Goal: Information Seeking & Learning: Learn about a topic

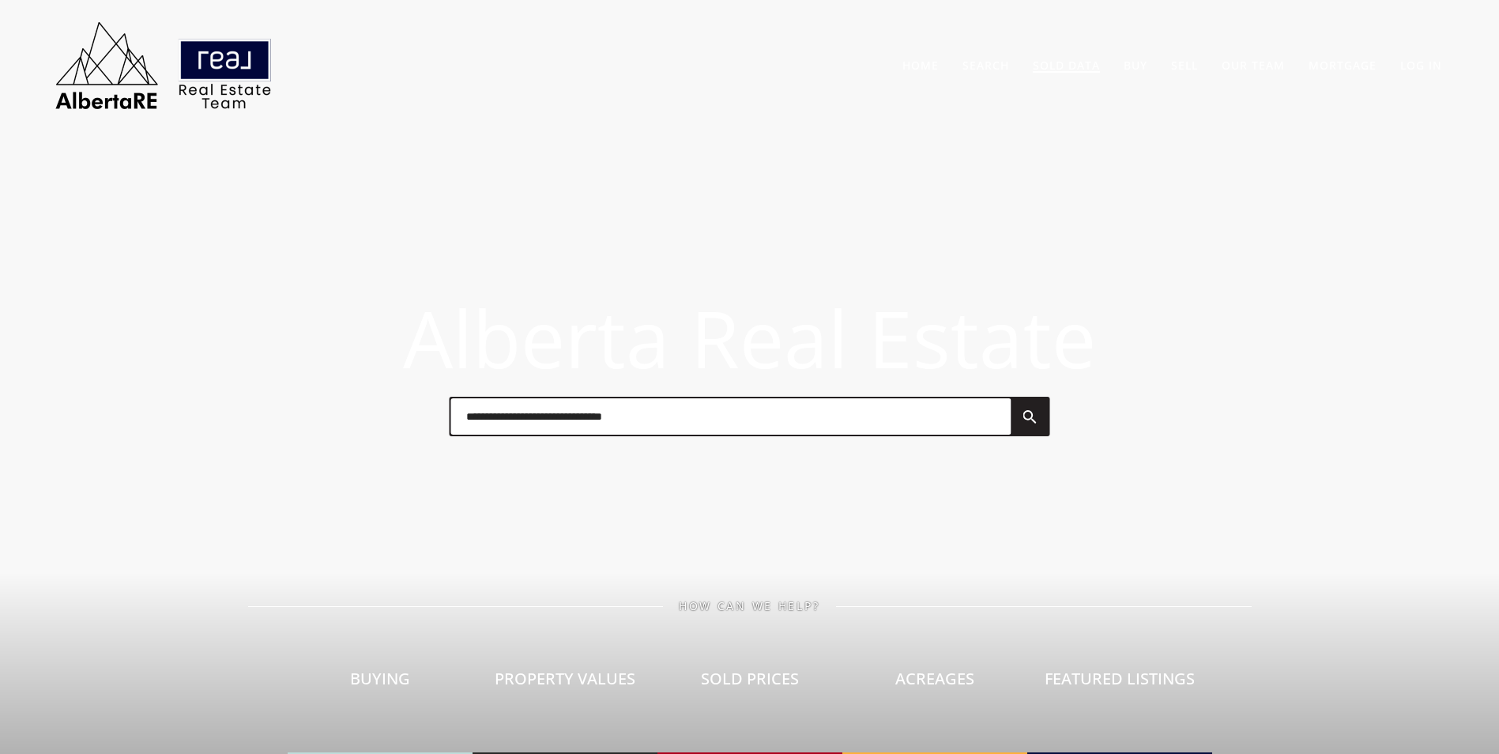
click at [1053, 68] on link "Sold Data" at bounding box center [1066, 65] width 67 height 15
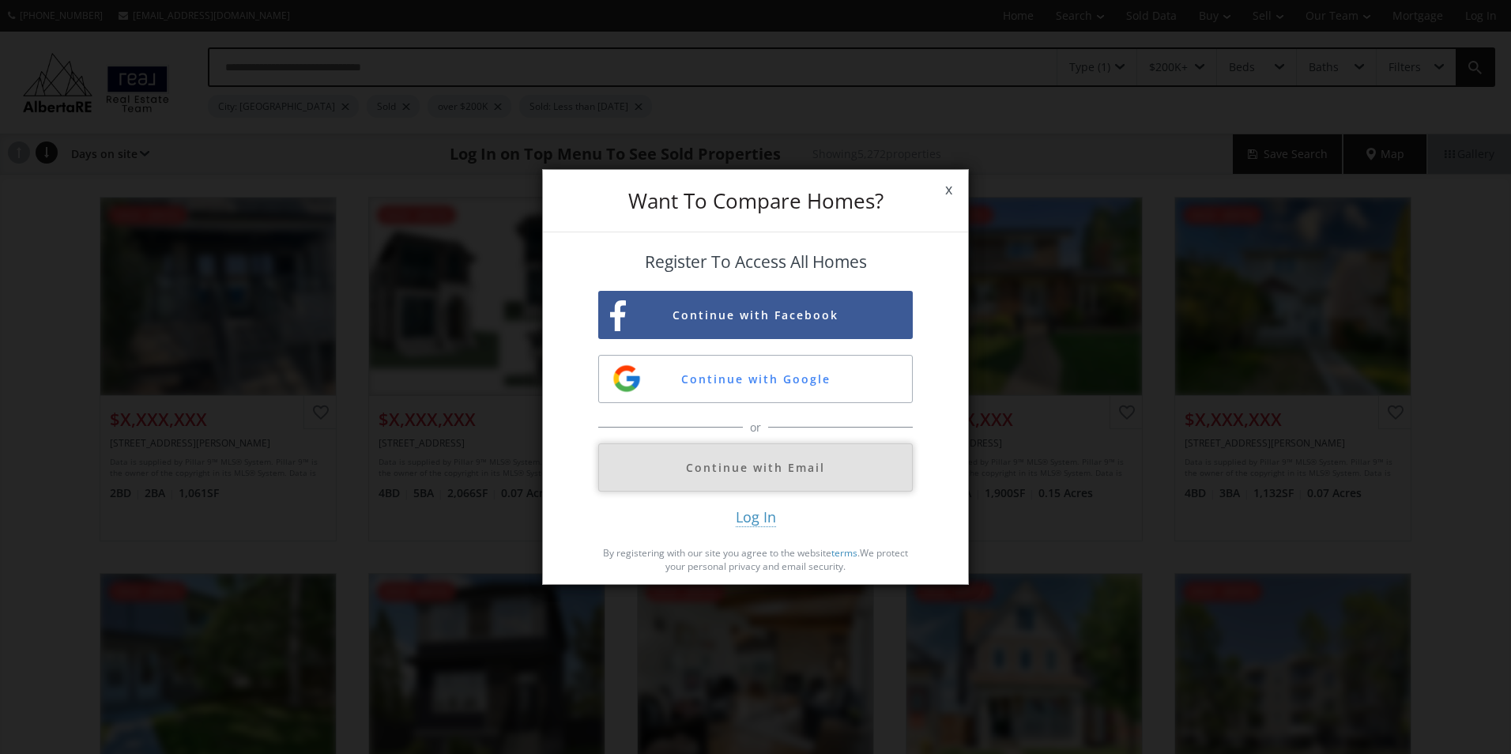
click at [800, 458] on button "Continue with Email" at bounding box center [755, 467] width 315 height 48
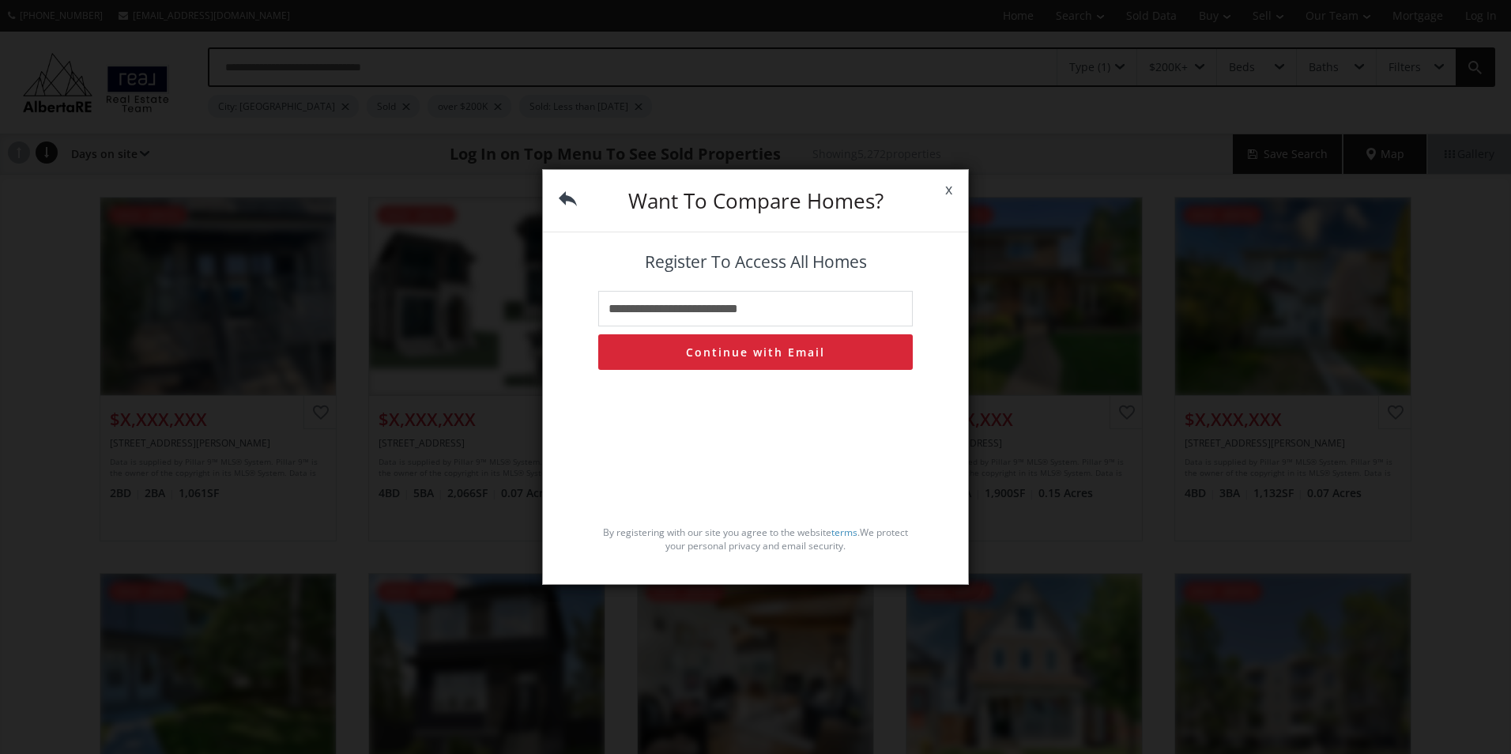
type input "**********"
click at [820, 357] on button "Continue with Email" at bounding box center [755, 352] width 315 height 36
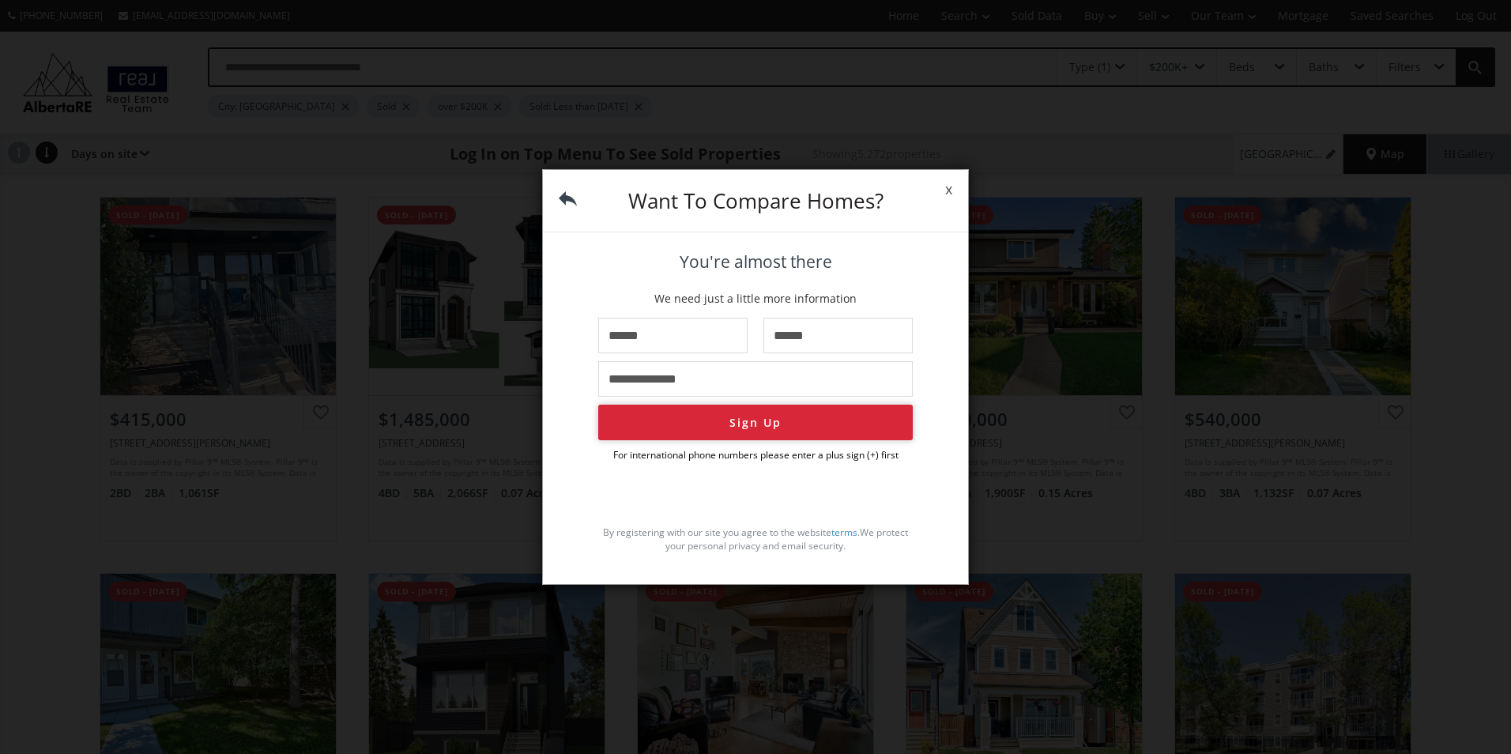
click at [794, 428] on button "Sign Up" at bounding box center [755, 423] width 315 height 36
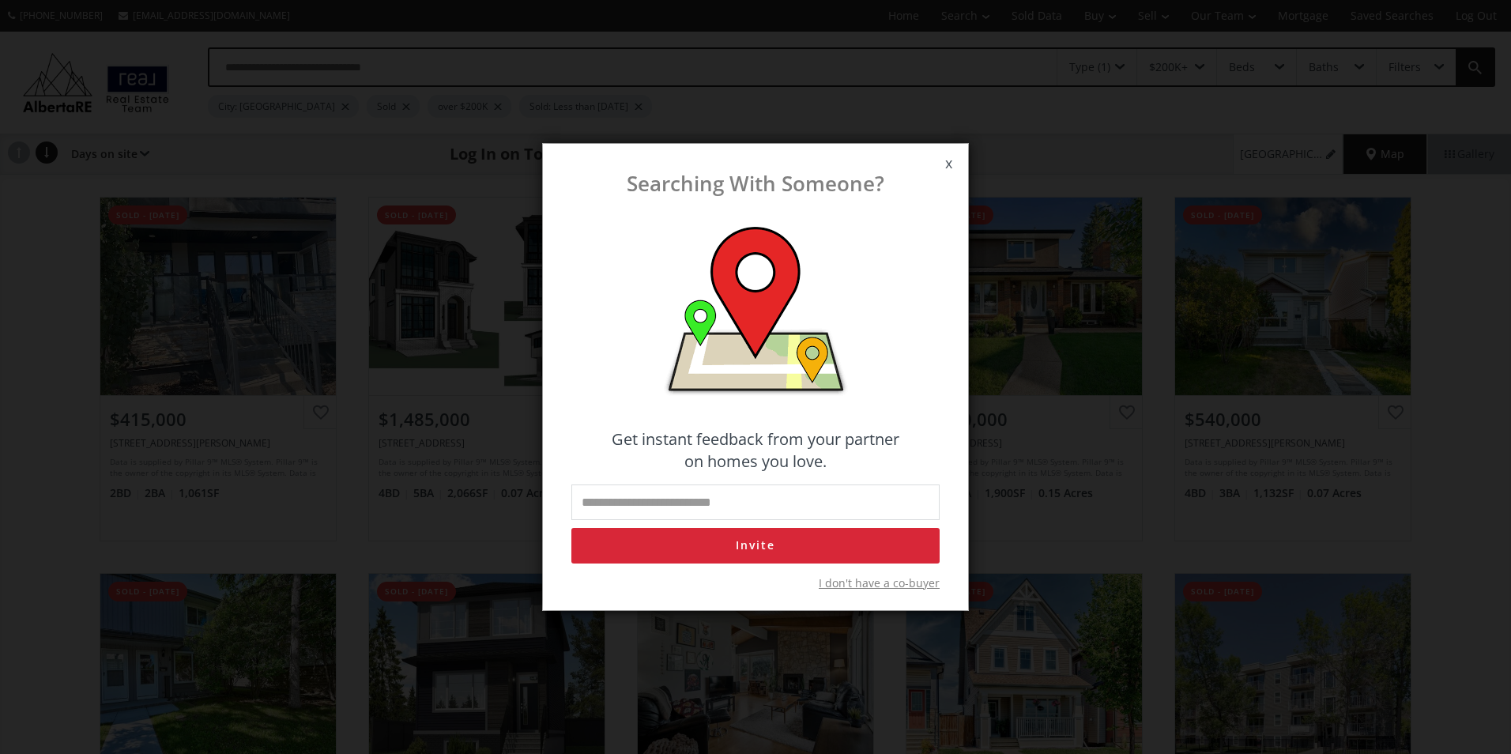
click at [770, 501] on input "email" at bounding box center [755, 502] width 368 height 36
click at [865, 579] on span "I don't have a co-buyer" at bounding box center [879, 583] width 121 height 16
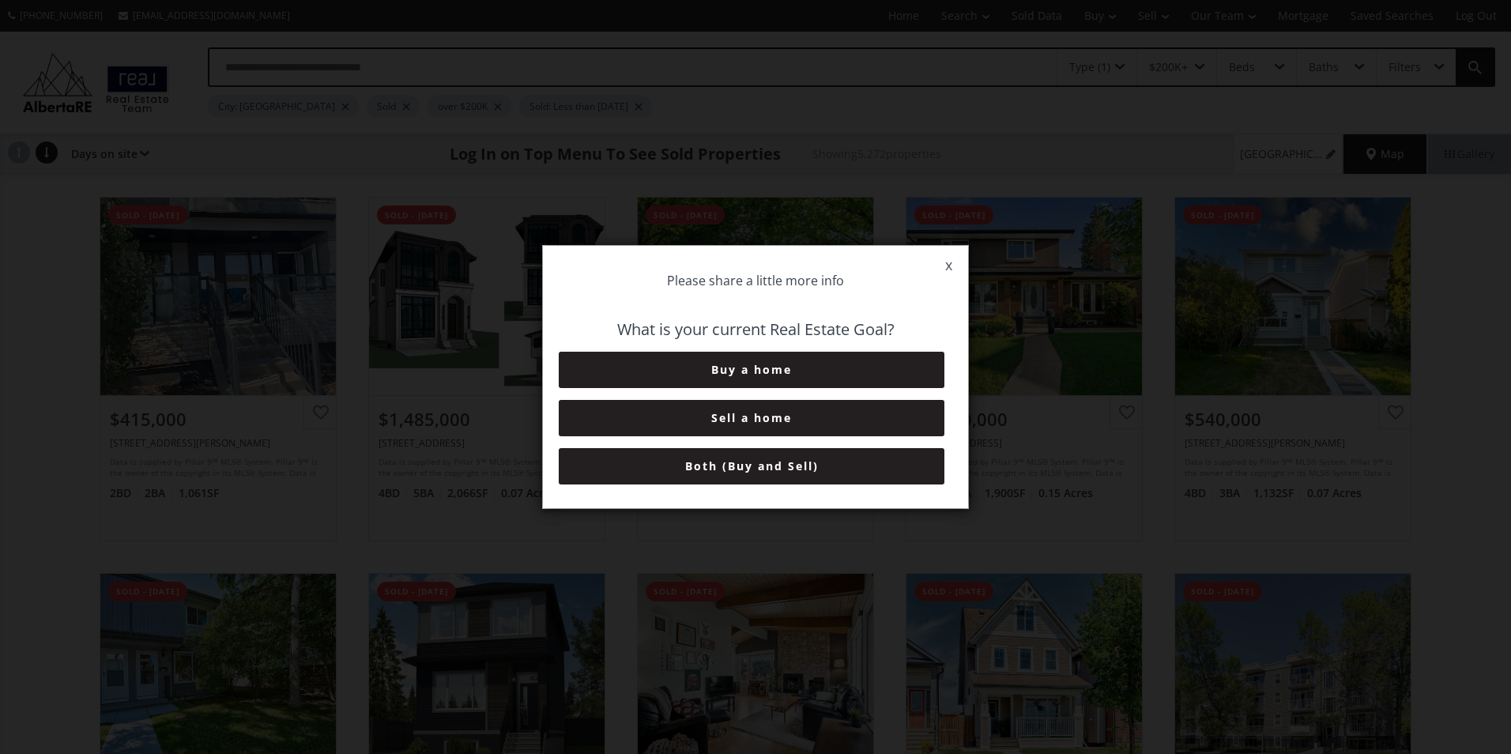
click at [823, 473] on button "Both (Buy and Sell)" at bounding box center [752, 466] width 386 height 36
click at [823, 473] on button "6+ Months" at bounding box center [752, 466] width 386 height 36
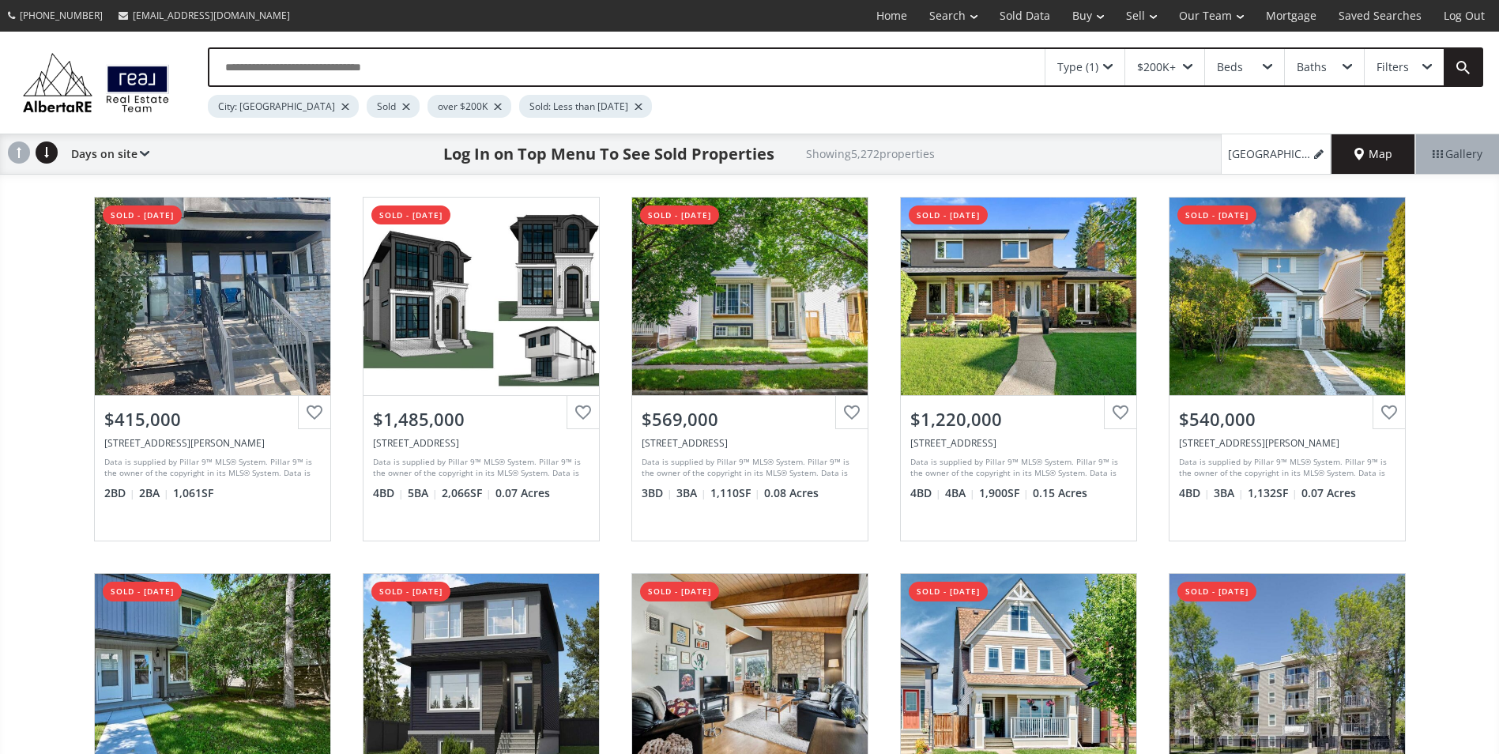
click at [1370, 151] on span "Map" at bounding box center [1374, 154] width 38 height 16
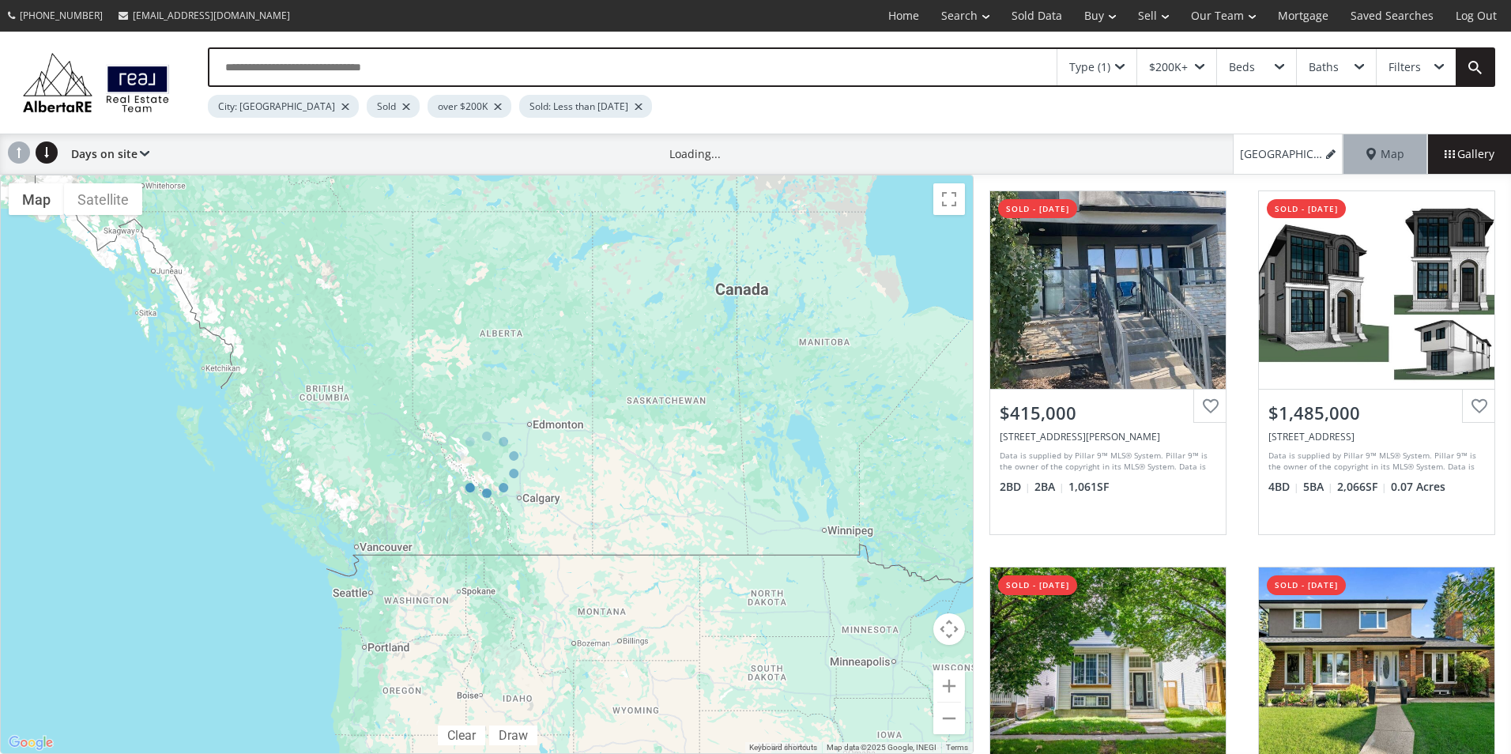
drag, startPoint x: 1425, startPoint y: 68, endPoint x: 1400, endPoint y: 66, distance: 25.4
click at [1426, 68] on div "Filters" at bounding box center [1416, 67] width 79 height 36
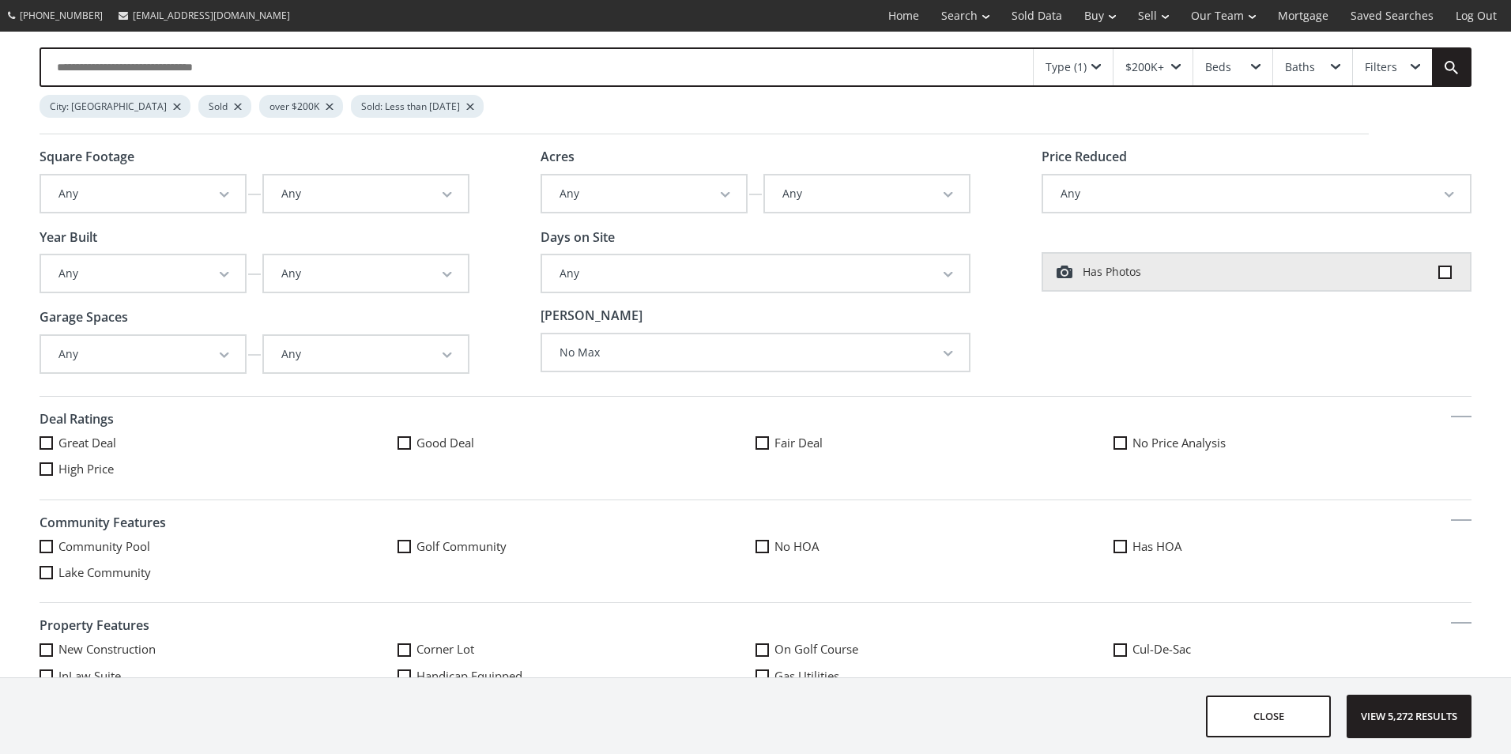
click at [1072, 75] on div "Type (1)" at bounding box center [1073, 67] width 79 height 36
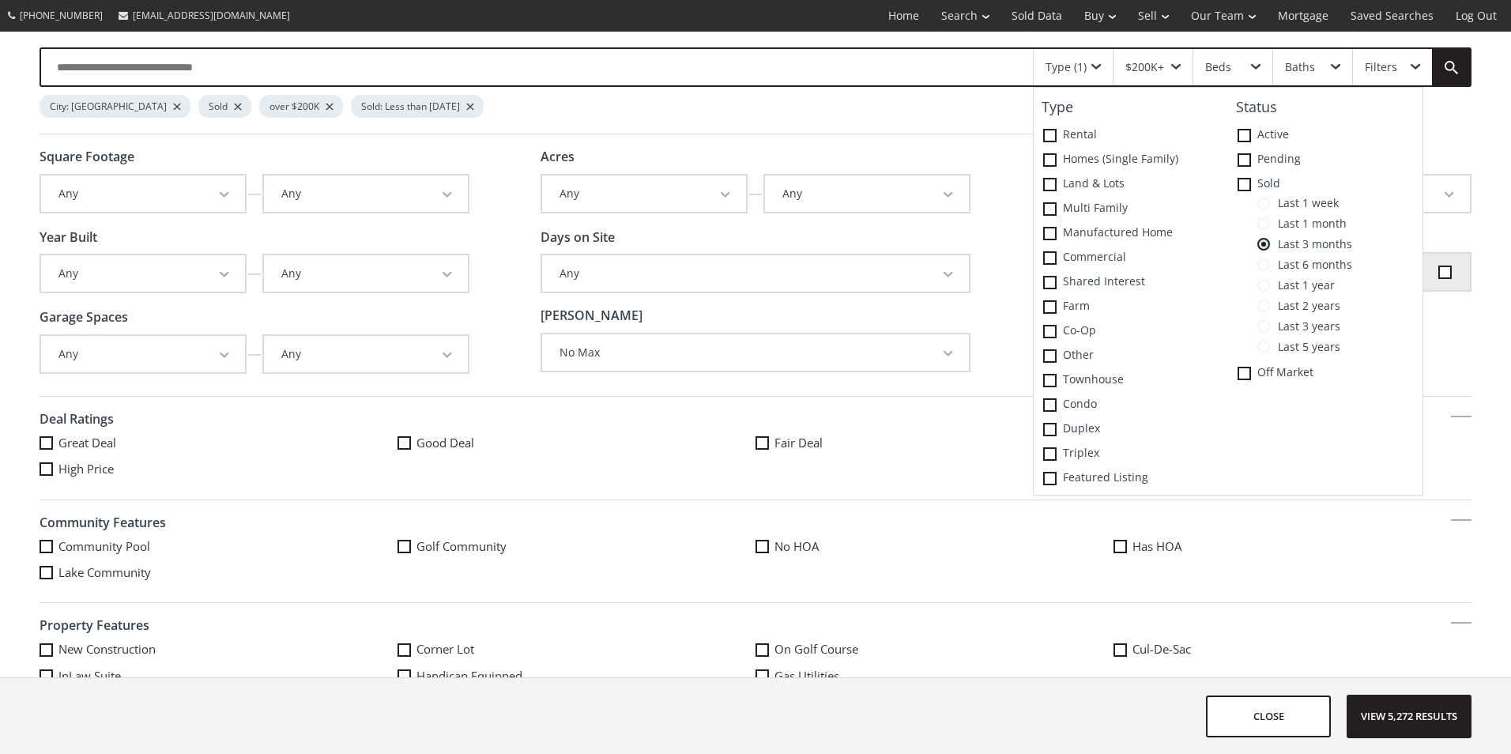
click at [1306, 226] on span "Last 1 month" at bounding box center [1308, 223] width 77 height 13
click at [1412, 714] on span "View 5,272 results" at bounding box center [1408, 716] width 115 height 42
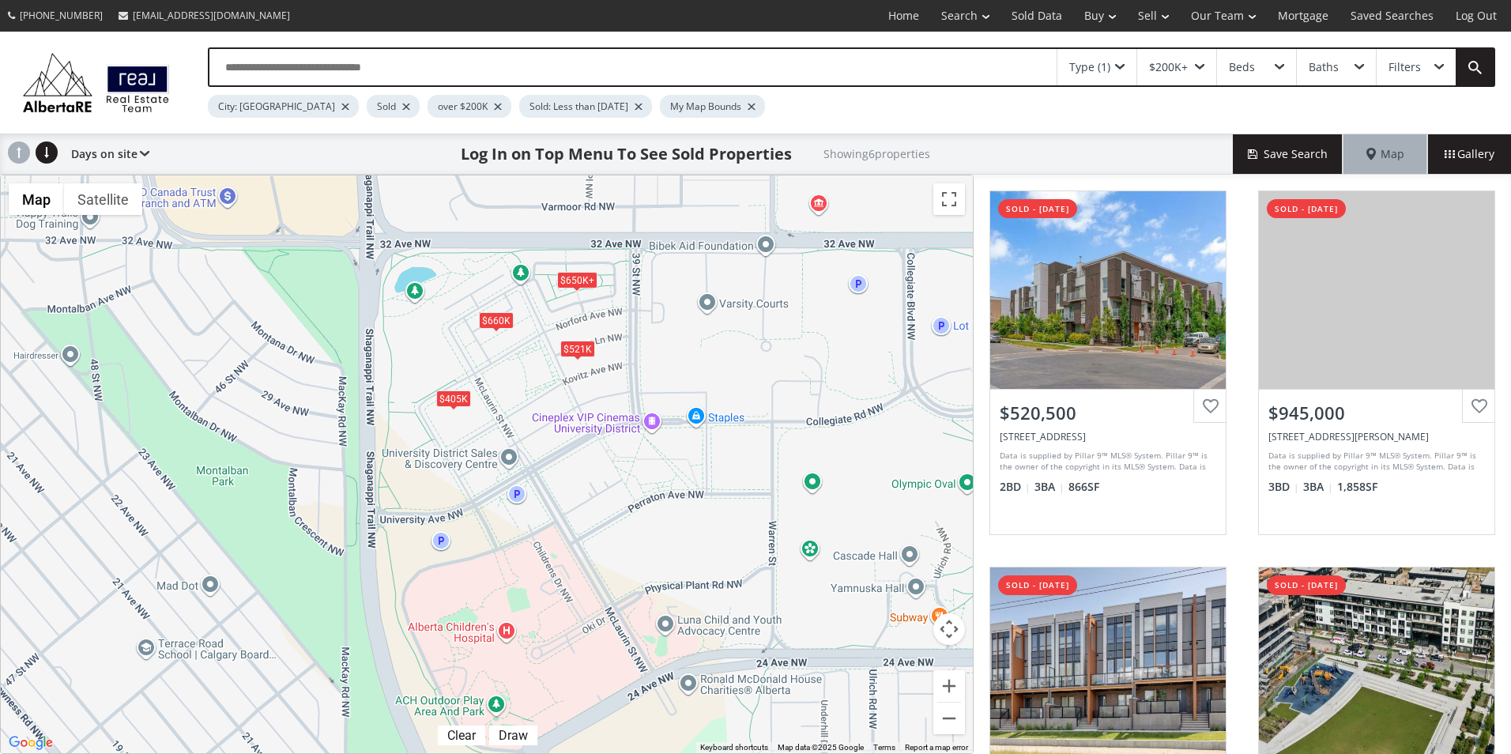
click at [493, 321] on div "$660K" at bounding box center [496, 319] width 35 height 17
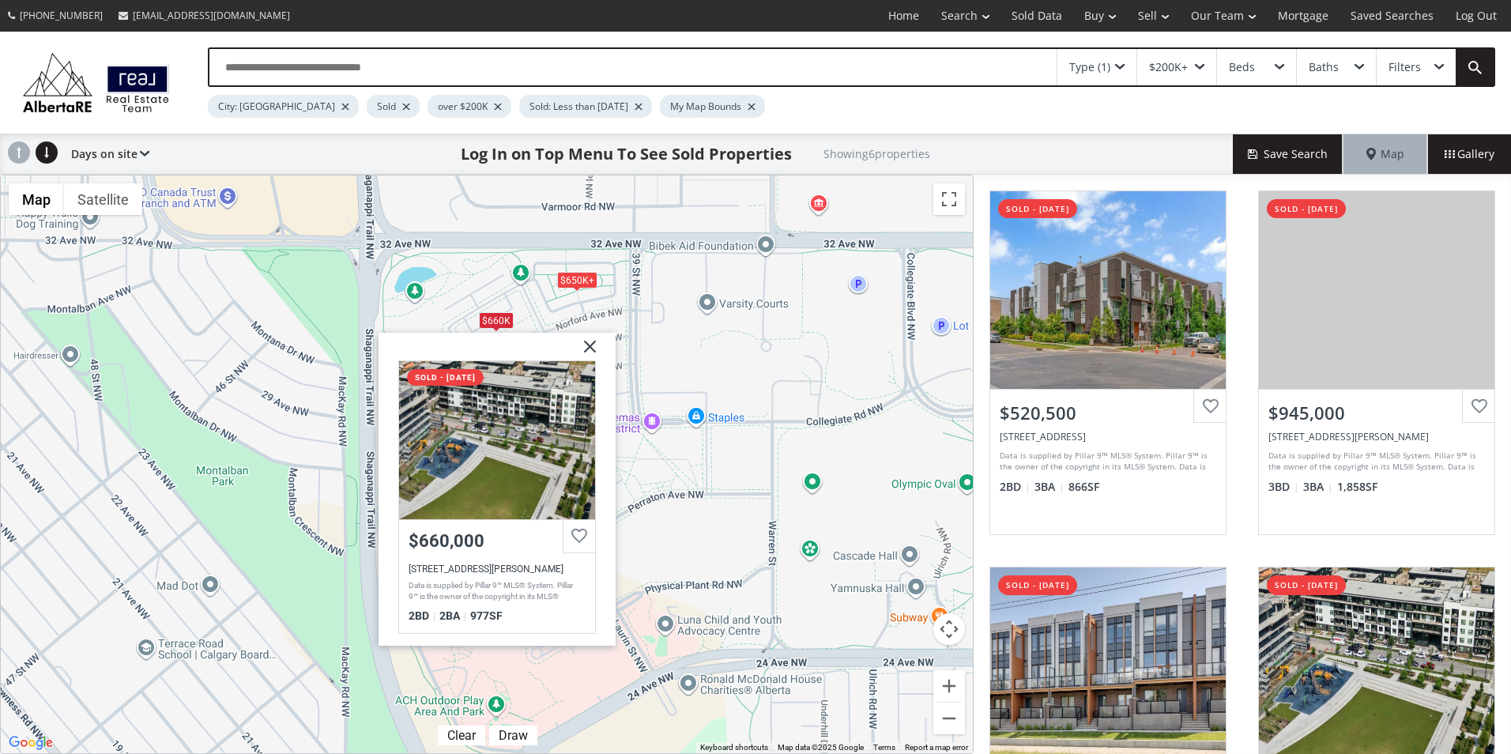
click at [586, 344] on img at bounding box center [584, 352] width 40 height 40
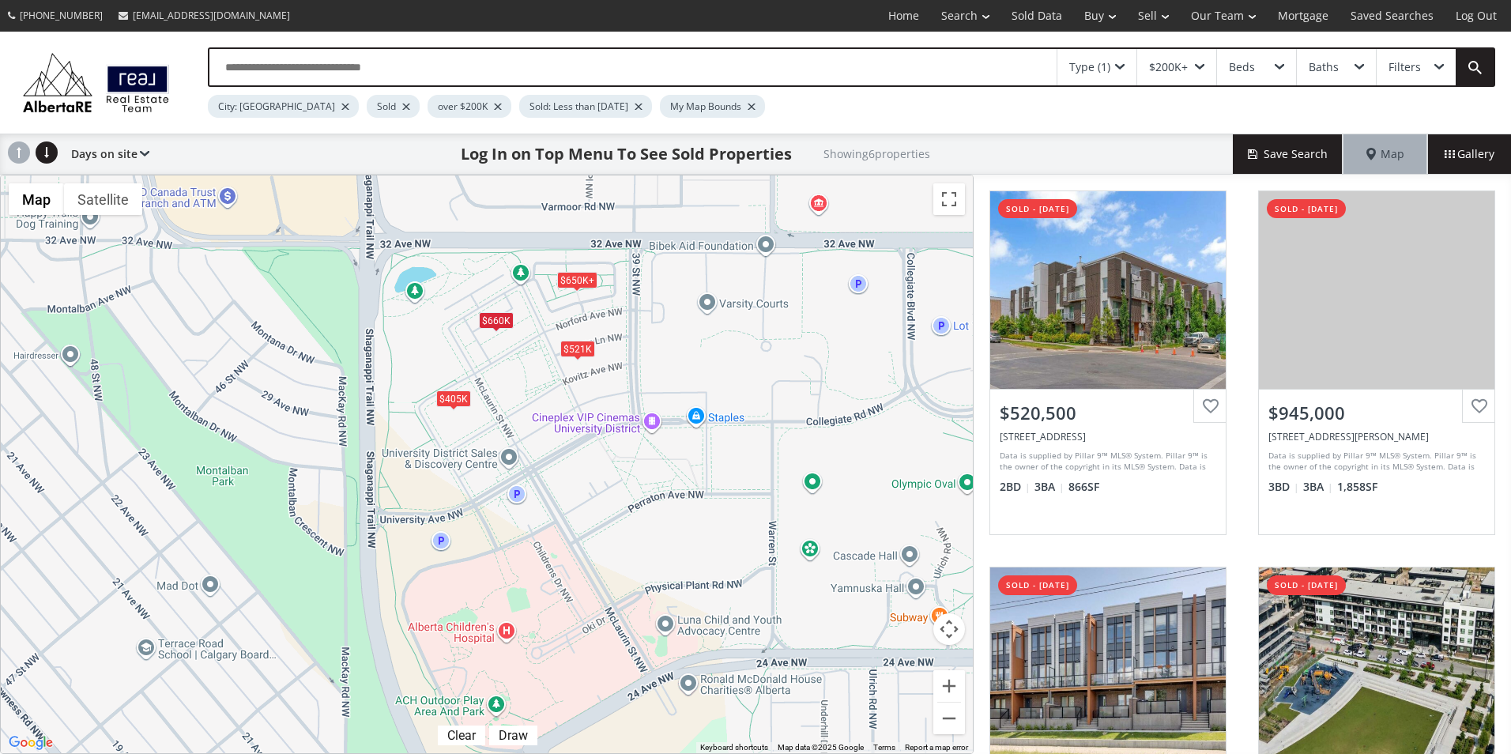
click at [457, 398] on div "$405K" at bounding box center [453, 398] width 35 height 17
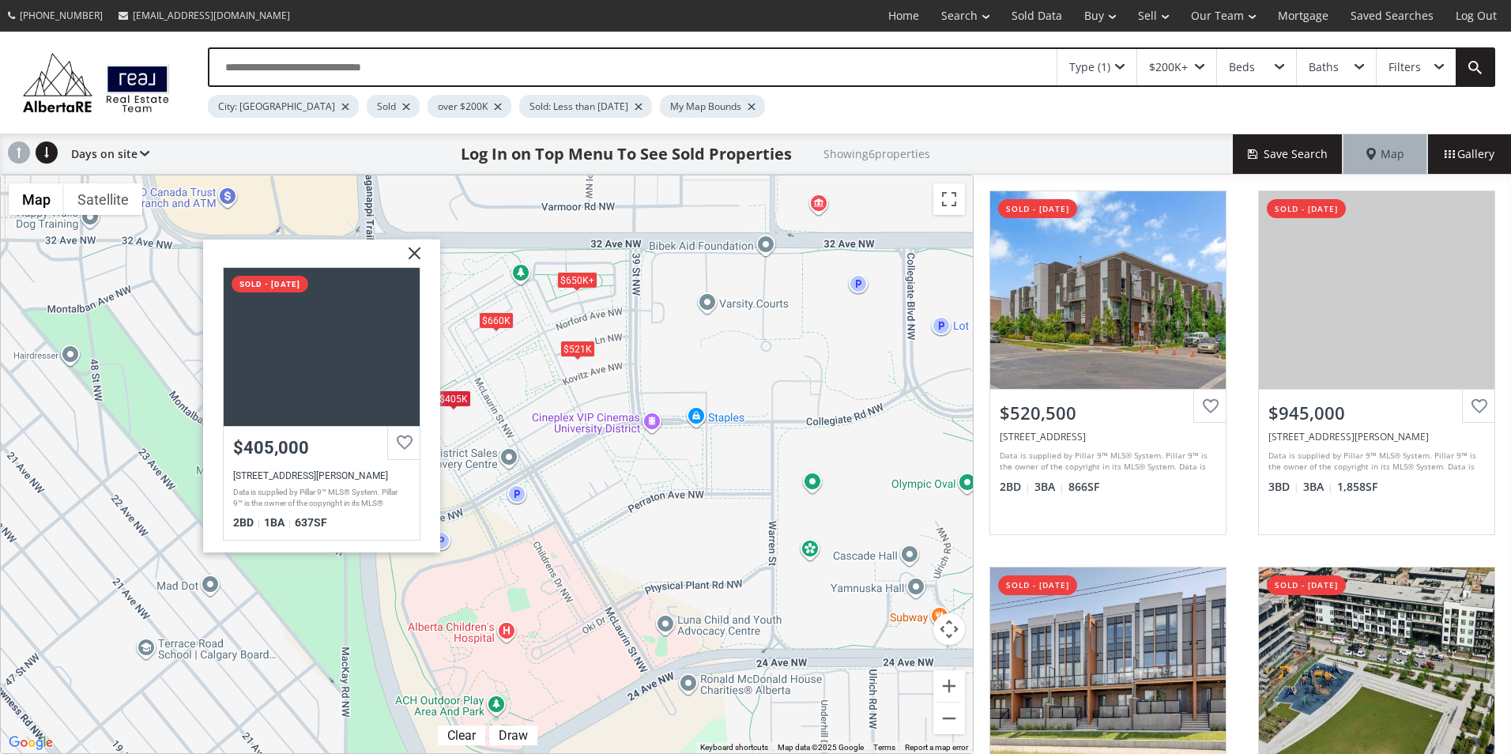
click at [410, 249] on img at bounding box center [409, 259] width 40 height 40
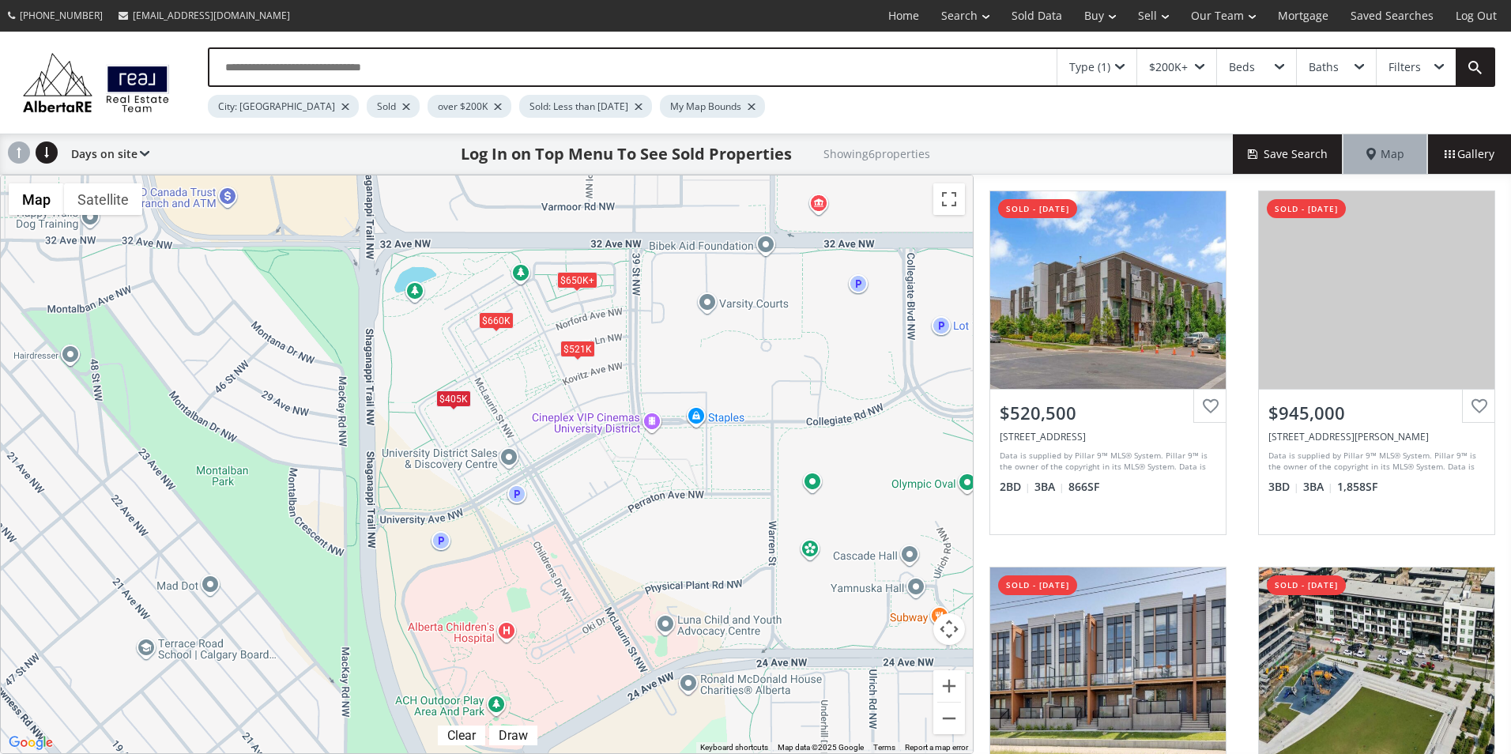
click at [576, 281] on div "$650K+" at bounding box center [577, 279] width 40 height 17
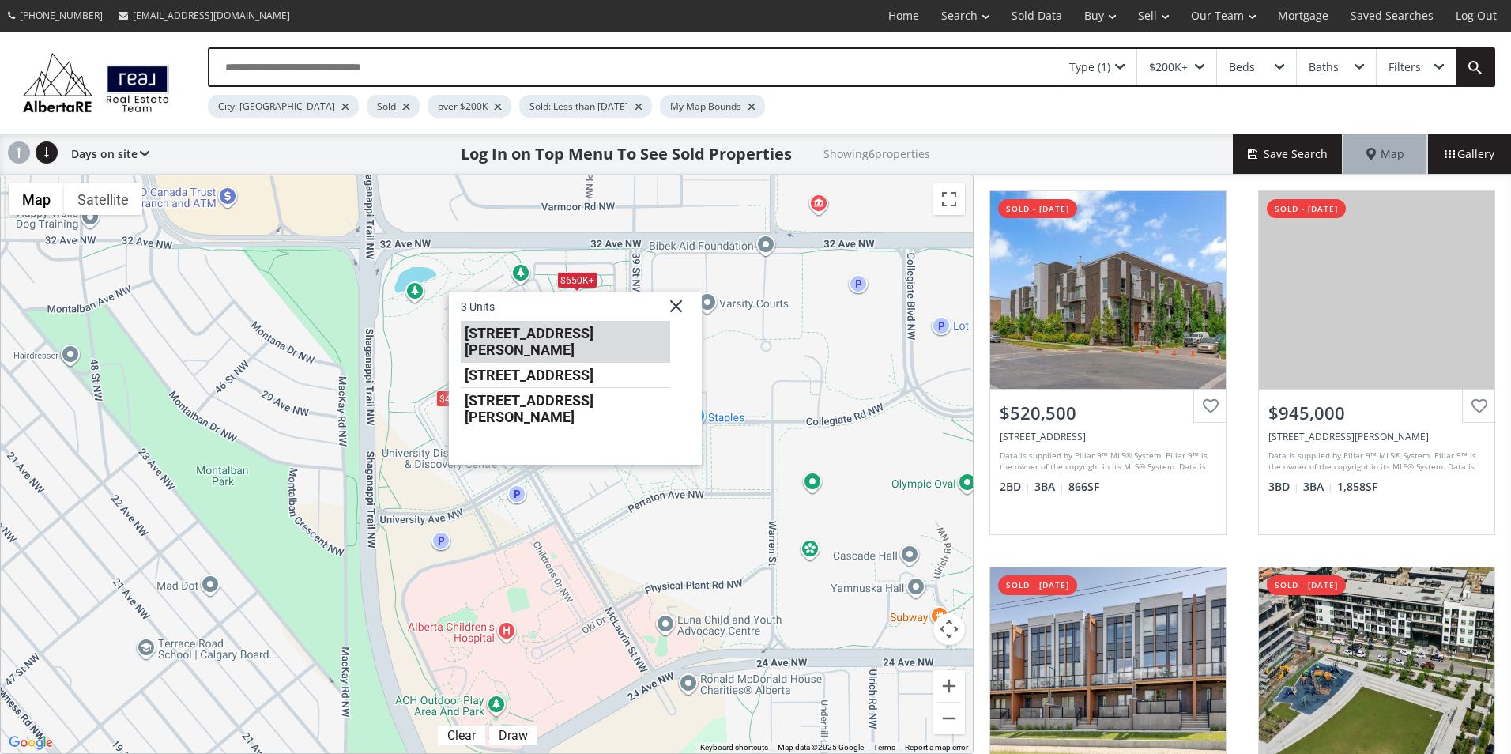
click at [563, 334] on li "120 Norford Common NW" at bounding box center [565, 341] width 209 height 42
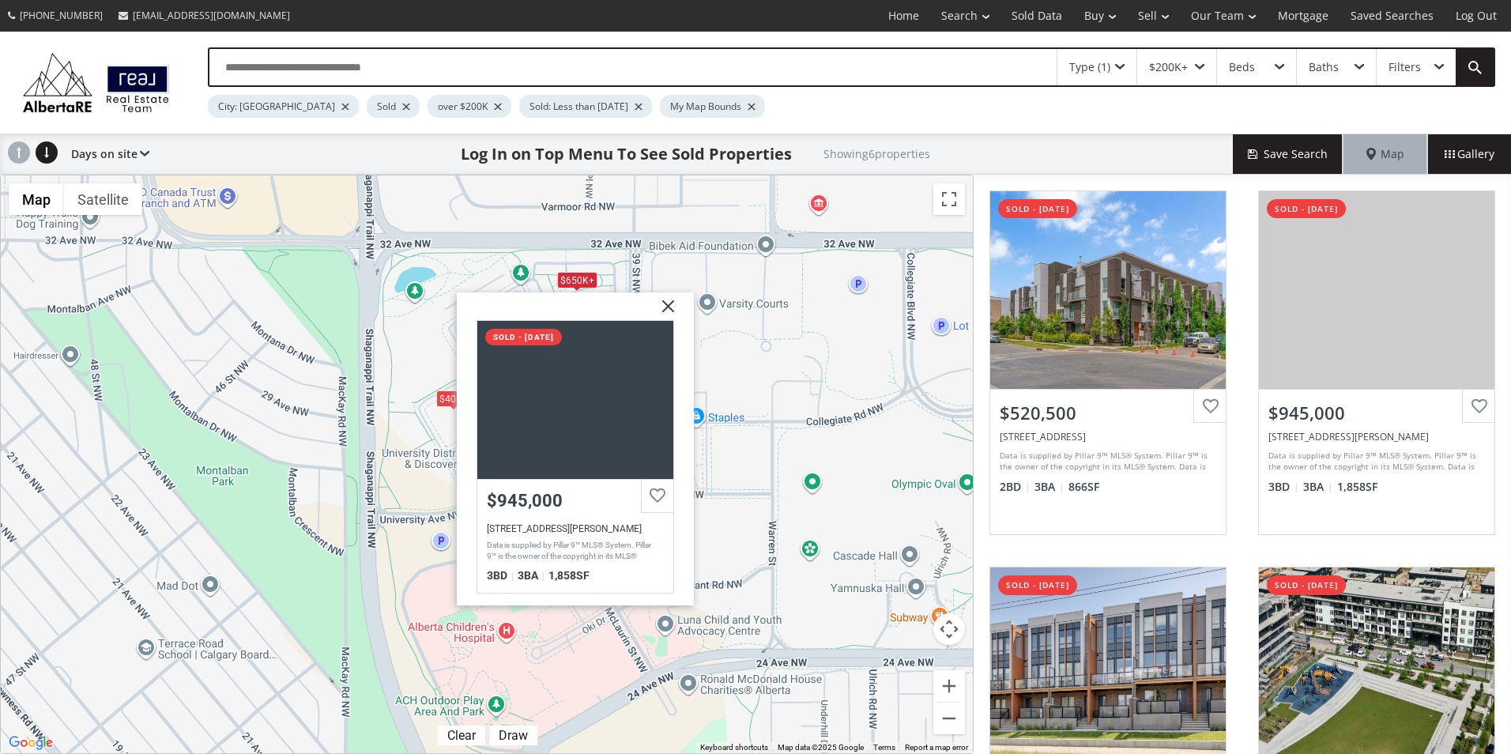
drag, startPoint x: 662, startPoint y: 308, endPoint x: 566, endPoint y: 288, distance: 98.4
click at [662, 308] on img at bounding box center [662, 312] width 40 height 40
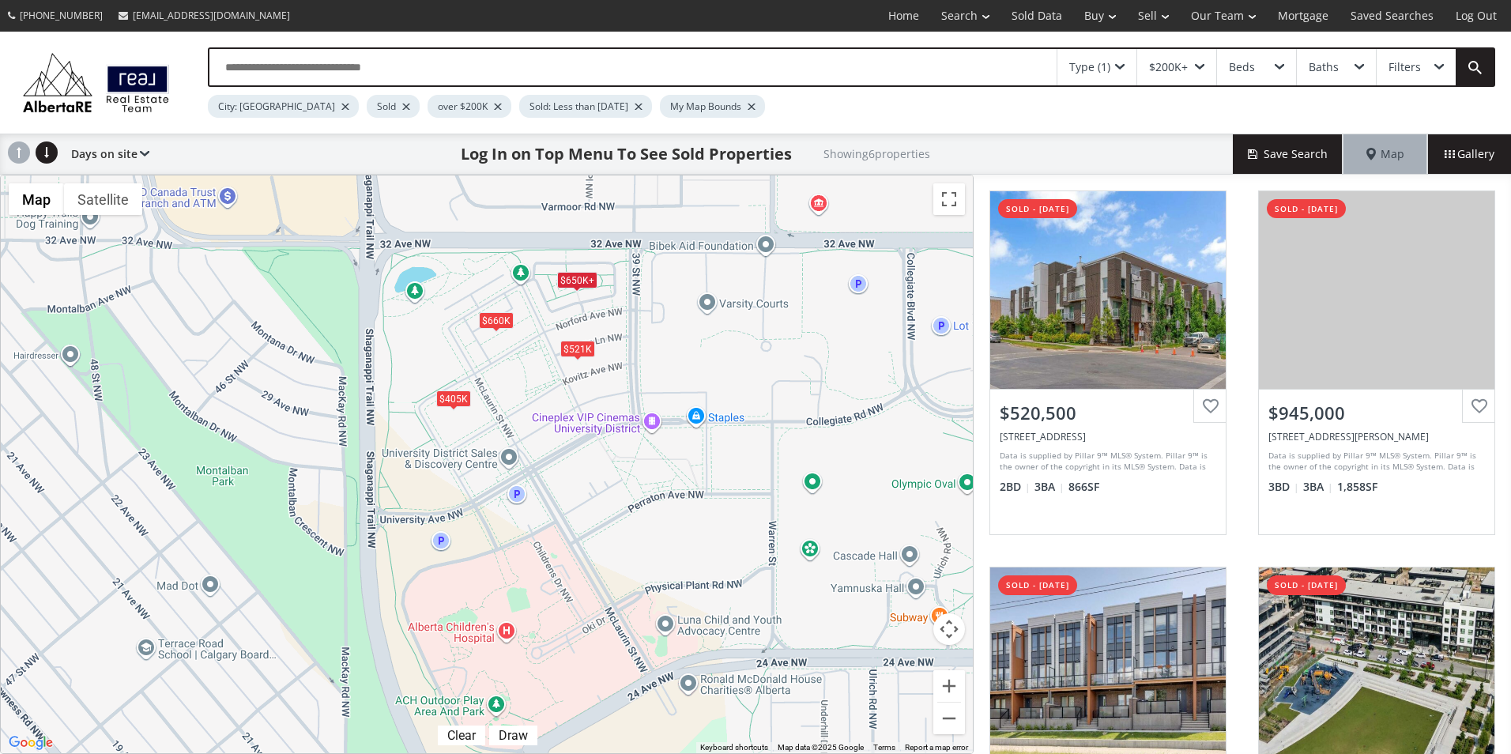
click at [567, 276] on div "$650K+" at bounding box center [577, 279] width 40 height 17
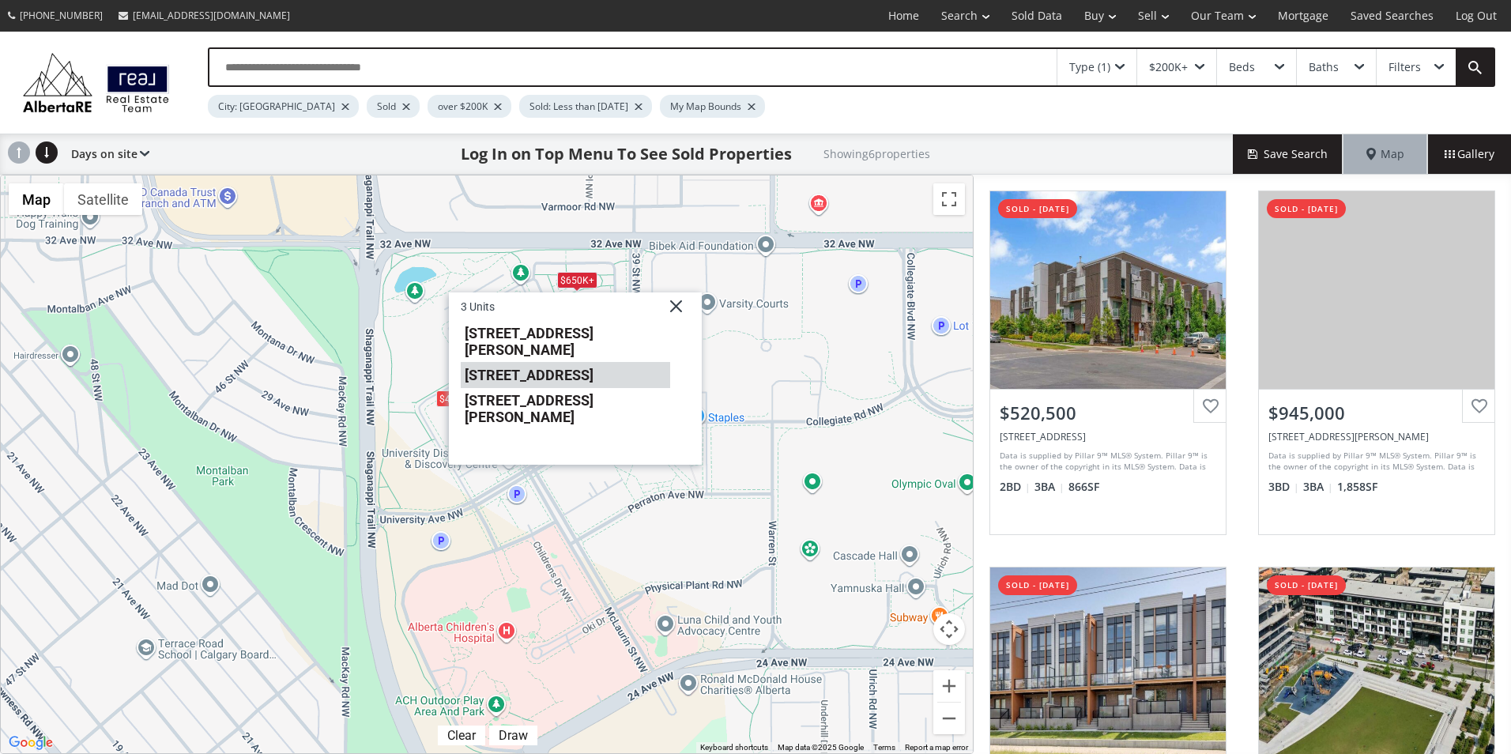
click at [581, 362] on li "4075 32 Avenue NW" at bounding box center [565, 374] width 209 height 25
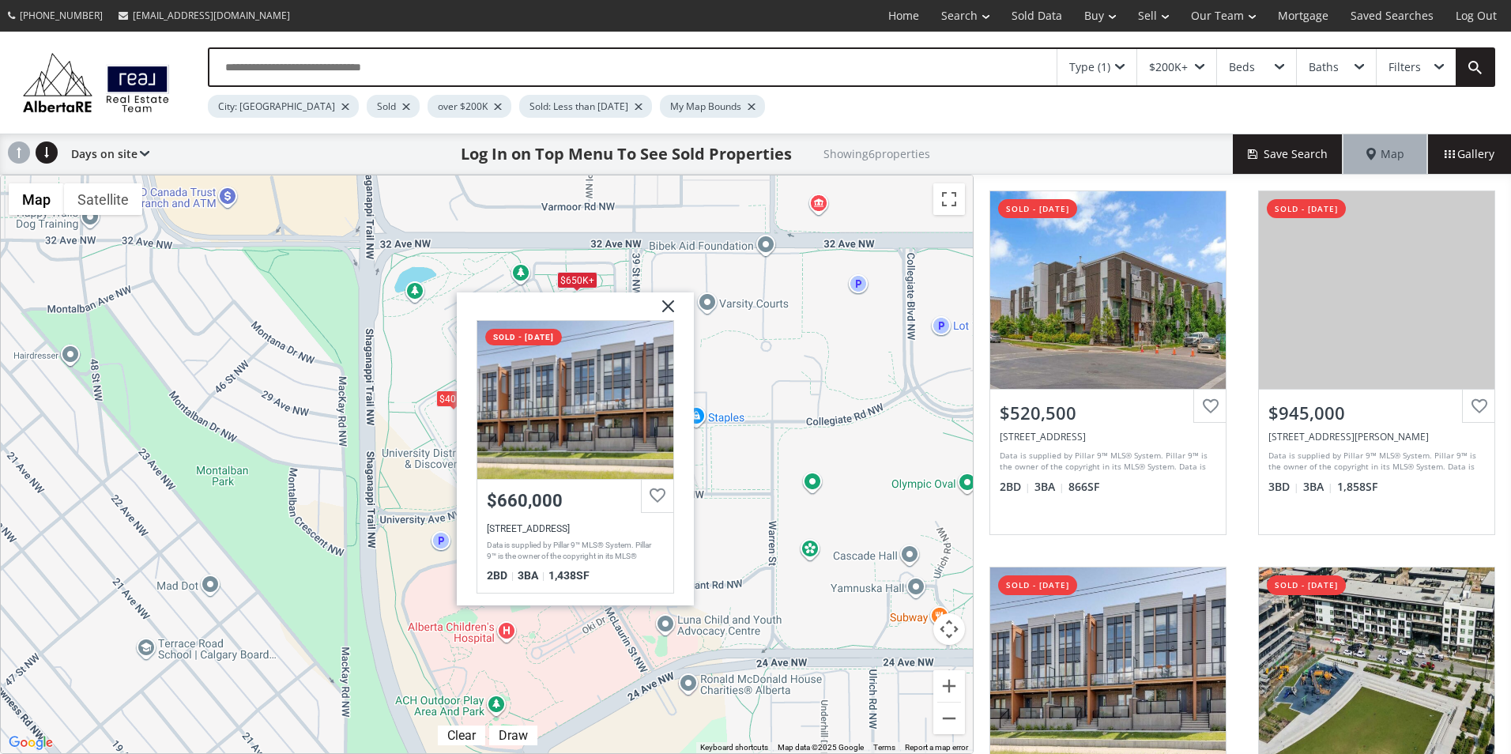
click at [670, 301] on img at bounding box center [662, 312] width 40 height 40
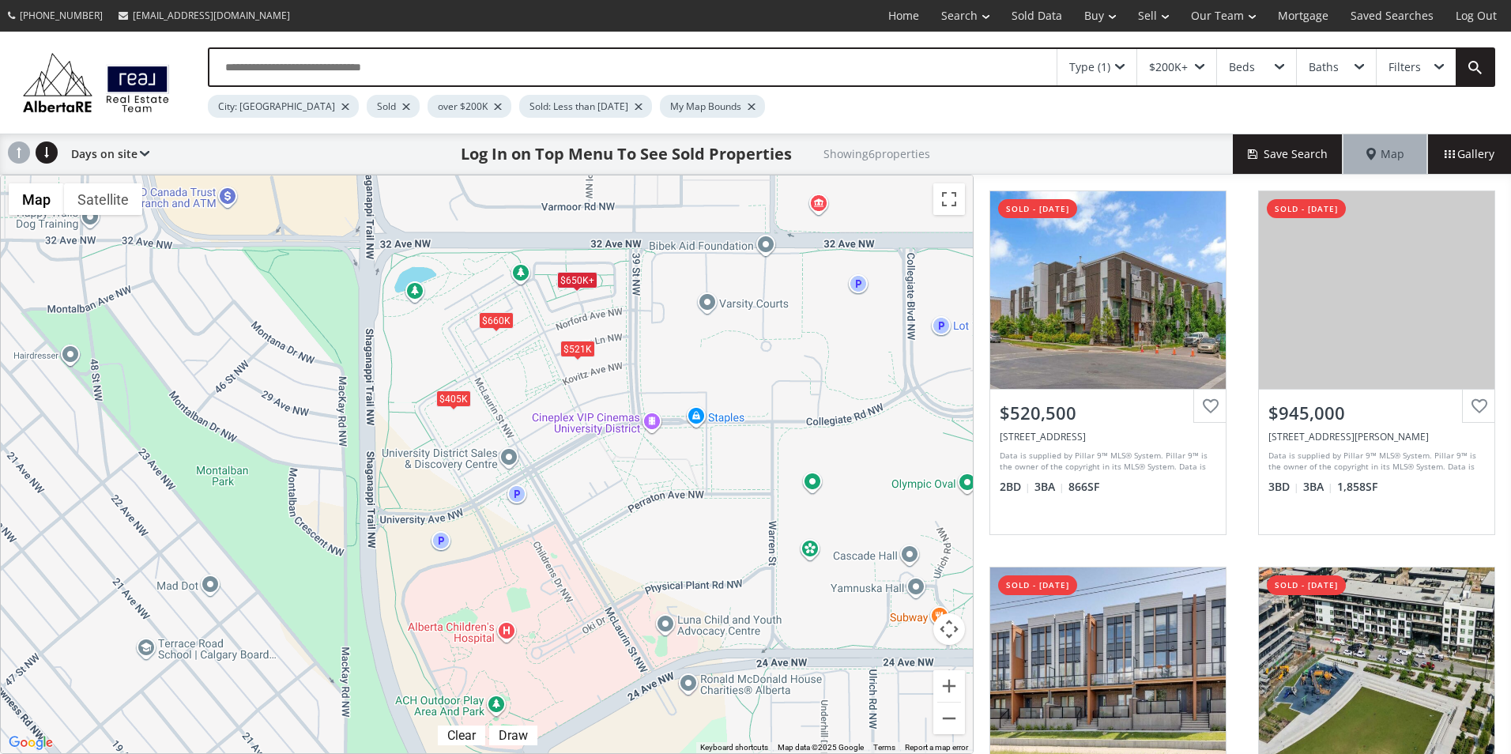
click at [577, 283] on div "$650K+" at bounding box center [577, 279] width 40 height 17
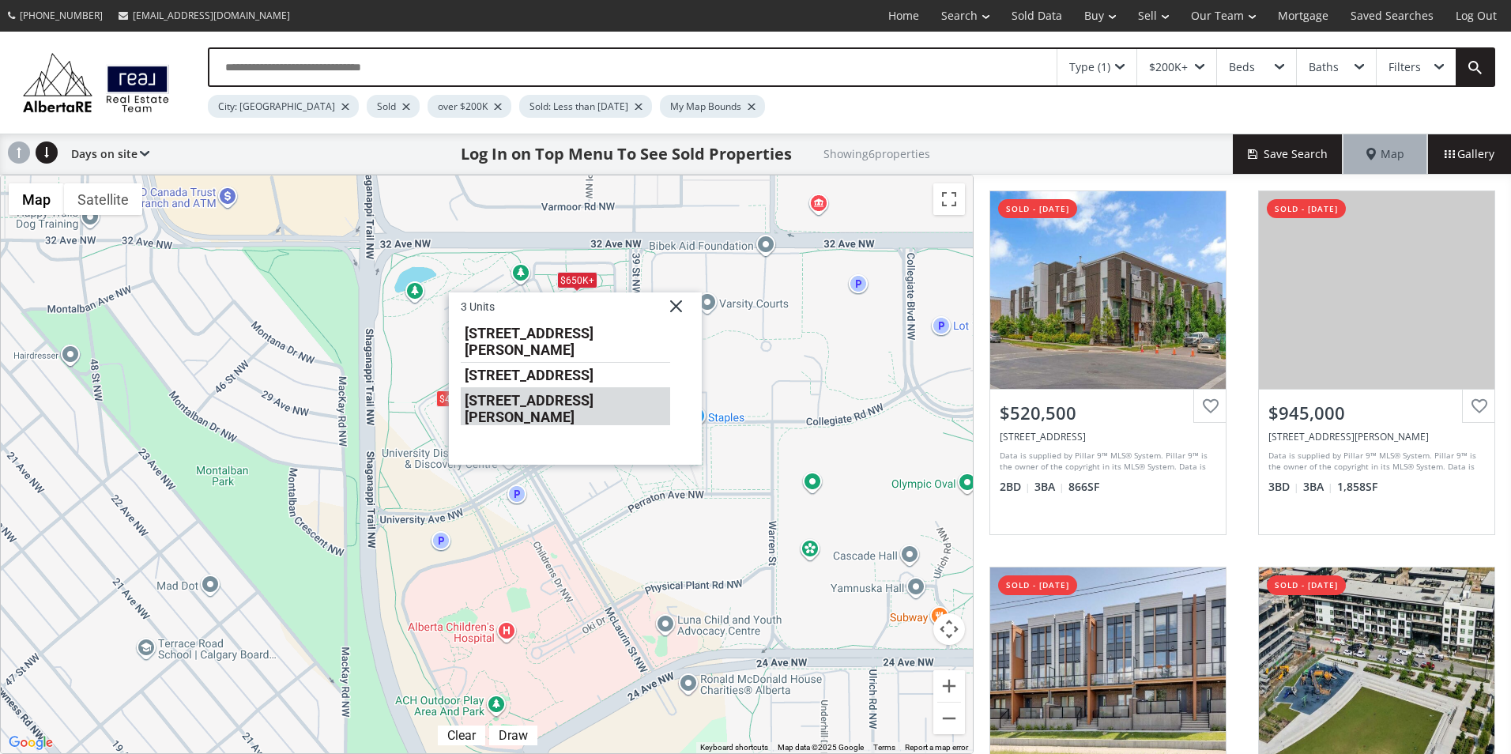
click at [563, 387] on li "44 Norford Common NW" at bounding box center [565, 405] width 209 height 37
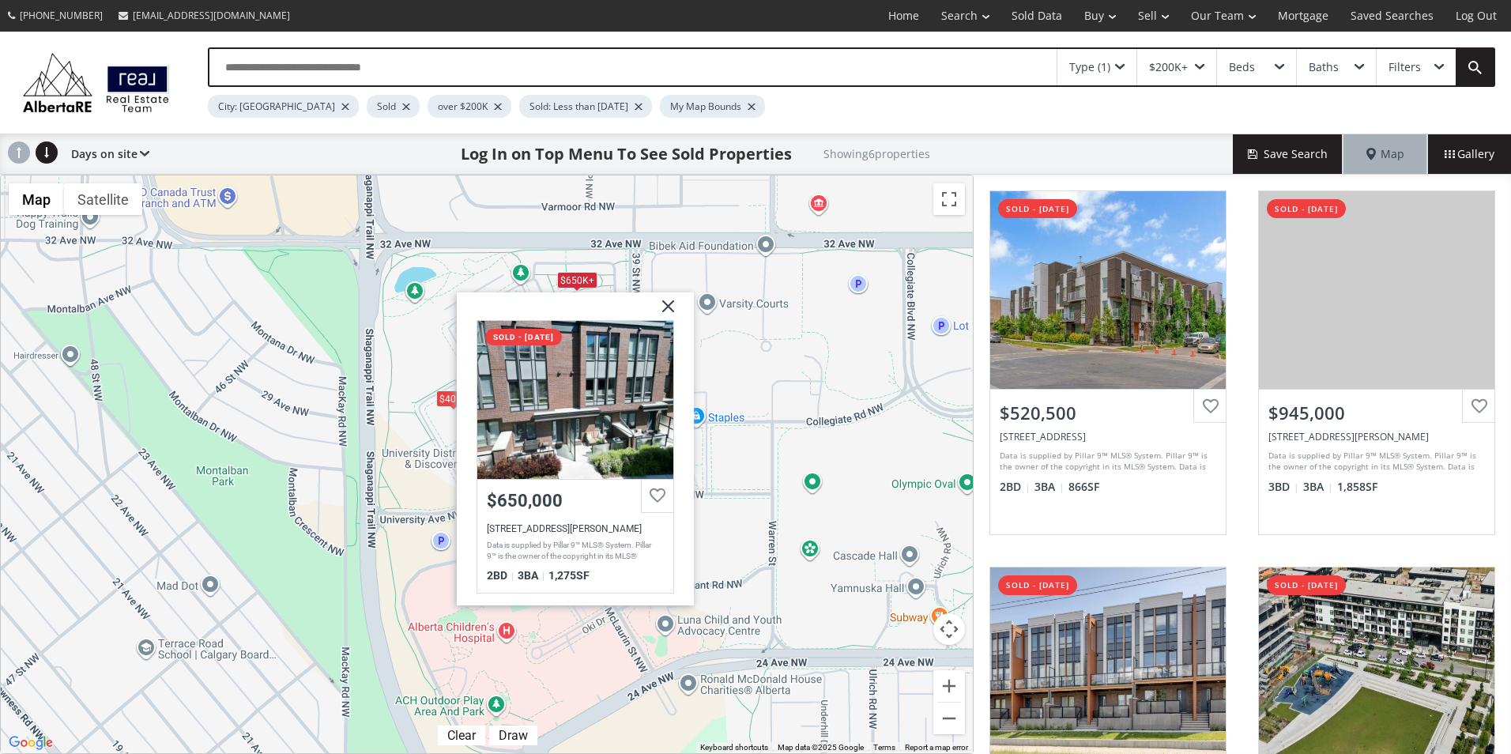
drag, startPoint x: 665, startPoint y: 307, endPoint x: 408, endPoint y: 101, distance: 329.5
click at [665, 306] on img at bounding box center [662, 312] width 40 height 40
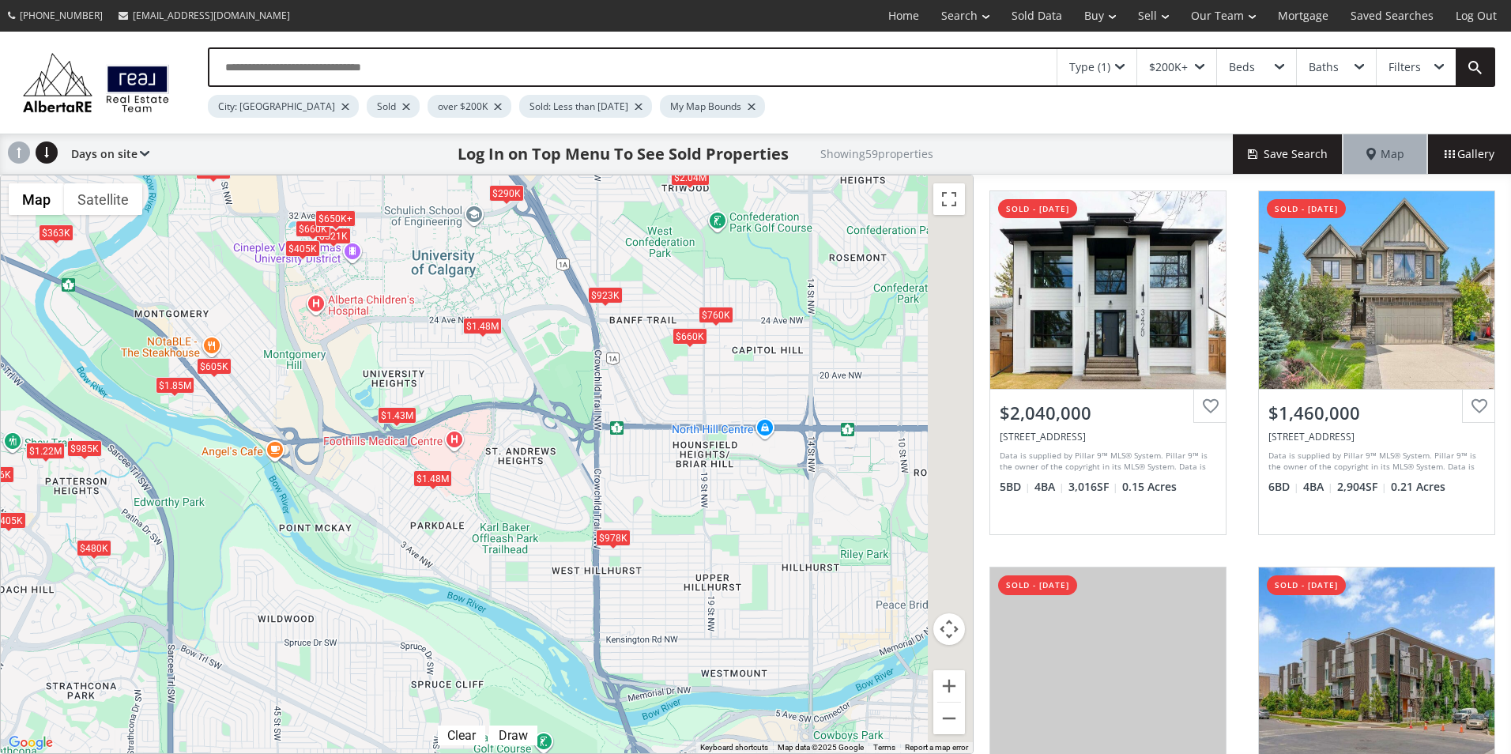
drag, startPoint x: 808, startPoint y: 482, endPoint x: 445, endPoint y: 200, distance: 460.2
click at [447, 201] on div "To navigate, press the arrow keys. $2.04M $1.46M $1.43M $521K $1.85M $650K+ $67…" at bounding box center [487, 464] width 972 height 578
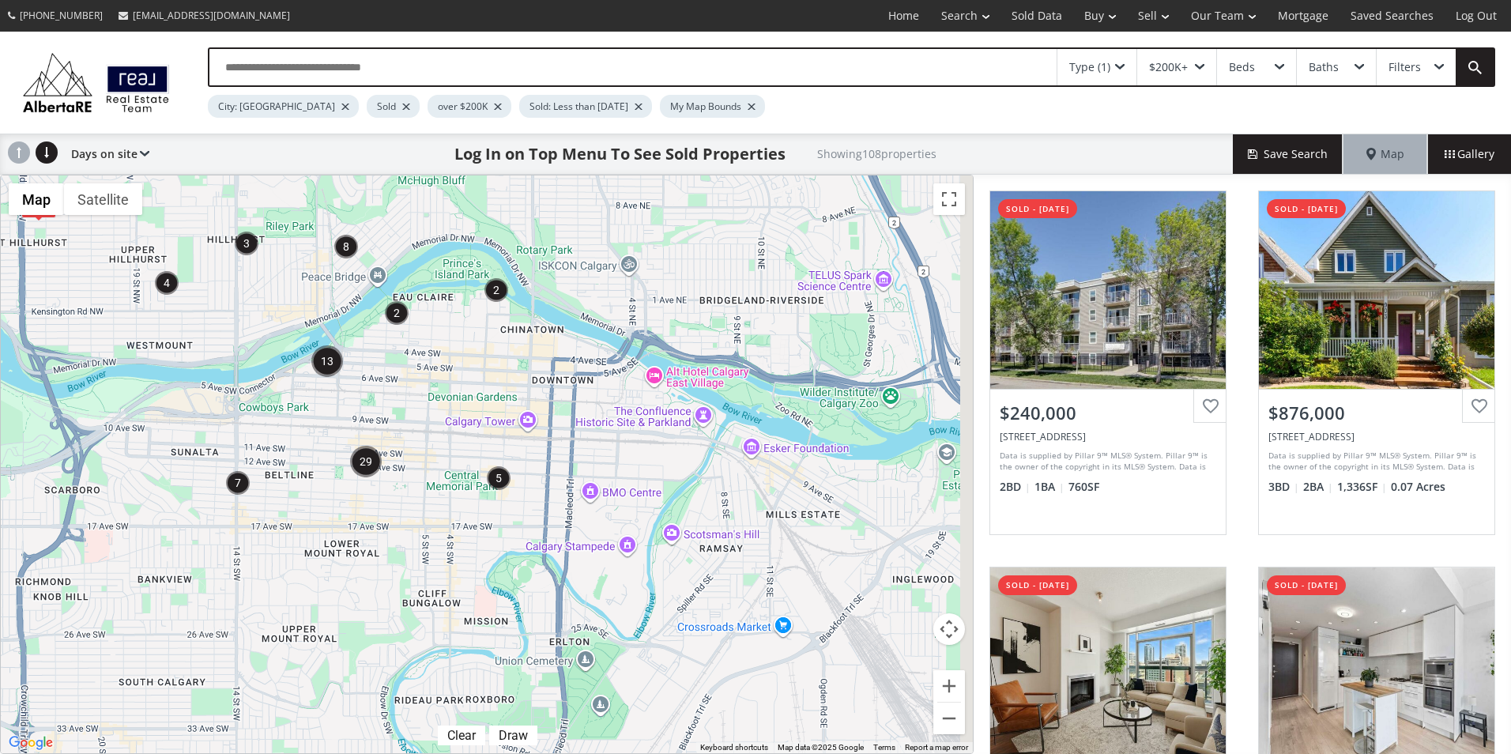
drag, startPoint x: 780, startPoint y: 517, endPoint x: 347, endPoint y: 301, distance: 483.8
click at [348, 302] on div "To navigate, press the arrow keys. $683K $923K $805K $1.48M $950K $722K $978K $…" at bounding box center [487, 464] width 972 height 578
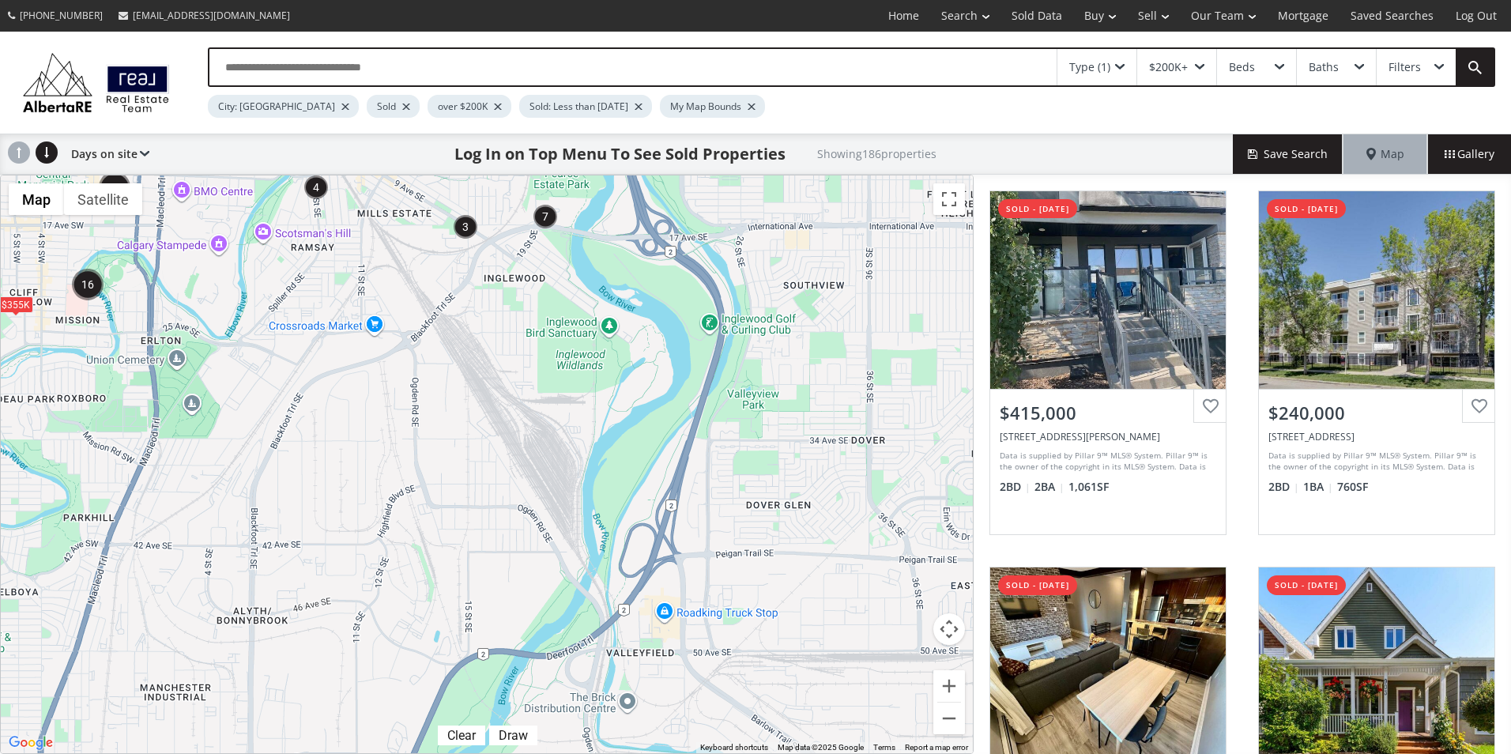
drag, startPoint x: 801, startPoint y: 593, endPoint x: 251, endPoint y: 131, distance: 719.1
click at [258, 137] on div "Type (1) $200K+ Beds Baths Filters City: Calgary Sold over $200K Sold: Less tha…" at bounding box center [755, 393] width 1511 height 722
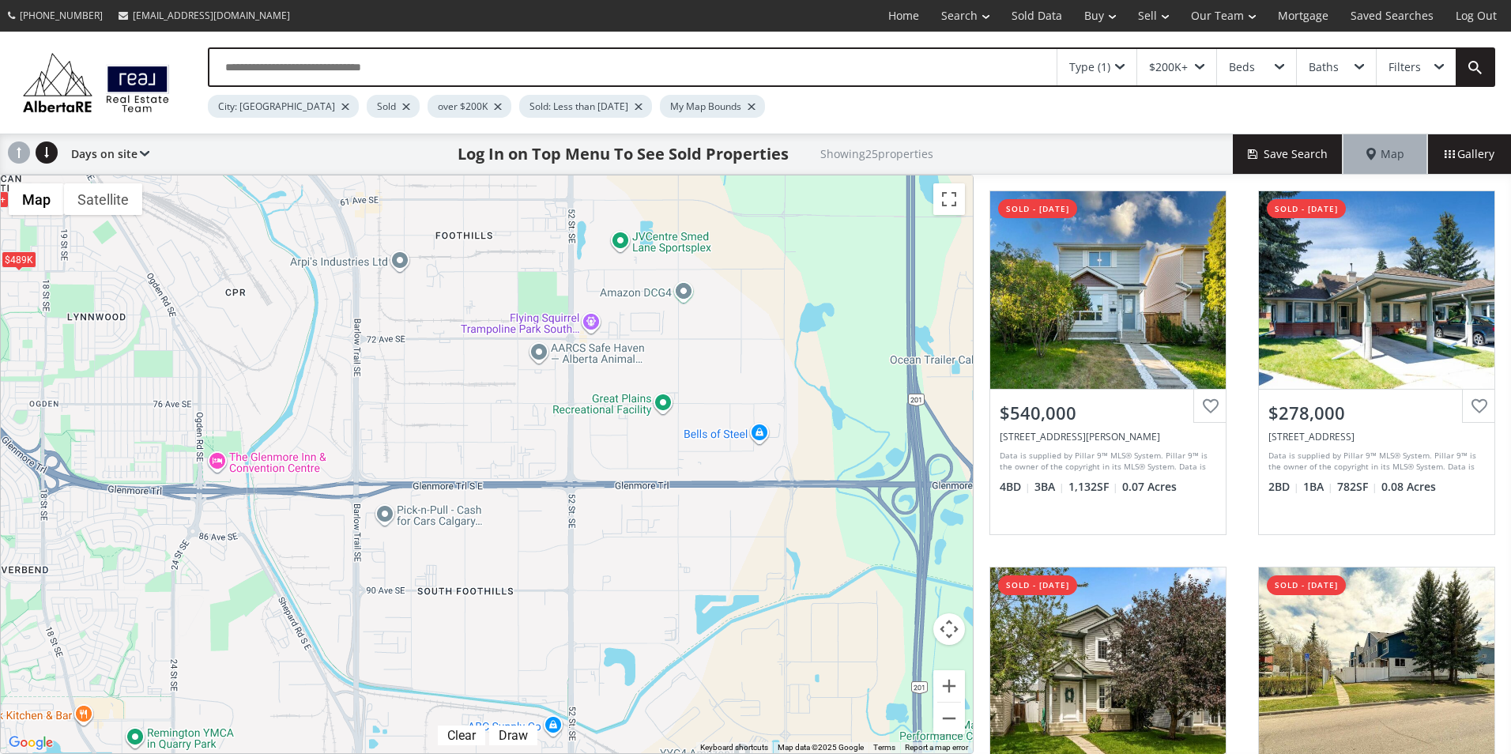
drag, startPoint x: 715, startPoint y: 639, endPoint x: 324, endPoint y: 179, distance: 603.2
click at [324, 179] on div "To navigate, press the arrow keys. $540K $278K $545K $260K $281K $498K $515K $4…" at bounding box center [487, 464] width 972 height 578
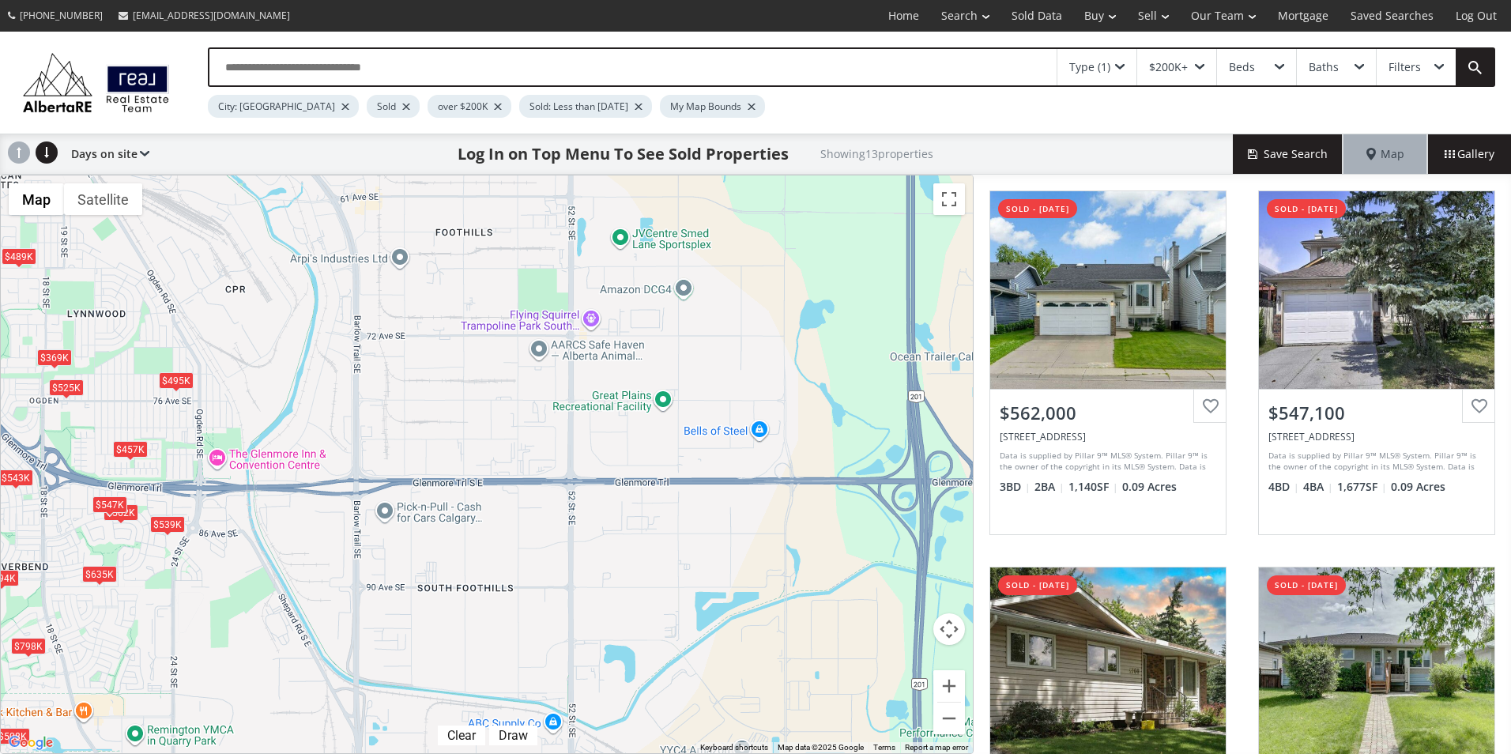
drag, startPoint x: 682, startPoint y: 633, endPoint x: 663, endPoint y: 223, distance: 410.6
click at [663, 223] on div "To navigate, press the arrow keys. $562K $547K $489K $495K $794K $508K $525K $5…" at bounding box center [487, 464] width 972 height 578
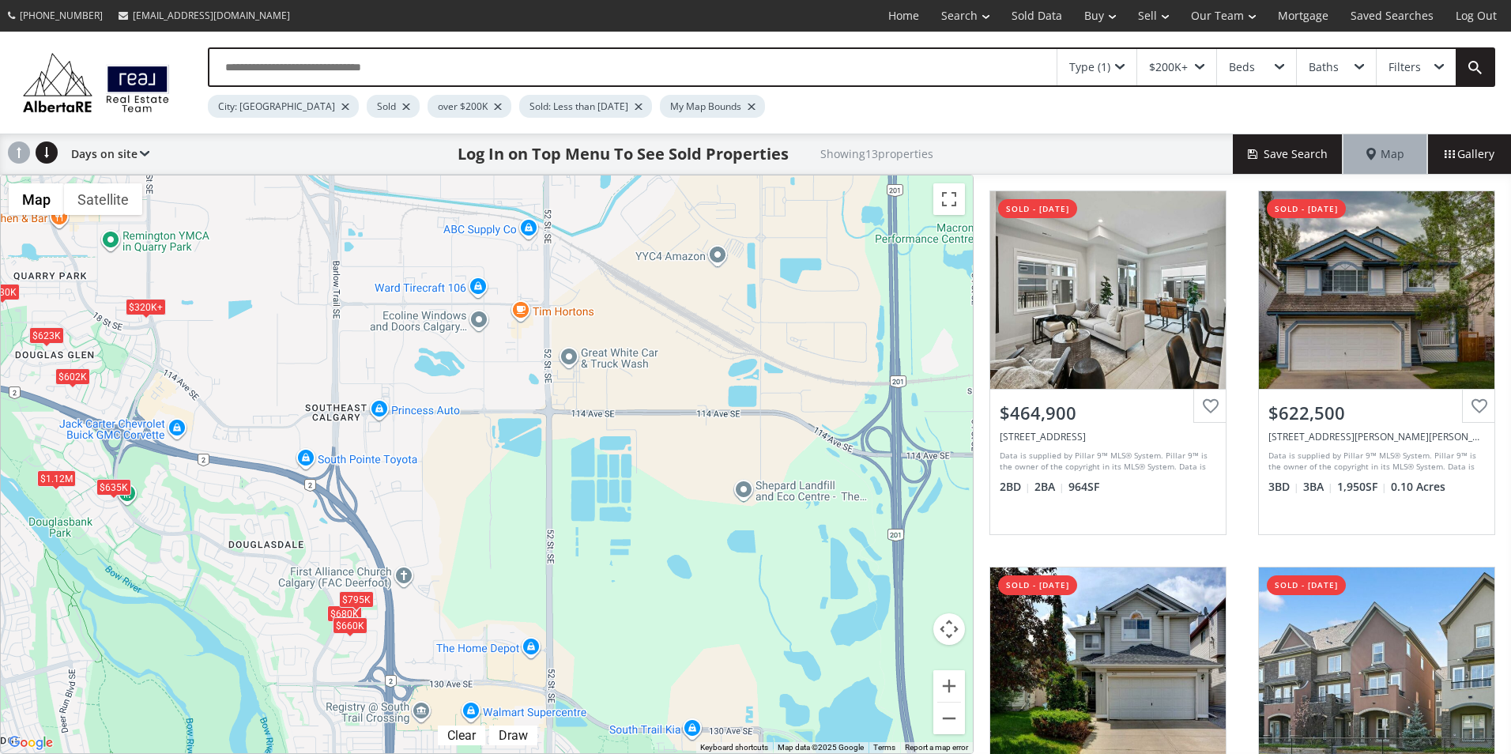
drag, startPoint x: 678, startPoint y: 574, endPoint x: 678, endPoint y: 217, distance: 357.2
click at [678, 217] on div "To navigate, press the arrow keys. $320K+ $623K $680K $530K $795K $660K $635K $…" at bounding box center [487, 464] width 972 height 578
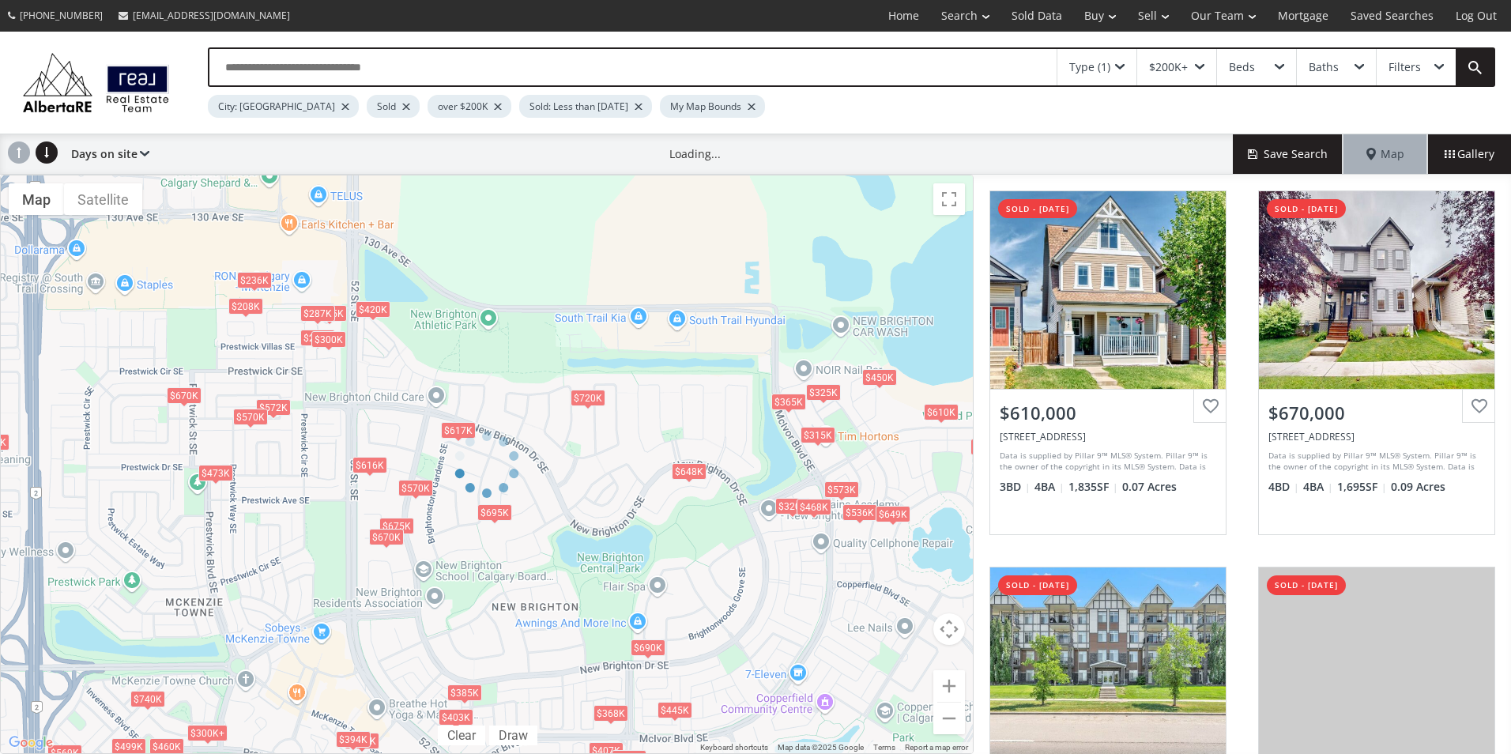
drag, startPoint x: 750, startPoint y: 605, endPoint x: 748, endPoint y: 518, distance: 87.8
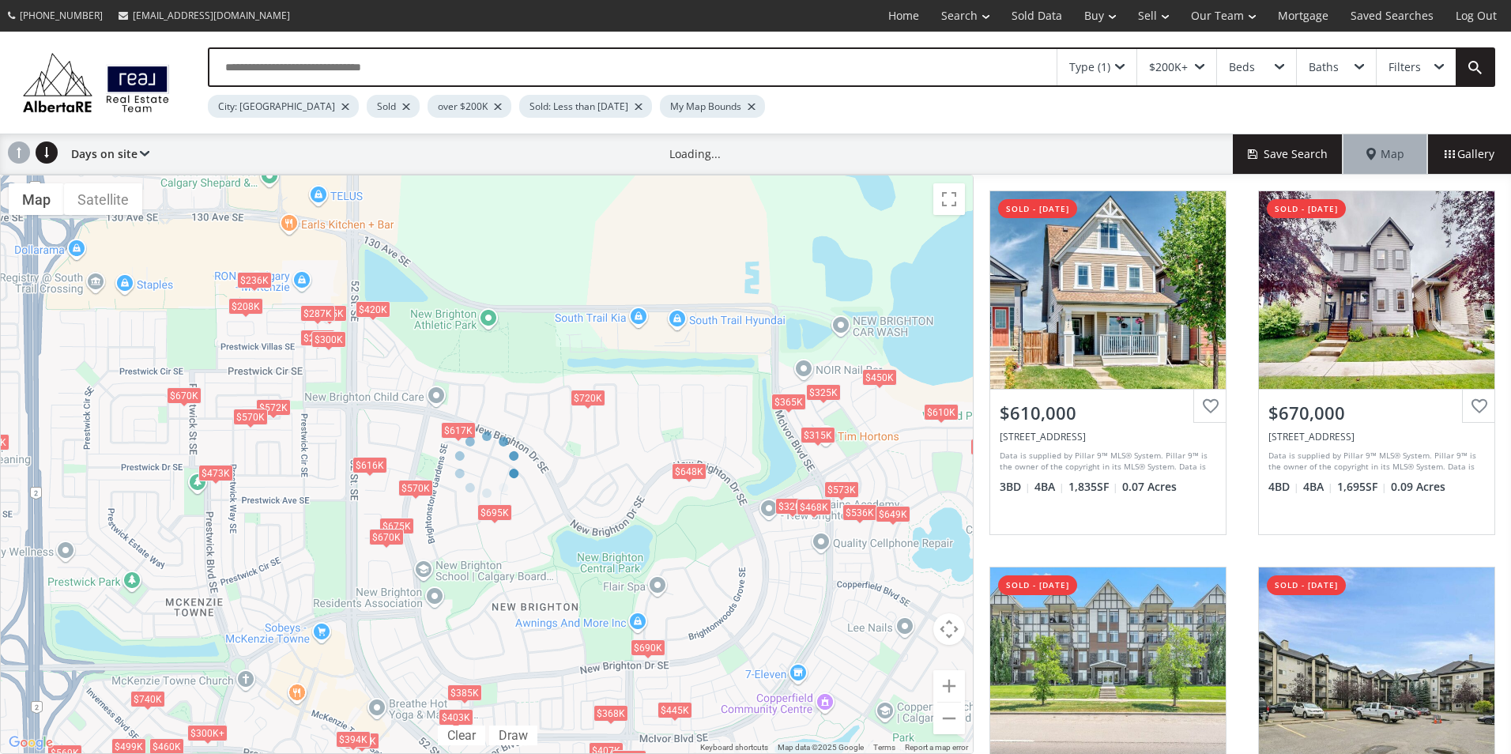
click at [748, 518] on div at bounding box center [487, 464] width 974 height 579
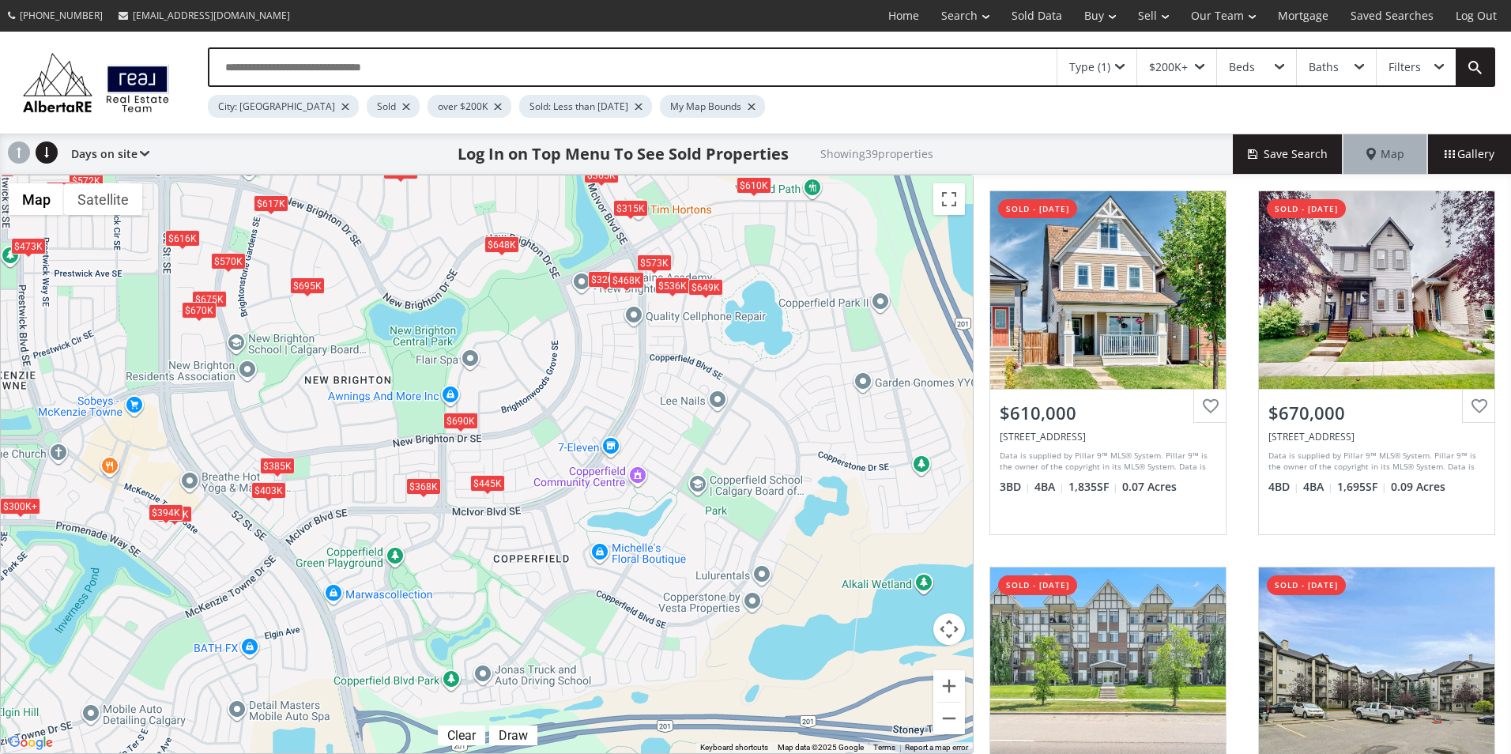
drag, startPoint x: 741, startPoint y: 607, endPoint x: 556, endPoint y: 379, distance: 293.8
click at [556, 379] on div "To navigate, press the arrow keys. $610K $670K $320K $236K $365K $616K $468K $3…" at bounding box center [487, 464] width 972 height 578
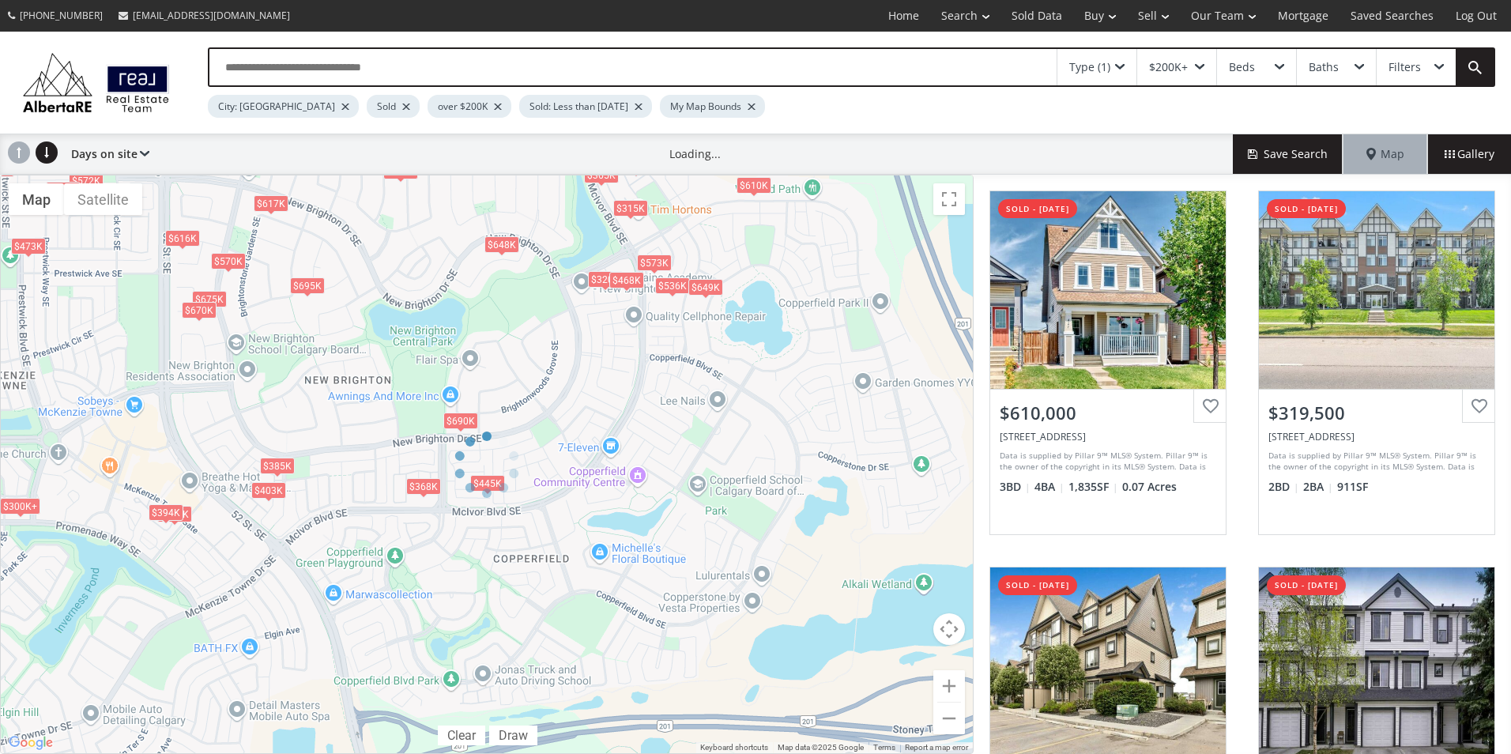
click at [1184, 69] on div "$200K+" at bounding box center [1168, 67] width 39 height 11
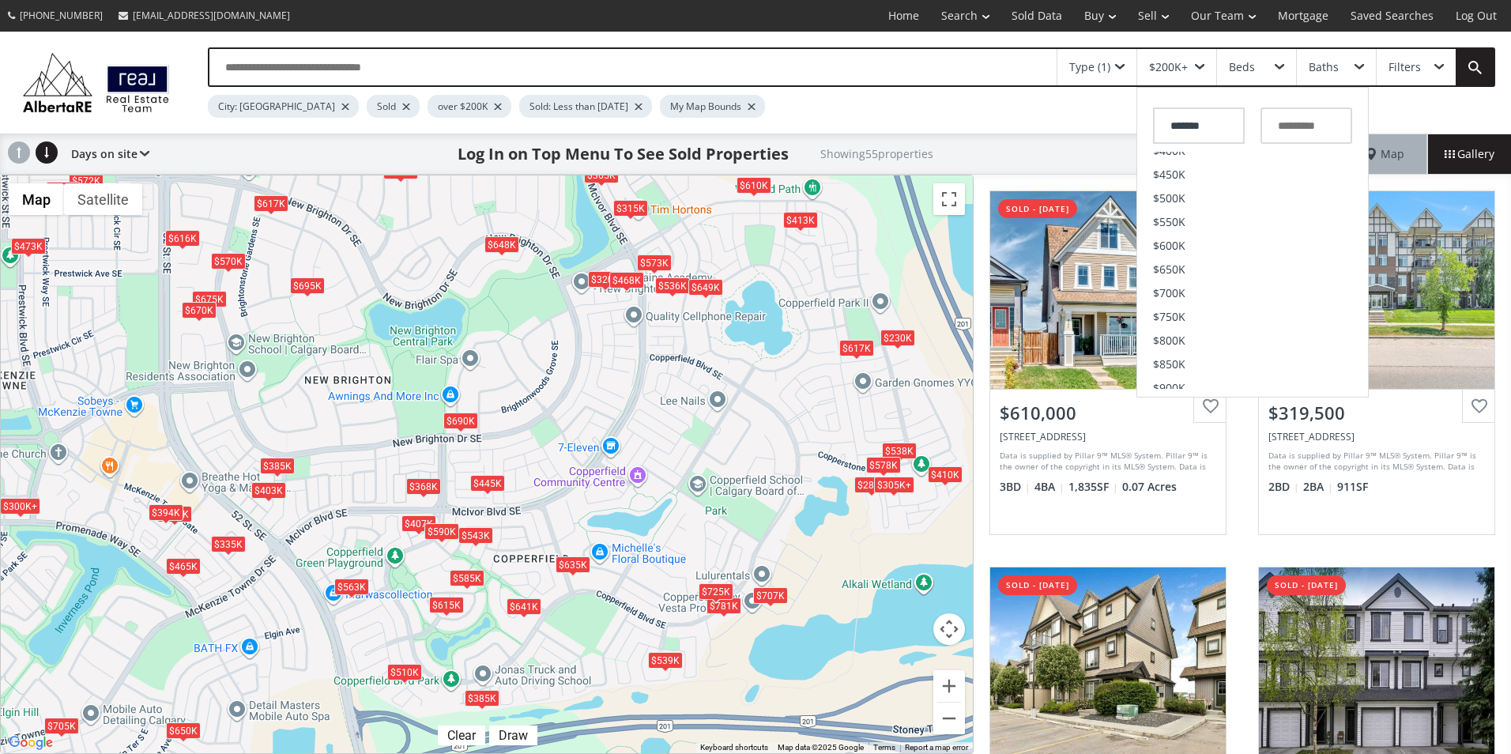
scroll to position [237, 0]
click at [1283, 125] on input "text" at bounding box center [1306, 125] width 92 height 36
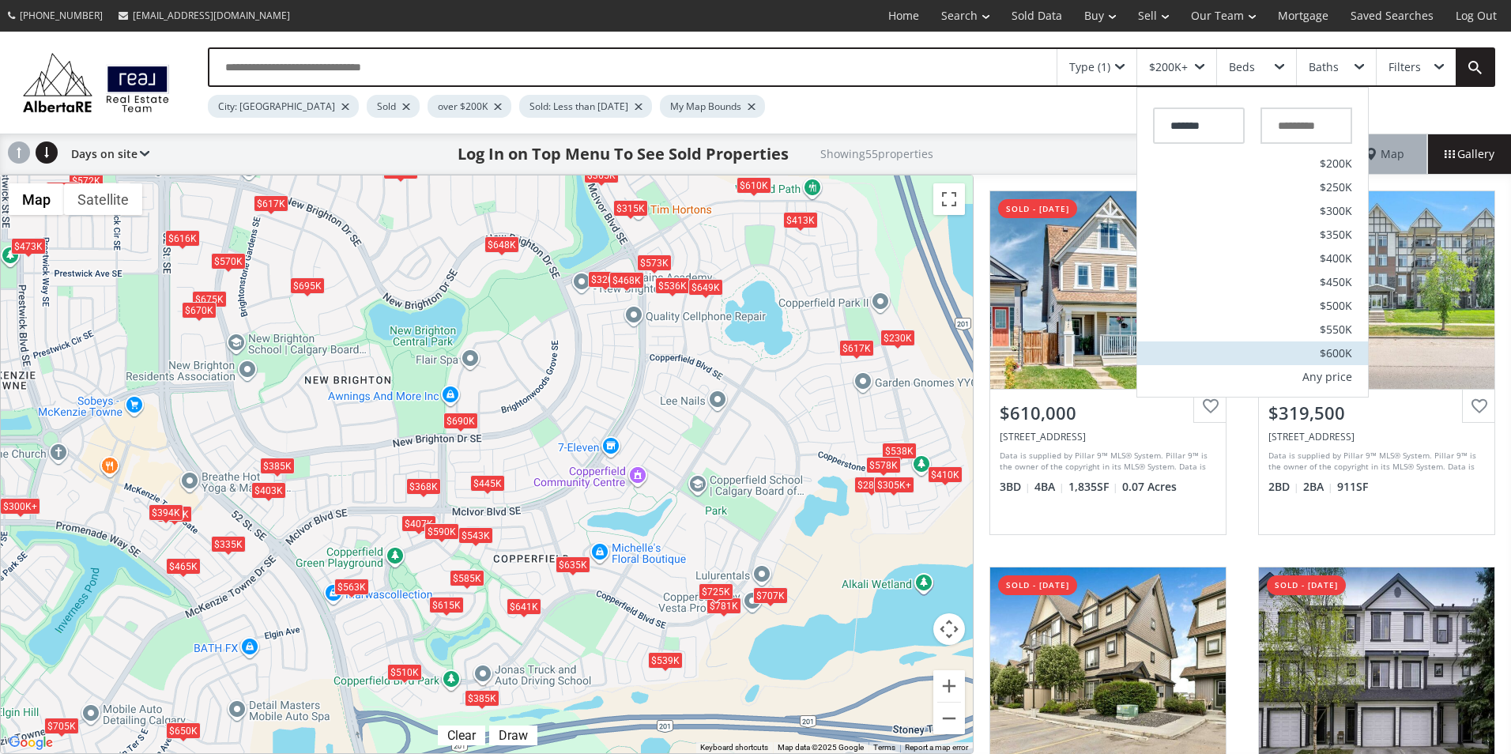
click at [1339, 349] on span "$600K" at bounding box center [1336, 353] width 32 height 11
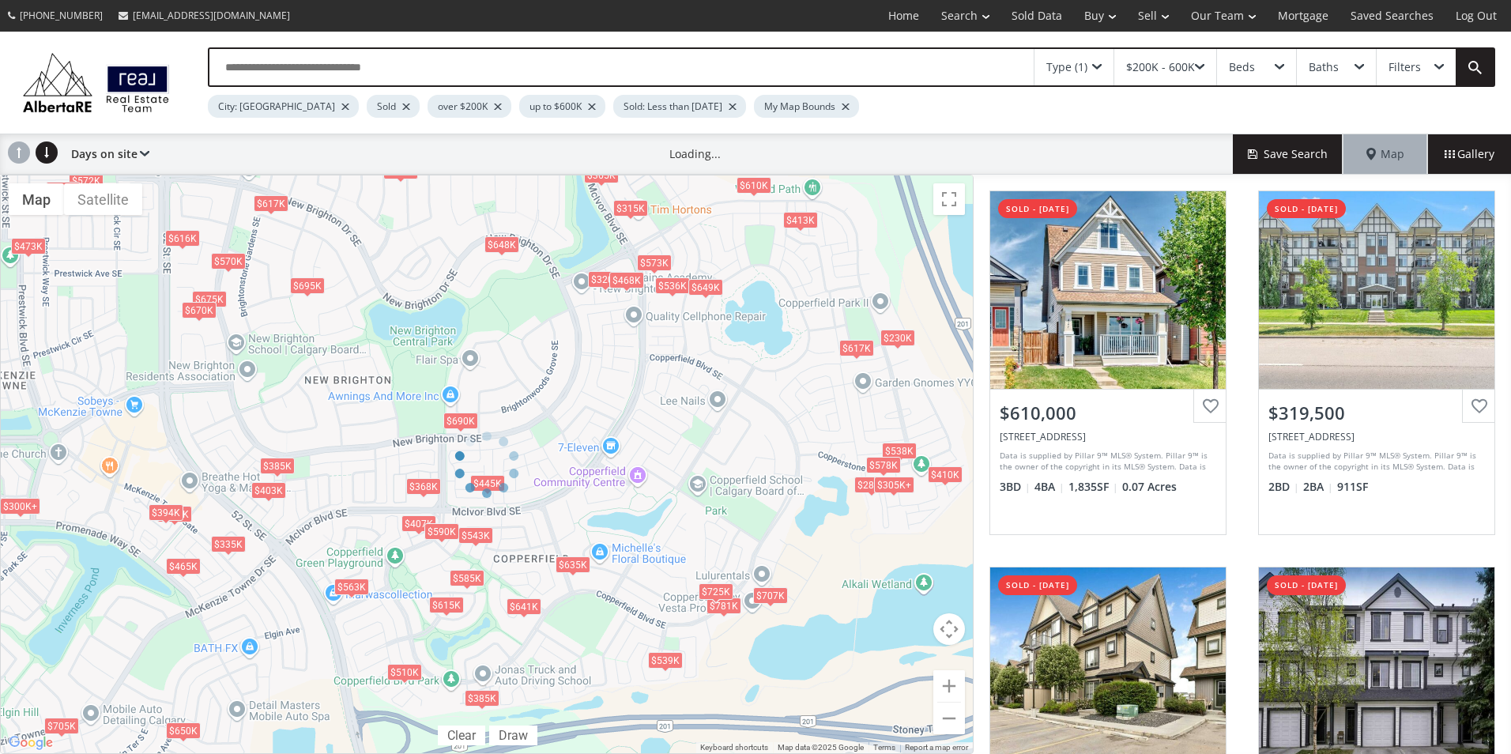
click at [1151, 62] on div "$200K - 600K" at bounding box center [1160, 67] width 69 height 11
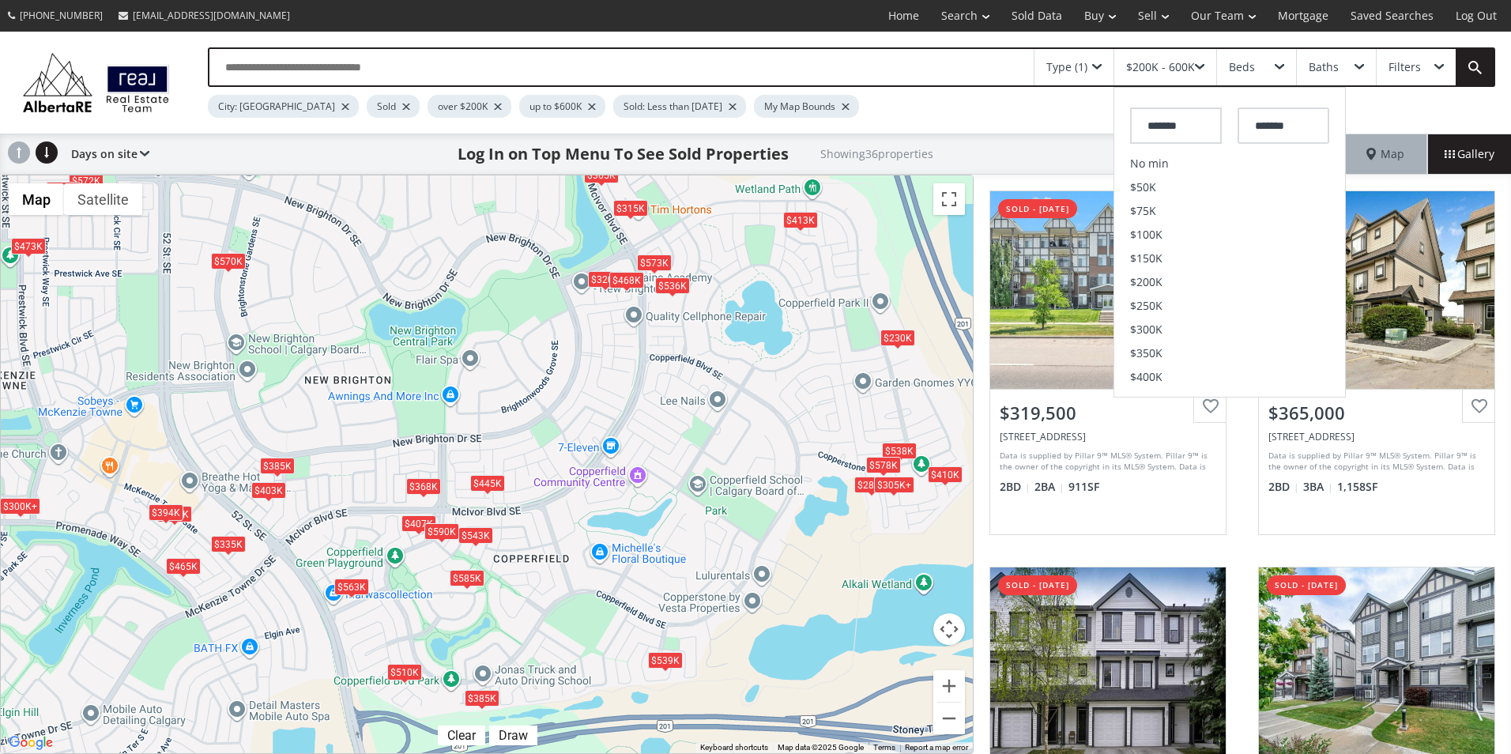
click at [1190, 122] on input "*******" at bounding box center [1176, 125] width 92 height 36
click at [1174, 291] on li "$400K" at bounding box center [1229, 298] width 231 height 24
type input "*******"
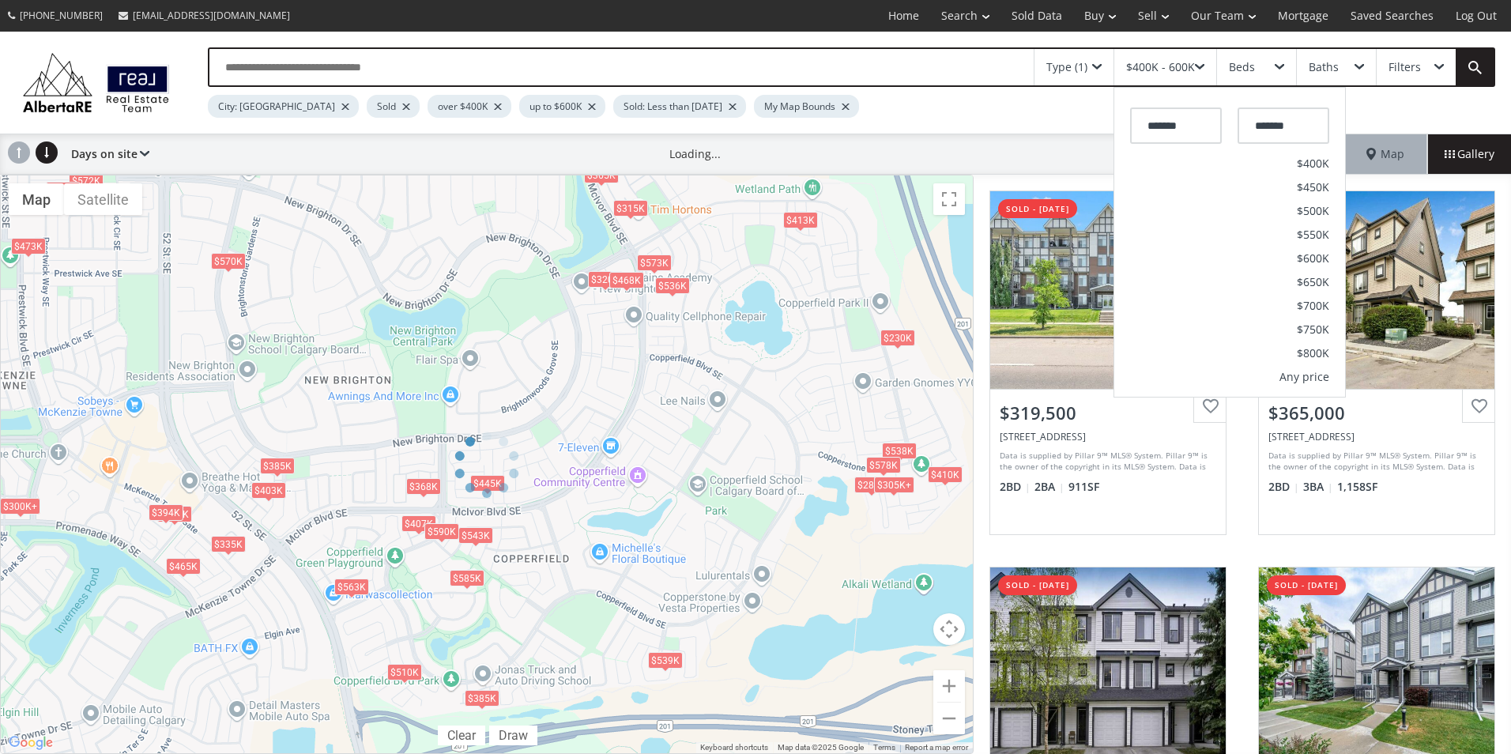
click at [1089, 70] on div "Type (1)" at bounding box center [1073, 67] width 79 height 36
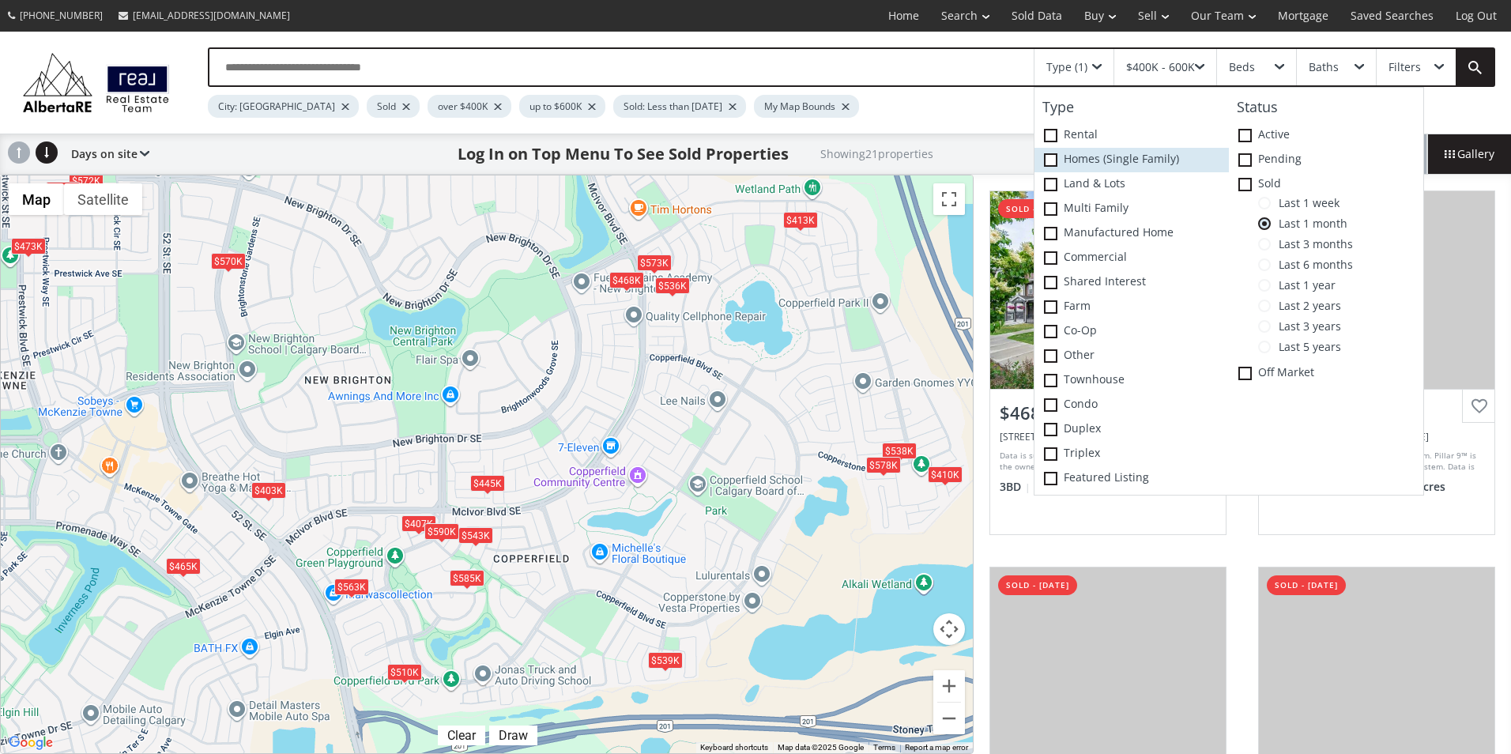
click at [1080, 164] on label "Homes (Single Family)" at bounding box center [1131, 160] width 194 height 24
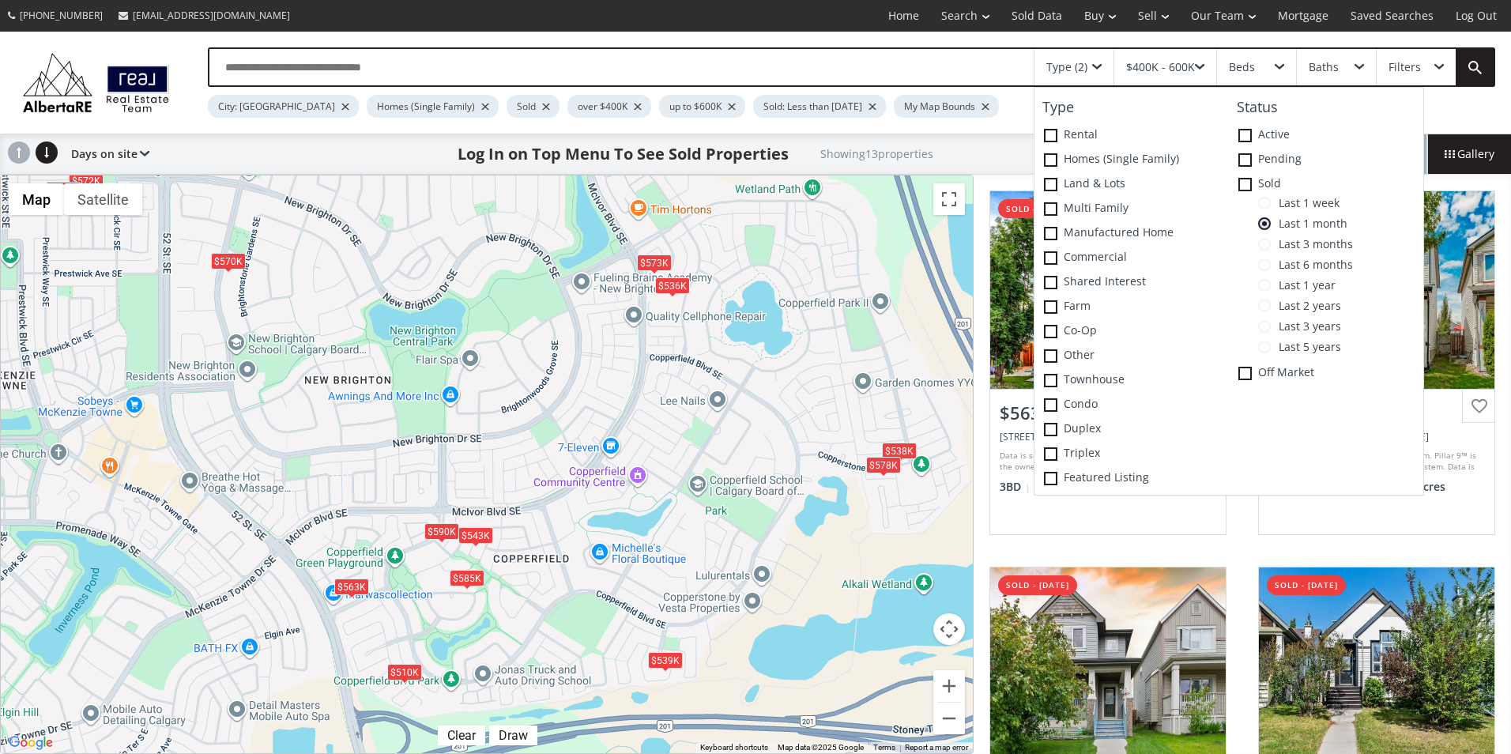
click at [236, 262] on div "$570K" at bounding box center [228, 260] width 35 height 17
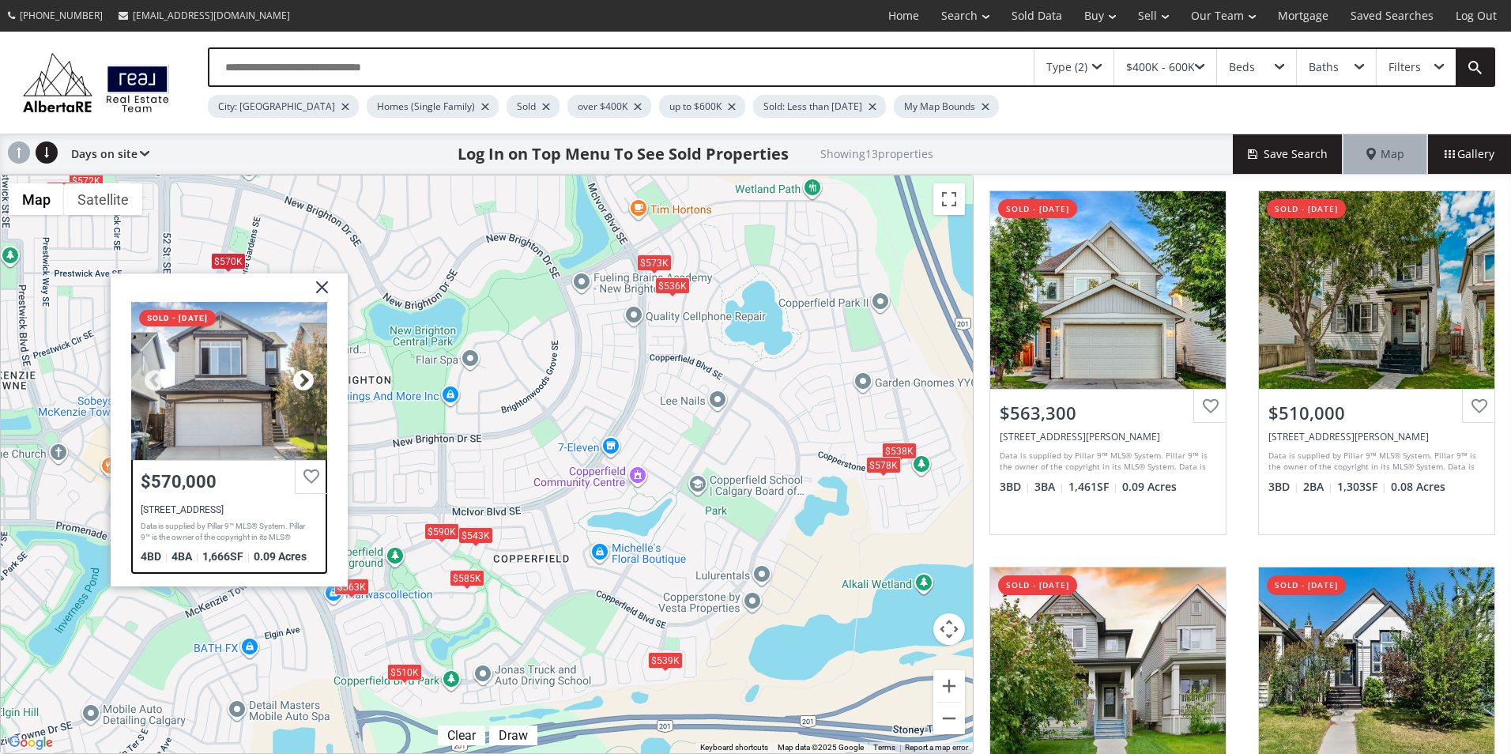
click at [303, 383] on div at bounding box center [304, 380] width 24 height 24
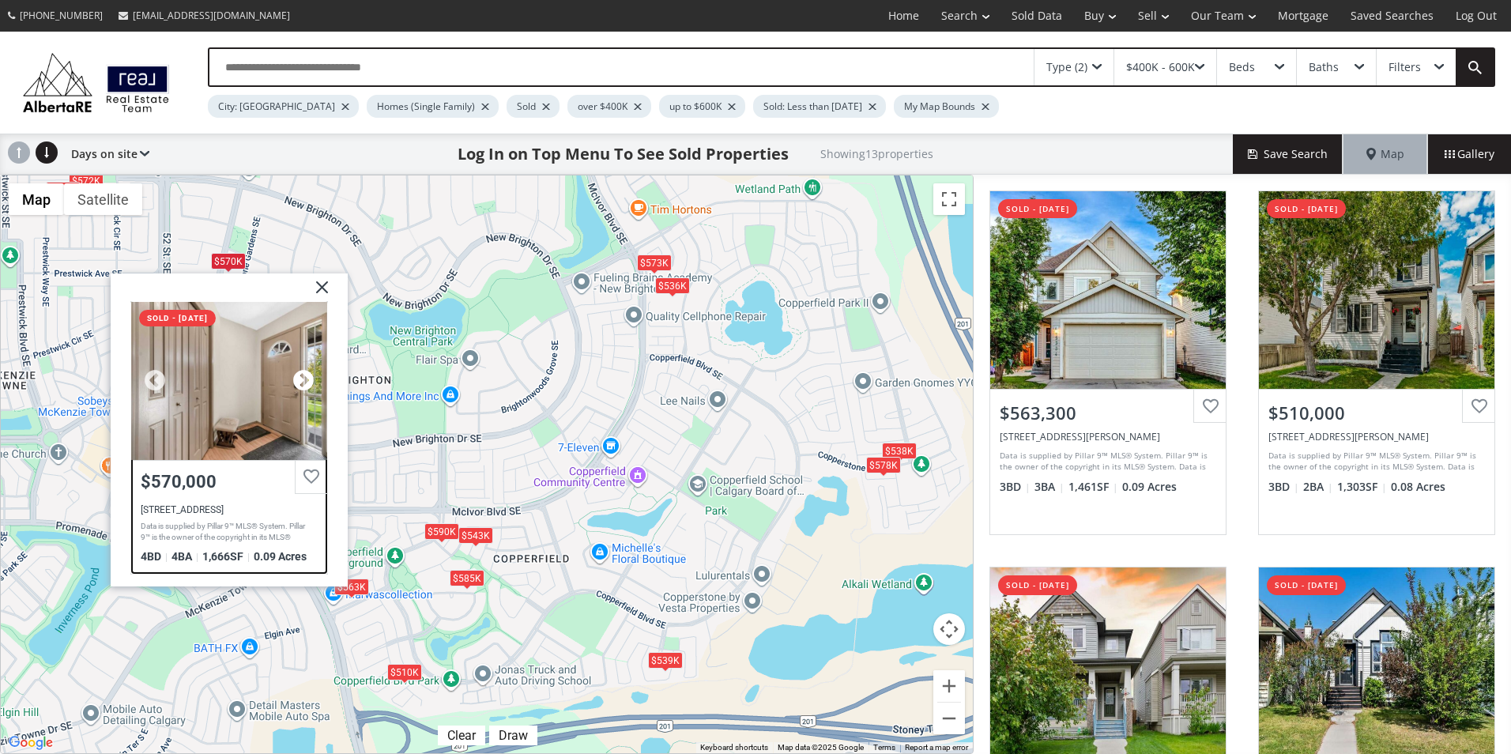
click at [303, 383] on div at bounding box center [304, 380] width 24 height 24
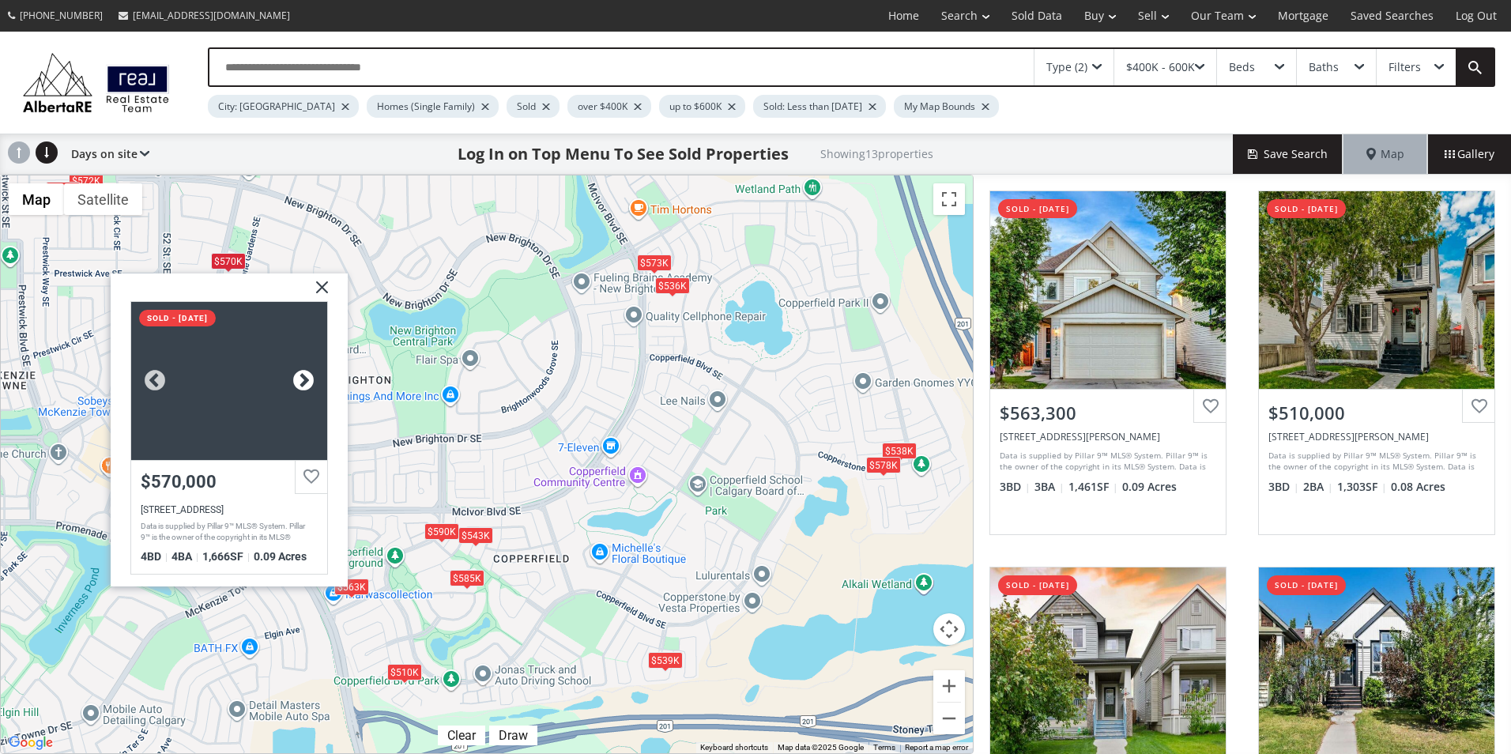
click at [303, 382] on div at bounding box center [304, 380] width 24 height 24
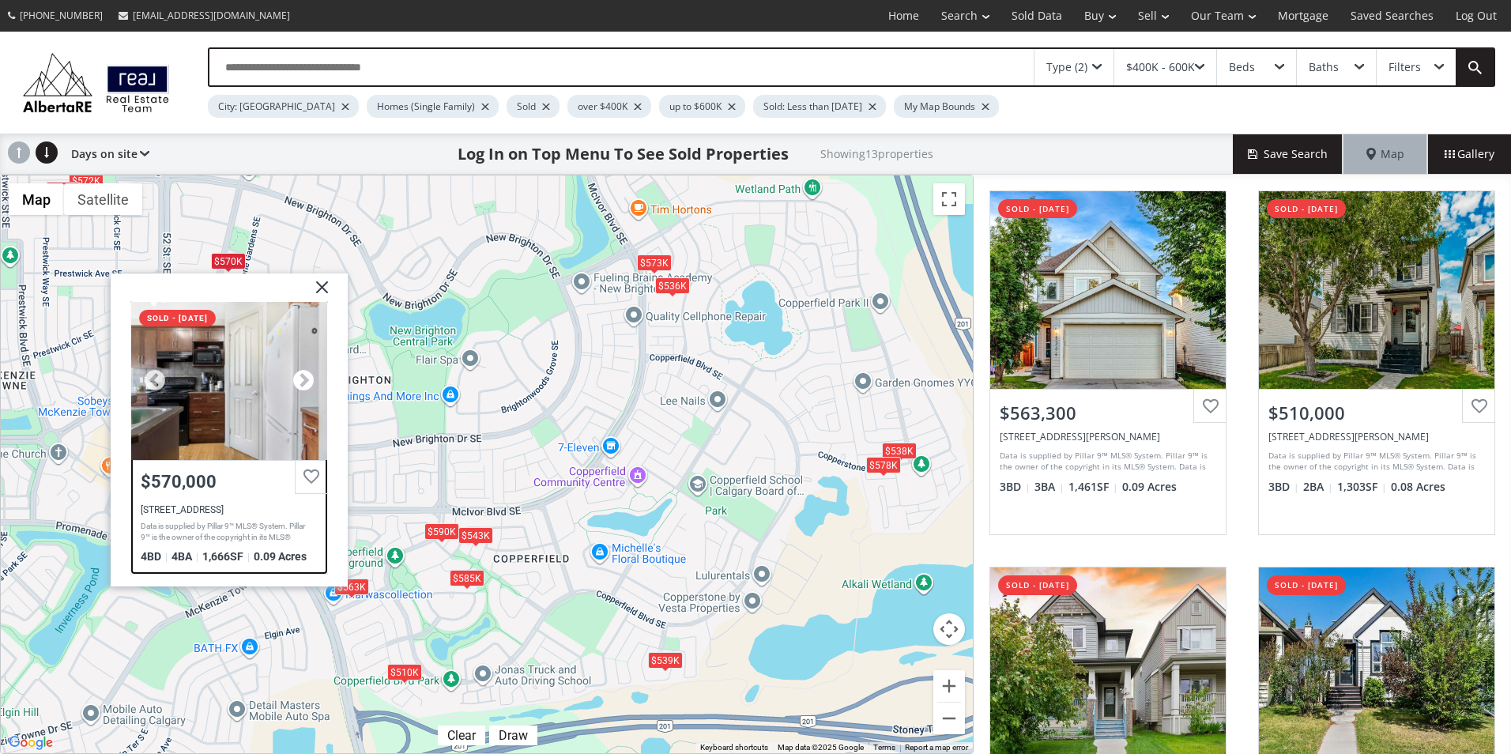
click at [303, 382] on div at bounding box center [304, 380] width 24 height 24
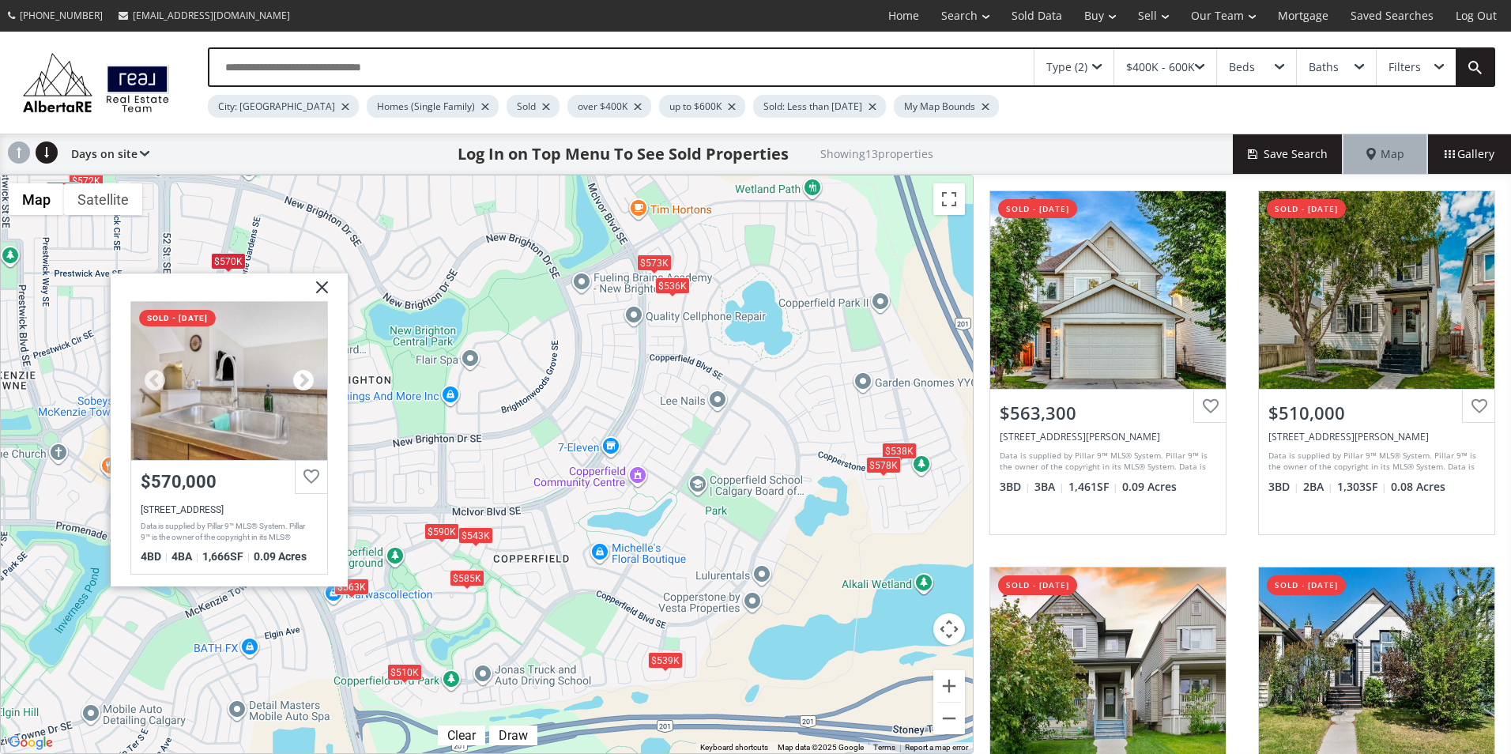
click at [303, 382] on div at bounding box center [304, 380] width 24 height 24
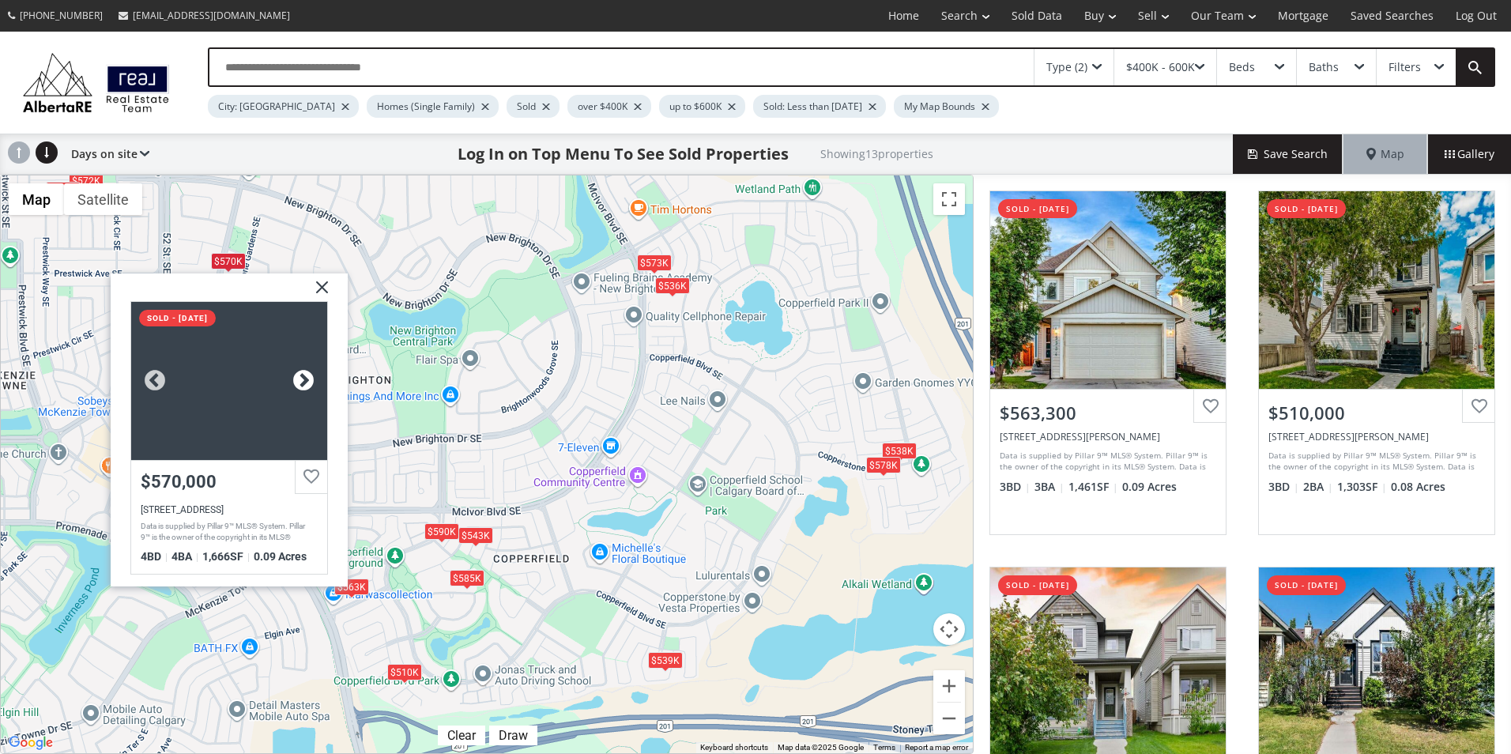
click at [303, 382] on div at bounding box center [304, 380] width 24 height 24
click at [691, 378] on div "To navigate, press the arrow keys. $563K $510K $536K $543K $539K $573K $572K $5…" at bounding box center [487, 464] width 972 height 578
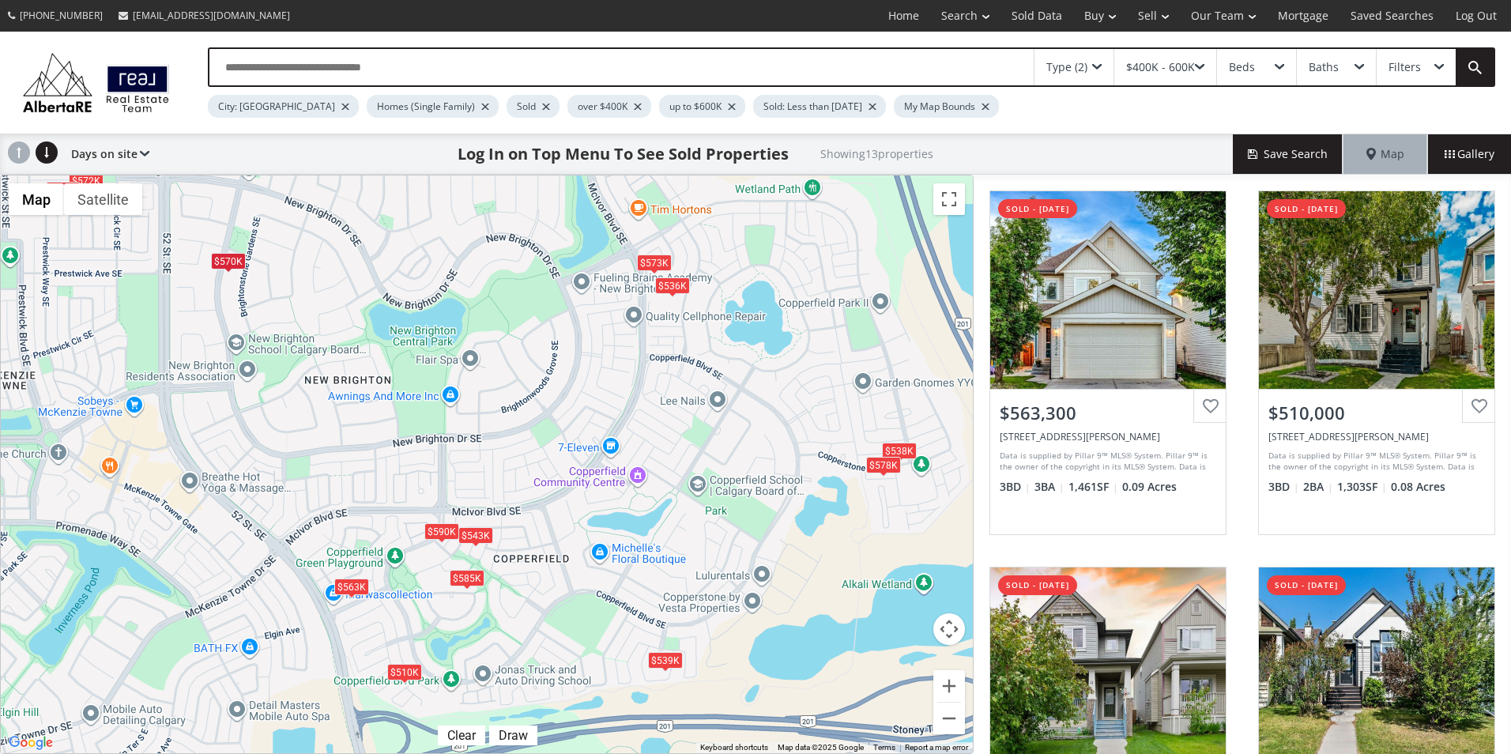
click at [234, 267] on div "$570K" at bounding box center [228, 260] width 35 height 17
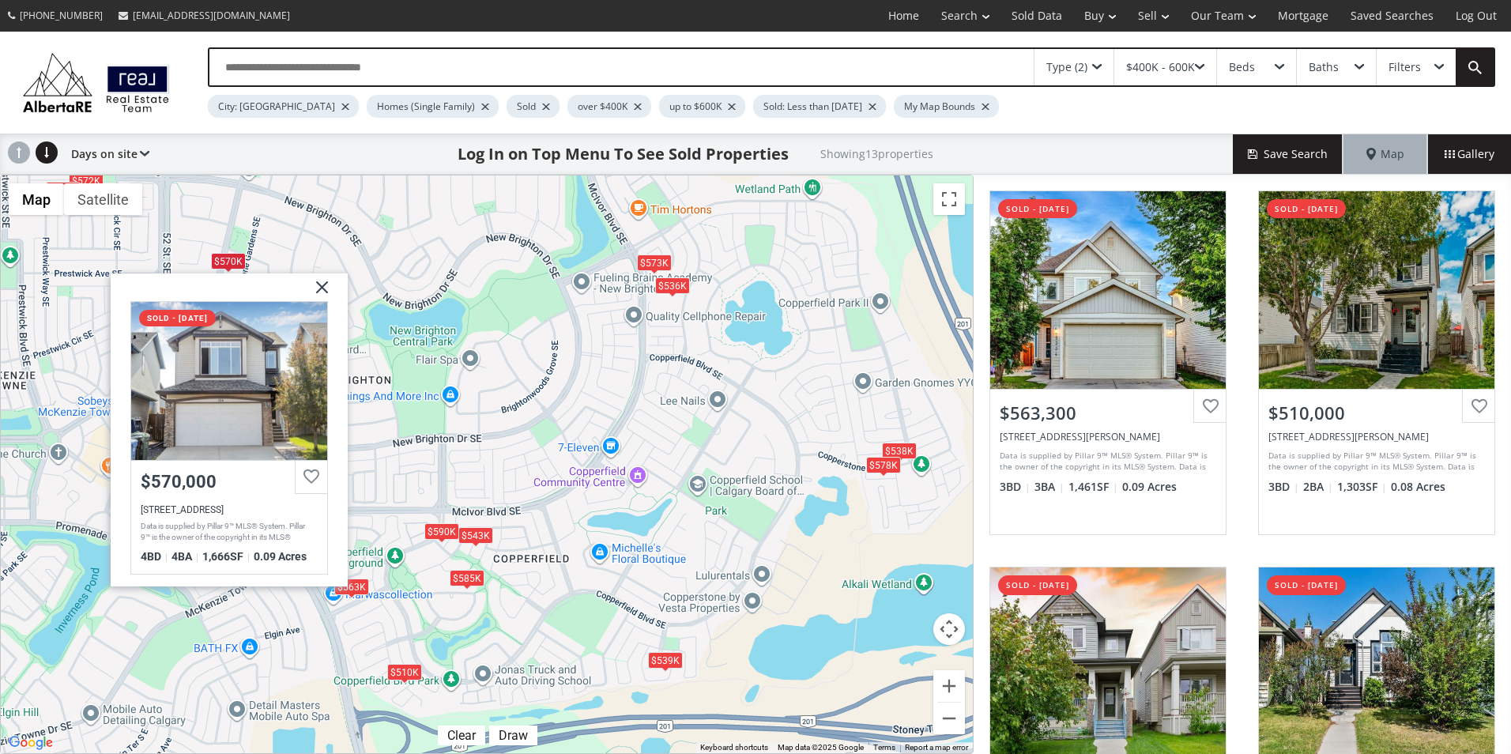
click at [790, 334] on div "To navigate, press the arrow keys. $563K $510K $536K $543K $539K $573K $572K $5…" at bounding box center [487, 464] width 972 height 578
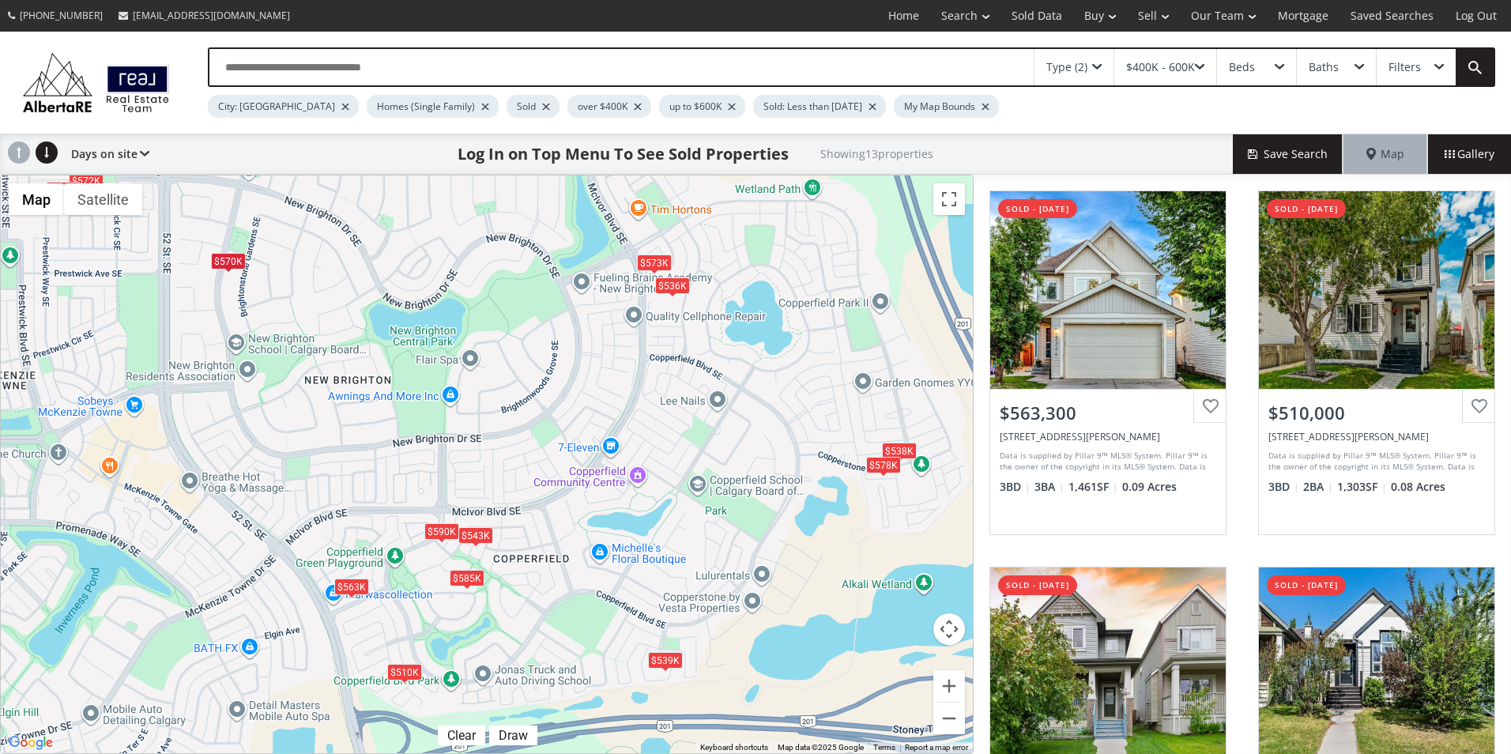
click at [357, 589] on div "$563K" at bounding box center [351, 586] width 35 height 17
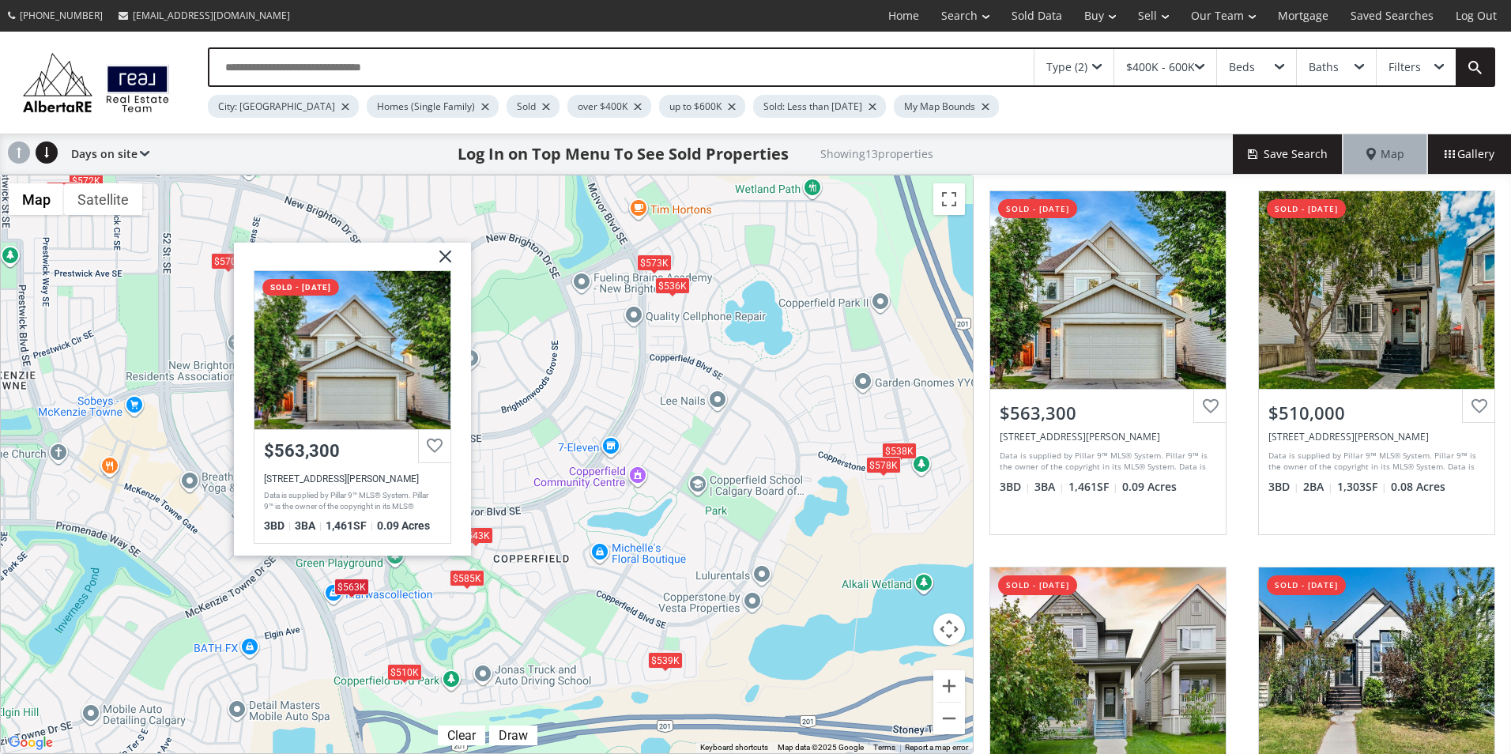
click at [407, 666] on div "$510K" at bounding box center [404, 672] width 35 height 17
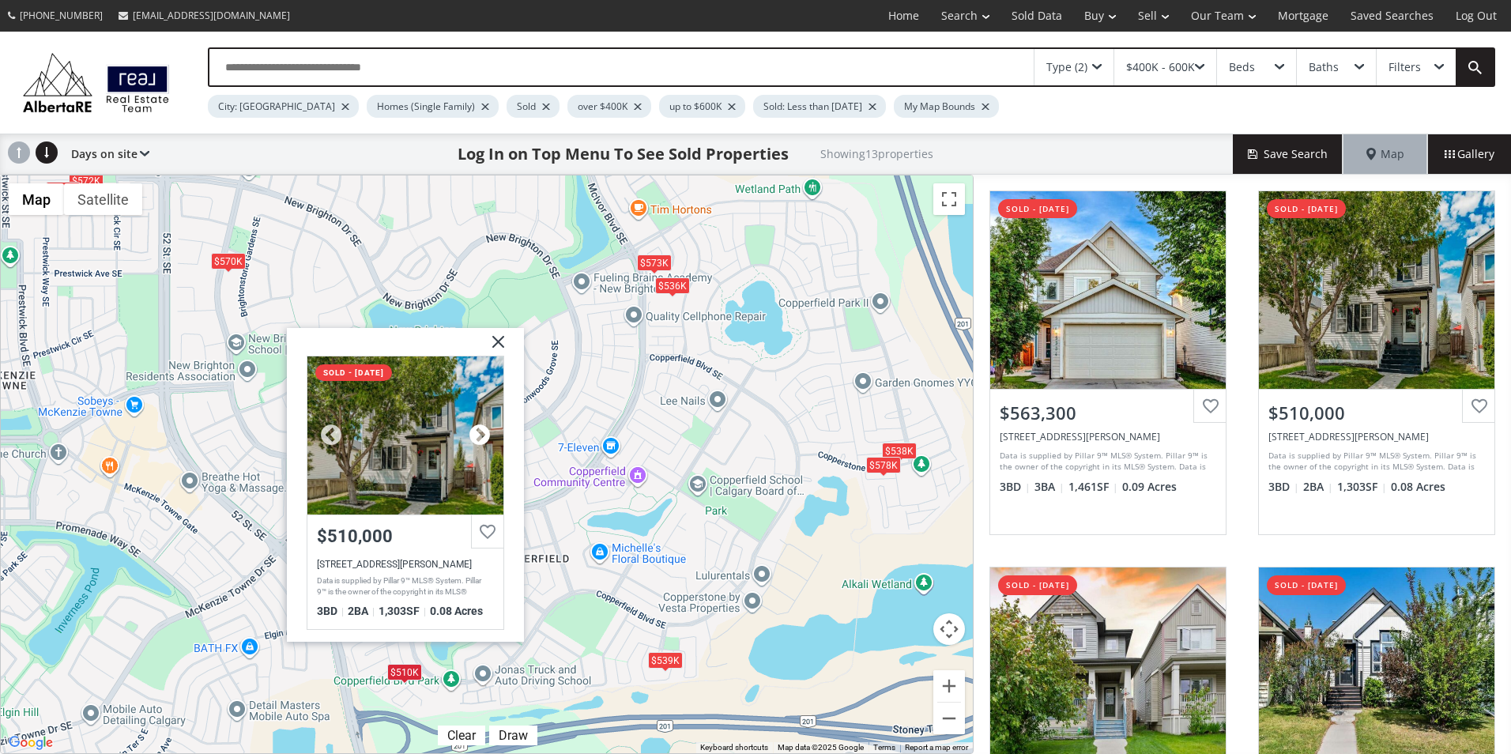
click at [478, 433] on div at bounding box center [480, 436] width 24 height 24
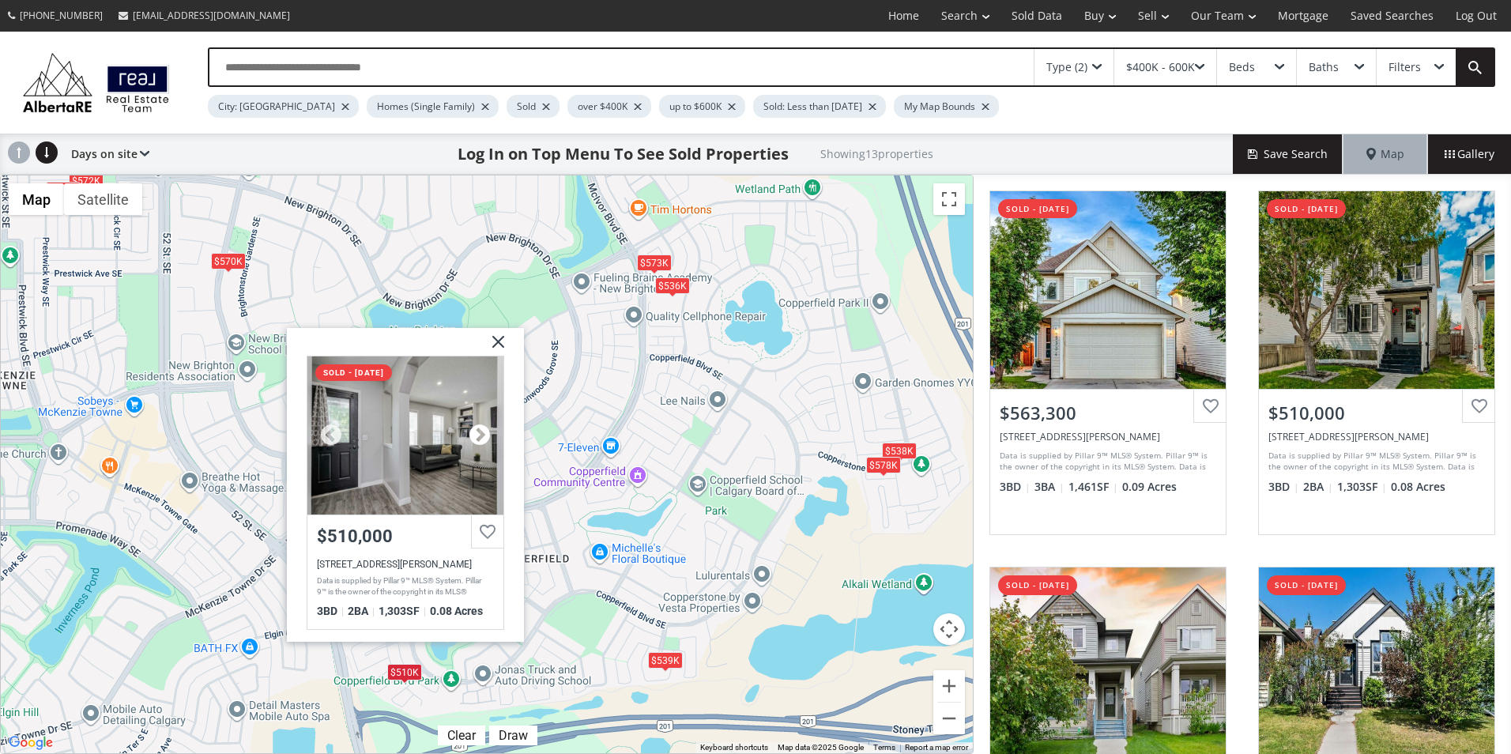
click at [478, 433] on div at bounding box center [480, 436] width 24 height 24
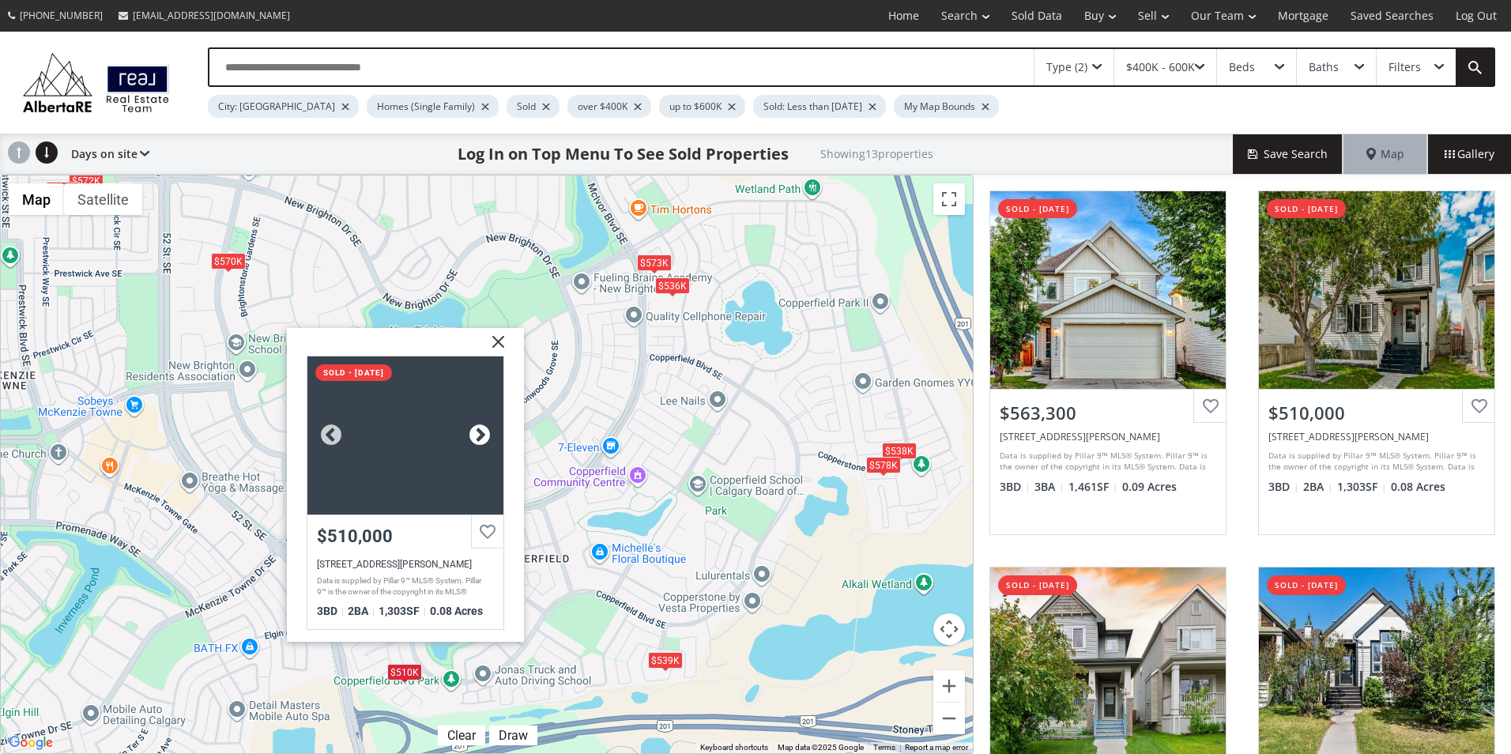
click at [478, 433] on div at bounding box center [480, 436] width 24 height 24
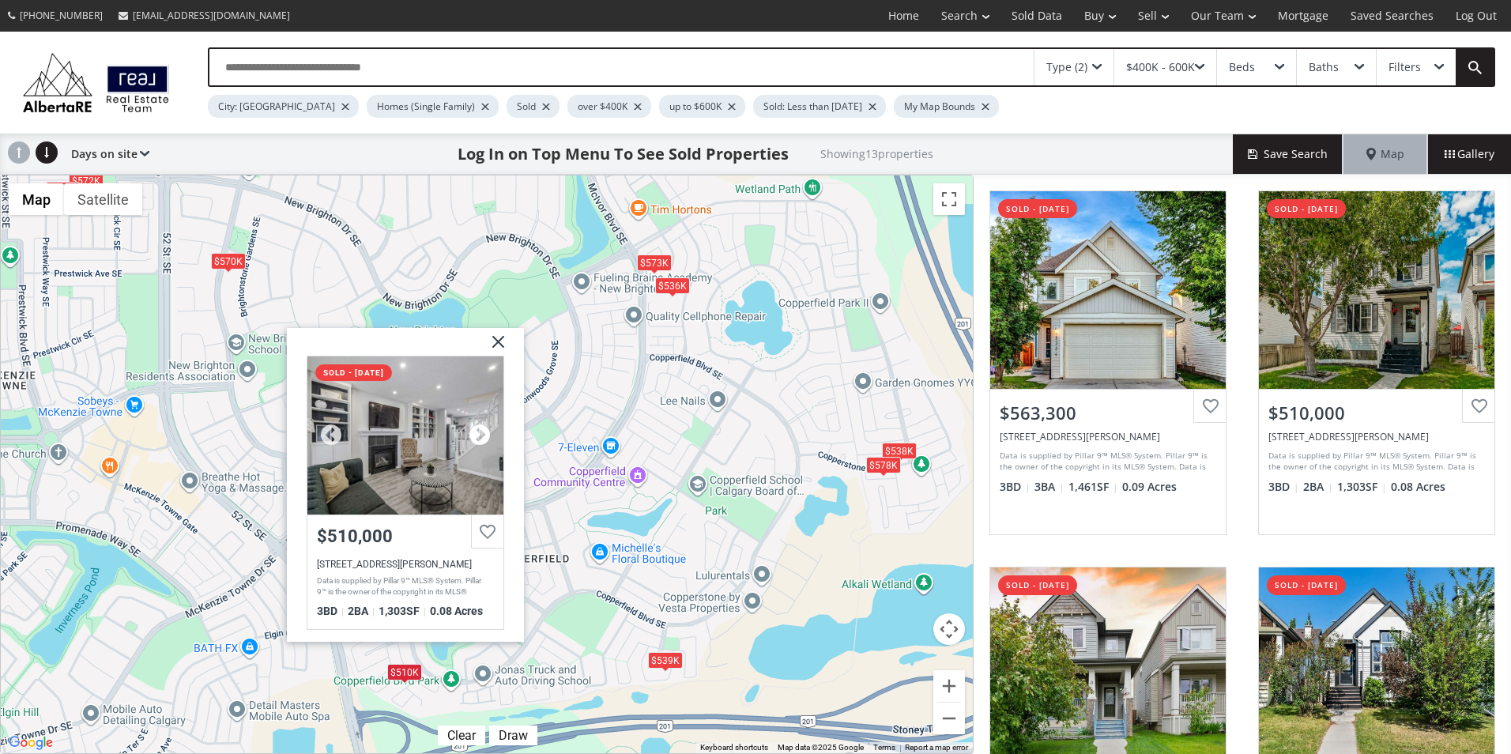
click at [478, 433] on div at bounding box center [480, 436] width 24 height 24
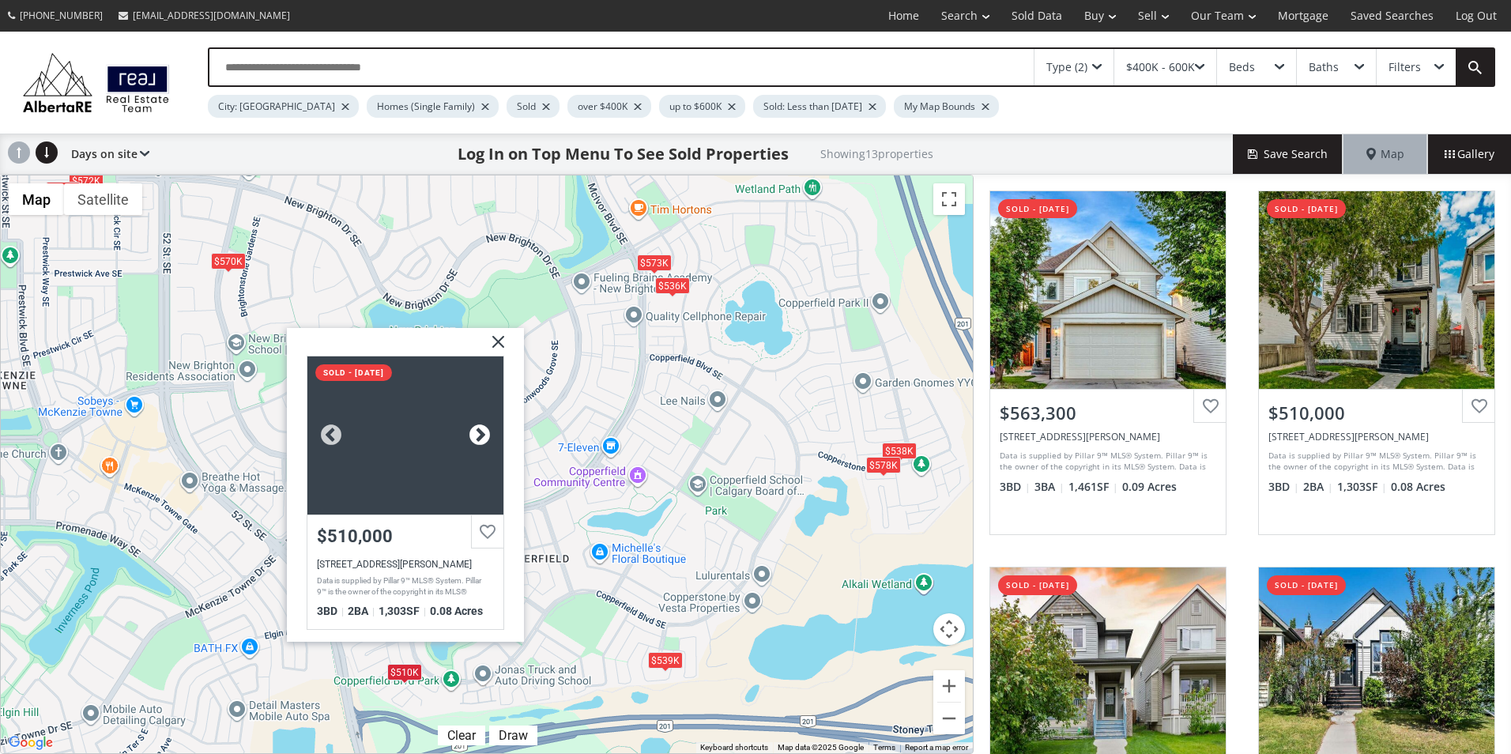
click at [478, 433] on div at bounding box center [480, 436] width 24 height 24
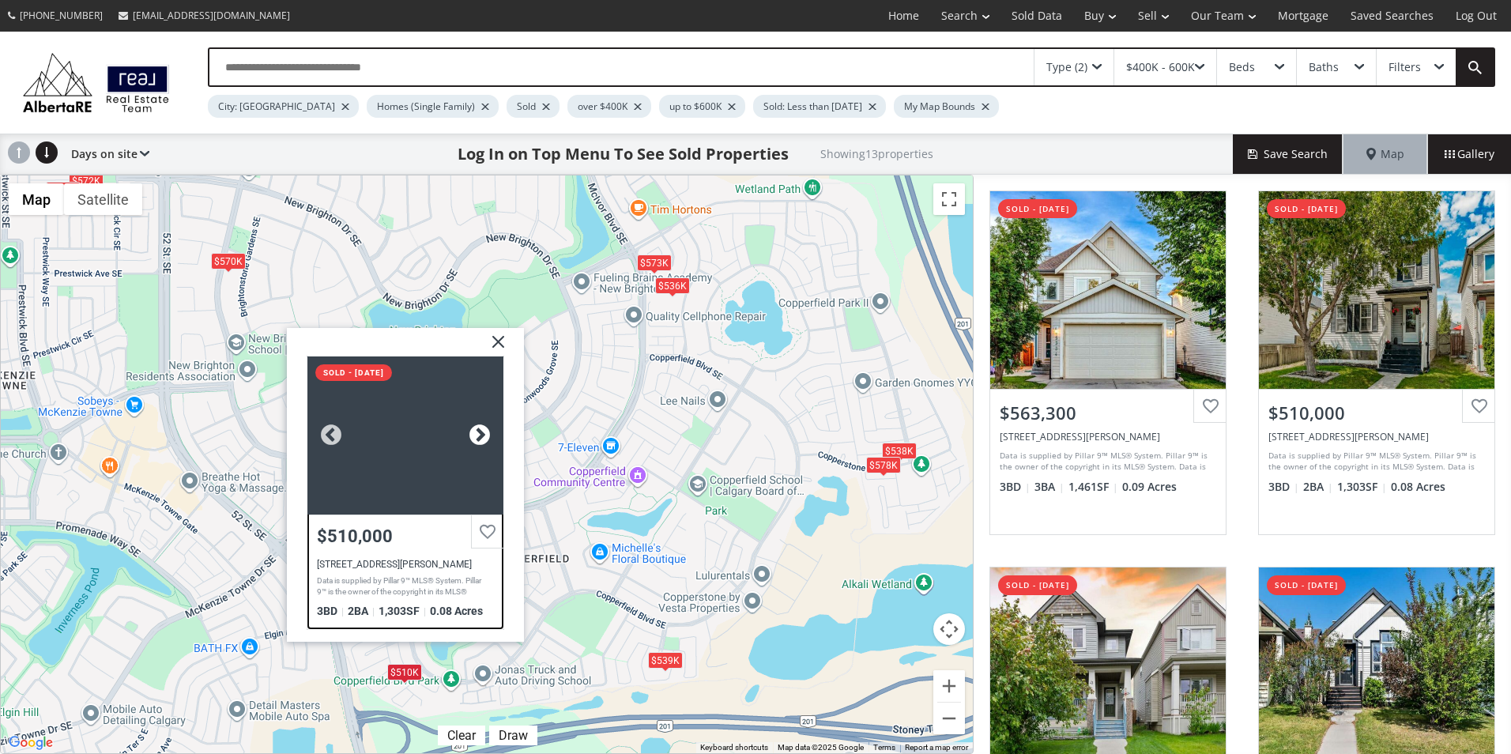
click at [478, 433] on div at bounding box center [480, 436] width 24 height 24
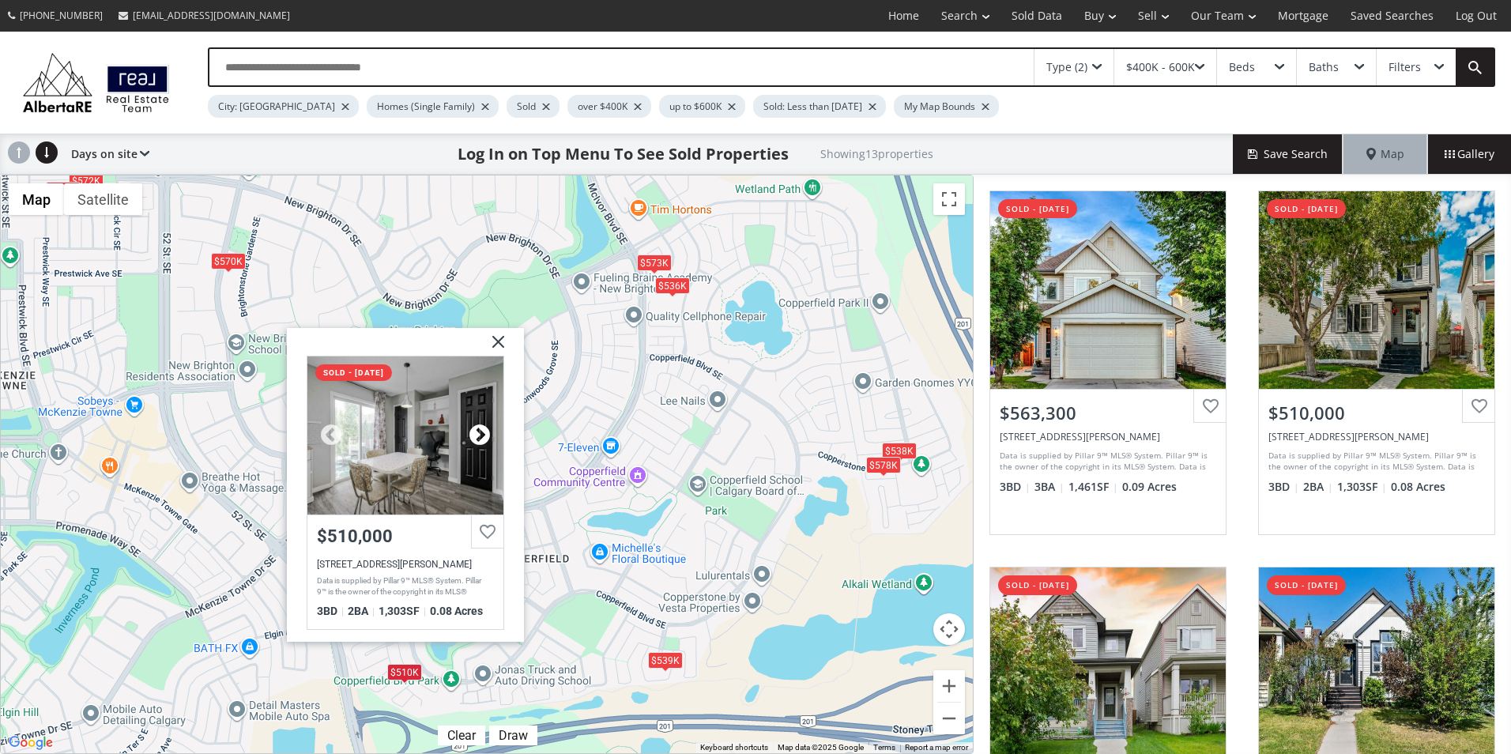
click at [478, 433] on div at bounding box center [480, 436] width 24 height 24
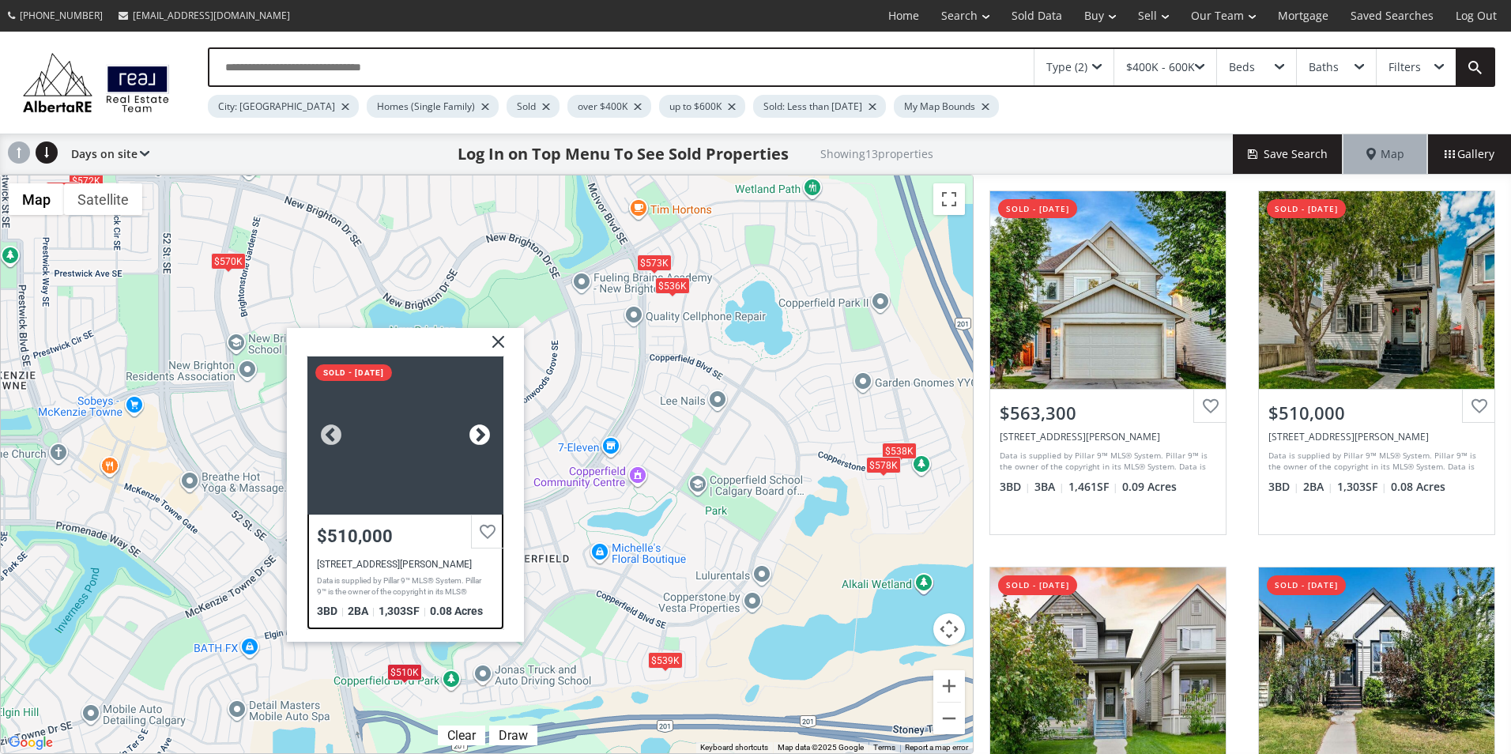
click at [478, 433] on div at bounding box center [480, 436] width 24 height 24
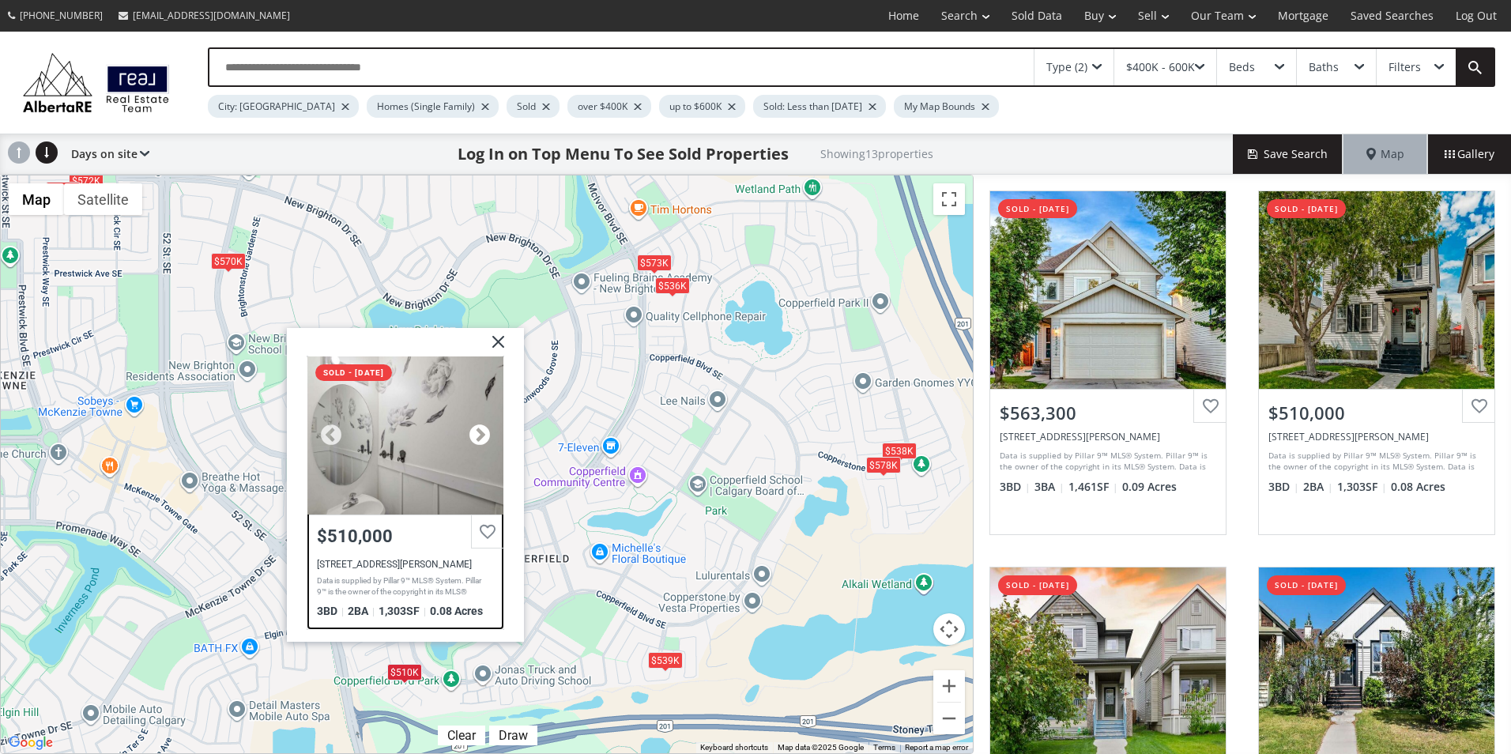
click at [478, 433] on div at bounding box center [480, 436] width 24 height 24
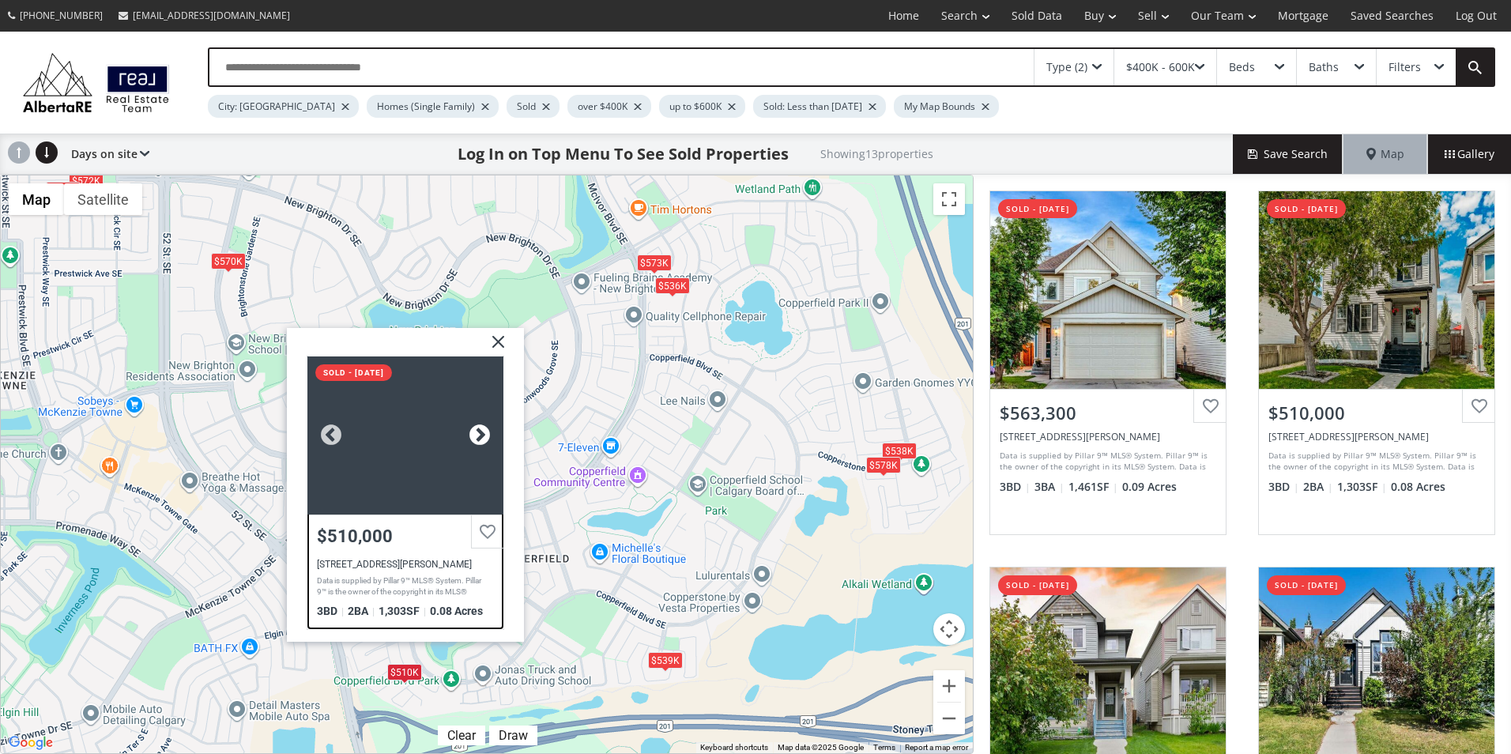
click at [478, 433] on div at bounding box center [480, 436] width 24 height 24
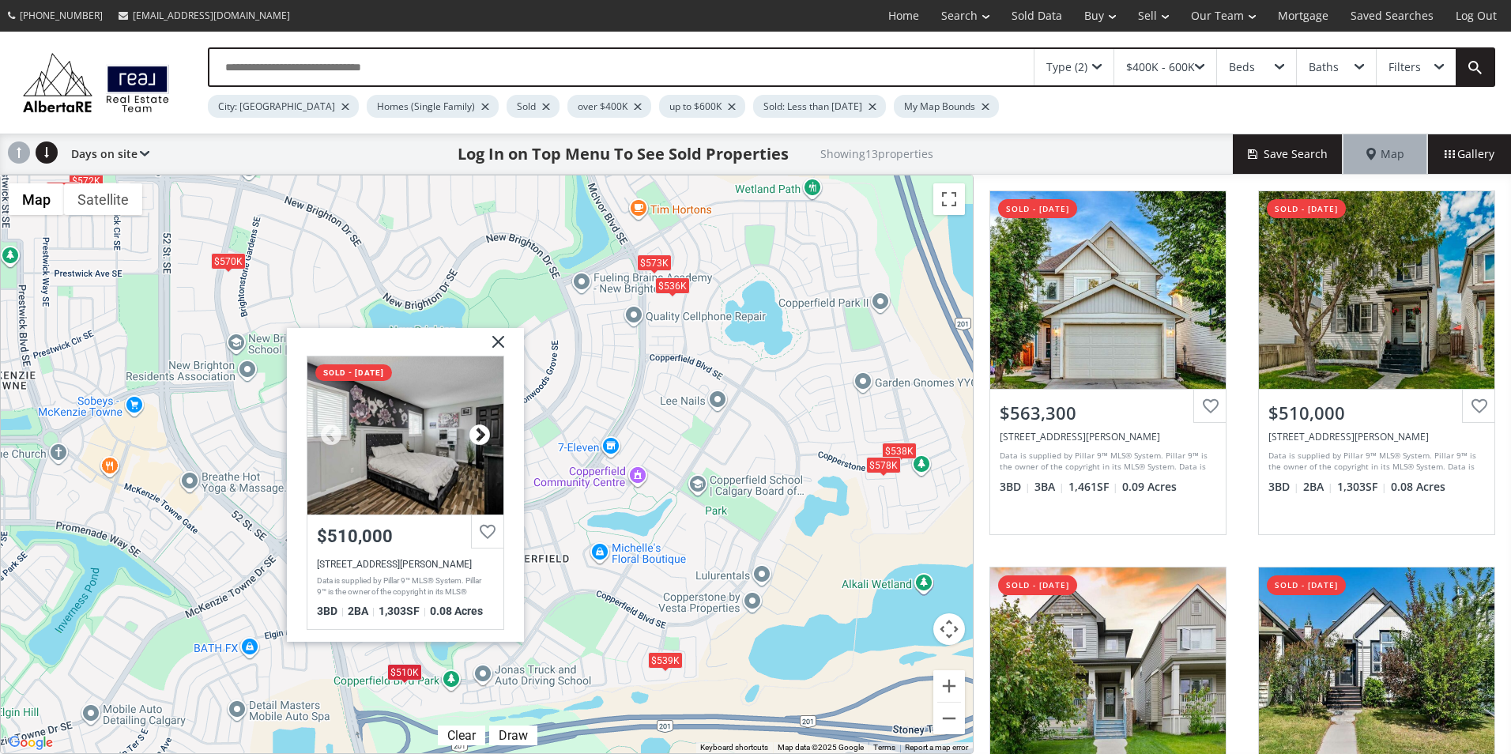
click at [478, 433] on div at bounding box center [480, 436] width 24 height 24
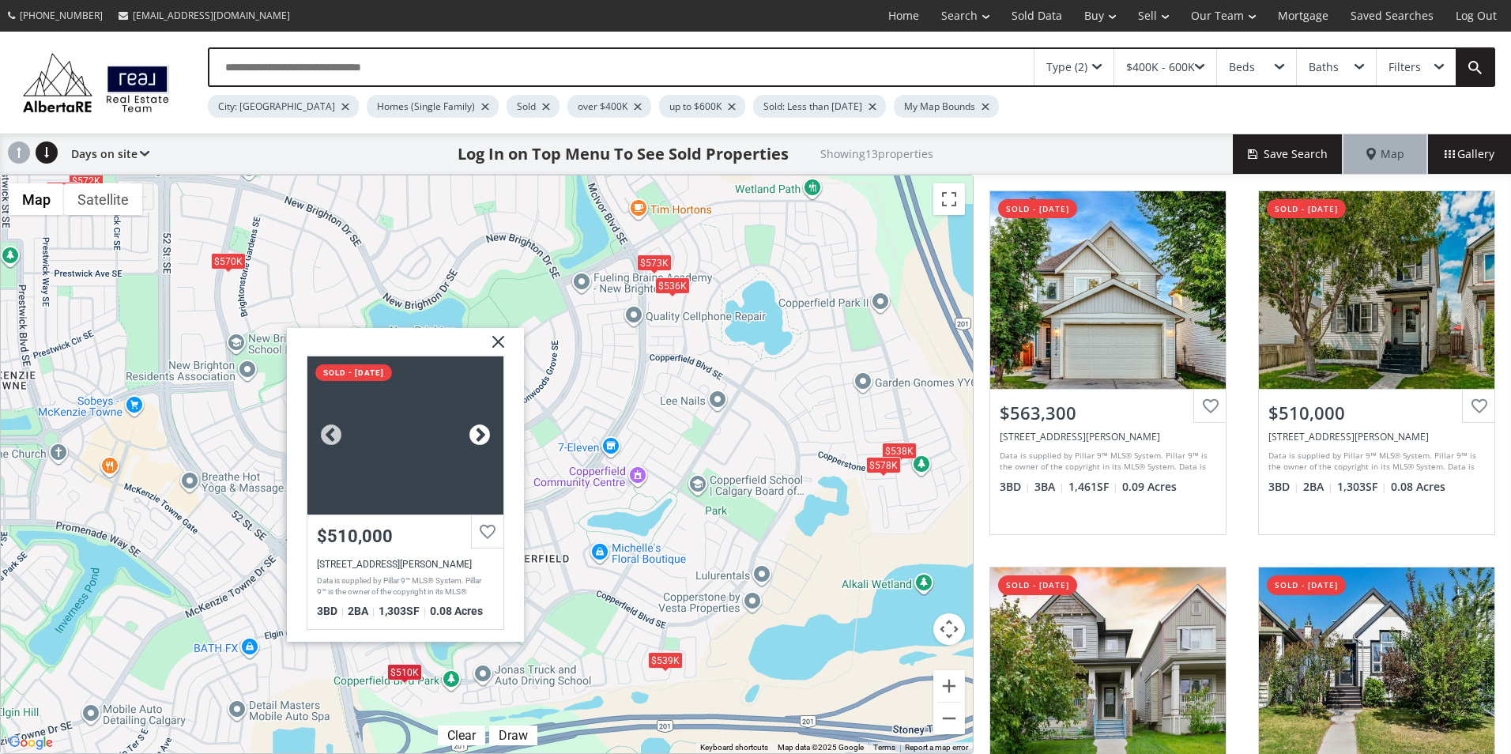
click at [478, 433] on div at bounding box center [480, 436] width 24 height 24
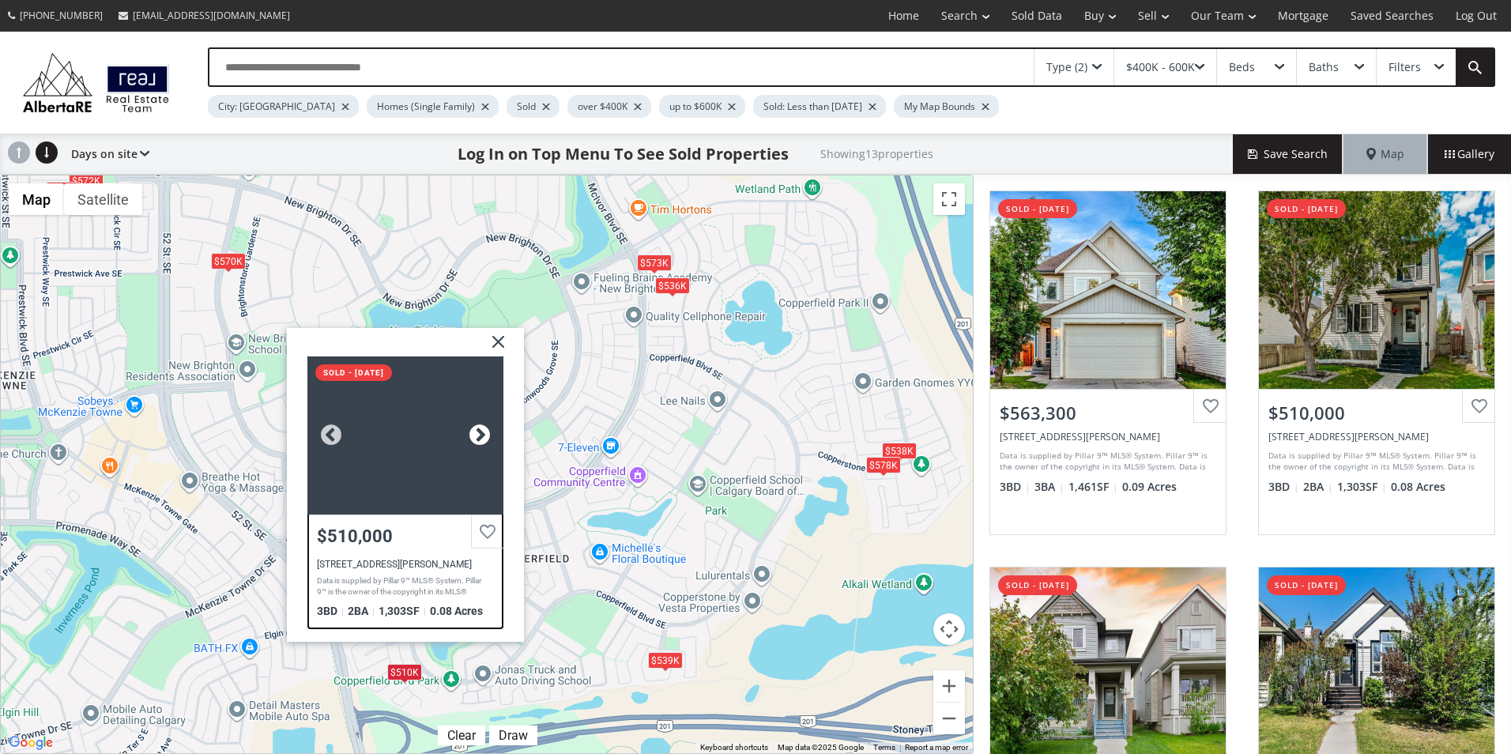
click at [478, 433] on div at bounding box center [480, 436] width 24 height 24
click at [330, 437] on div at bounding box center [331, 436] width 24 height 24
click at [416, 451] on div at bounding box center [405, 435] width 196 height 158
click at [500, 346] on img at bounding box center [493, 348] width 40 height 40
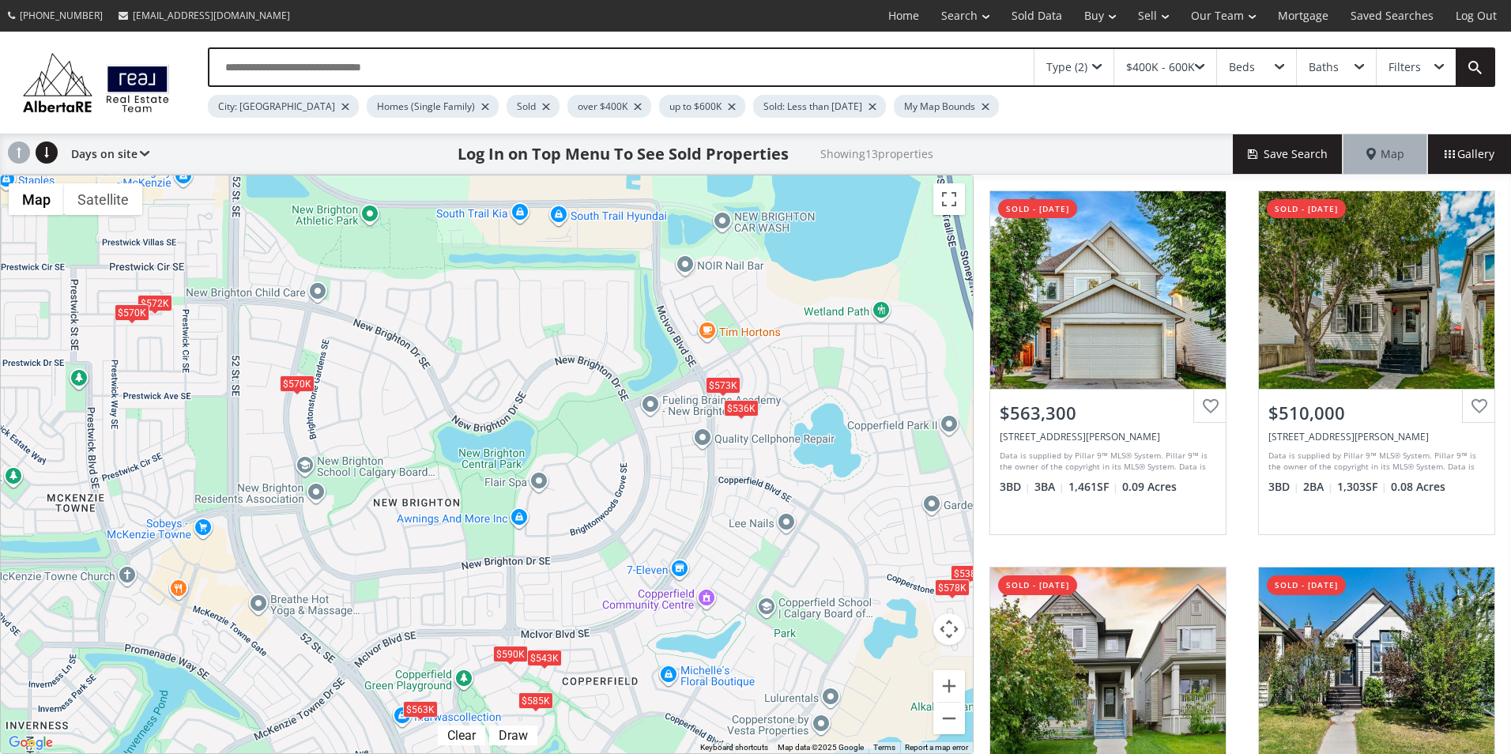
drag, startPoint x: 506, startPoint y: 396, endPoint x: 578, endPoint y: 526, distance: 148.6
click at [578, 526] on div "To navigate, press the arrow keys. $563K $510K $536K $543K $539K $573K $572K $5…" at bounding box center [487, 464] width 972 height 578
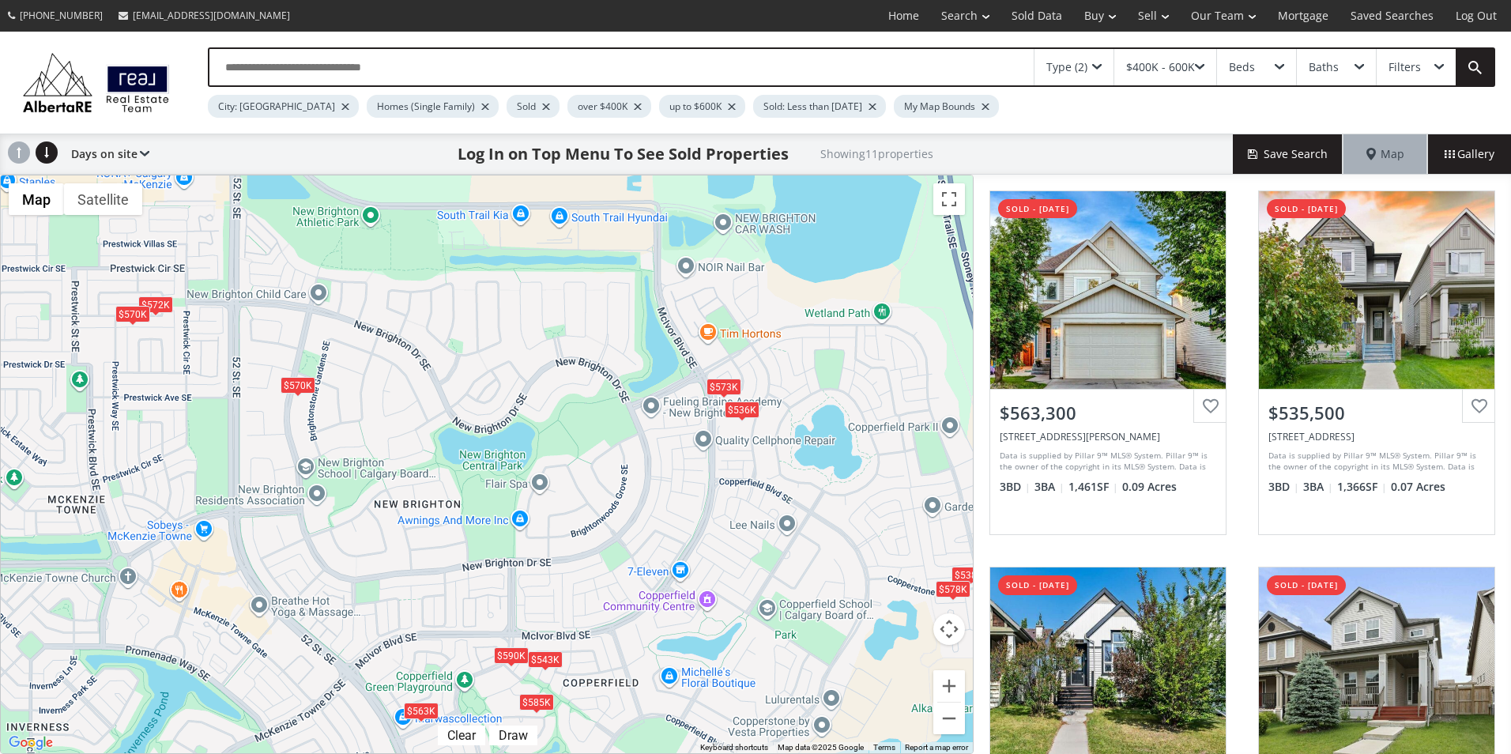
click at [715, 386] on div "$573K" at bounding box center [724, 386] width 35 height 17
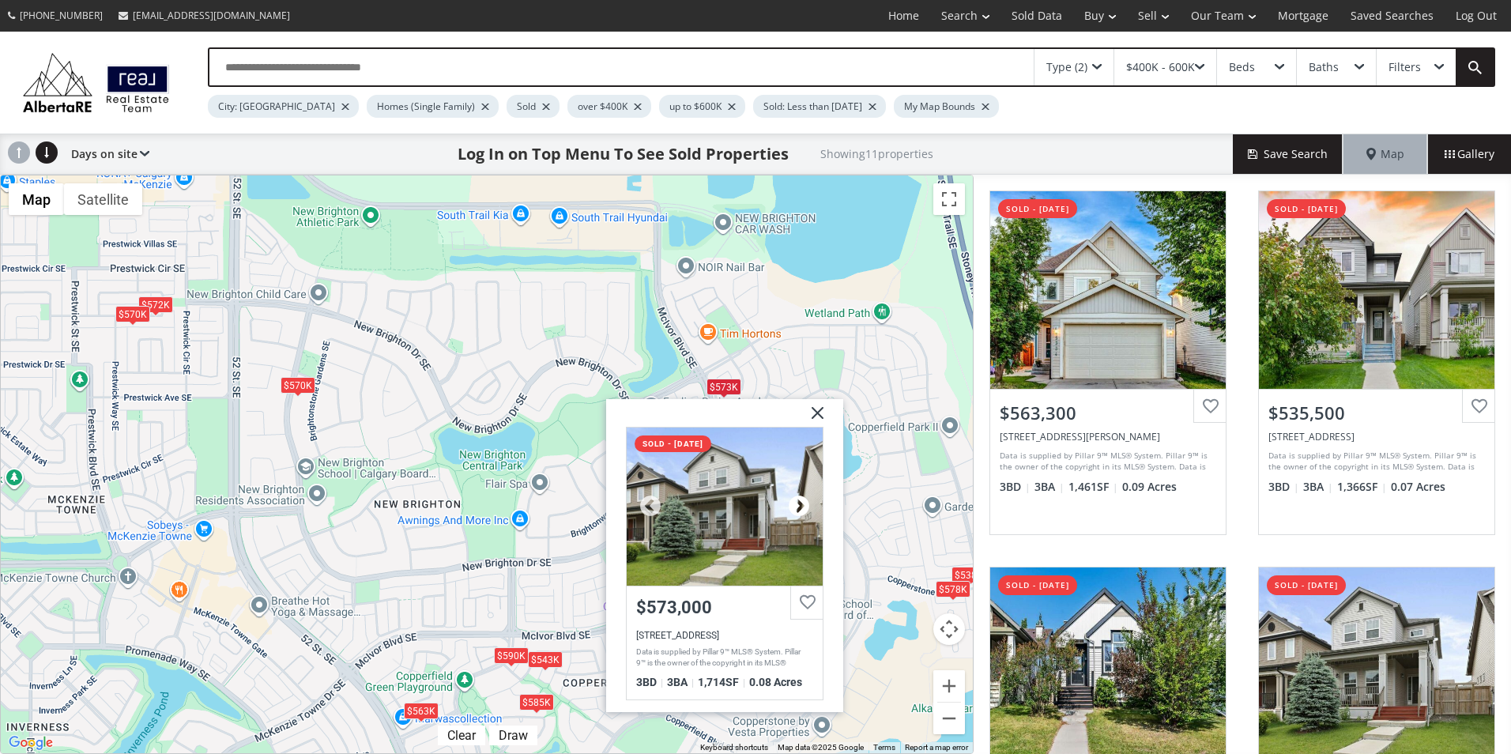
click at [795, 506] on div at bounding box center [799, 506] width 24 height 24
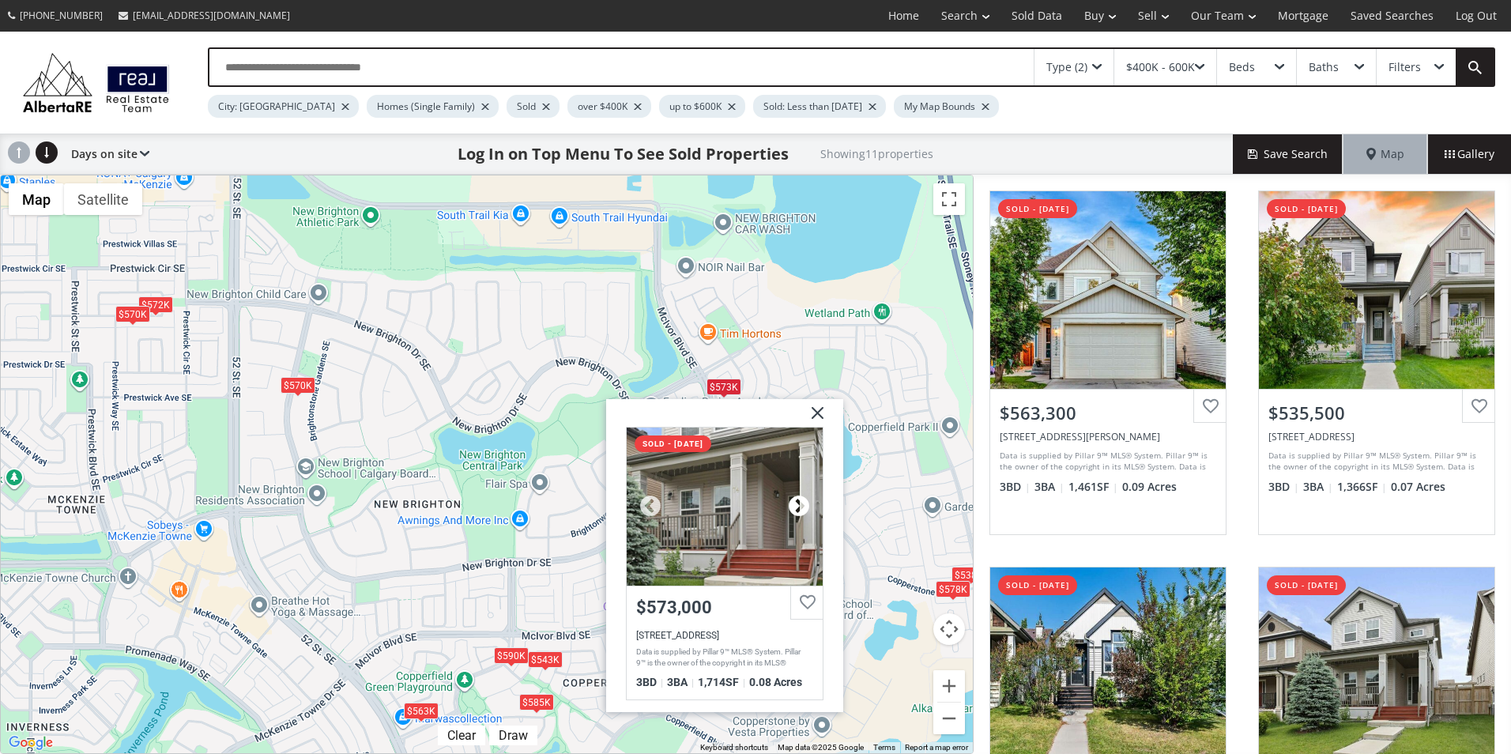
click at [795, 506] on div at bounding box center [799, 506] width 24 height 24
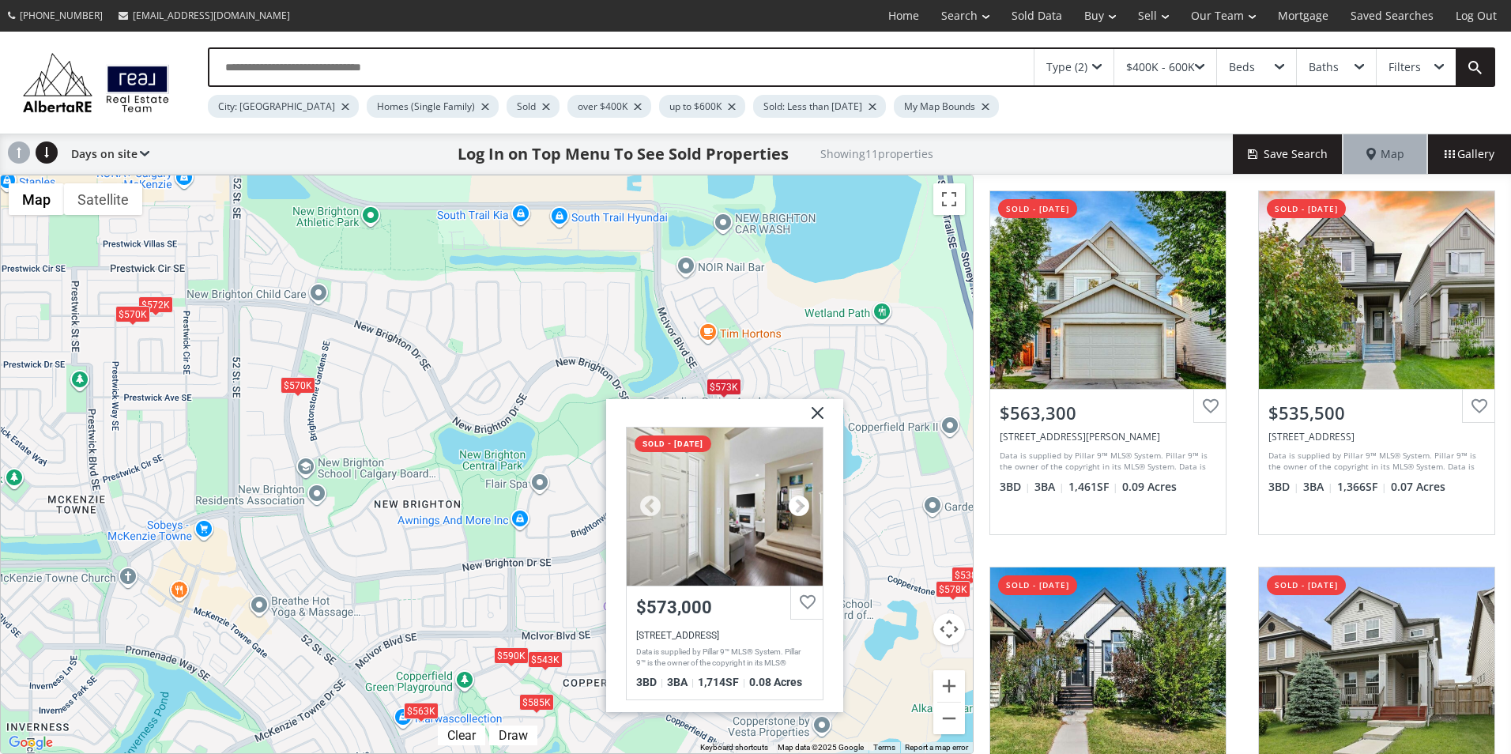
click at [795, 506] on div at bounding box center [799, 506] width 24 height 24
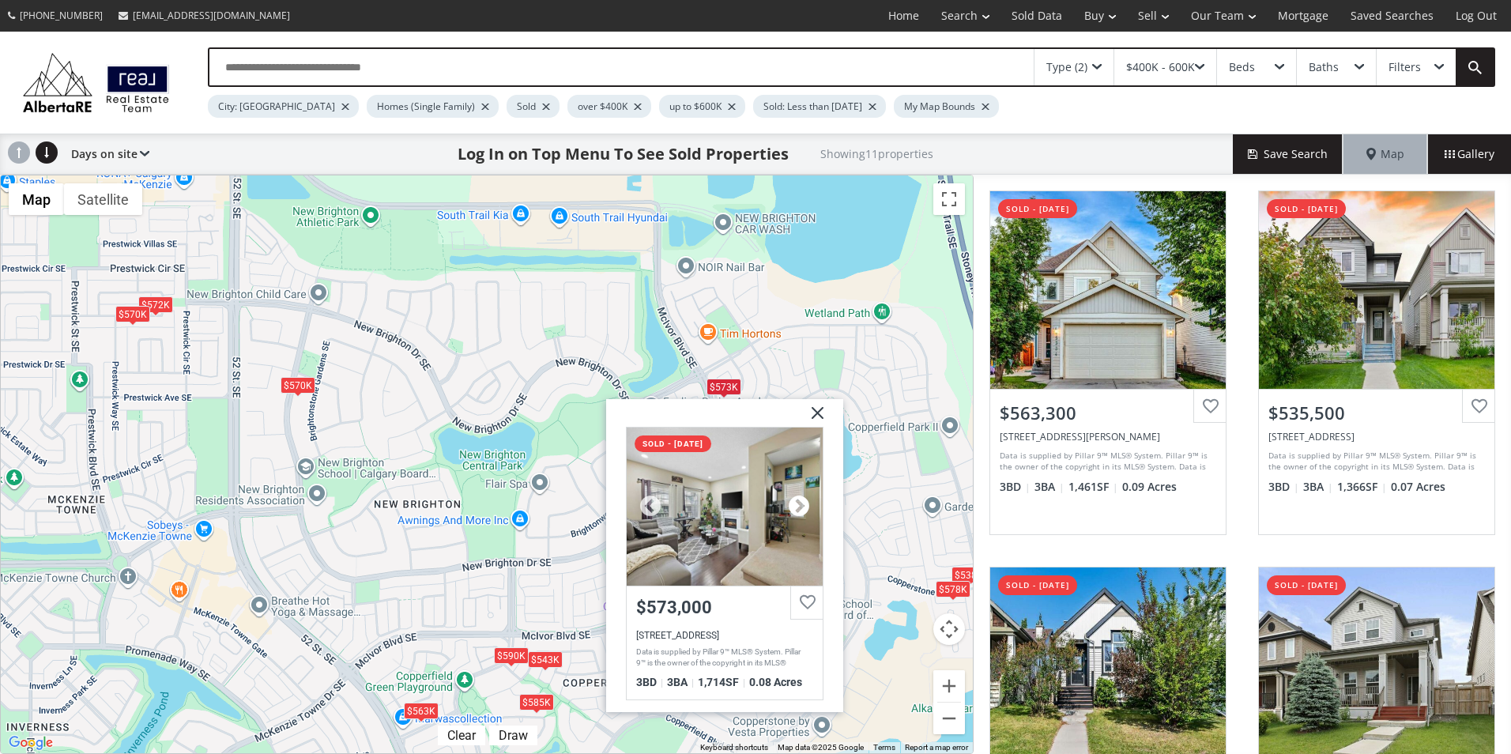
click at [795, 506] on div at bounding box center [799, 506] width 24 height 24
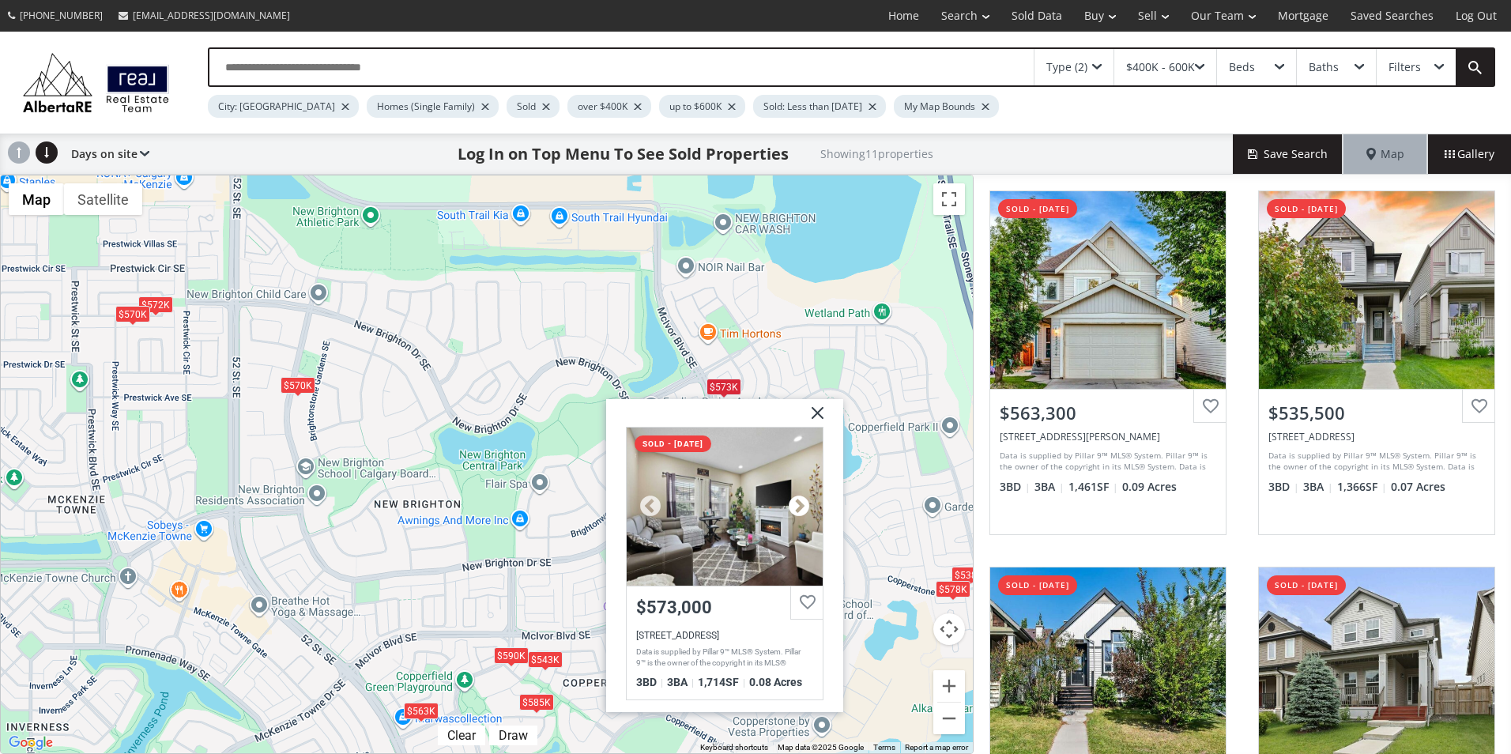
click at [795, 506] on div at bounding box center [799, 506] width 24 height 24
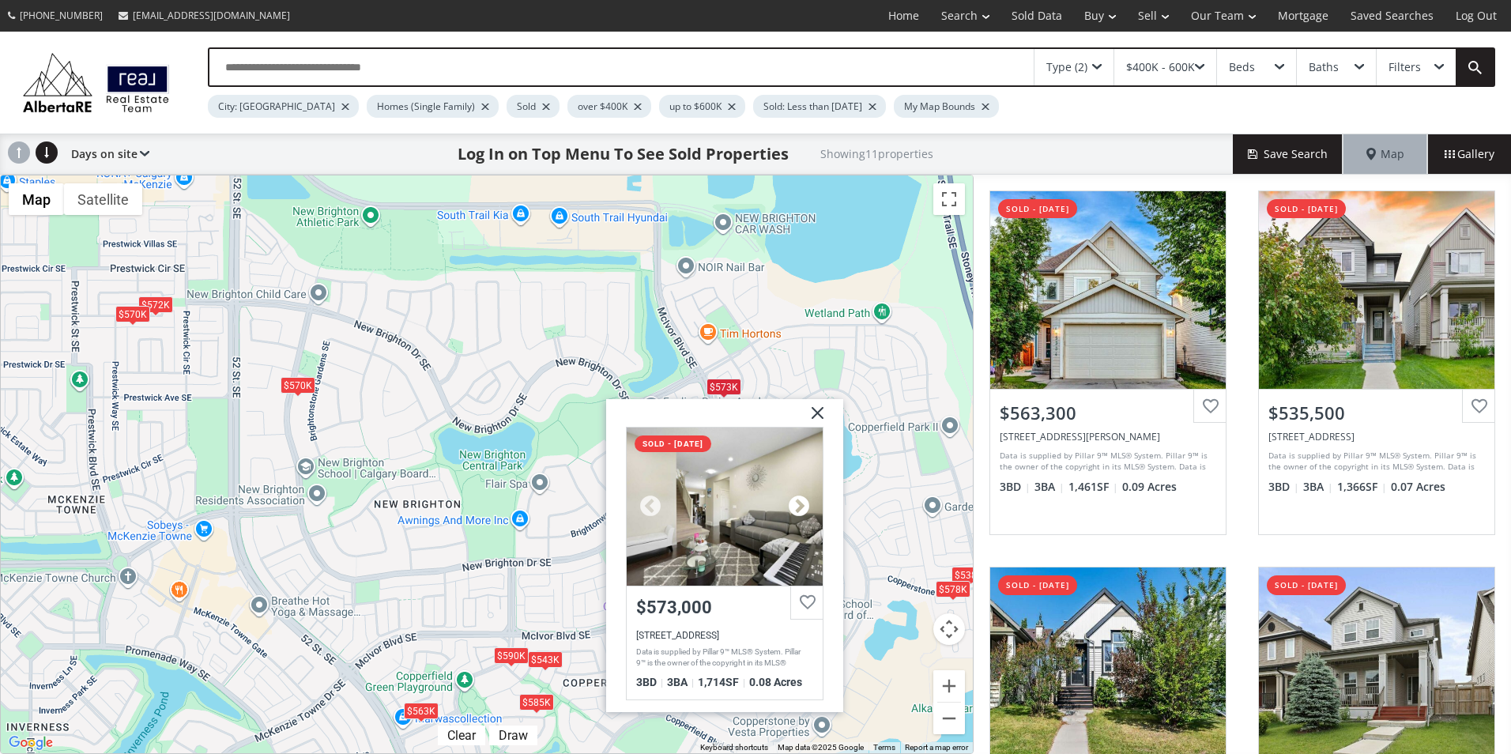
click at [795, 506] on div at bounding box center [799, 506] width 24 height 24
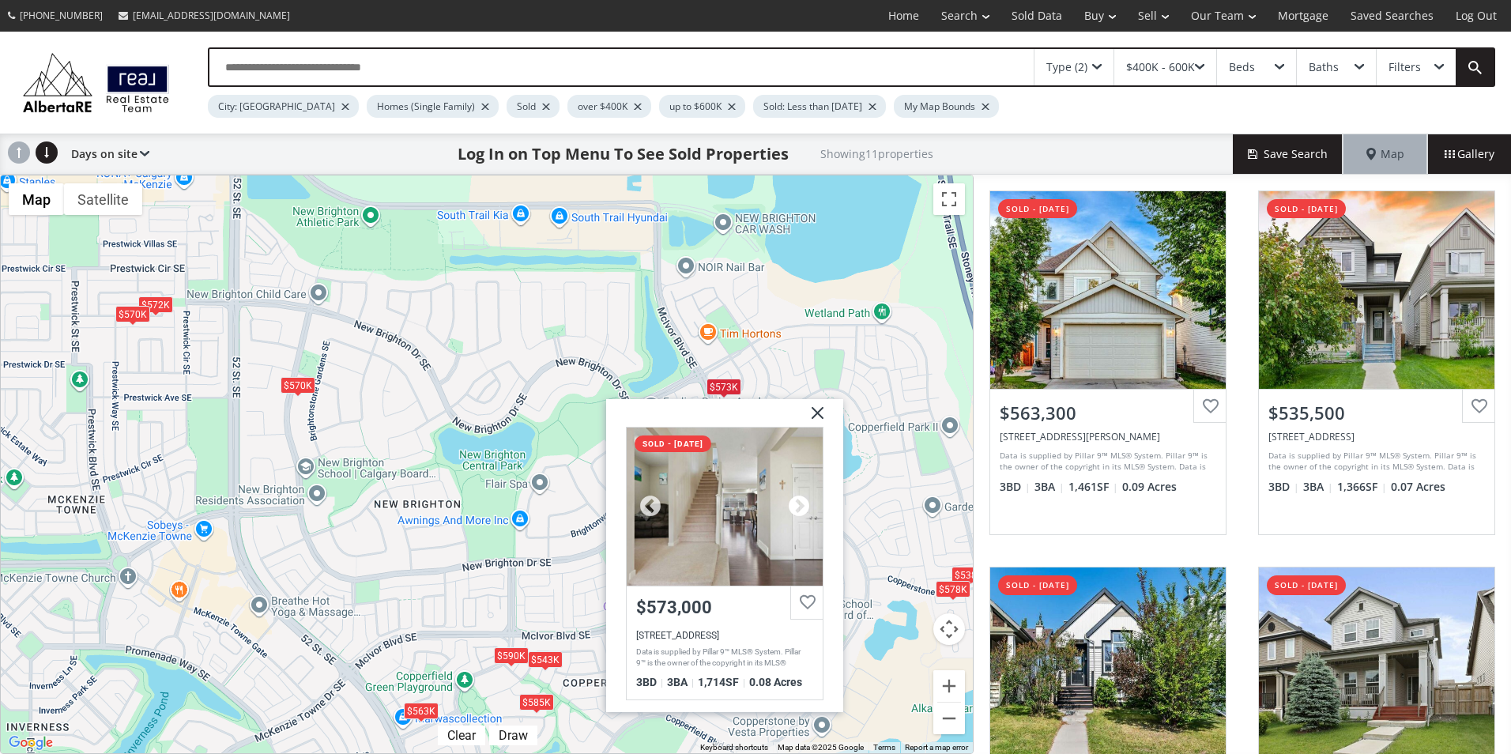
click at [795, 506] on div at bounding box center [799, 506] width 24 height 24
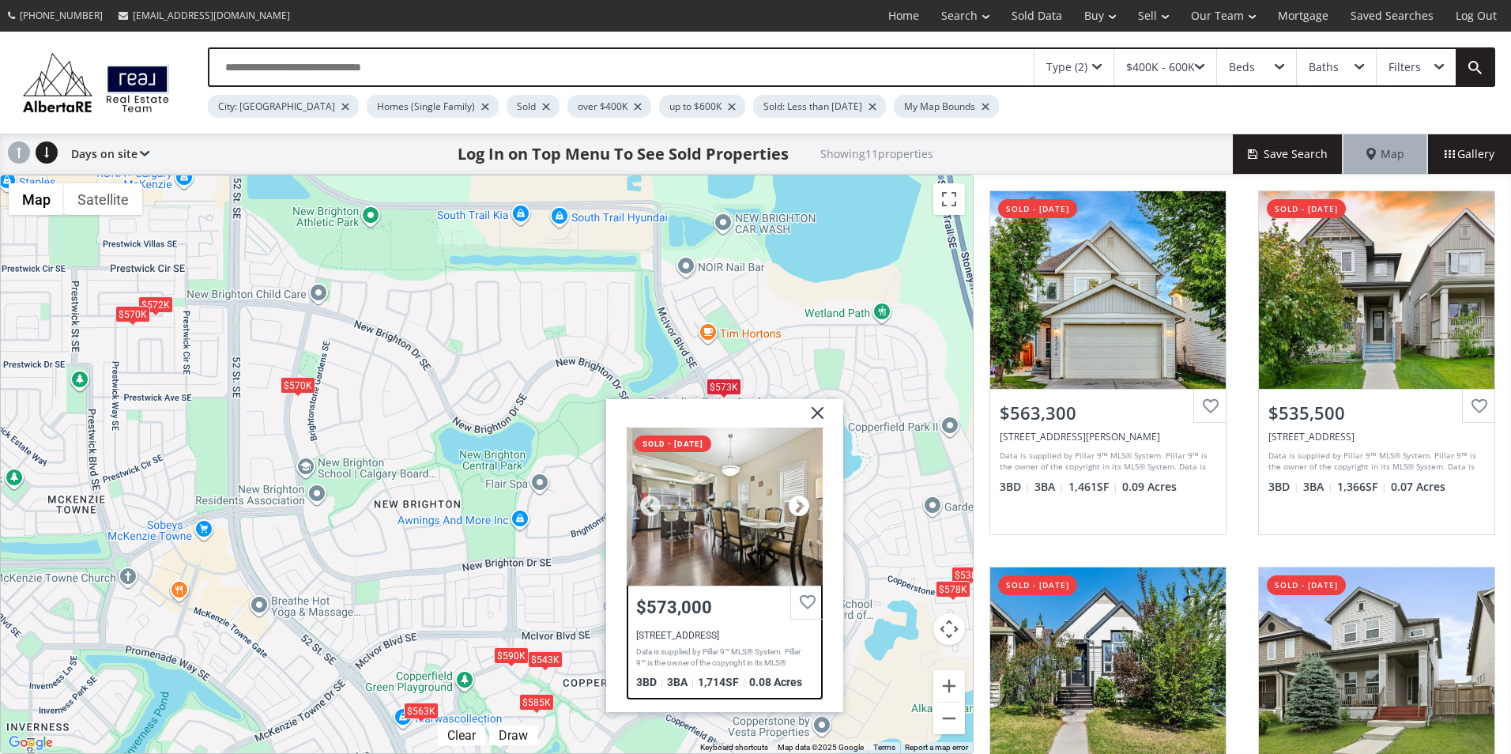
click at [795, 506] on div at bounding box center [799, 506] width 24 height 24
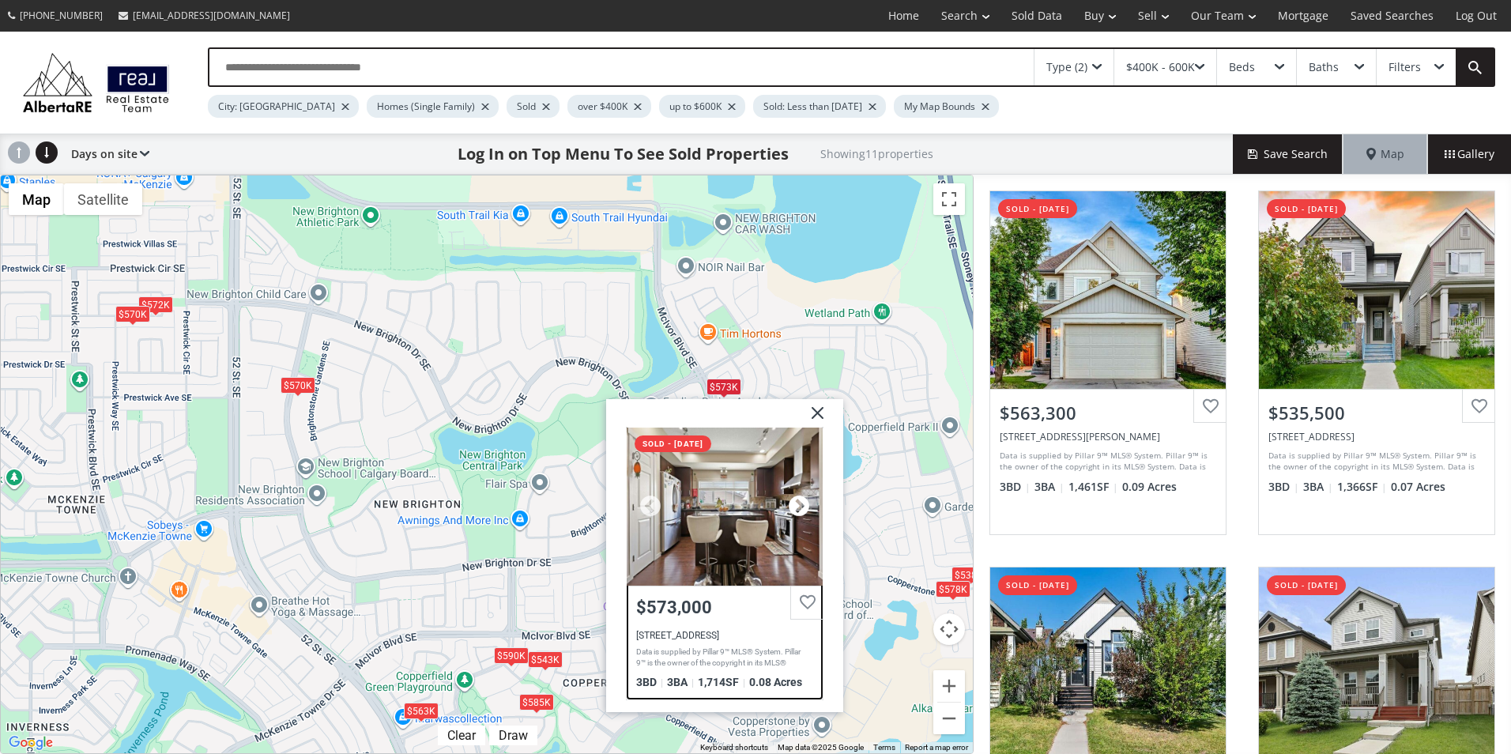
click at [795, 506] on div at bounding box center [799, 506] width 24 height 24
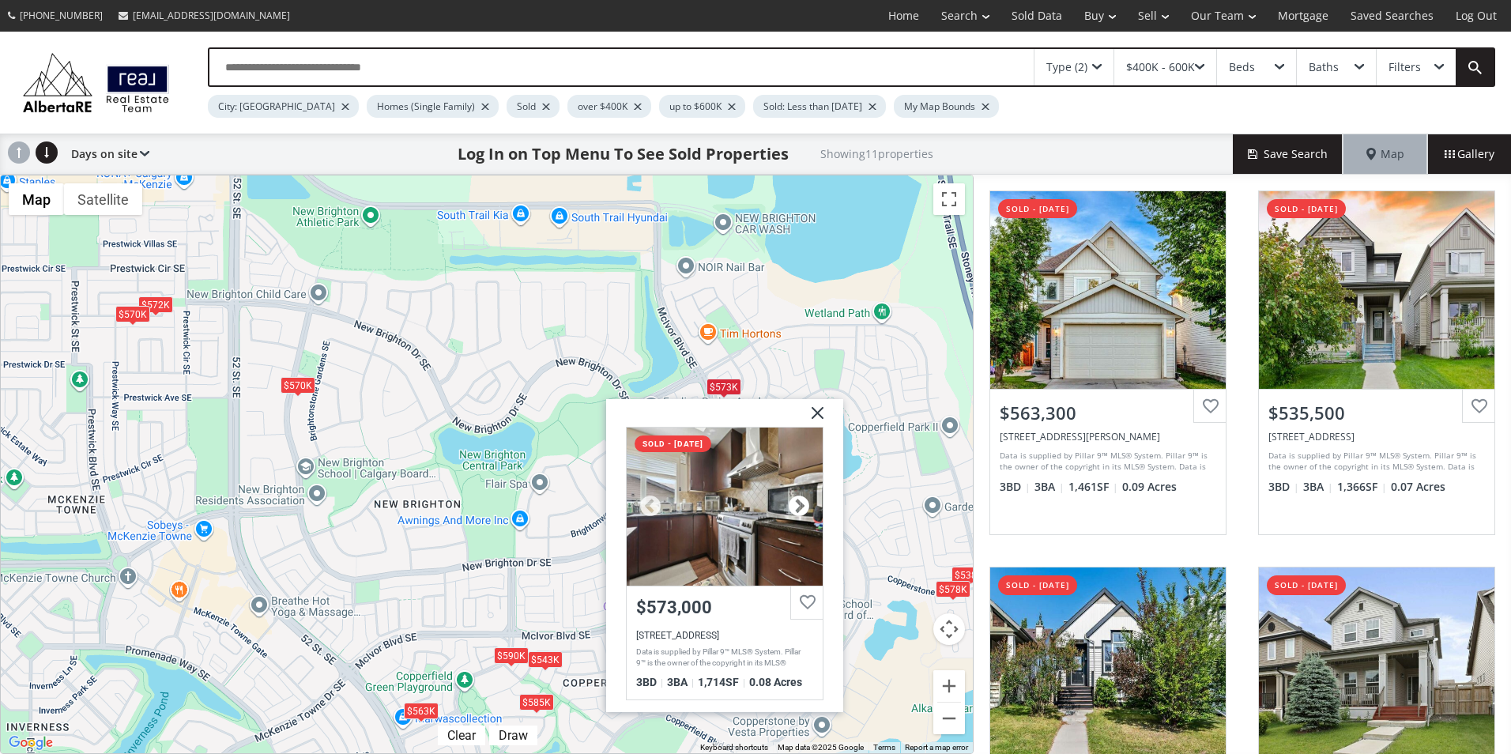
click at [795, 506] on div at bounding box center [799, 506] width 24 height 24
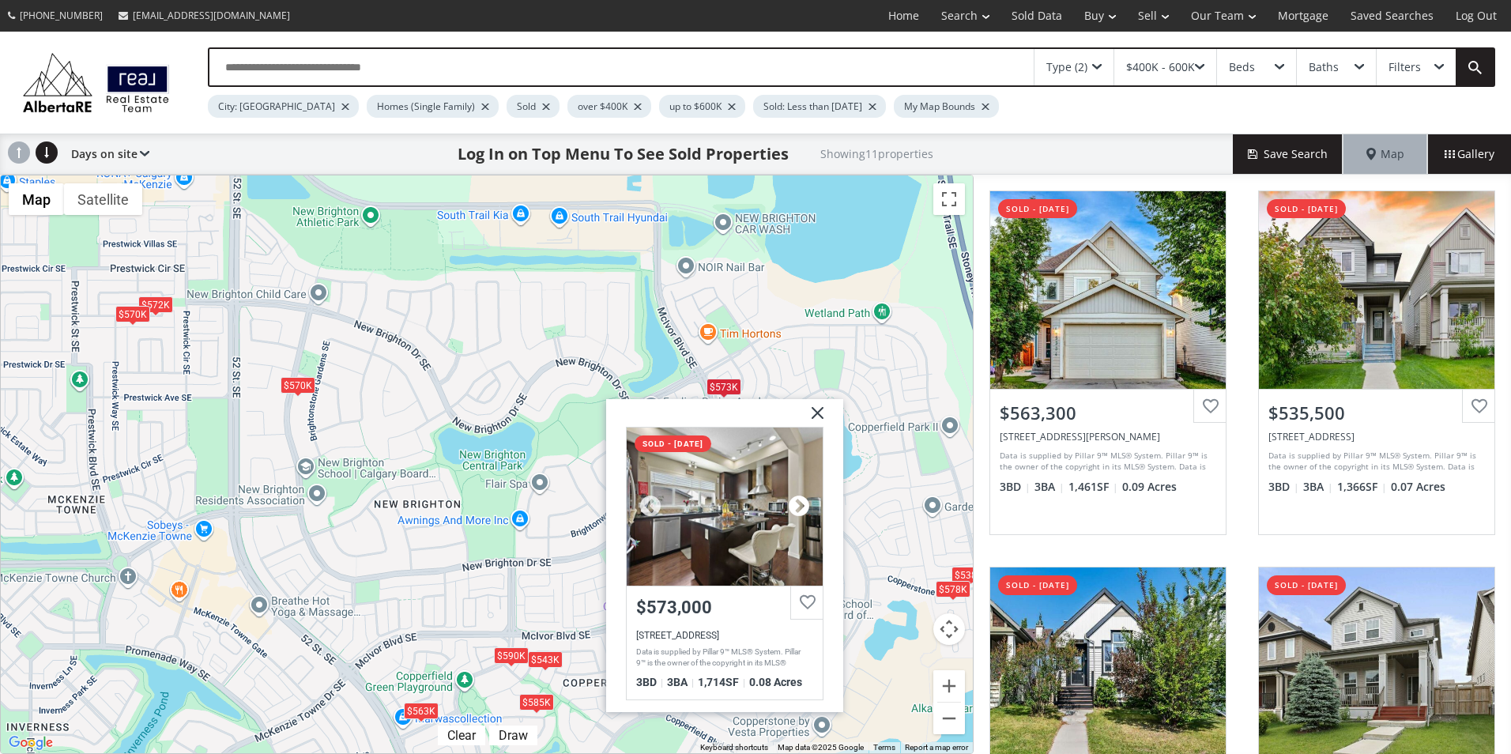
click at [795, 506] on div at bounding box center [799, 506] width 24 height 24
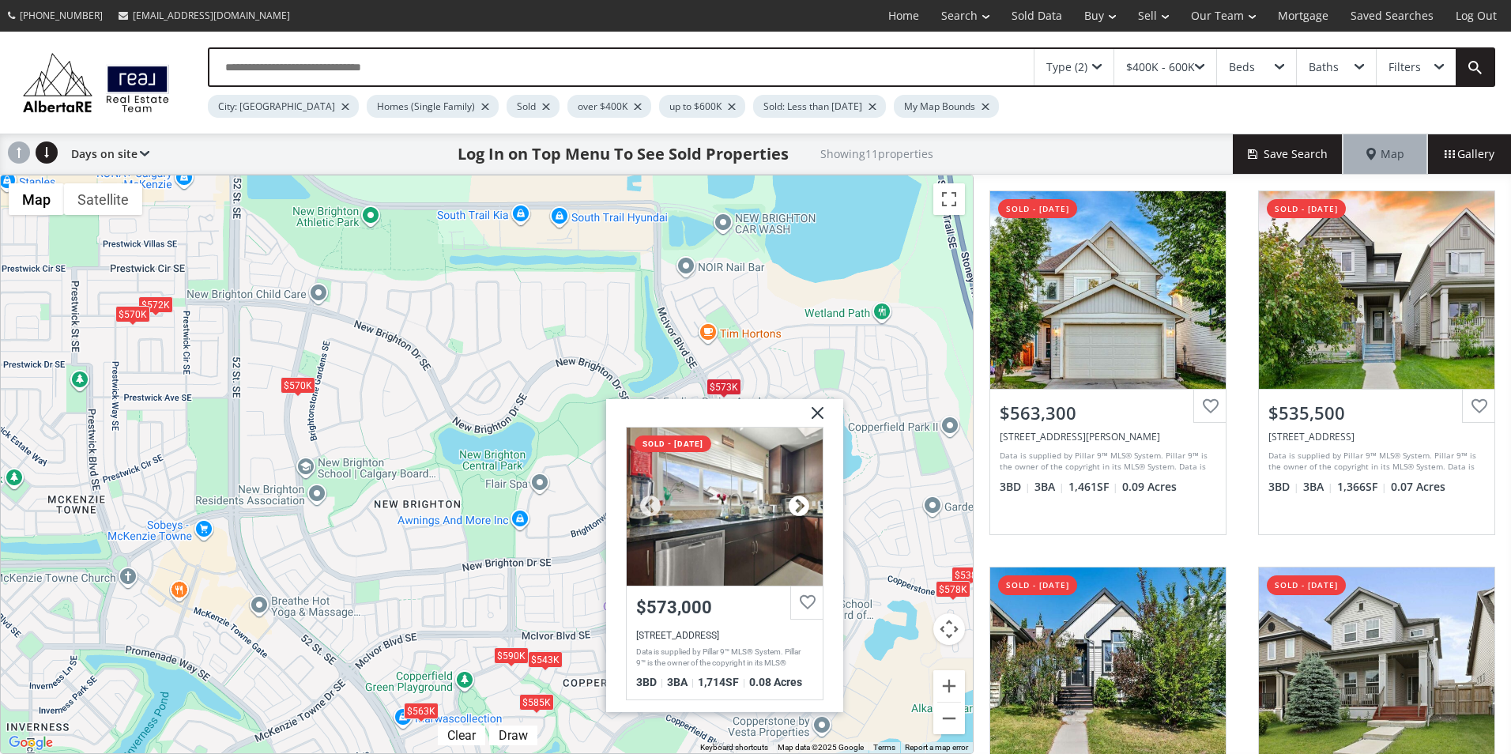
click at [795, 506] on div at bounding box center [799, 506] width 24 height 24
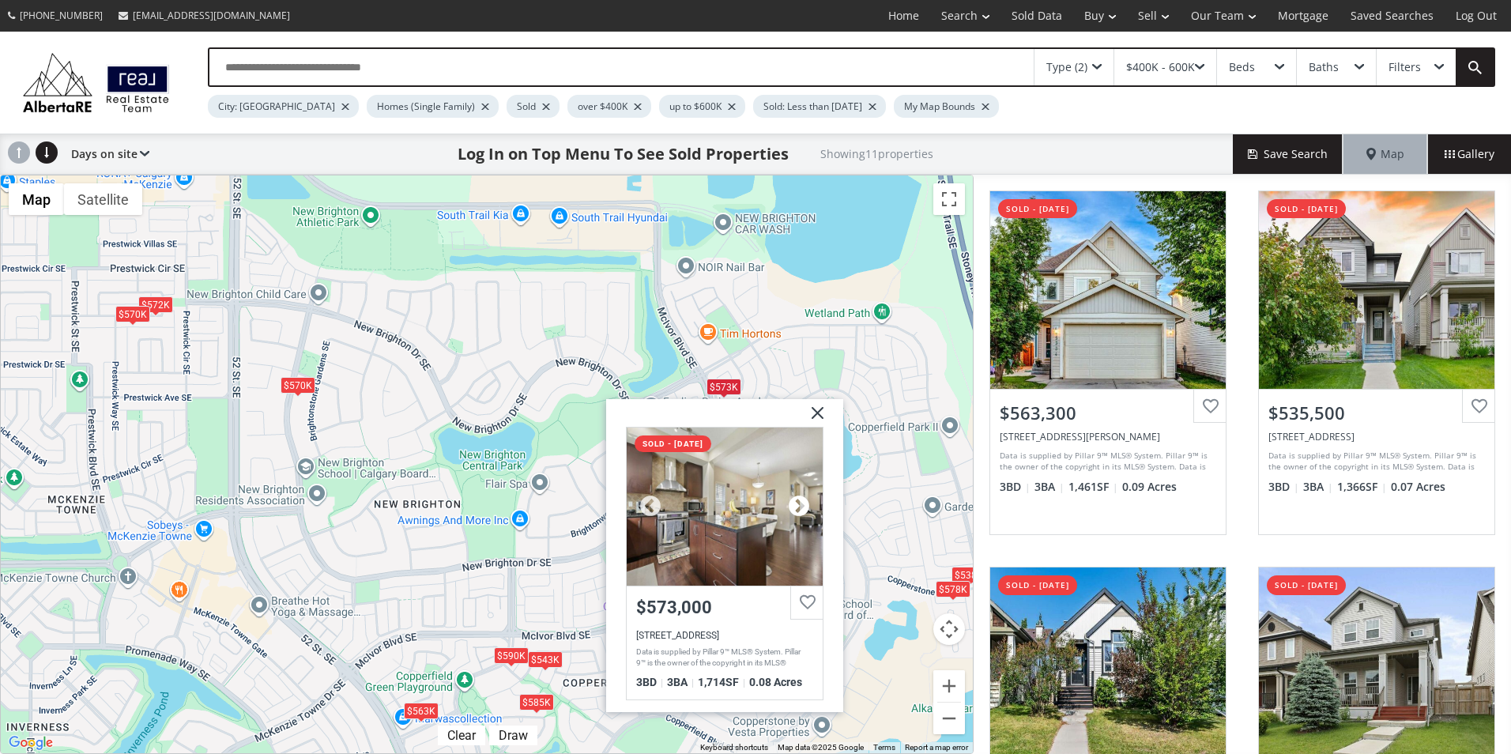
click at [795, 506] on div at bounding box center [799, 506] width 24 height 24
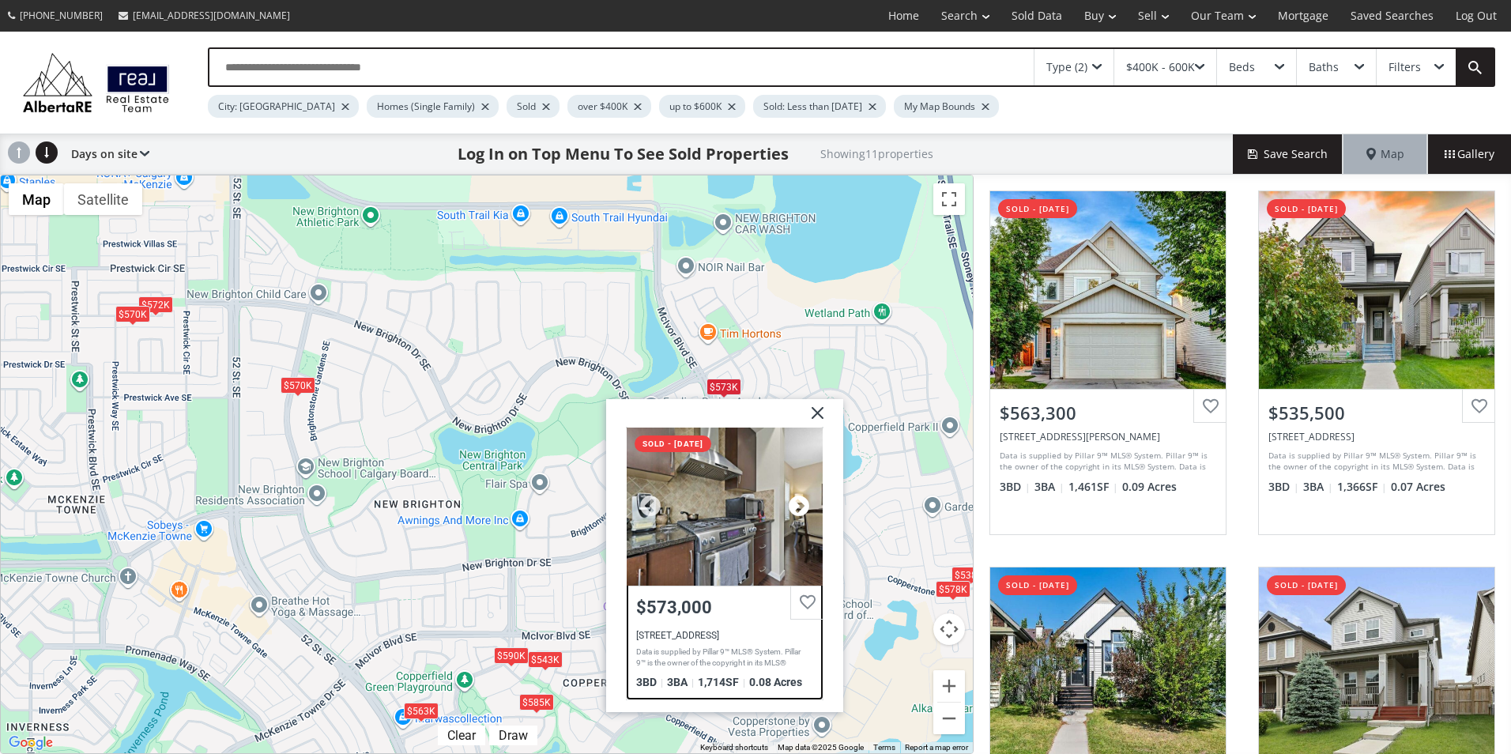
click at [795, 506] on div at bounding box center [799, 506] width 24 height 24
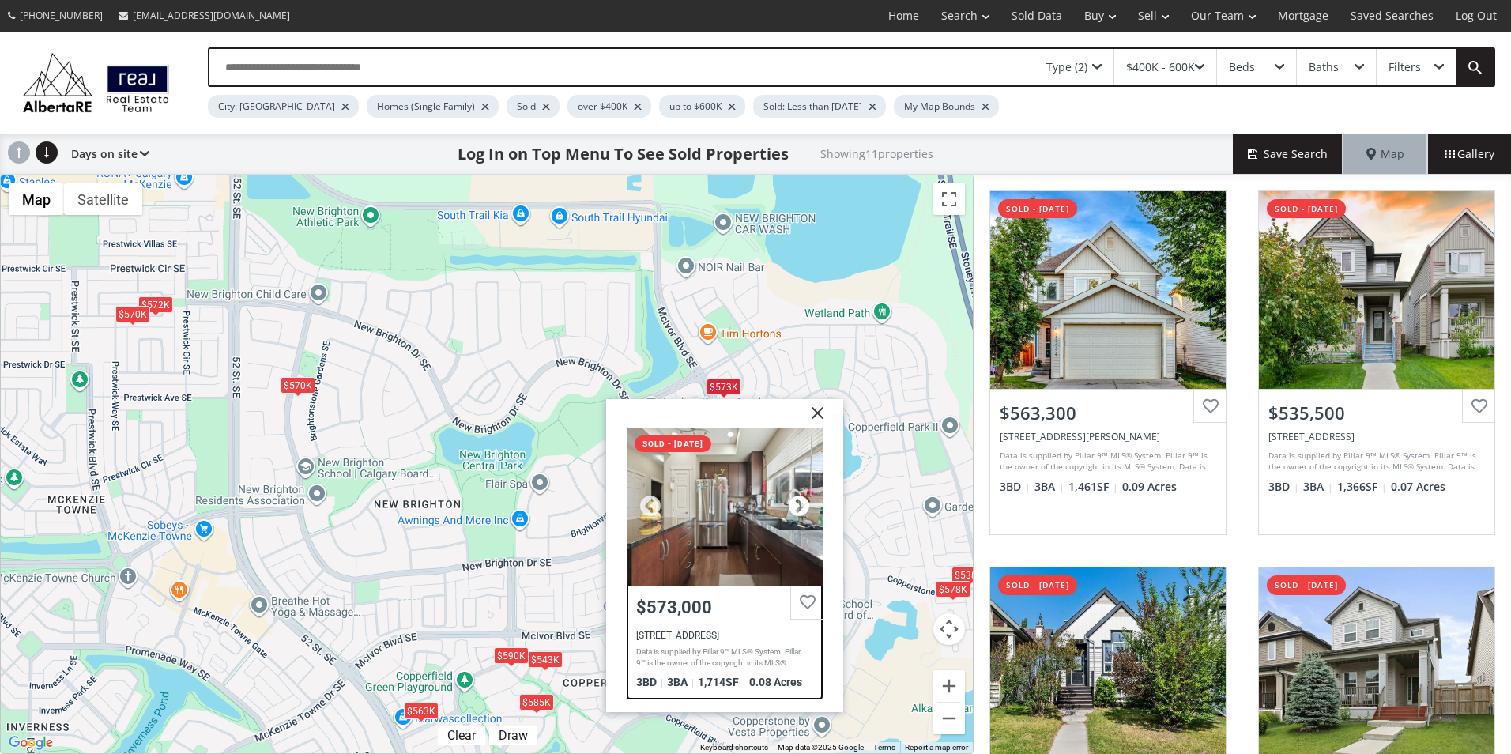
click at [795, 506] on div at bounding box center [799, 506] width 24 height 24
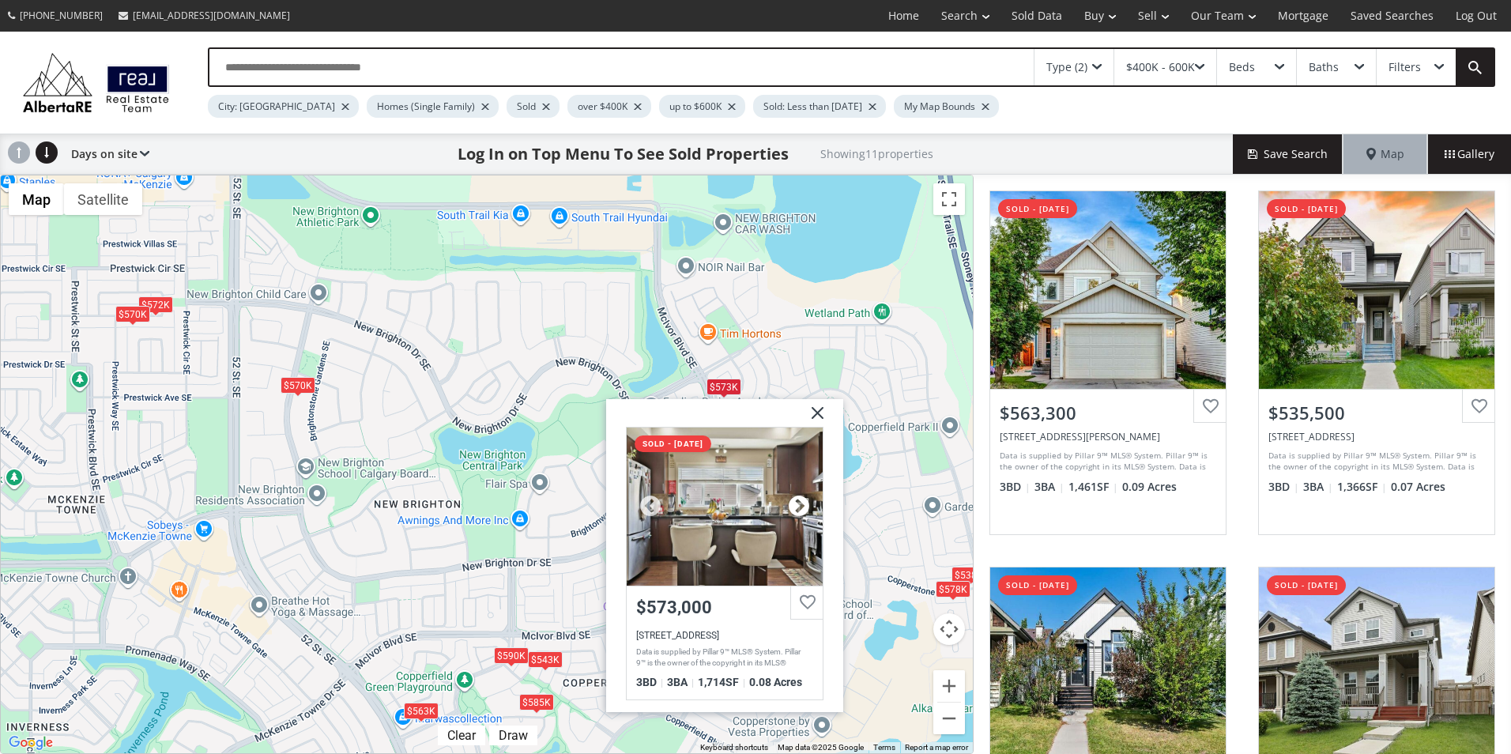
click at [795, 506] on div at bounding box center [799, 506] width 24 height 24
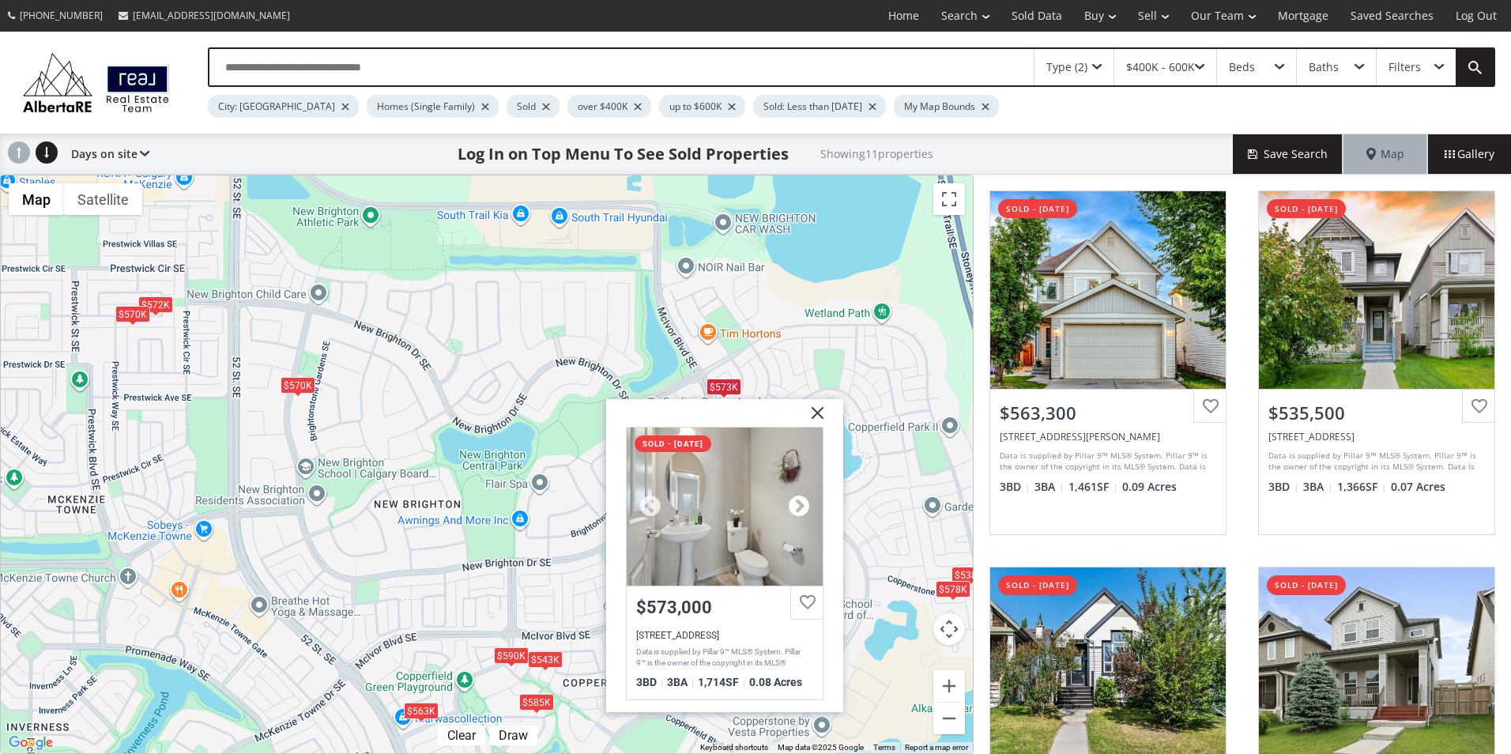
click at [795, 506] on div at bounding box center [799, 506] width 24 height 24
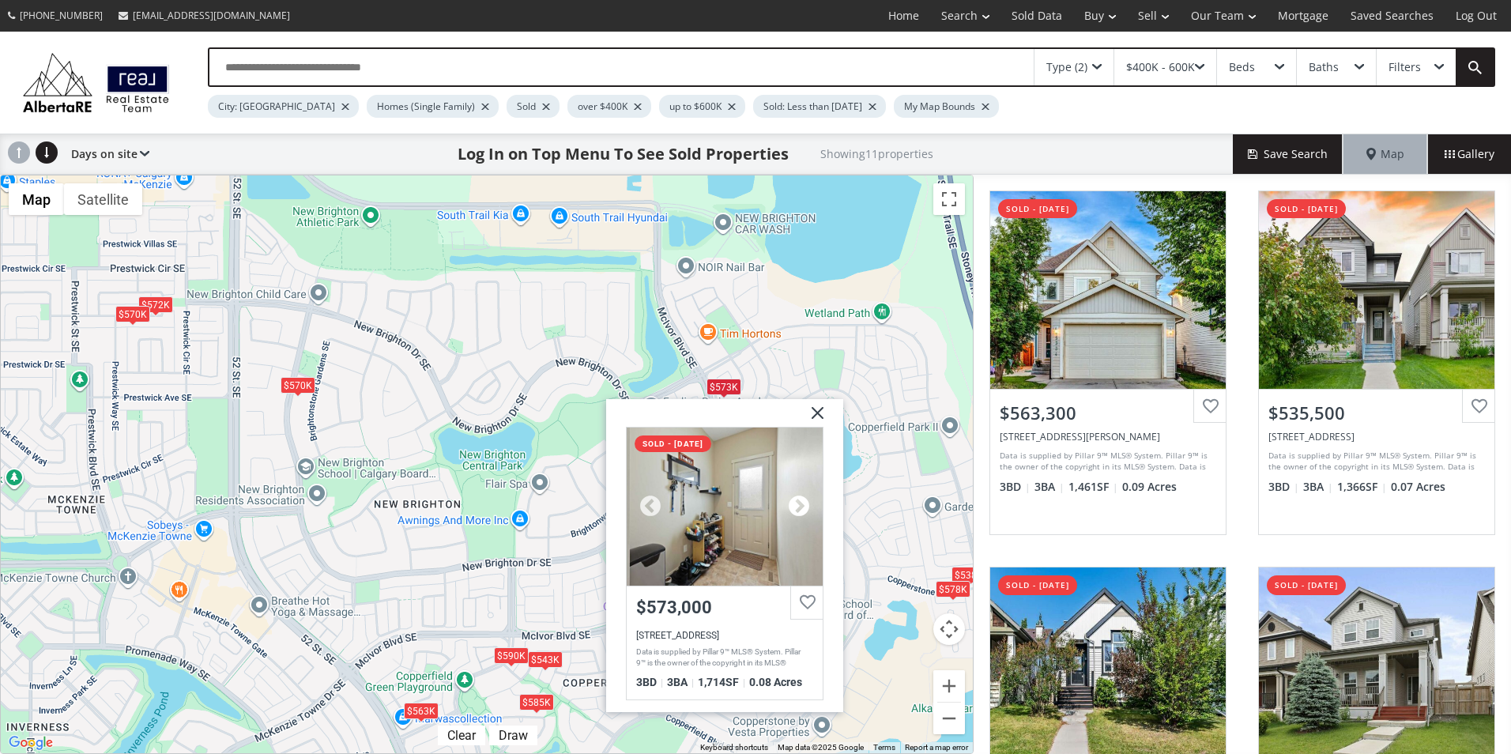
click at [795, 506] on div at bounding box center [799, 506] width 24 height 24
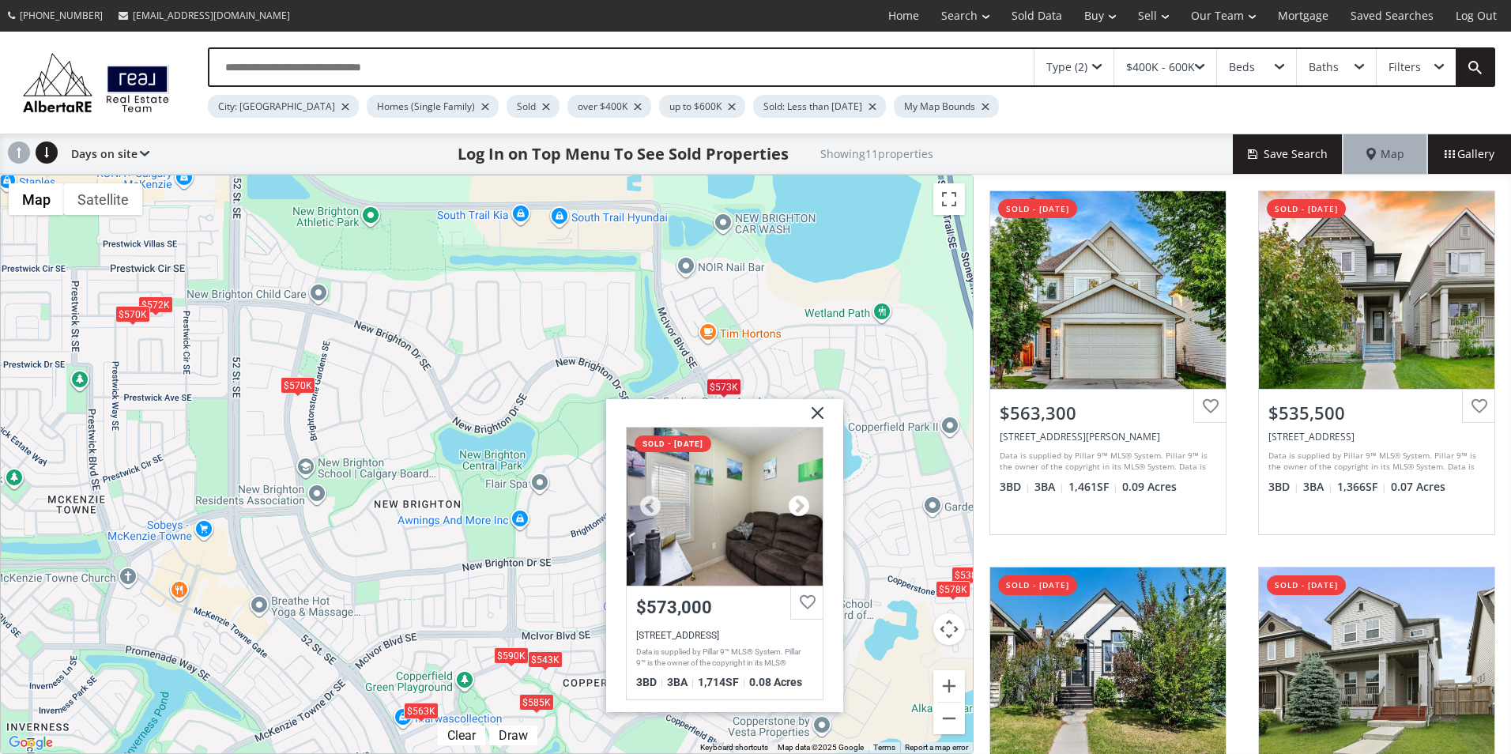
click at [795, 506] on div at bounding box center [799, 506] width 24 height 24
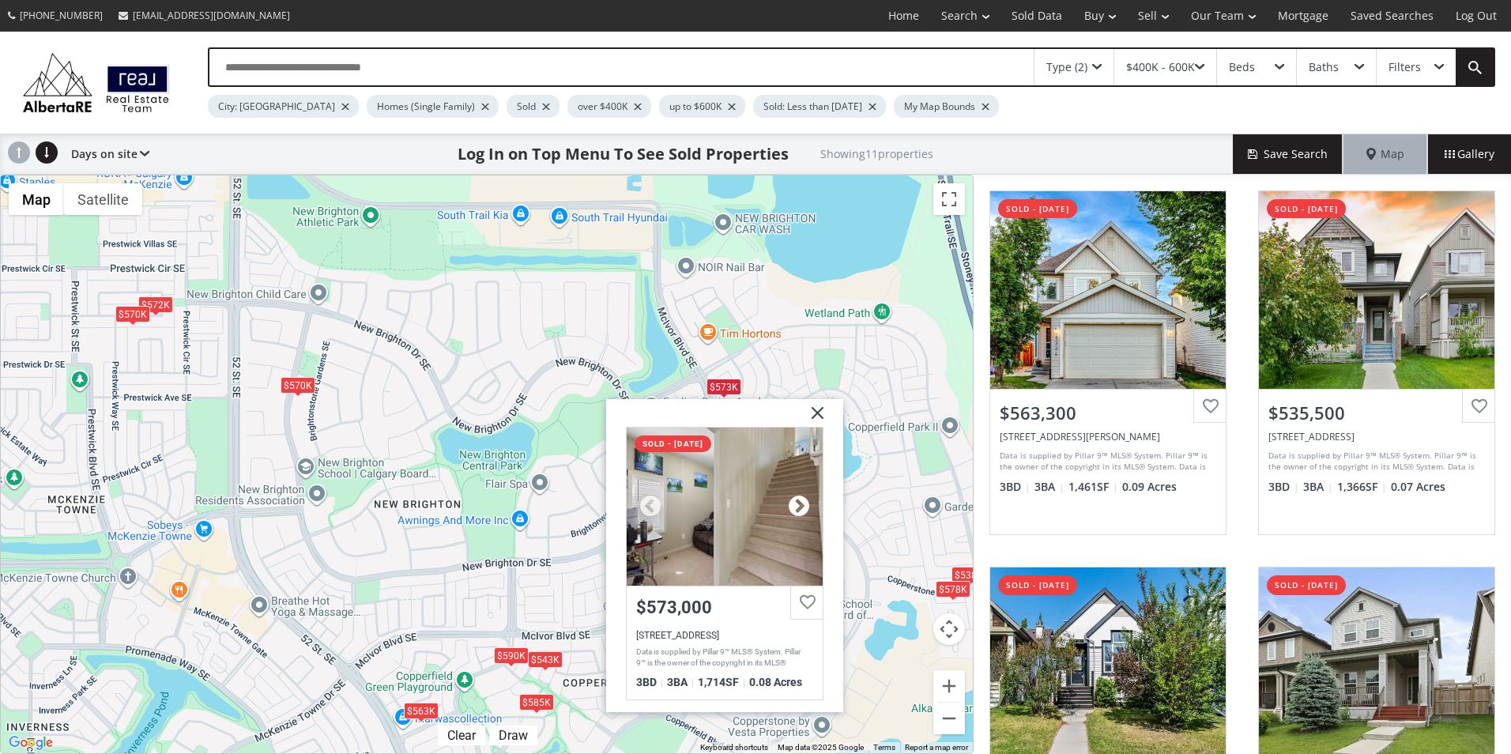
click at [795, 506] on div at bounding box center [799, 506] width 24 height 24
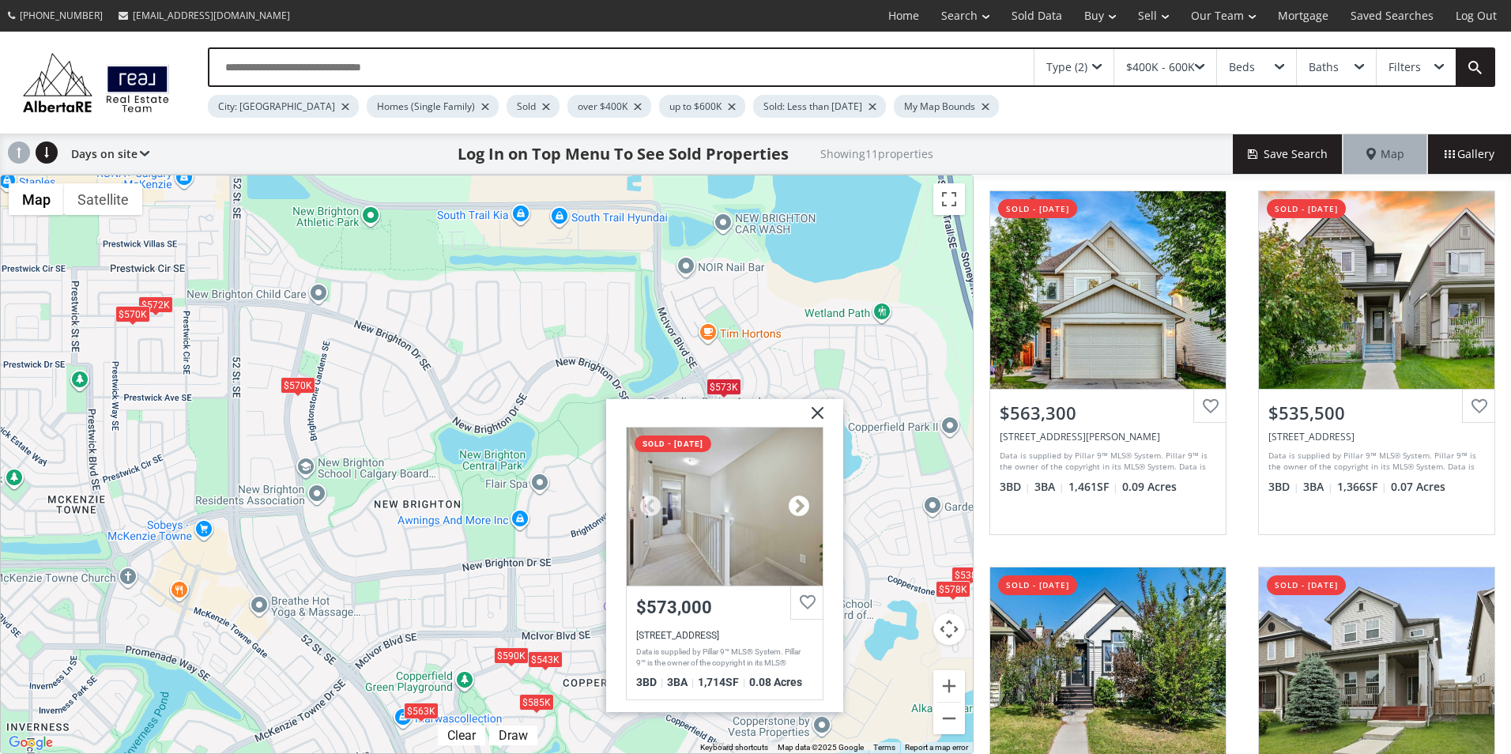
click at [795, 506] on div at bounding box center [799, 506] width 24 height 24
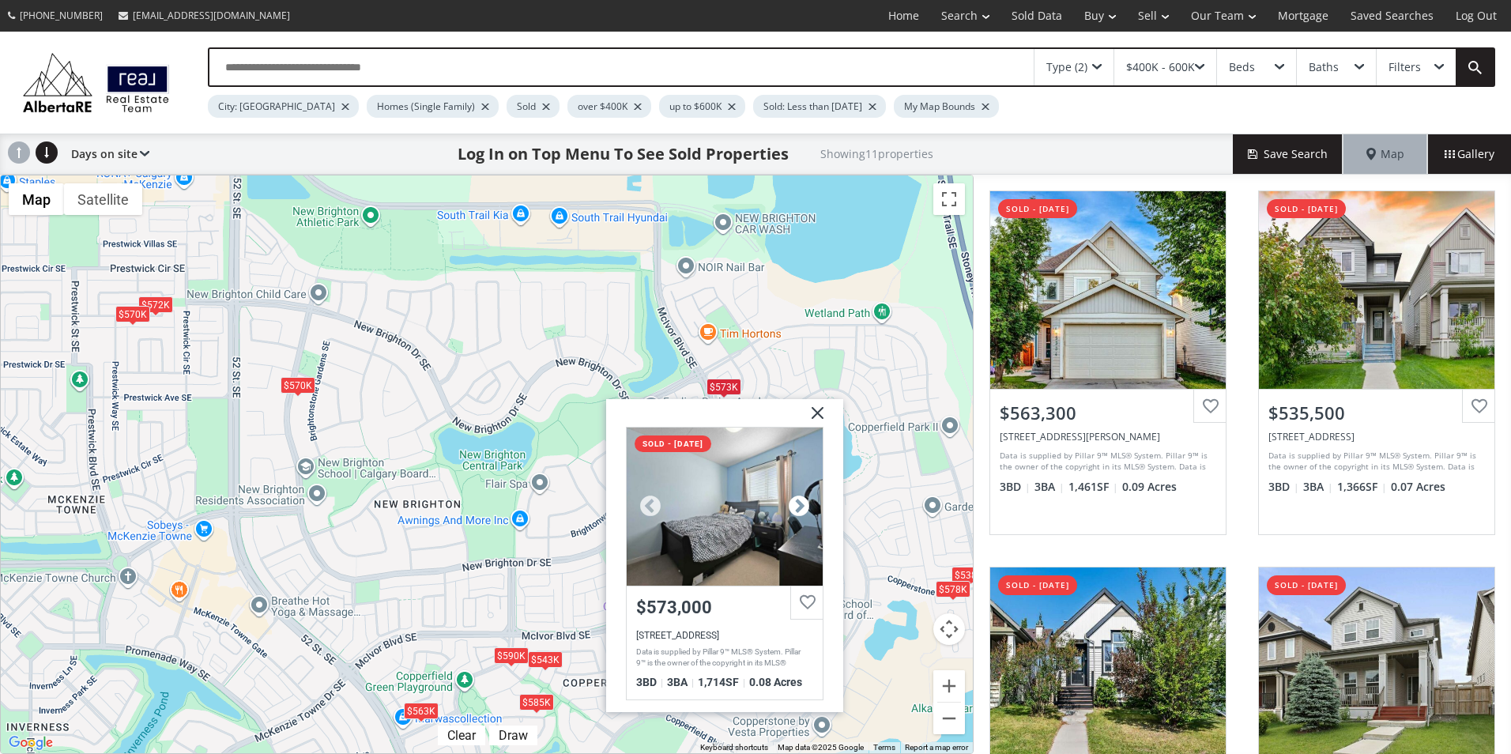
click at [795, 506] on div at bounding box center [799, 506] width 24 height 24
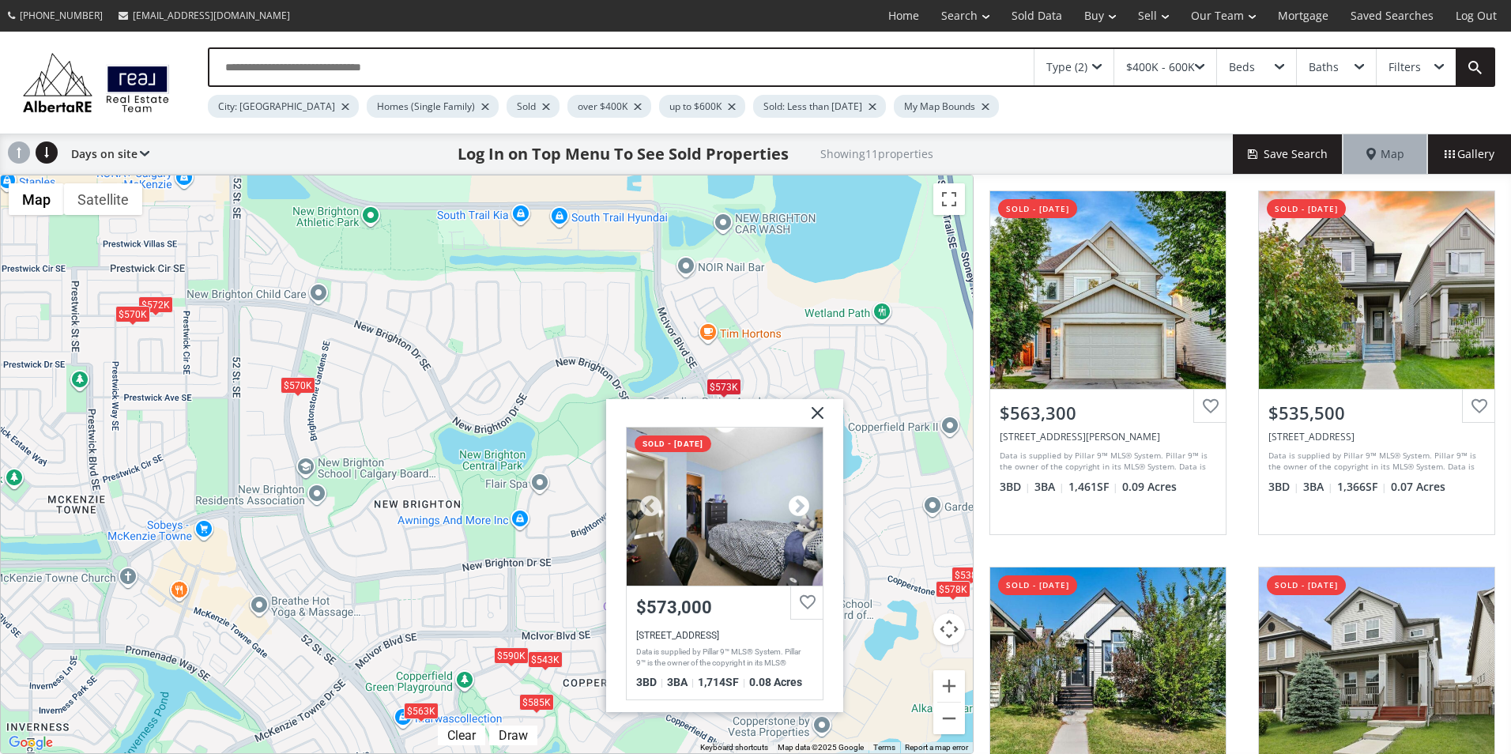
click at [795, 506] on div at bounding box center [799, 506] width 24 height 24
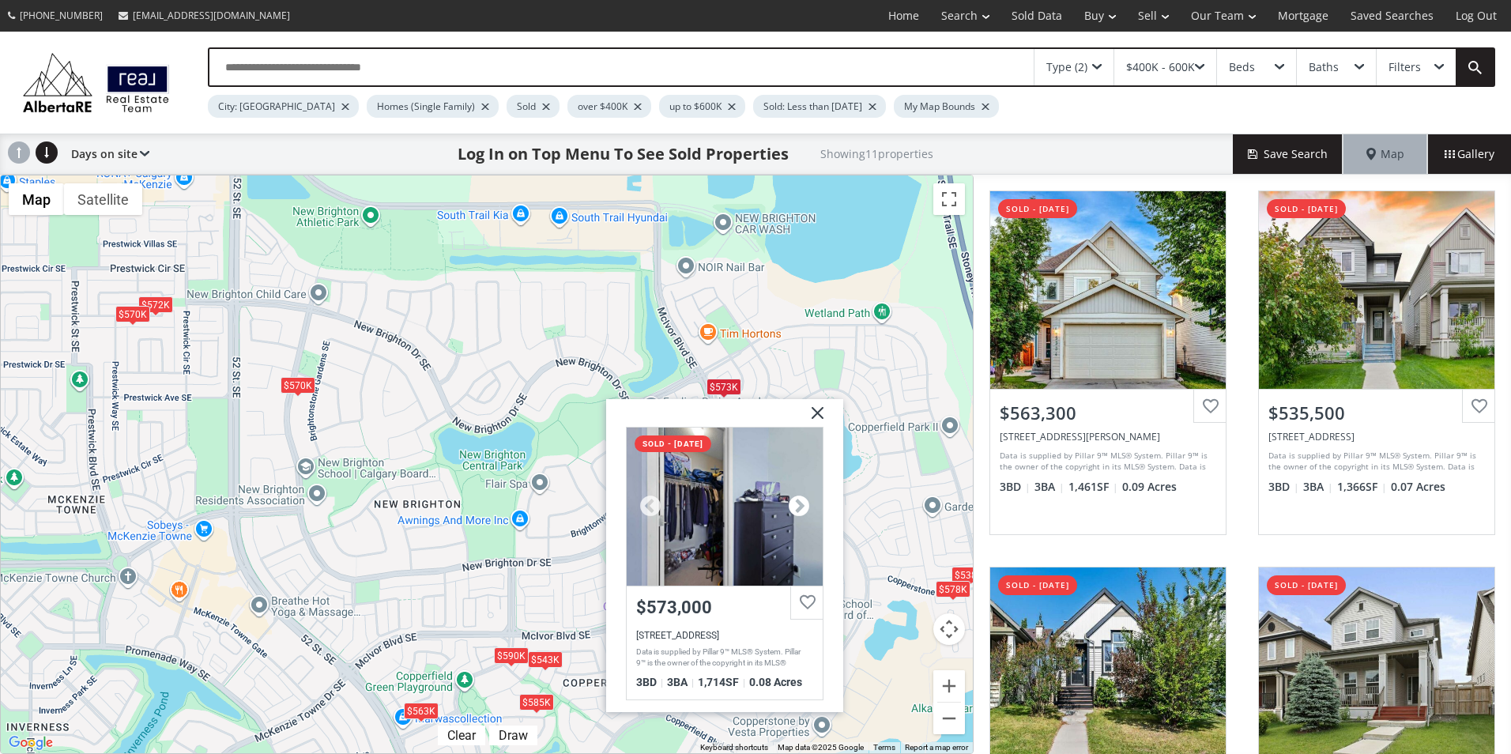
click at [795, 506] on div at bounding box center [799, 506] width 24 height 24
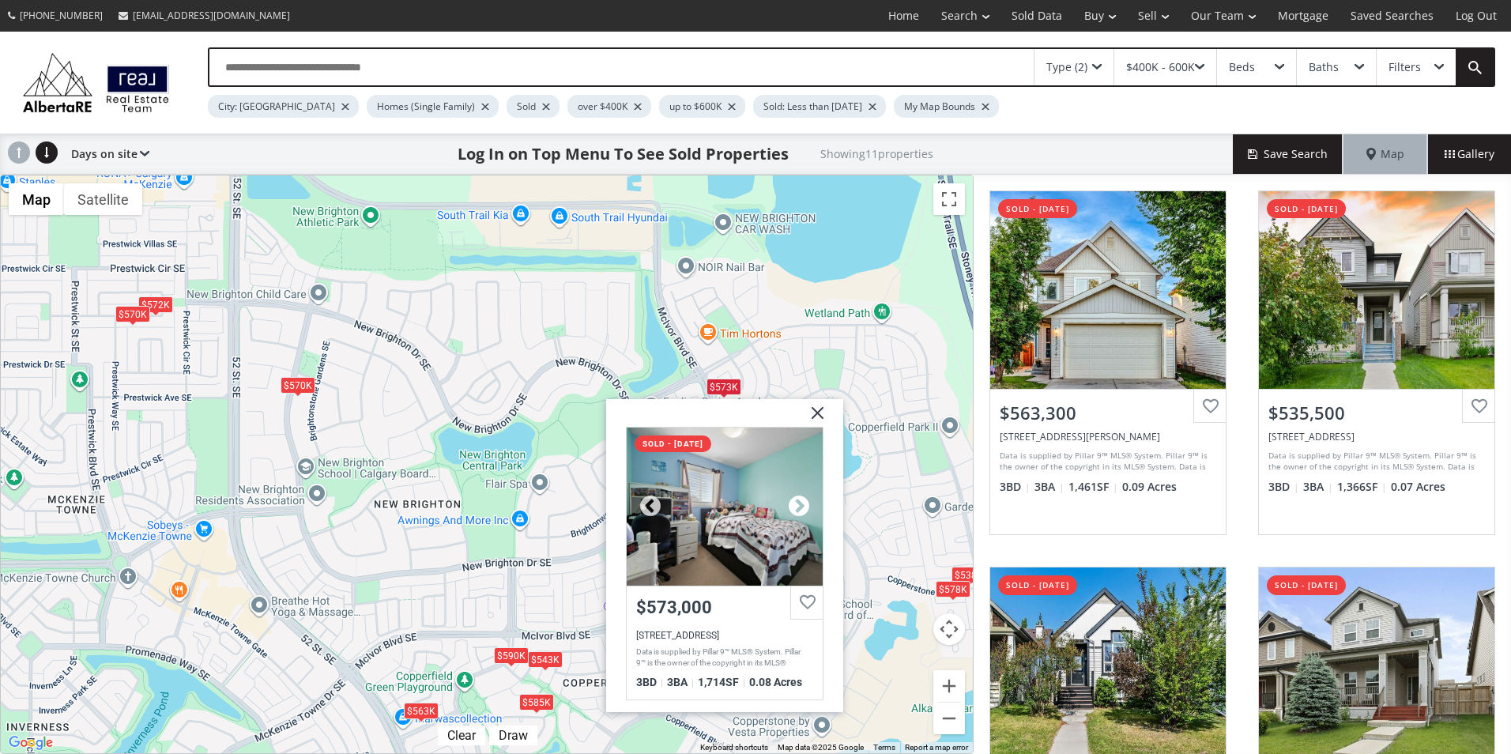
click at [795, 506] on div at bounding box center [799, 506] width 24 height 24
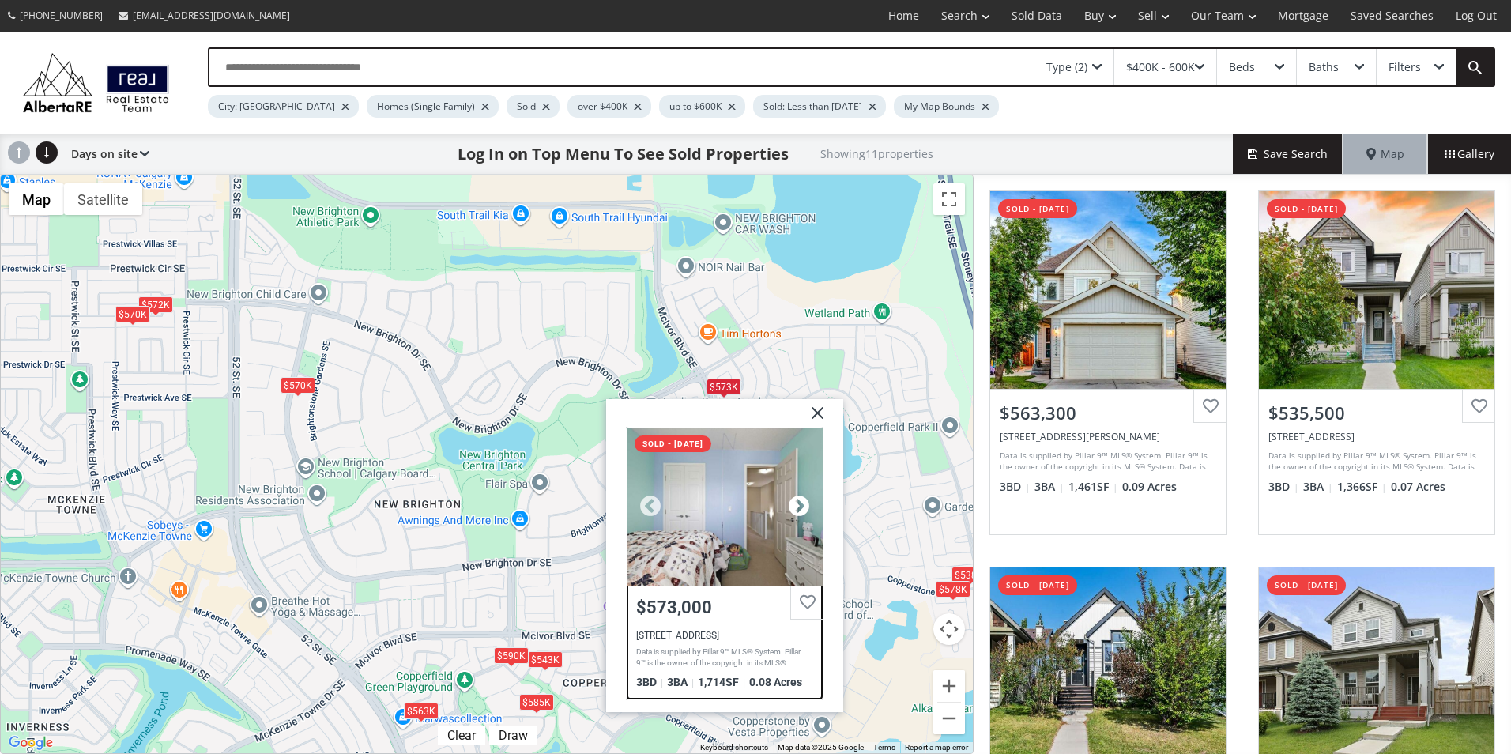
click at [795, 506] on div at bounding box center [799, 506] width 24 height 24
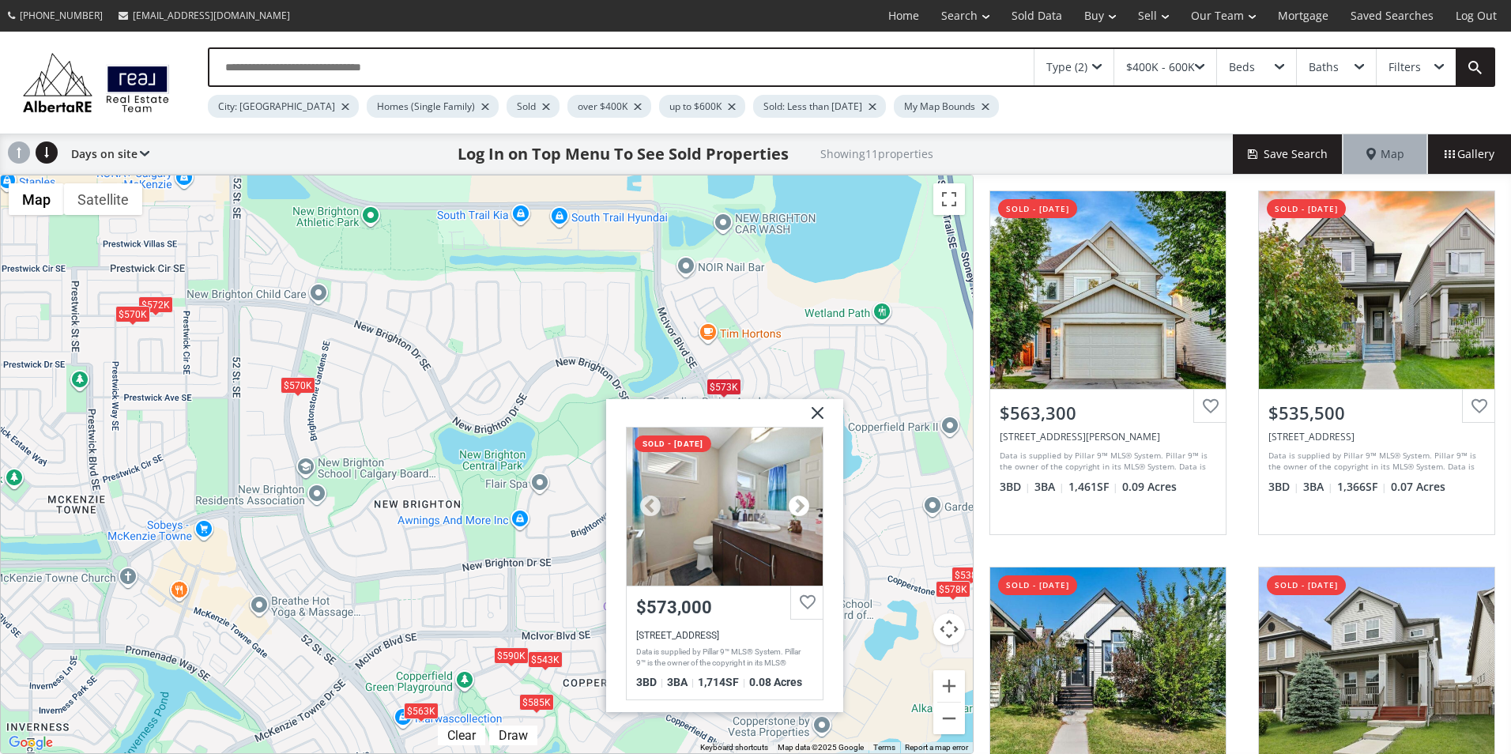
click at [795, 506] on div at bounding box center [799, 506] width 24 height 24
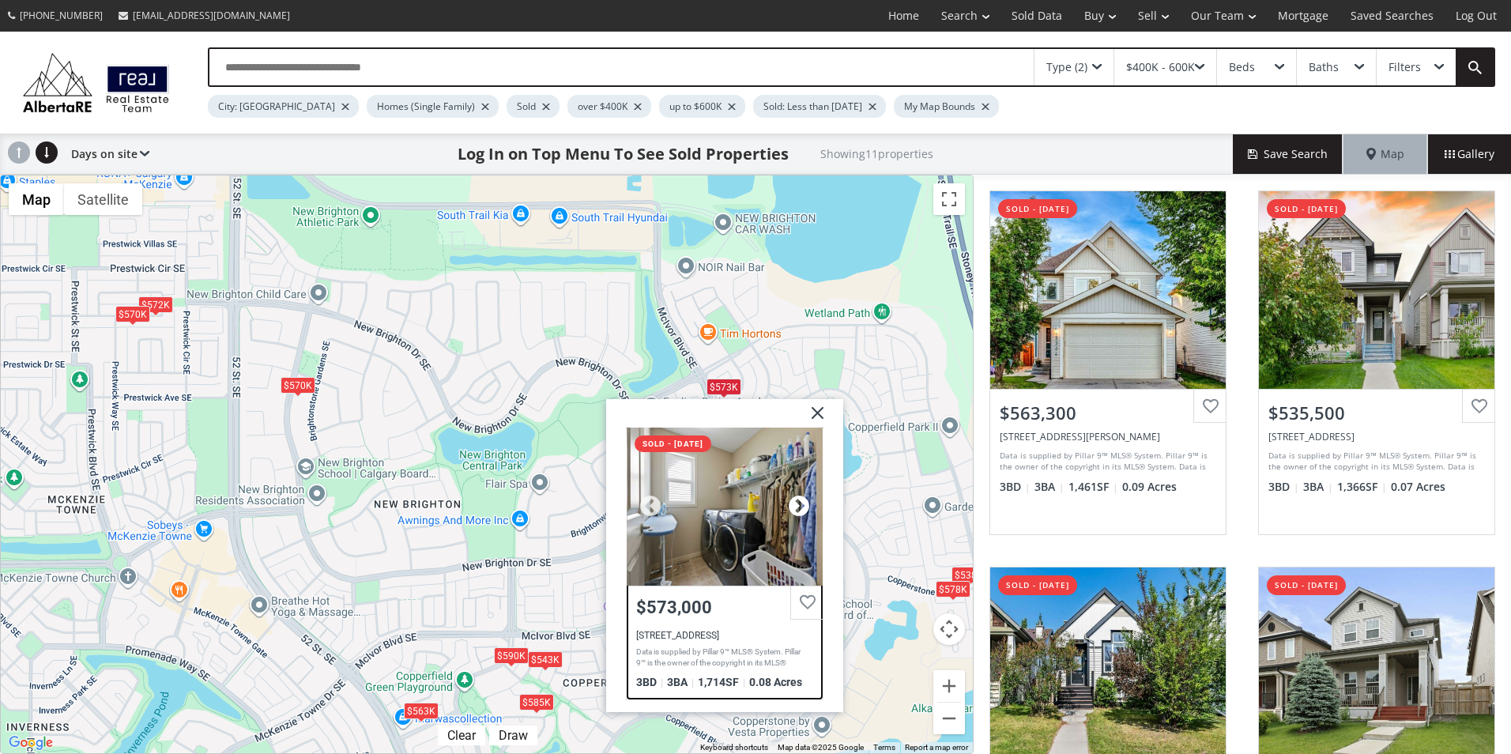
click at [795, 506] on div at bounding box center [799, 506] width 24 height 24
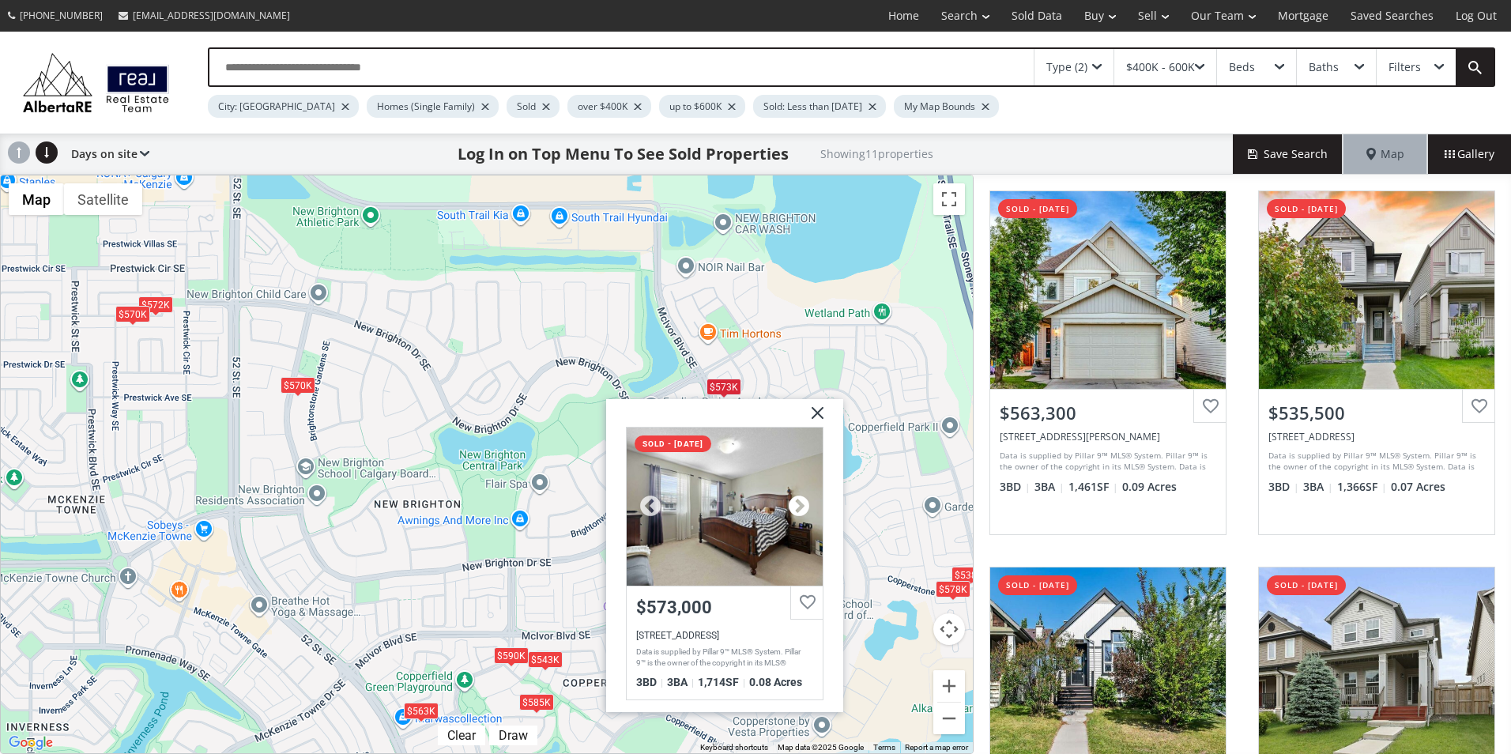
click at [795, 506] on div at bounding box center [799, 506] width 24 height 24
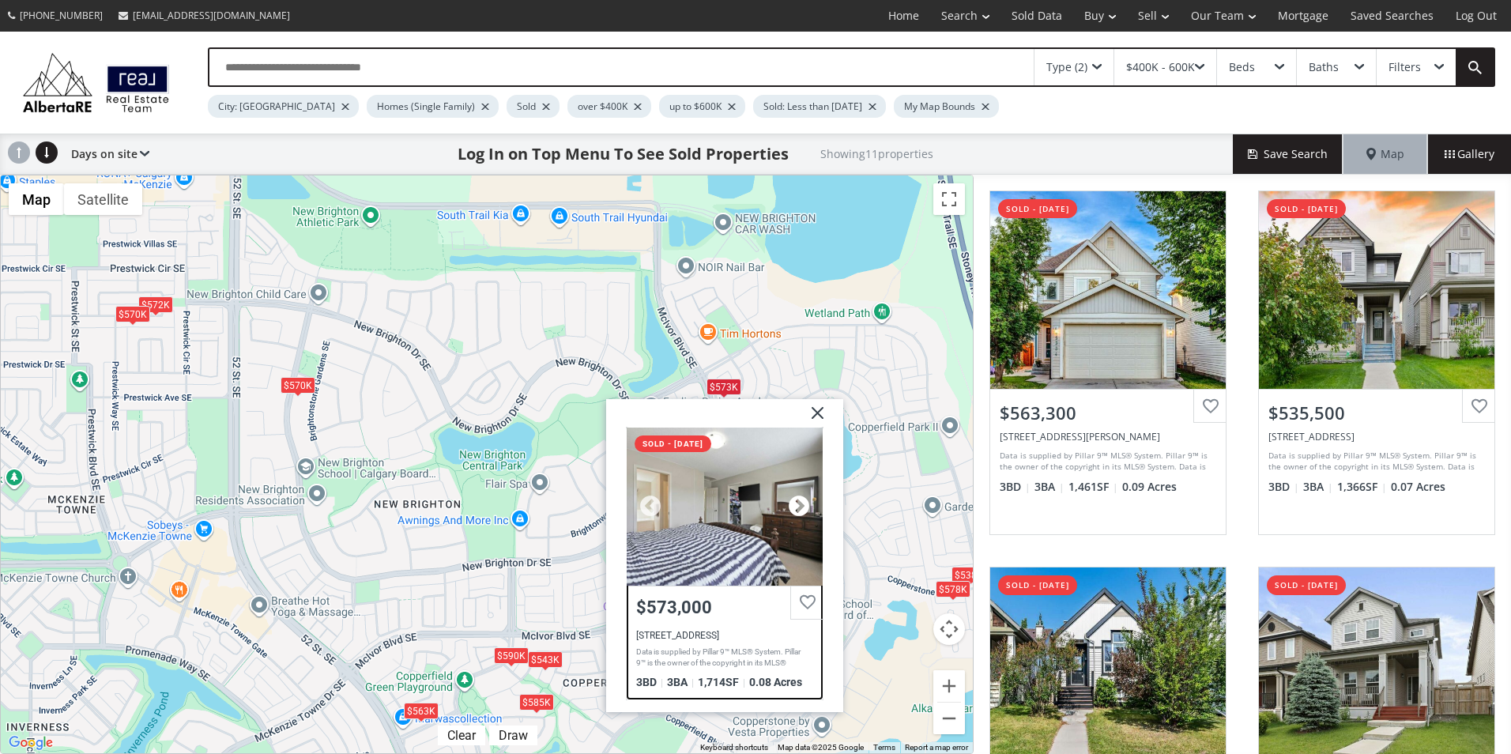
click at [795, 506] on div at bounding box center [799, 506] width 24 height 24
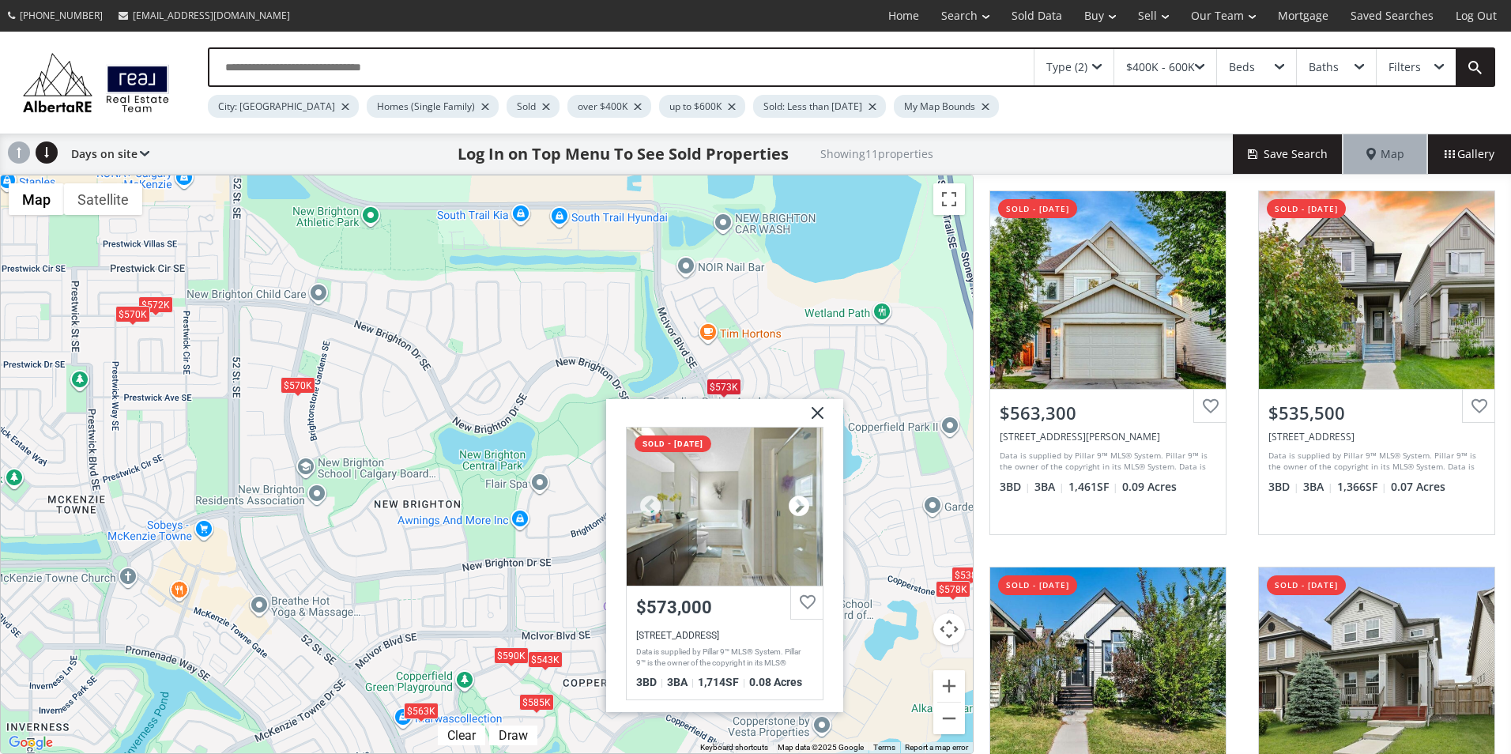
click at [795, 506] on div at bounding box center [799, 506] width 24 height 24
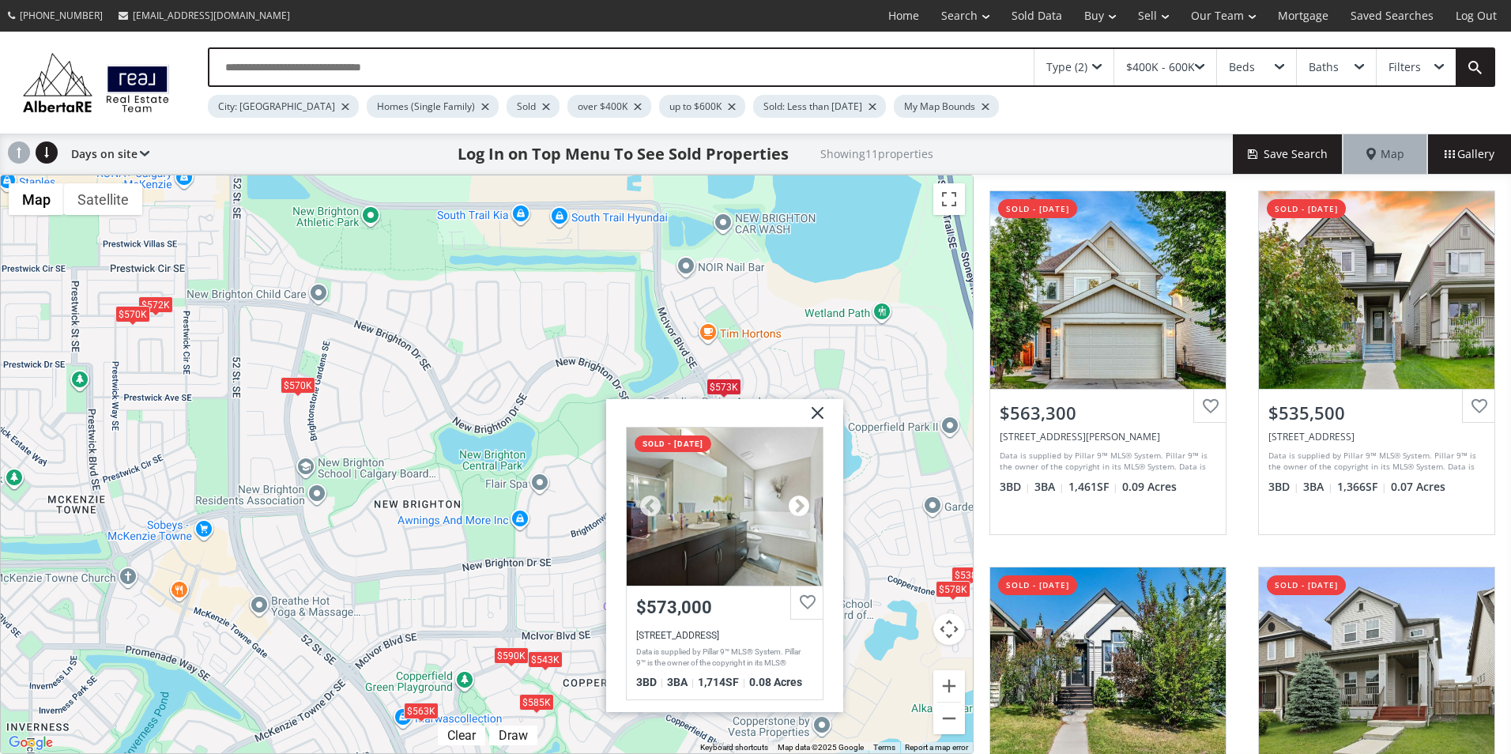
click at [795, 506] on div at bounding box center [799, 506] width 24 height 24
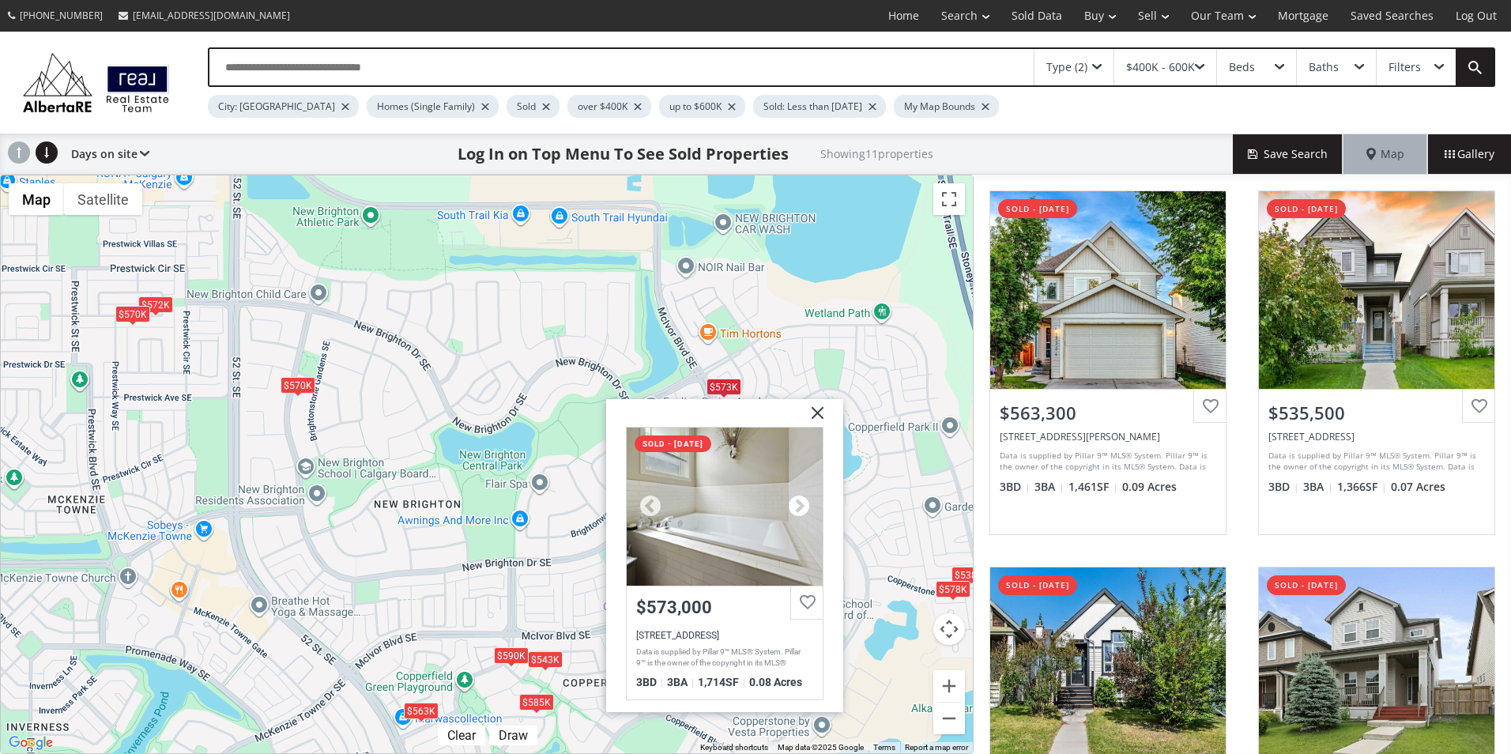
click at [795, 506] on div at bounding box center [799, 506] width 24 height 24
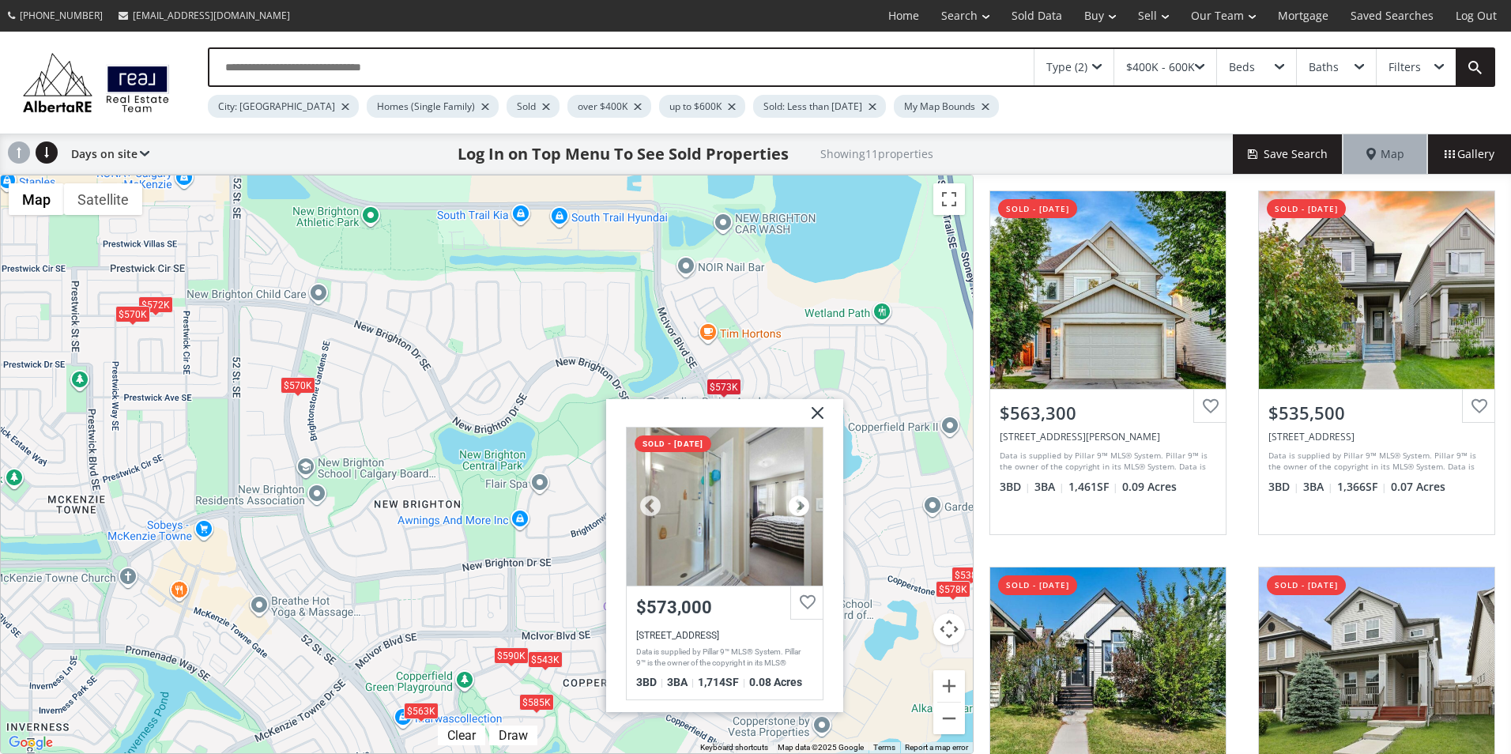
click at [795, 506] on div at bounding box center [799, 506] width 24 height 24
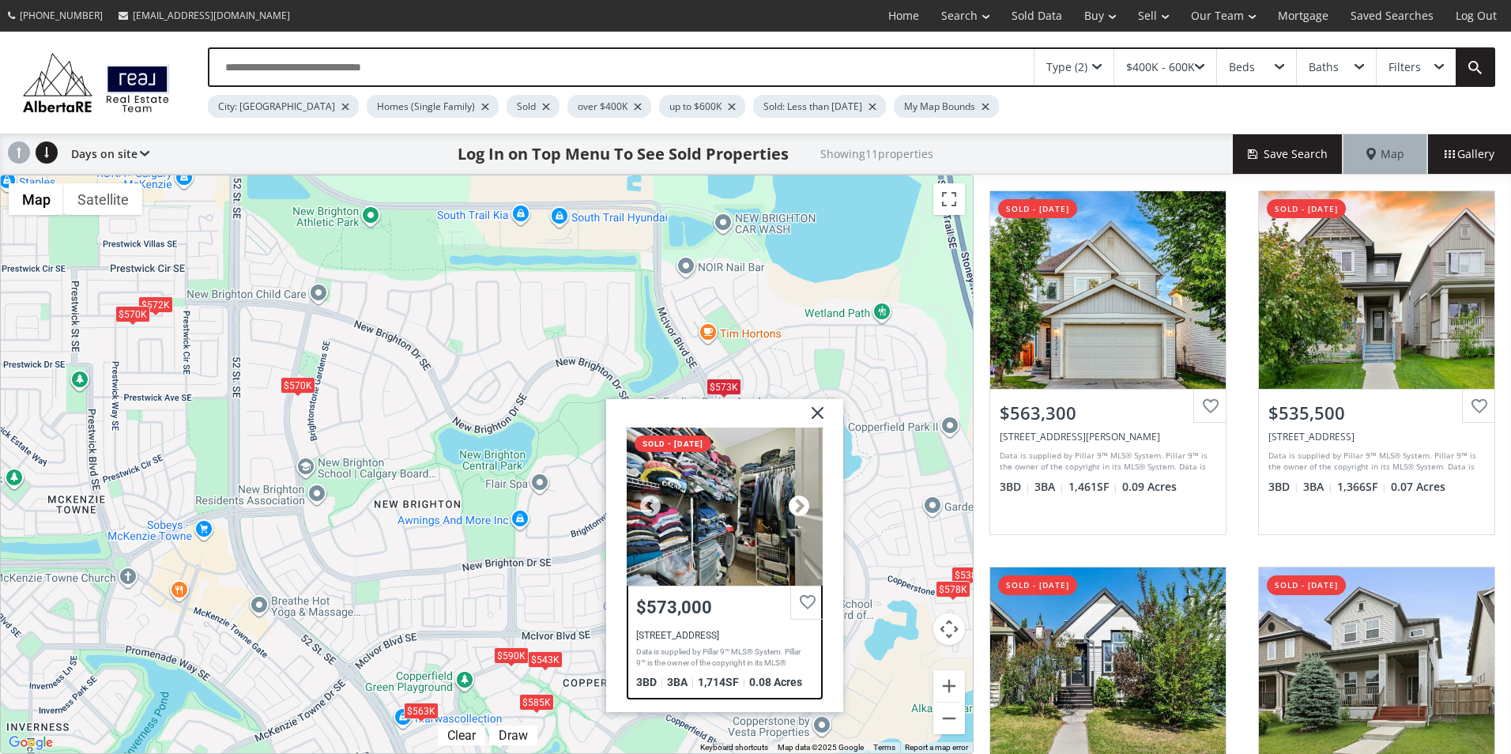
click at [795, 506] on div at bounding box center [799, 506] width 24 height 24
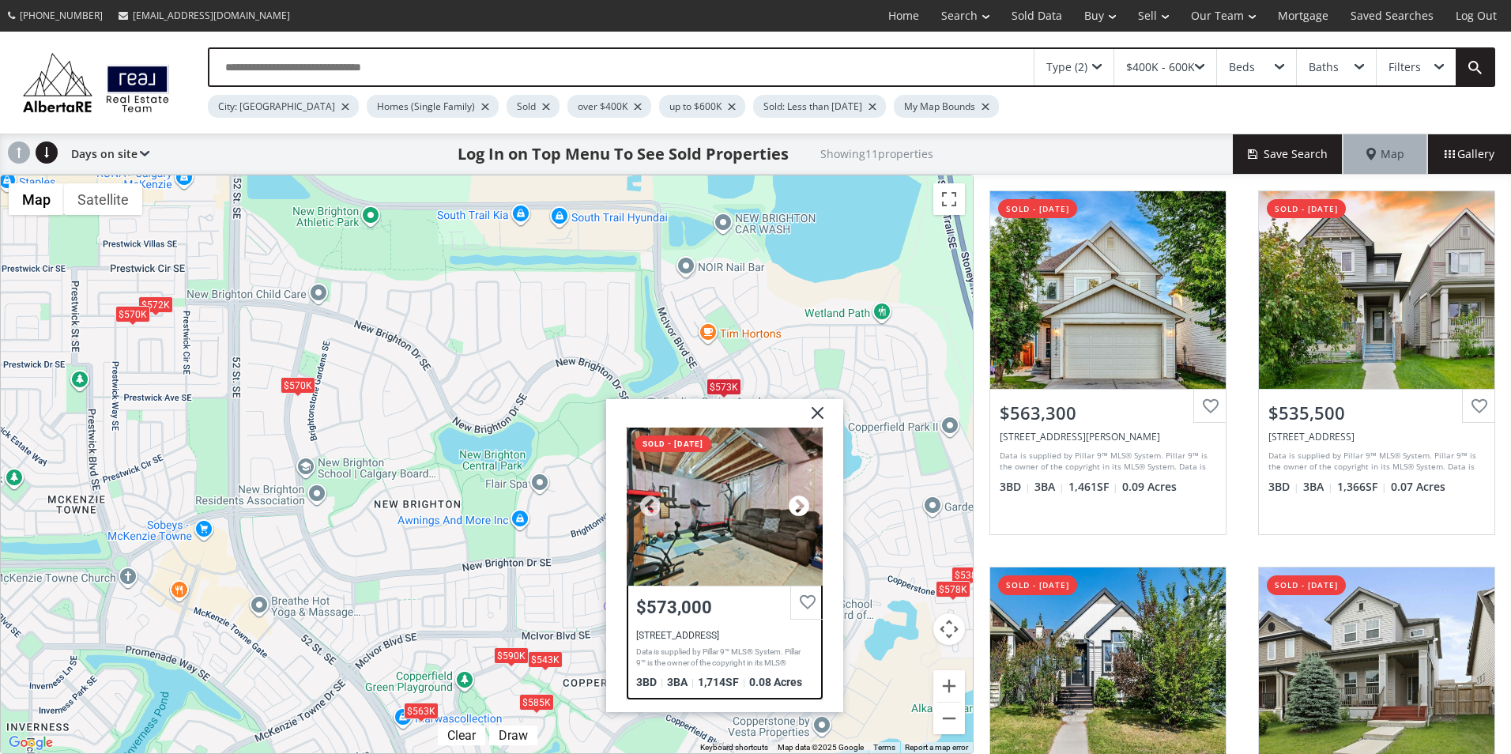
click at [795, 506] on div at bounding box center [799, 506] width 24 height 24
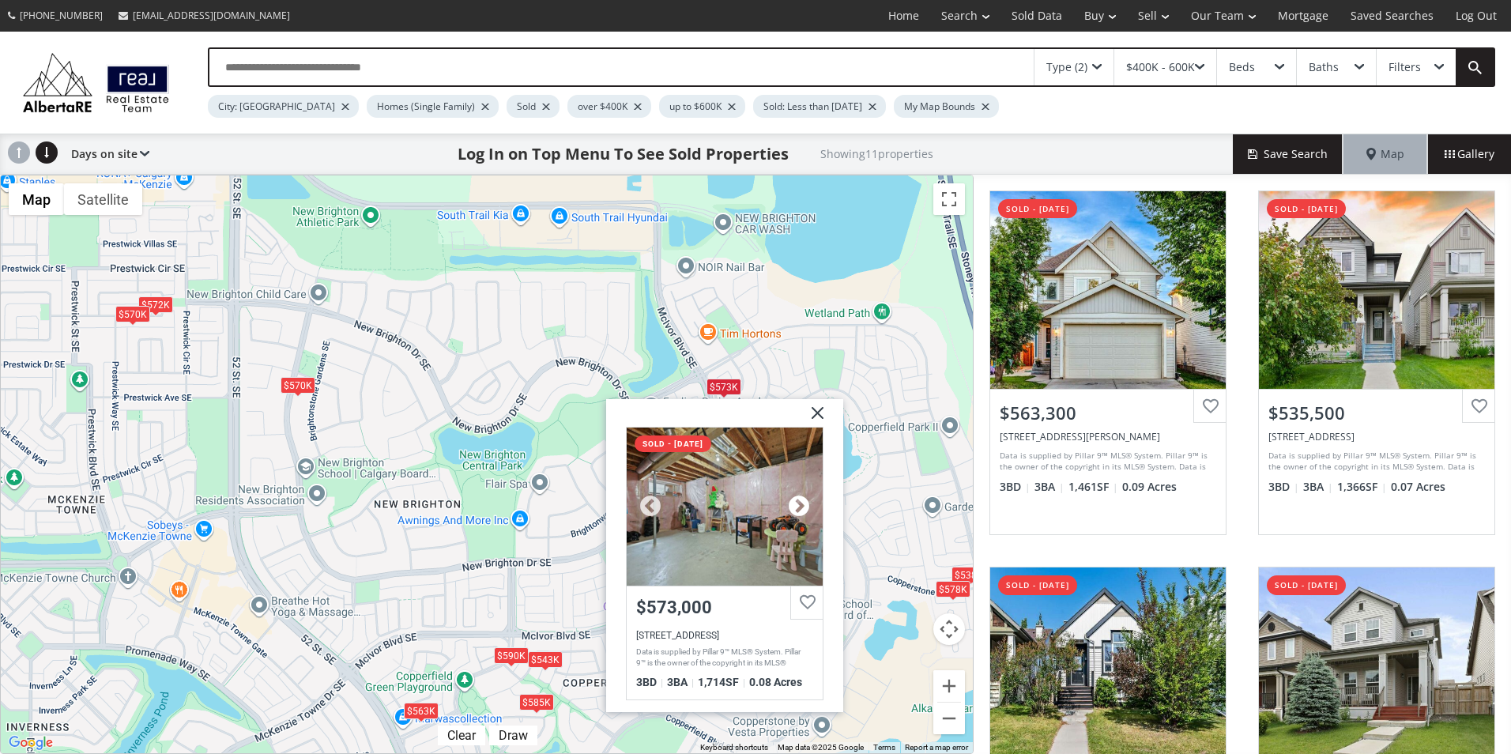
click at [795, 506] on div at bounding box center [799, 506] width 24 height 24
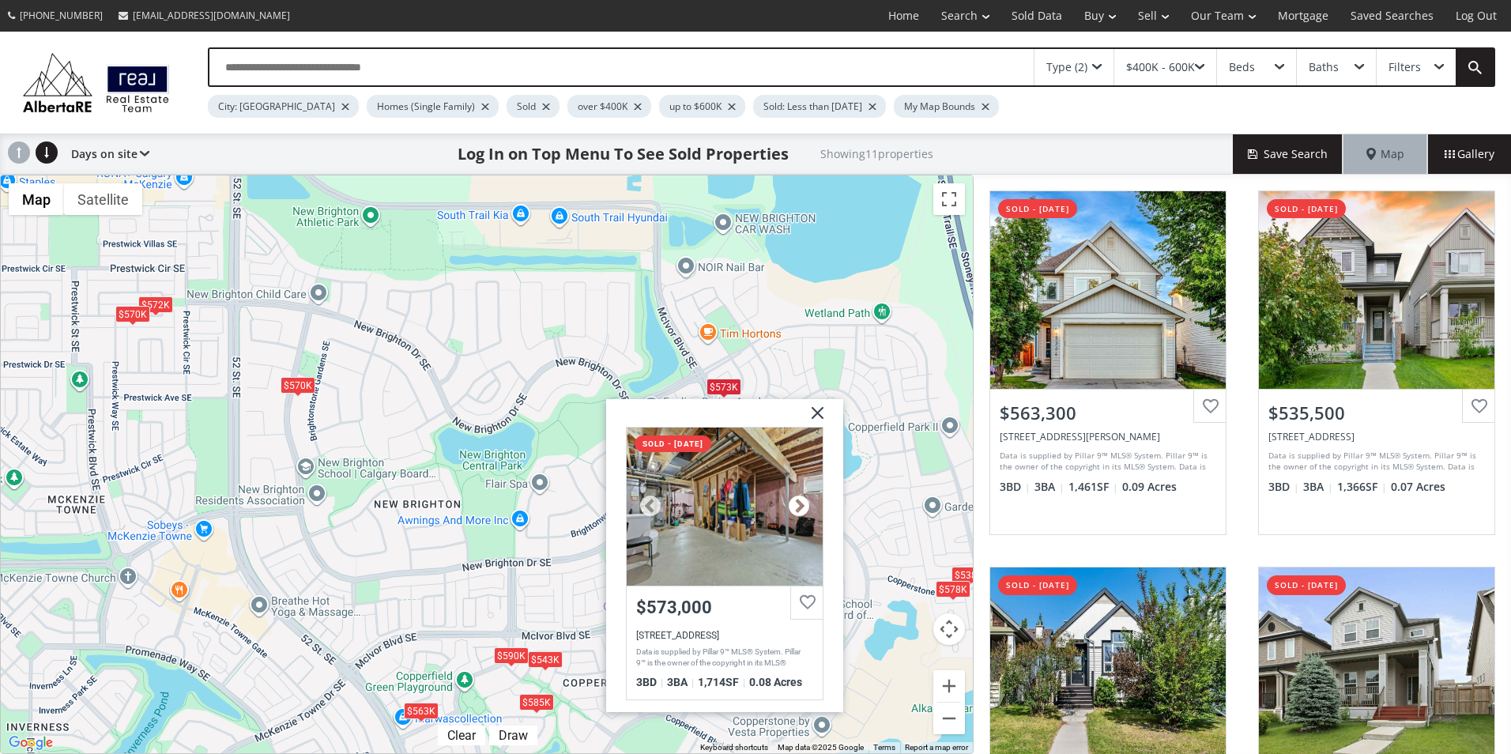
click at [795, 506] on div at bounding box center [799, 506] width 24 height 24
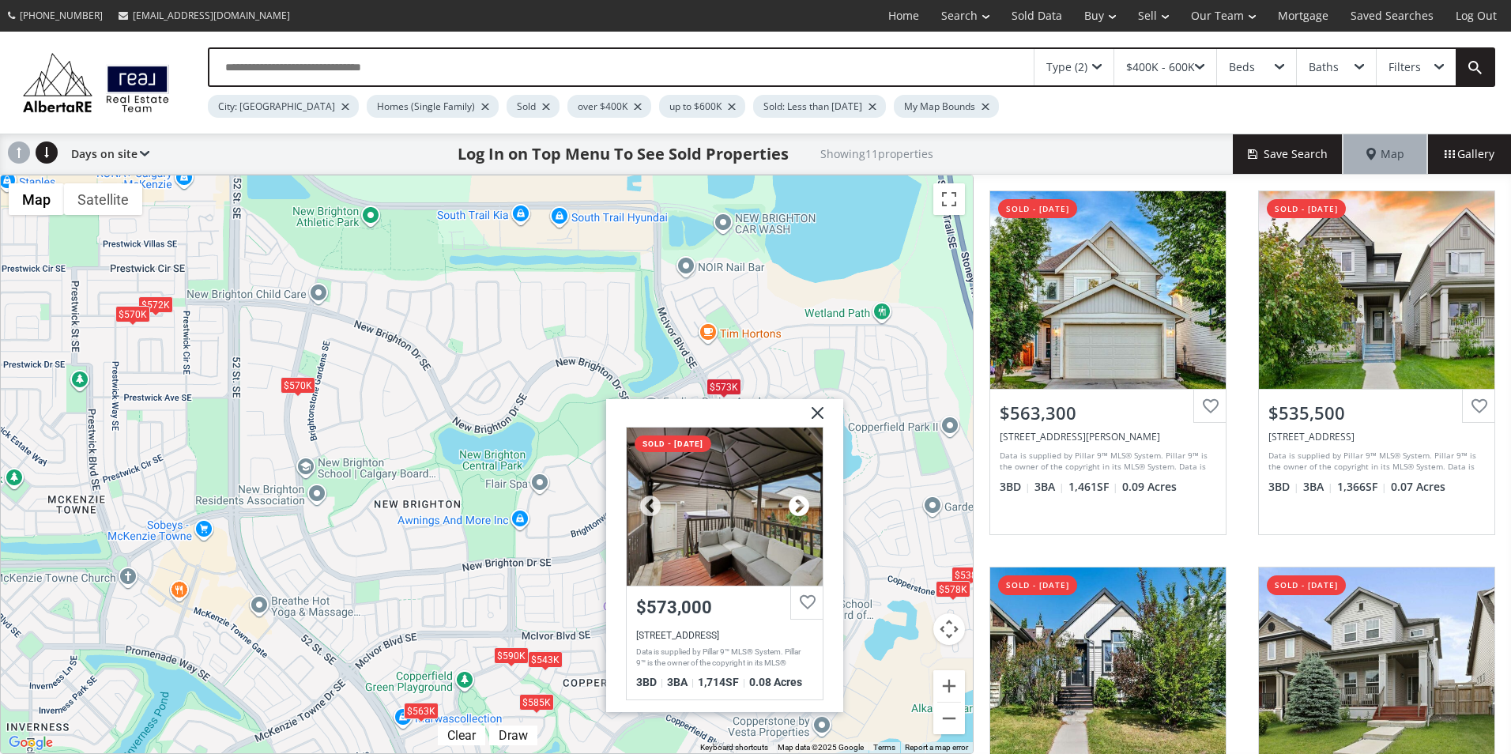
click at [795, 506] on div at bounding box center [799, 506] width 24 height 24
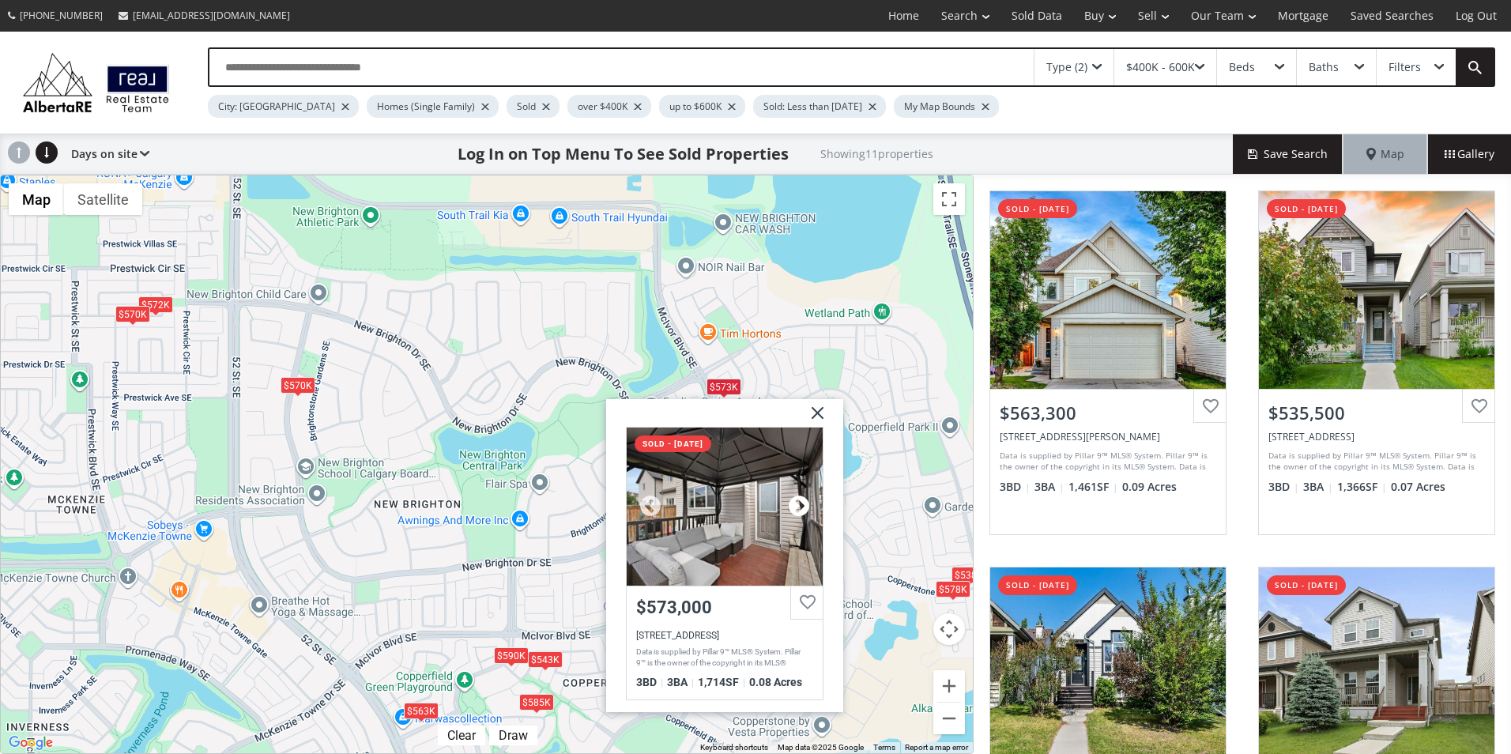
click at [795, 506] on div at bounding box center [799, 506] width 24 height 24
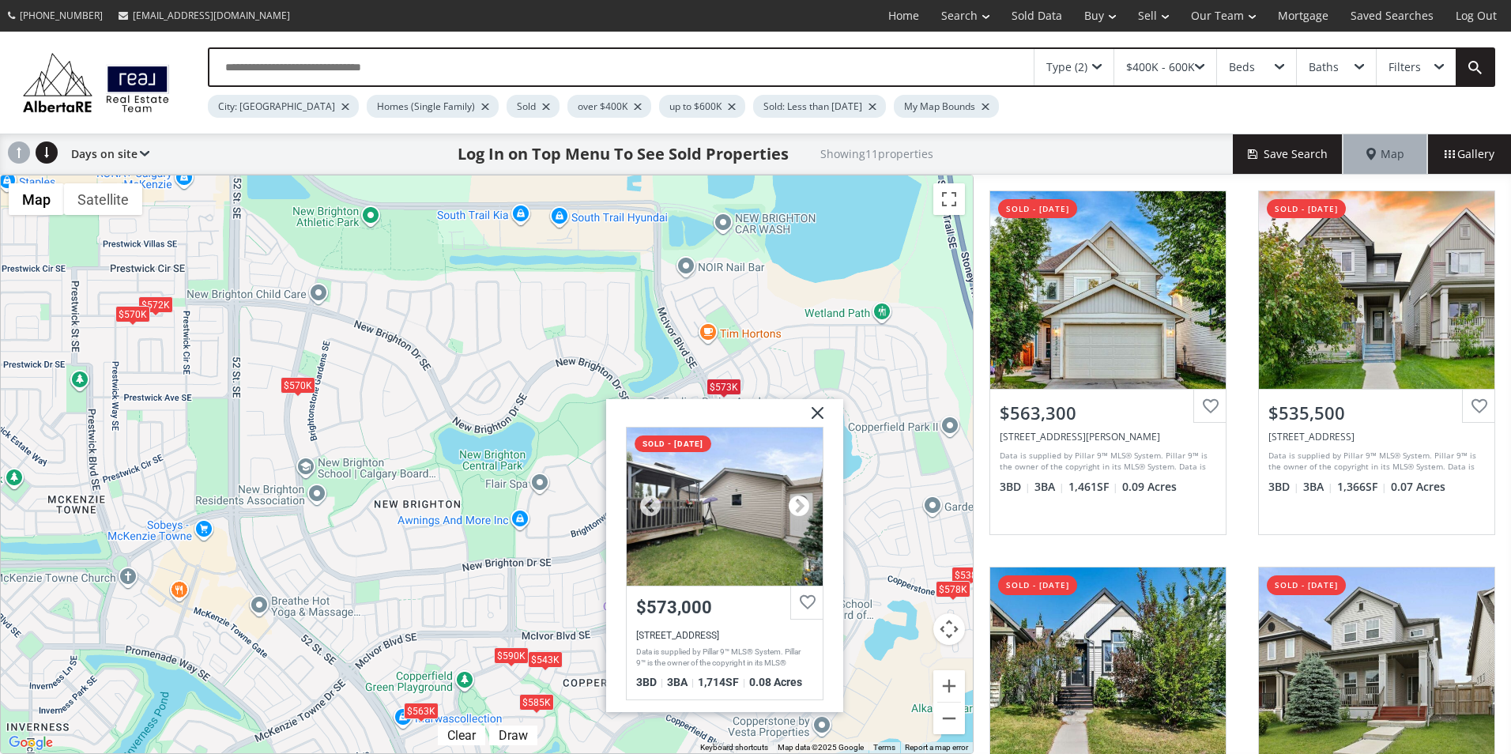
click at [795, 506] on div at bounding box center [799, 506] width 24 height 24
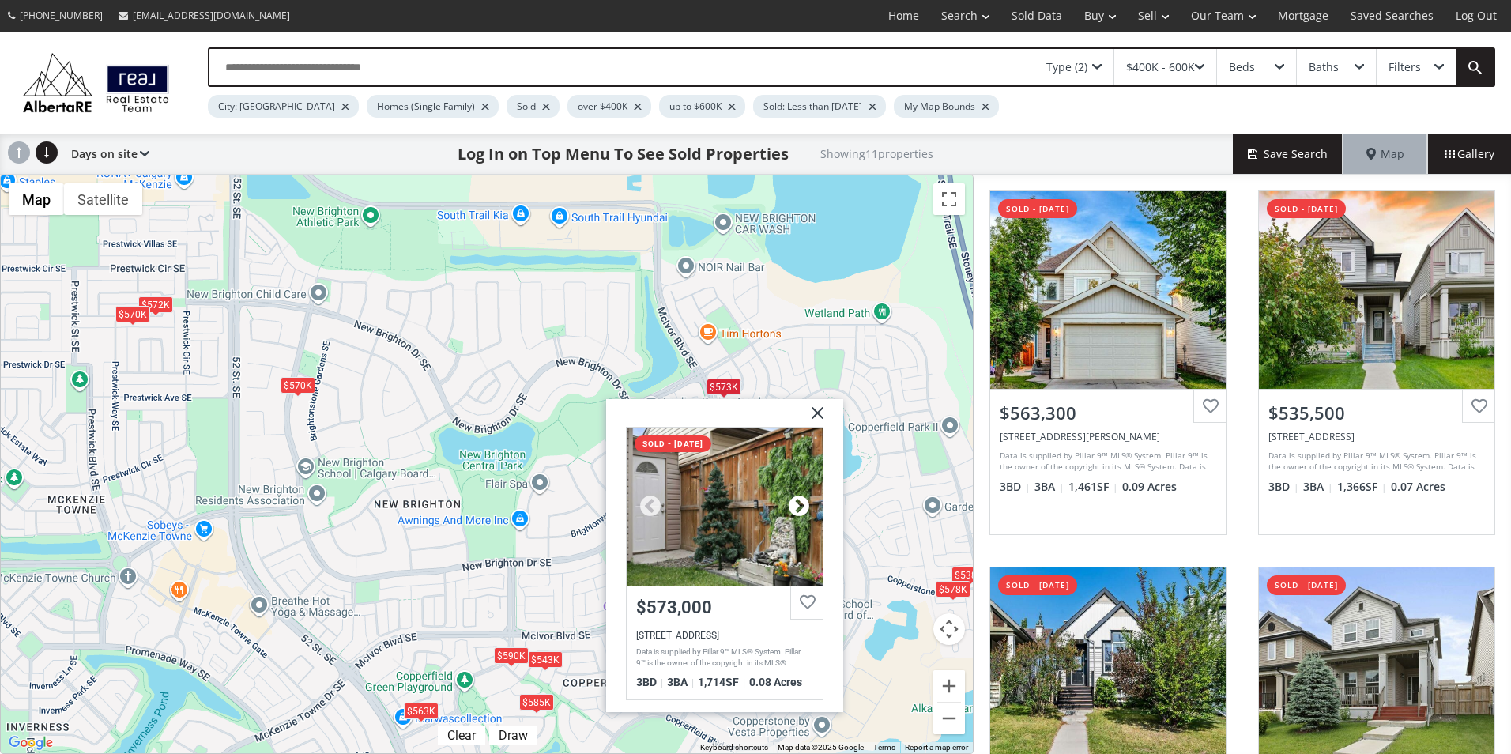
click at [795, 506] on div at bounding box center [799, 506] width 24 height 24
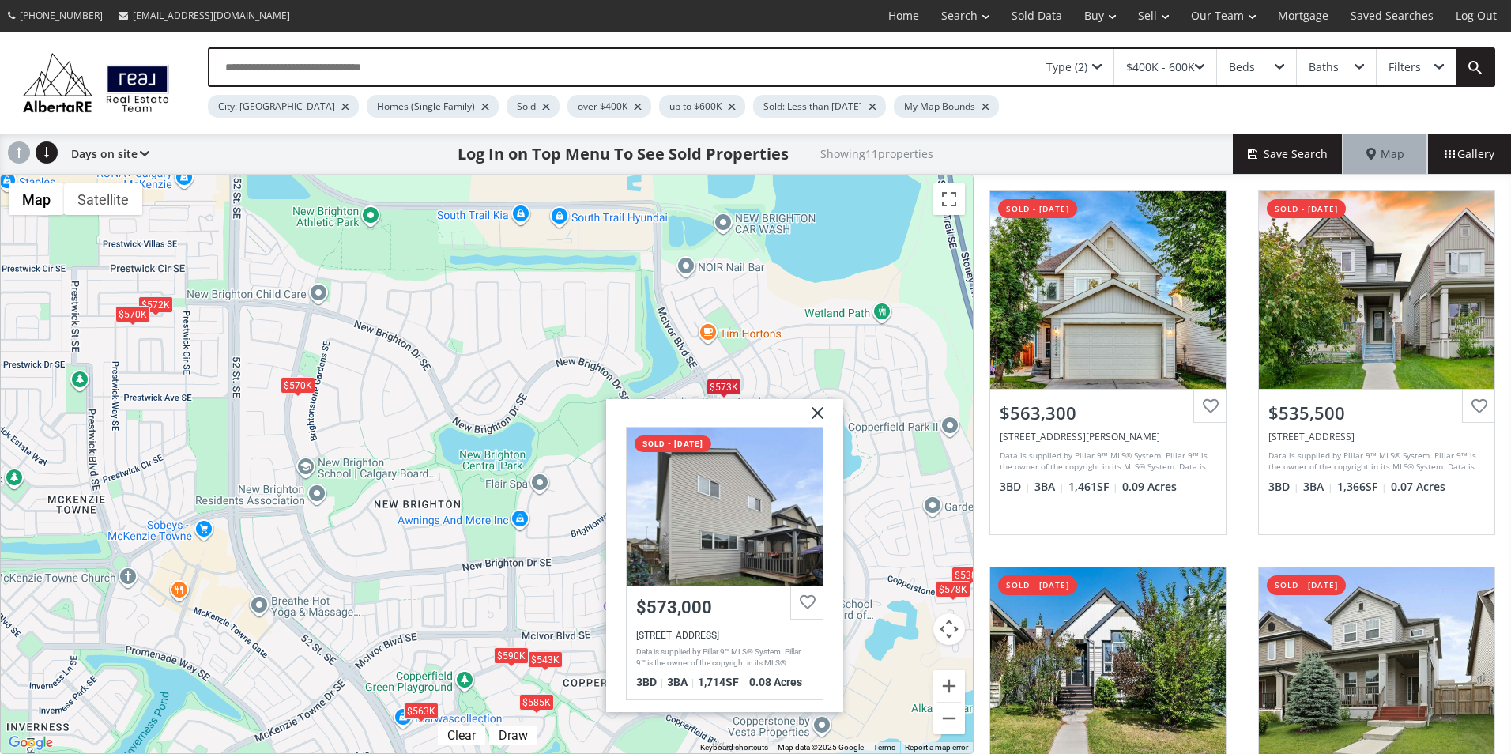
click at [816, 416] on img at bounding box center [812, 418] width 40 height 40
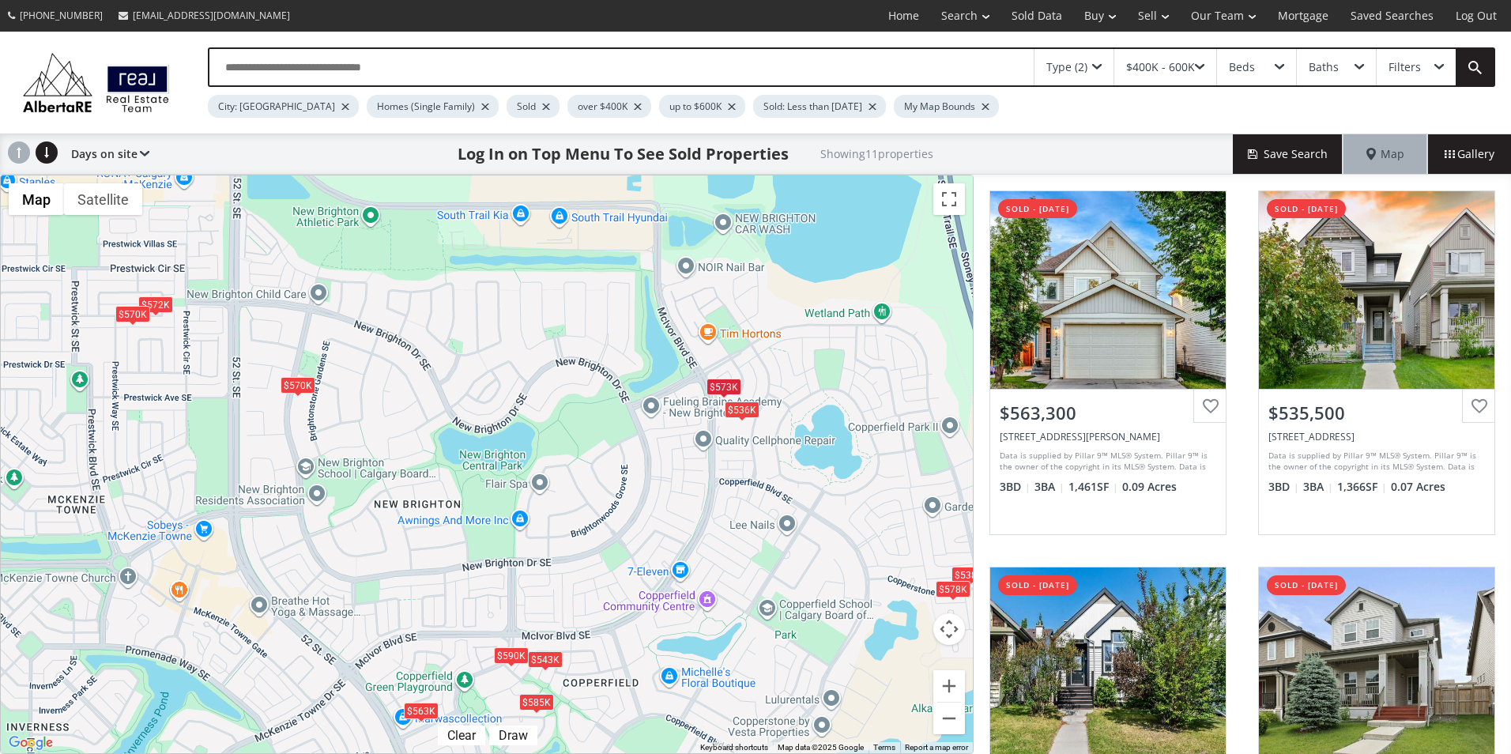
click at [744, 413] on div "$536K" at bounding box center [742, 409] width 35 height 17
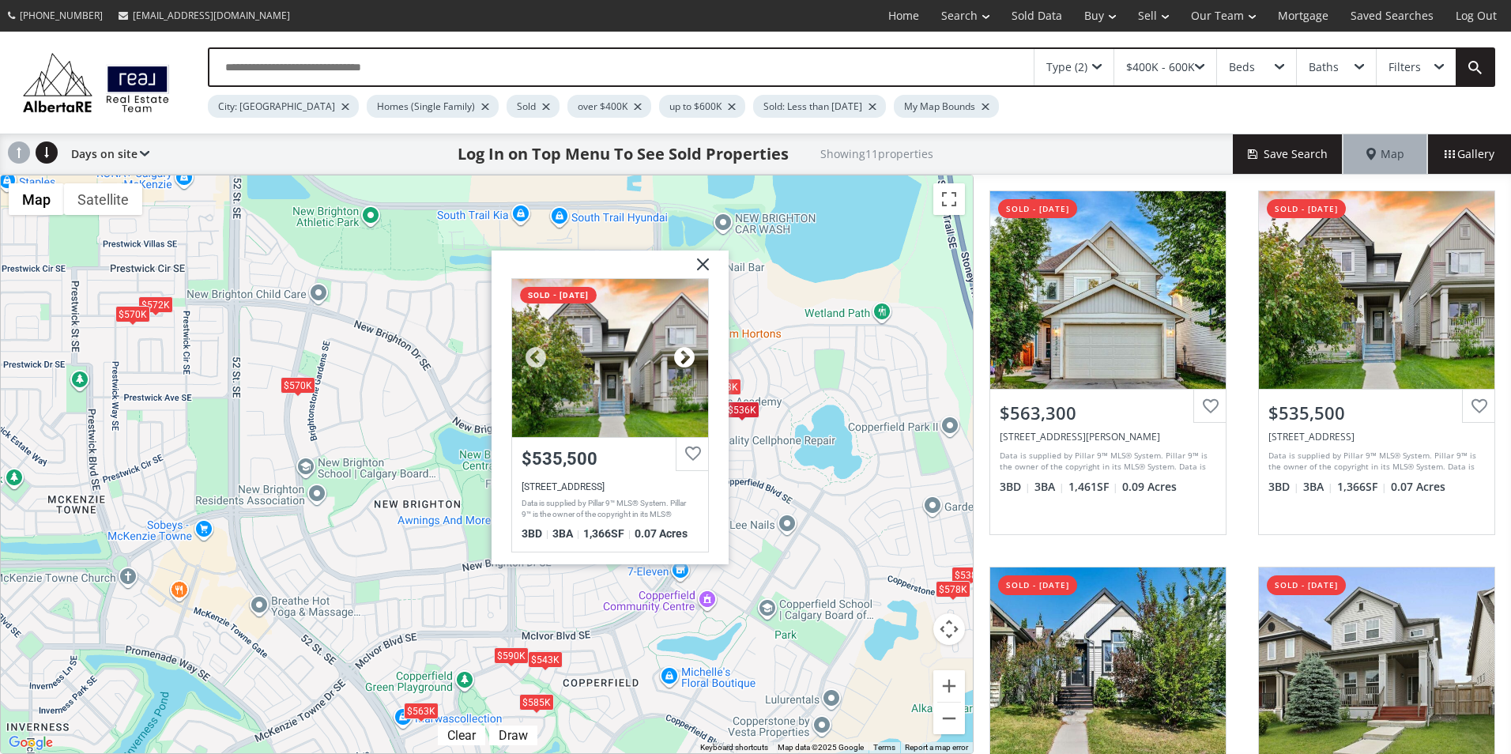
click at [676, 352] on div at bounding box center [685, 357] width 24 height 24
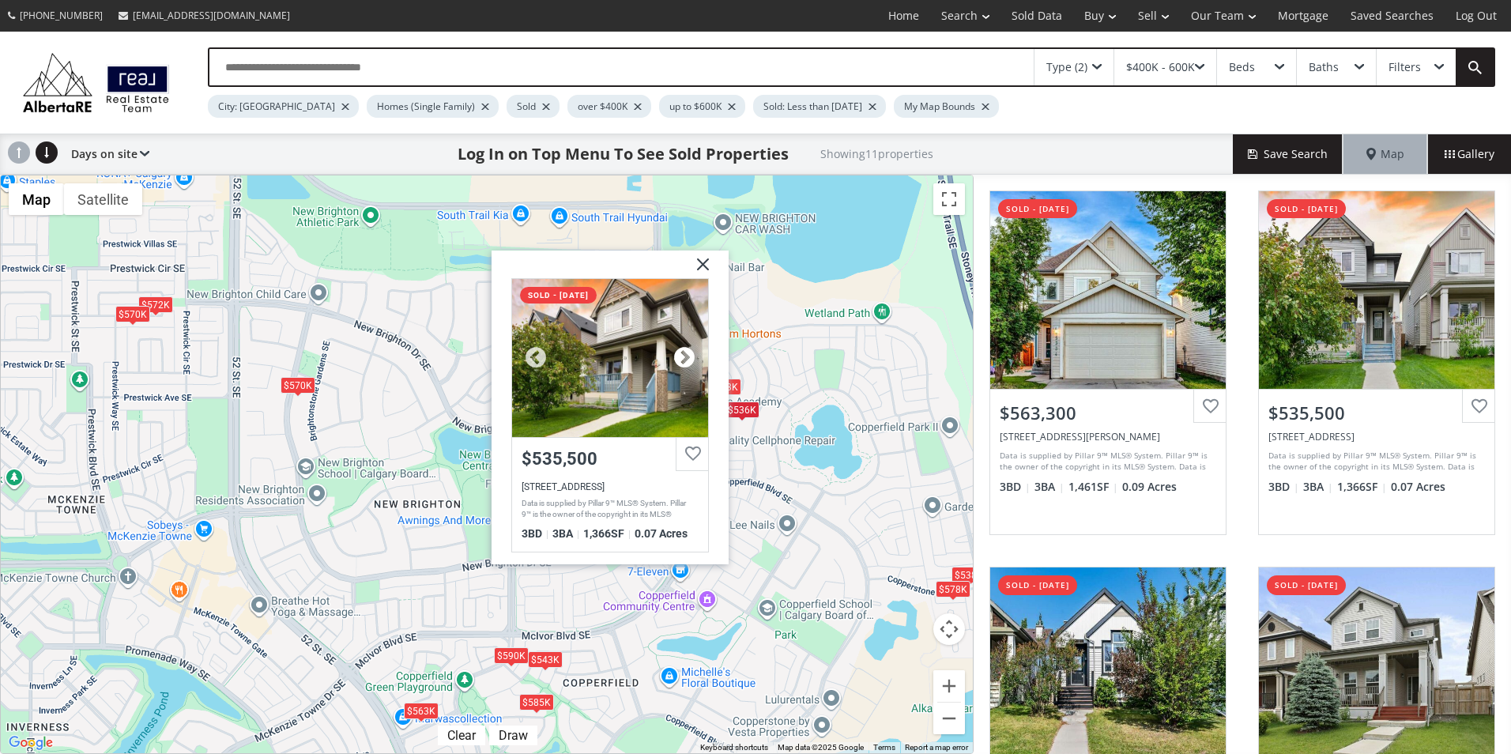
click at [676, 352] on div at bounding box center [685, 357] width 24 height 24
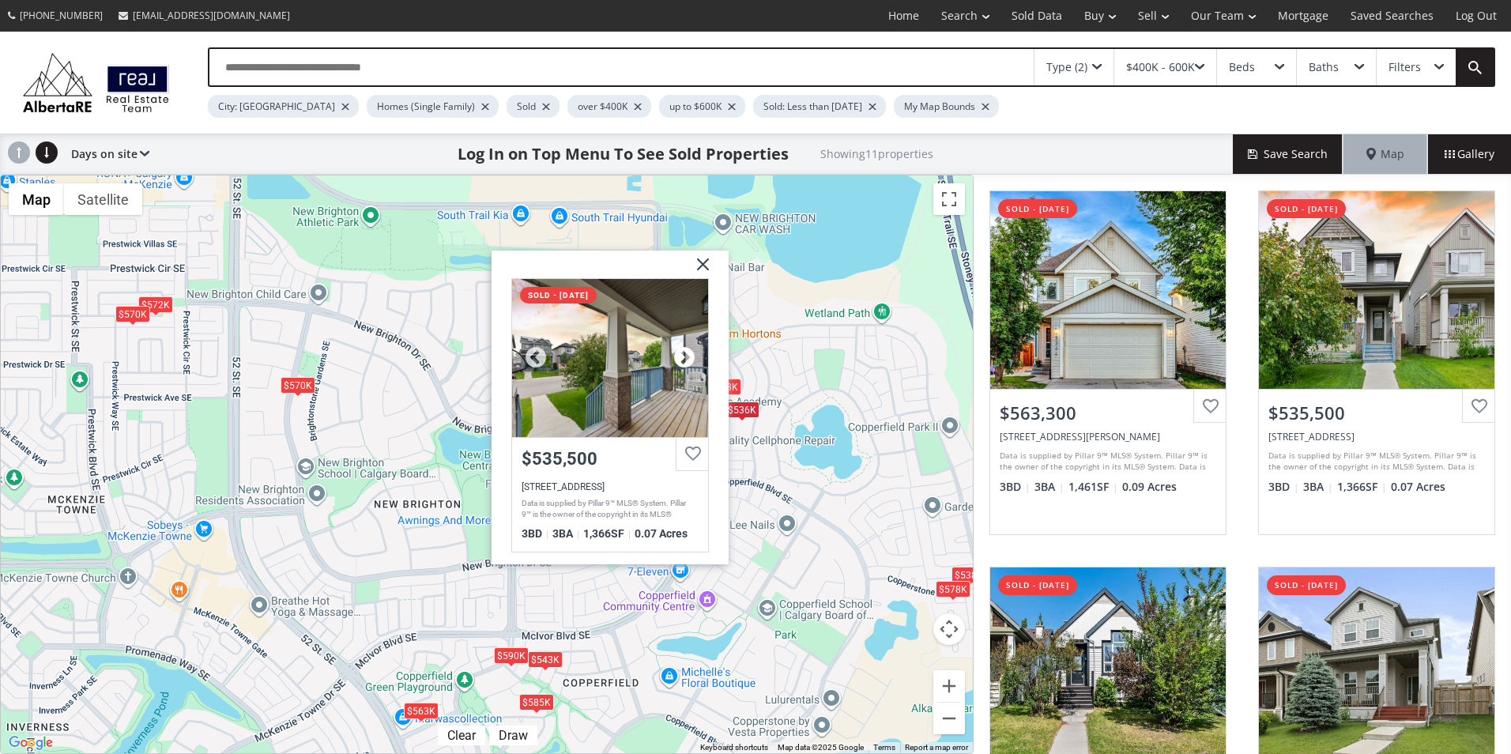
click at [676, 352] on div at bounding box center [685, 357] width 24 height 24
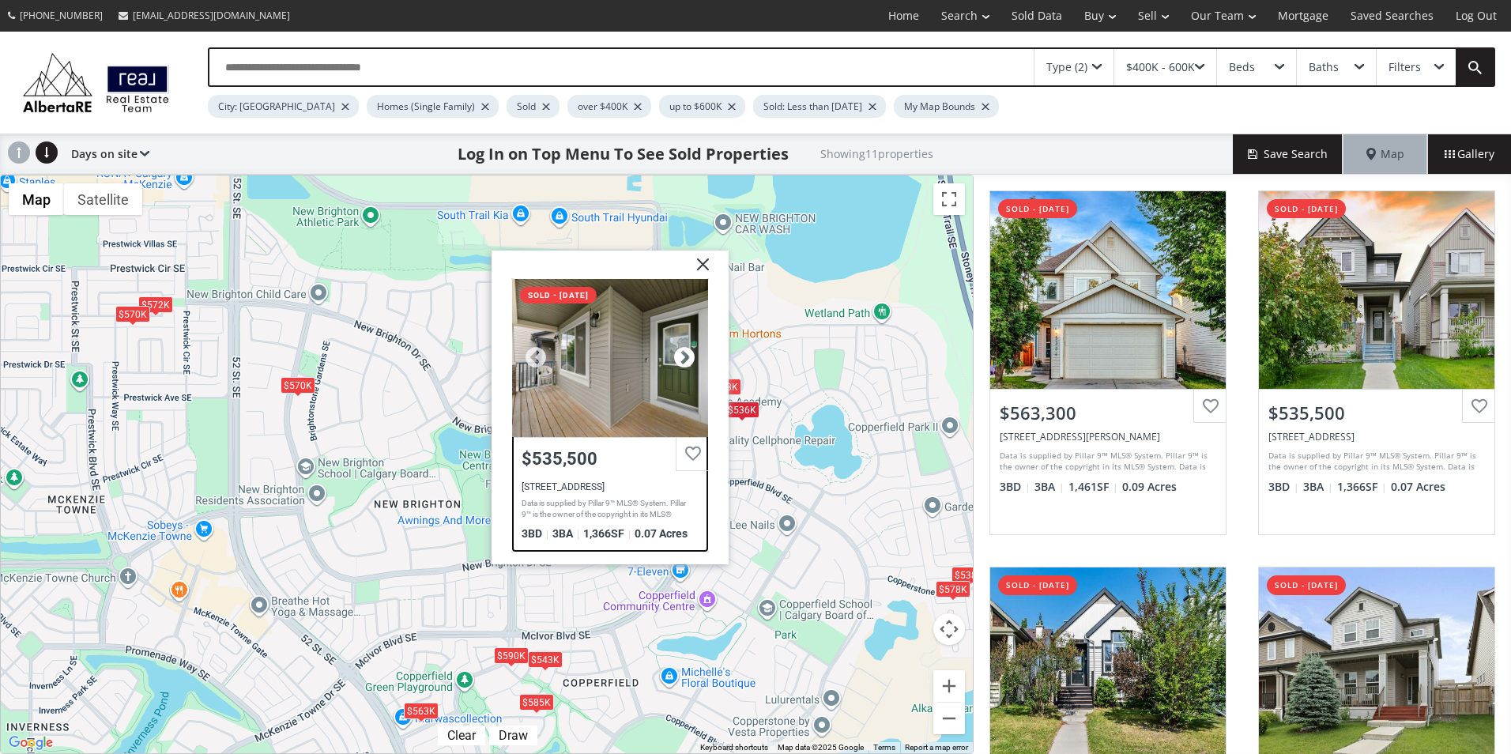
click at [676, 352] on div at bounding box center [685, 357] width 24 height 24
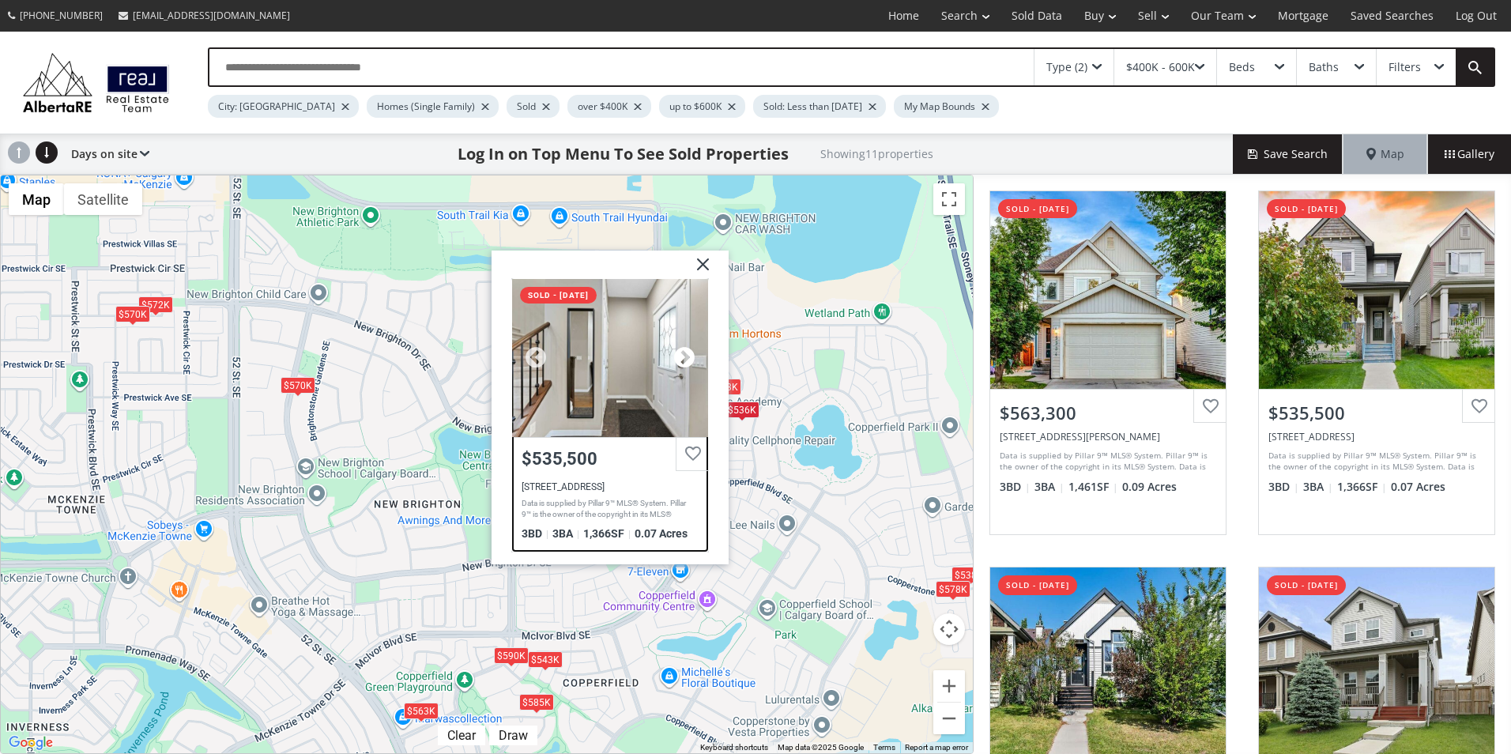
click at [676, 352] on div at bounding box center [685, 357] width 24 height 24
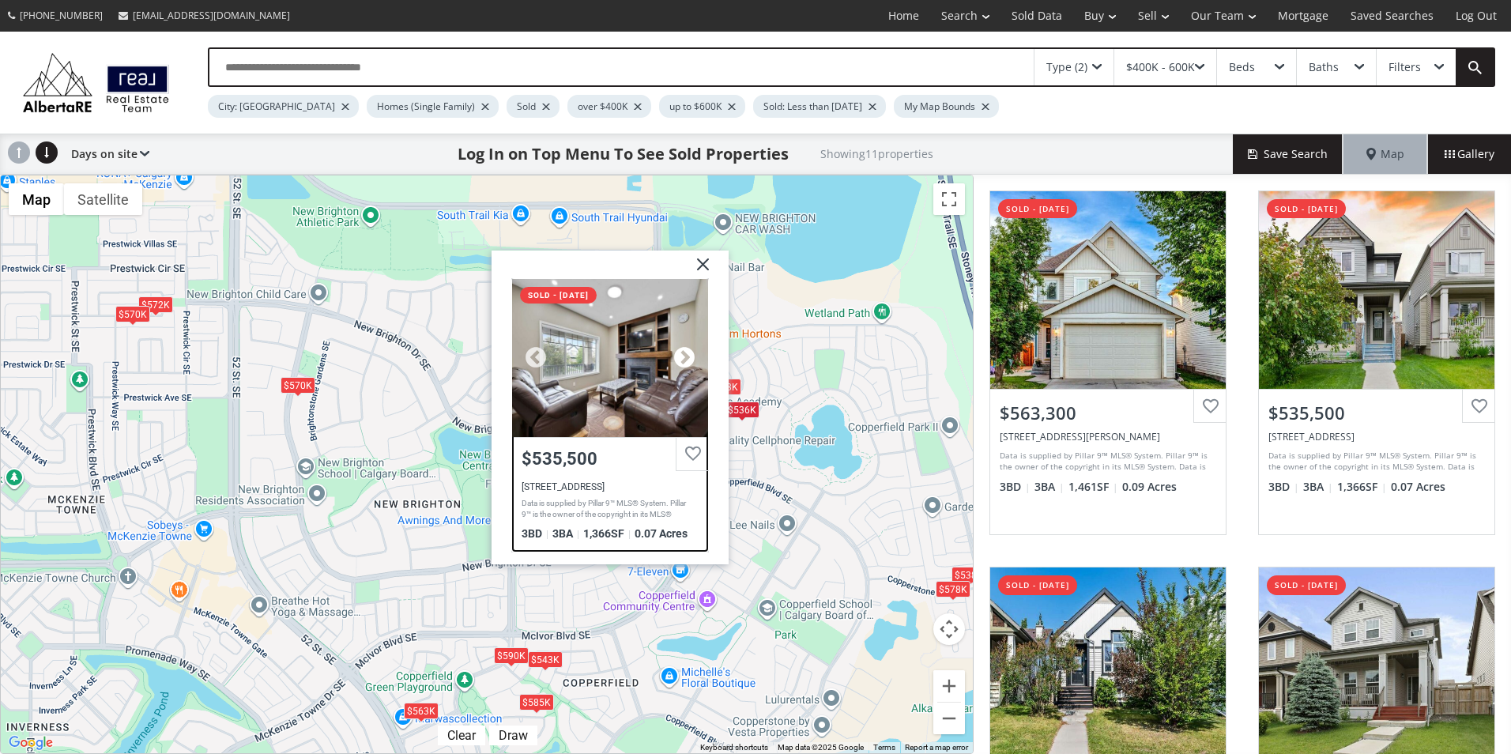
click at [676, 352] on div at bounding box center [685, 357] width 24 height 24
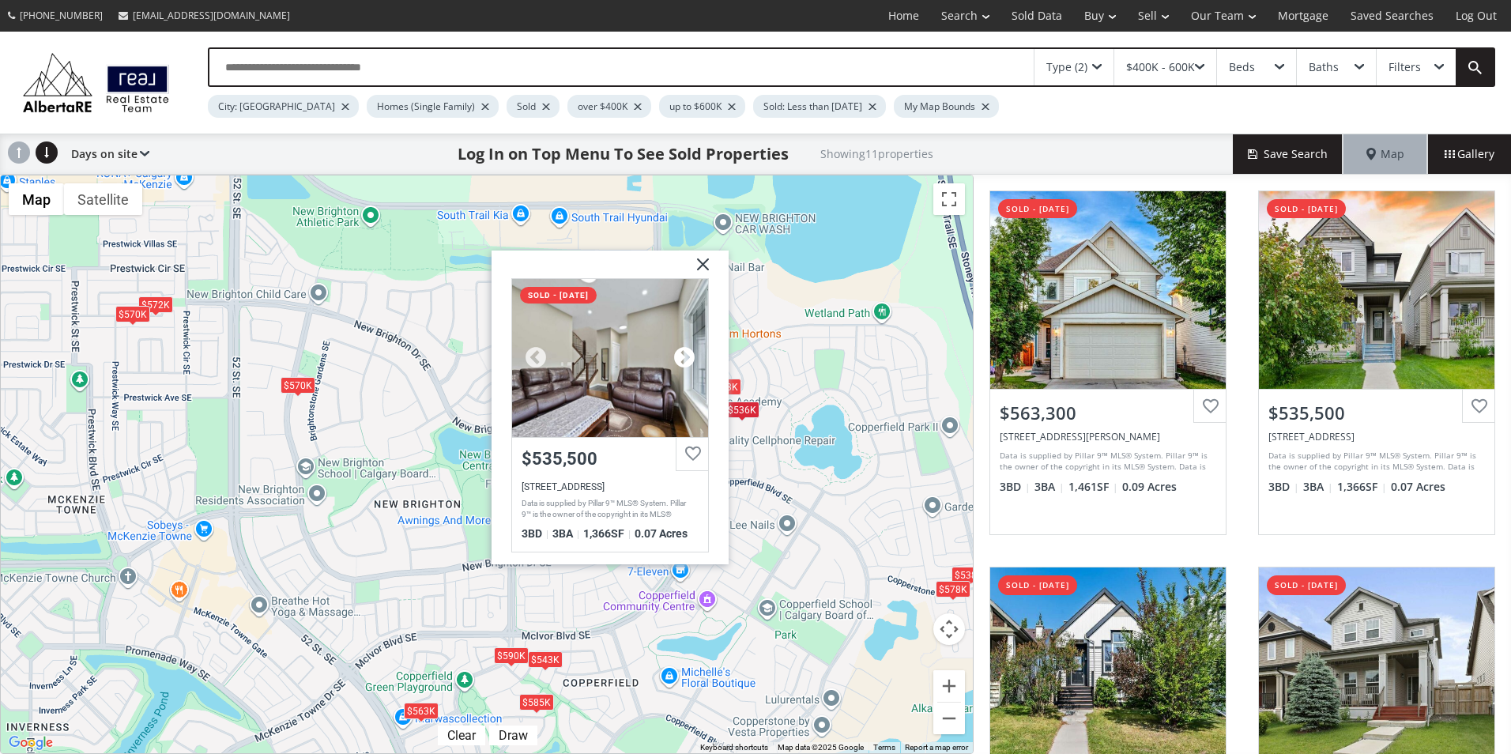
click at [676, 352] on div at bounding box center [685, 357] width 24 height 24
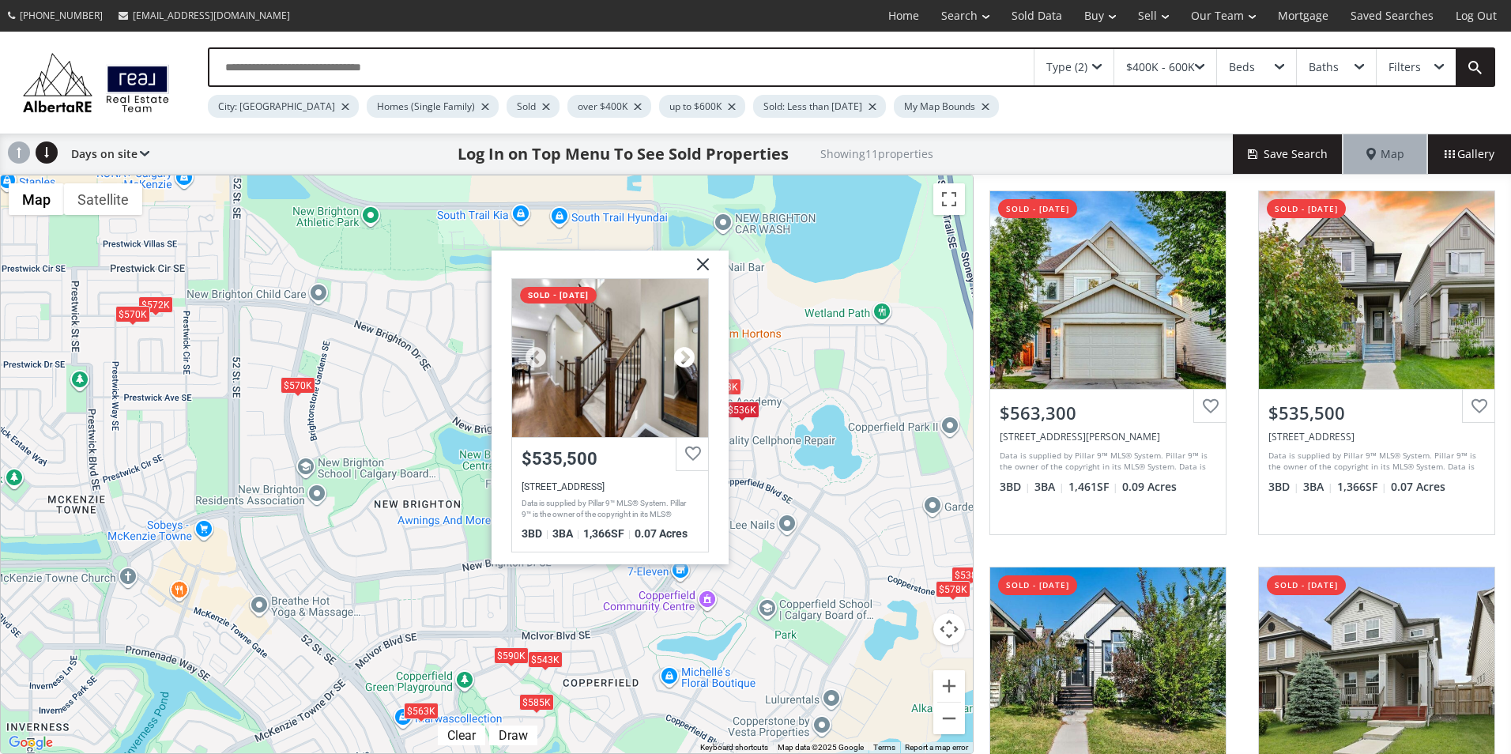
click at [676, 352] on div at bounding box center [685, 357] width 24 height 24
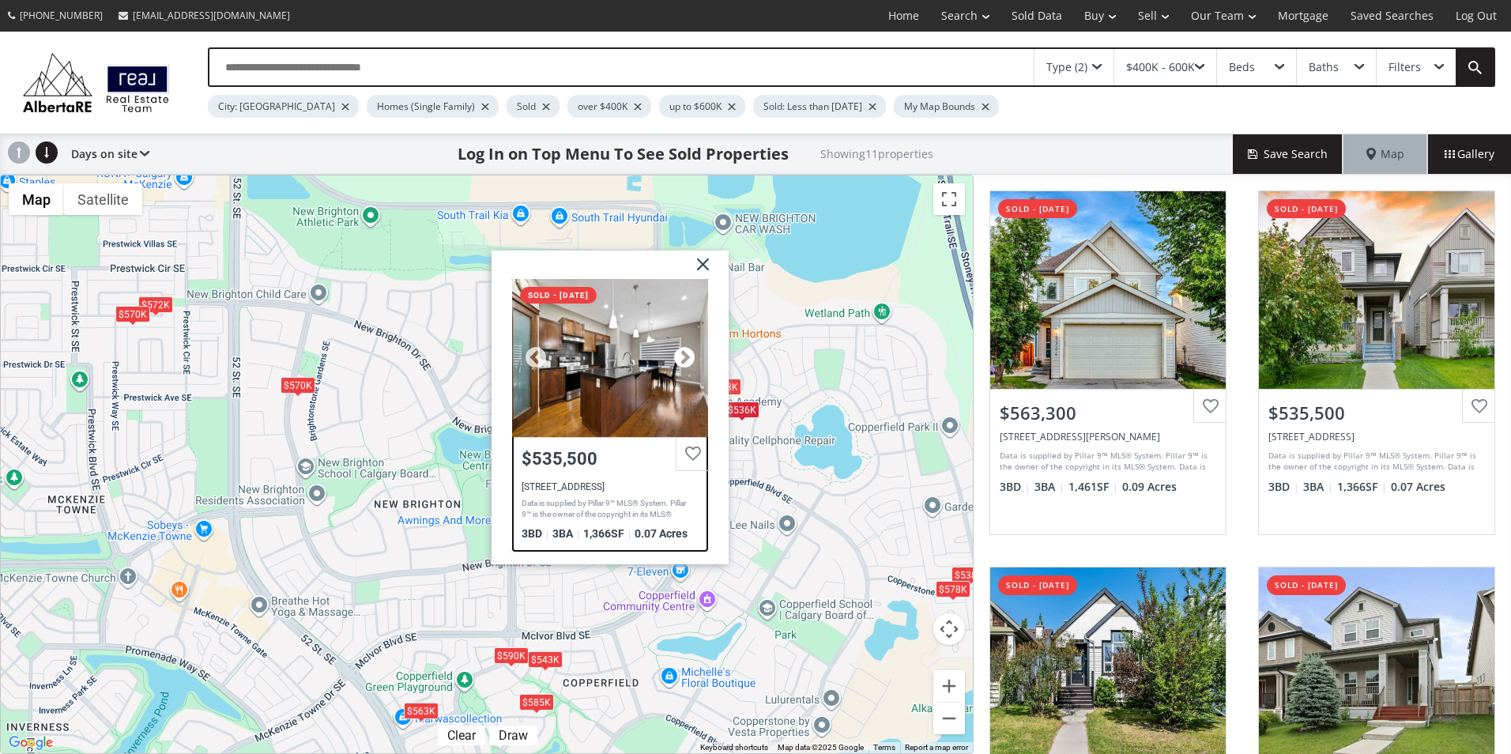
click at [676, 352] on div at bounding box center [685, 357] width 24 height 24
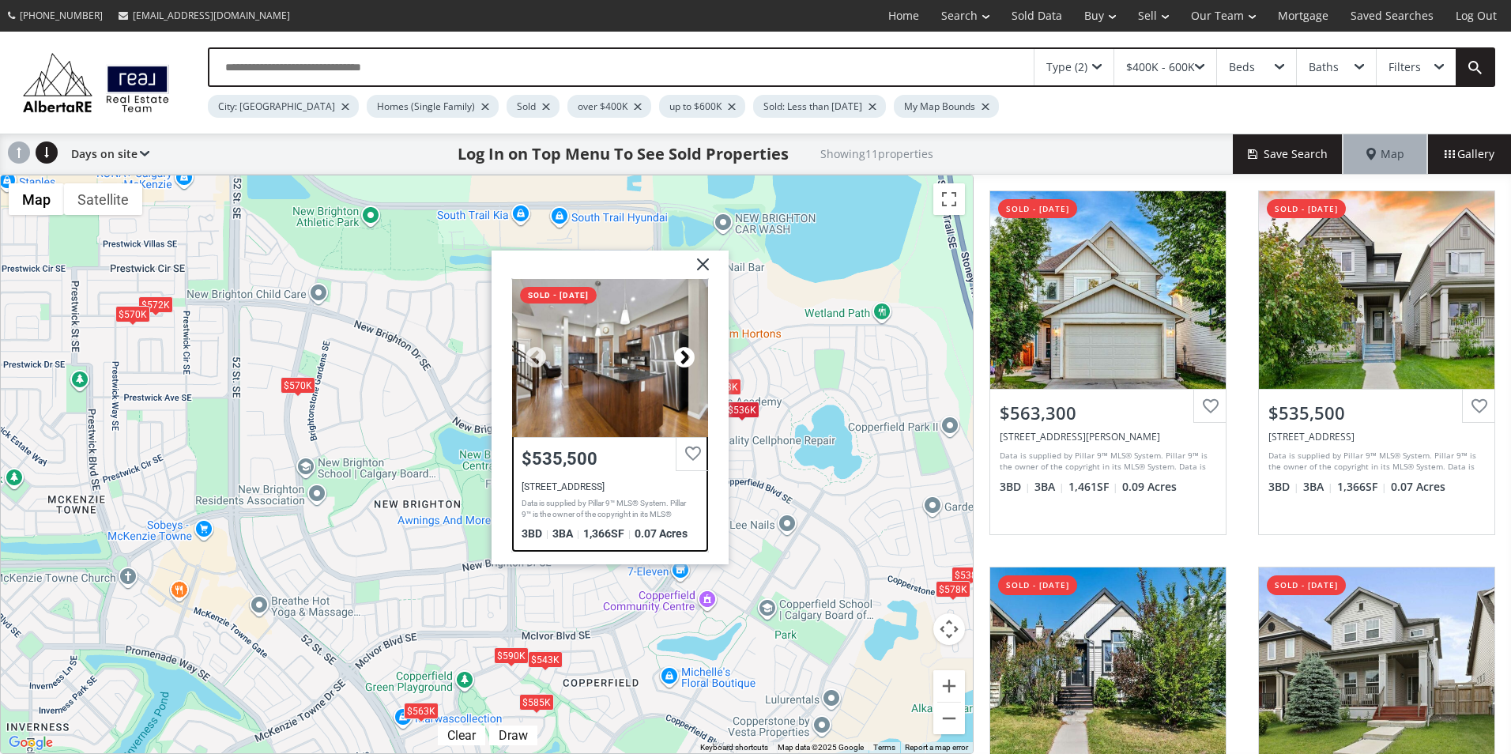
click at [676, 352] on div at bounding box center [685, 357] width 24 height 24
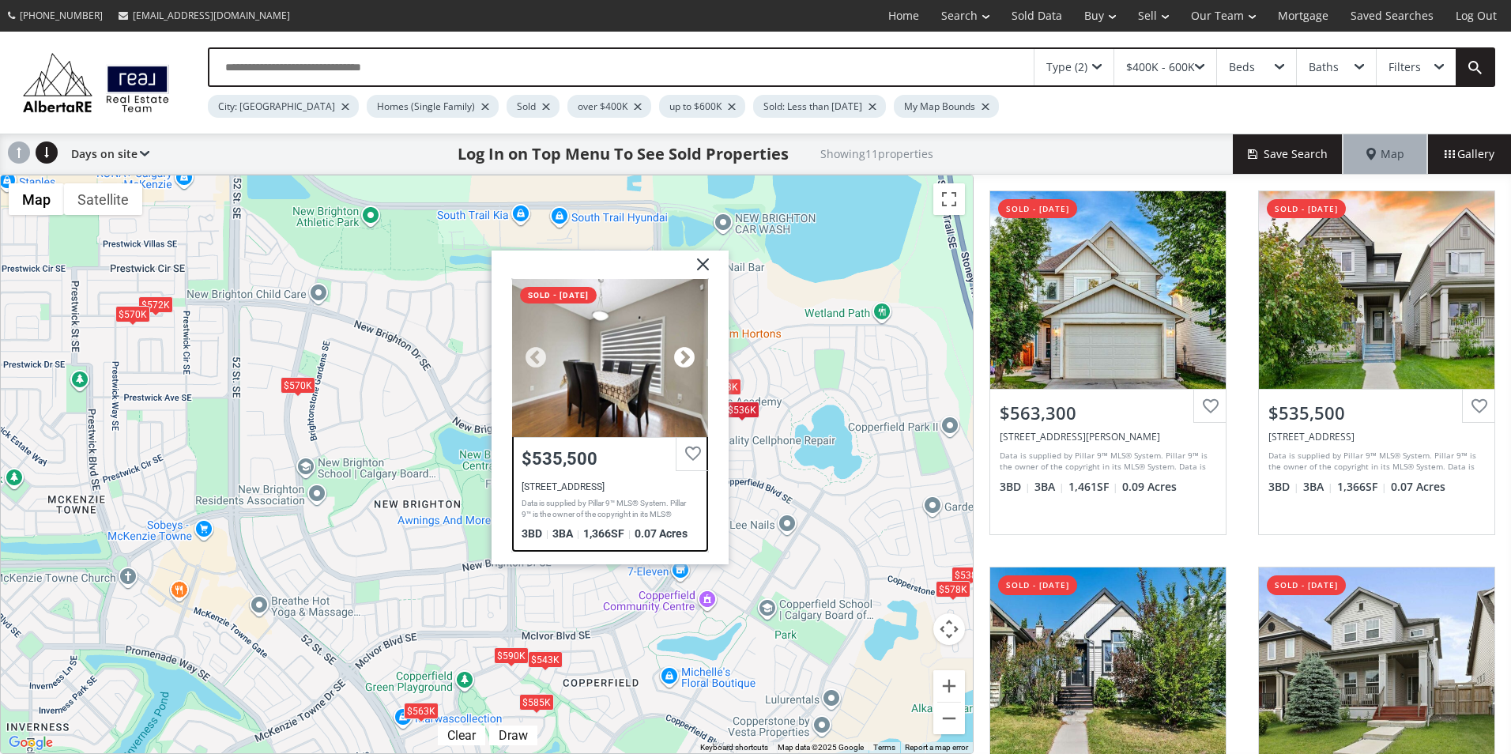
click at [676, 352] on div at bounding box center [685, 357] width 24 height 24
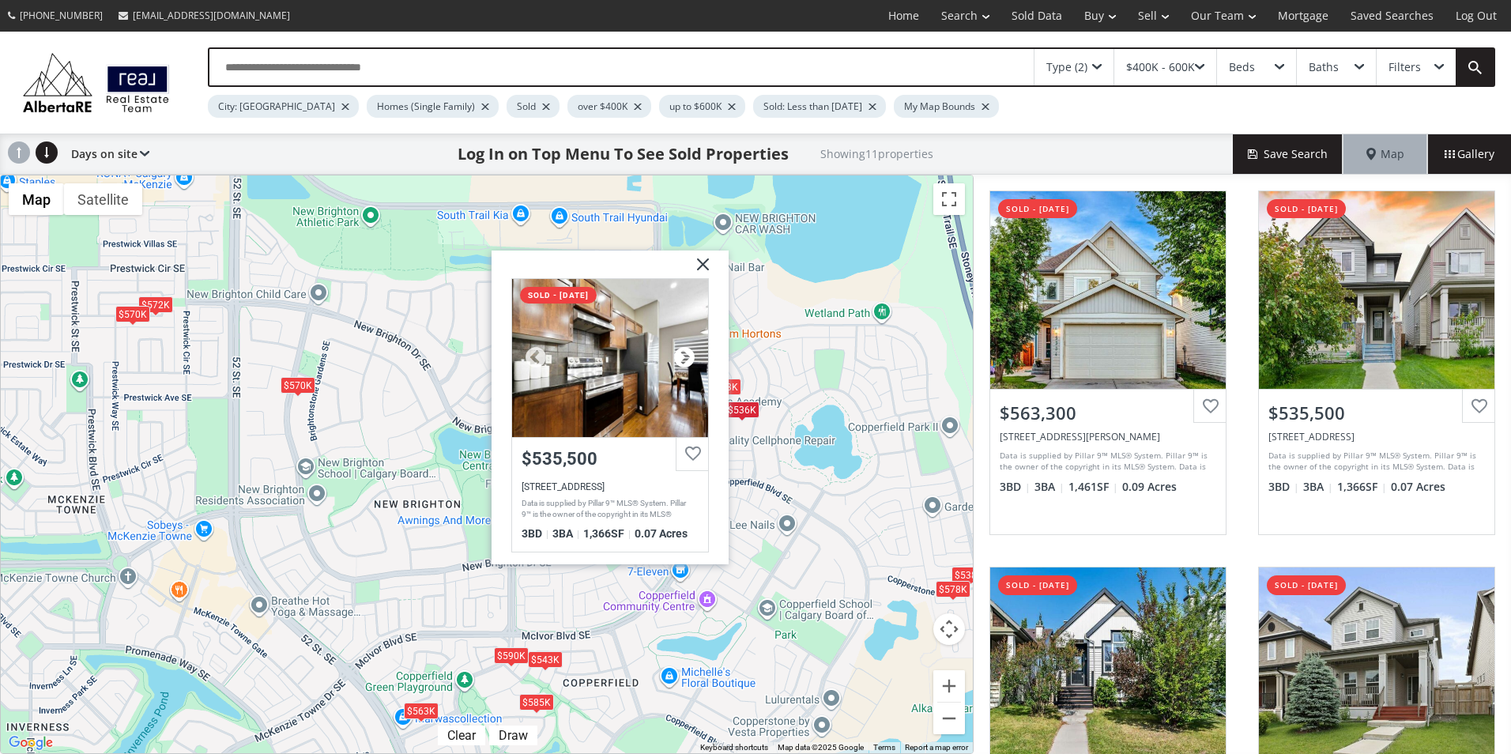
click at [676, 352] on div at bounding box center [685, 357] width 24 height 24
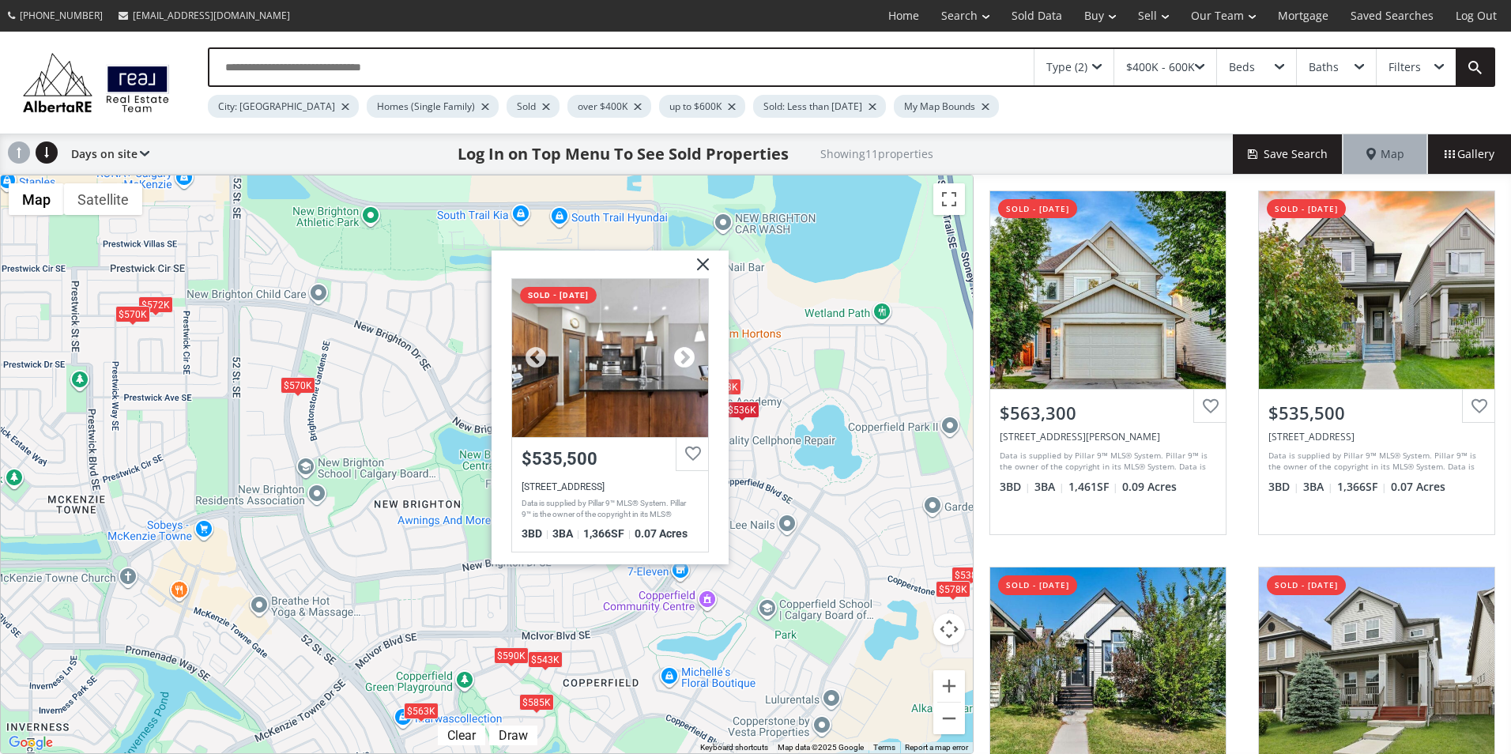
click at [676, 352] on div at bounding box center [685, 357] width 24 height 24
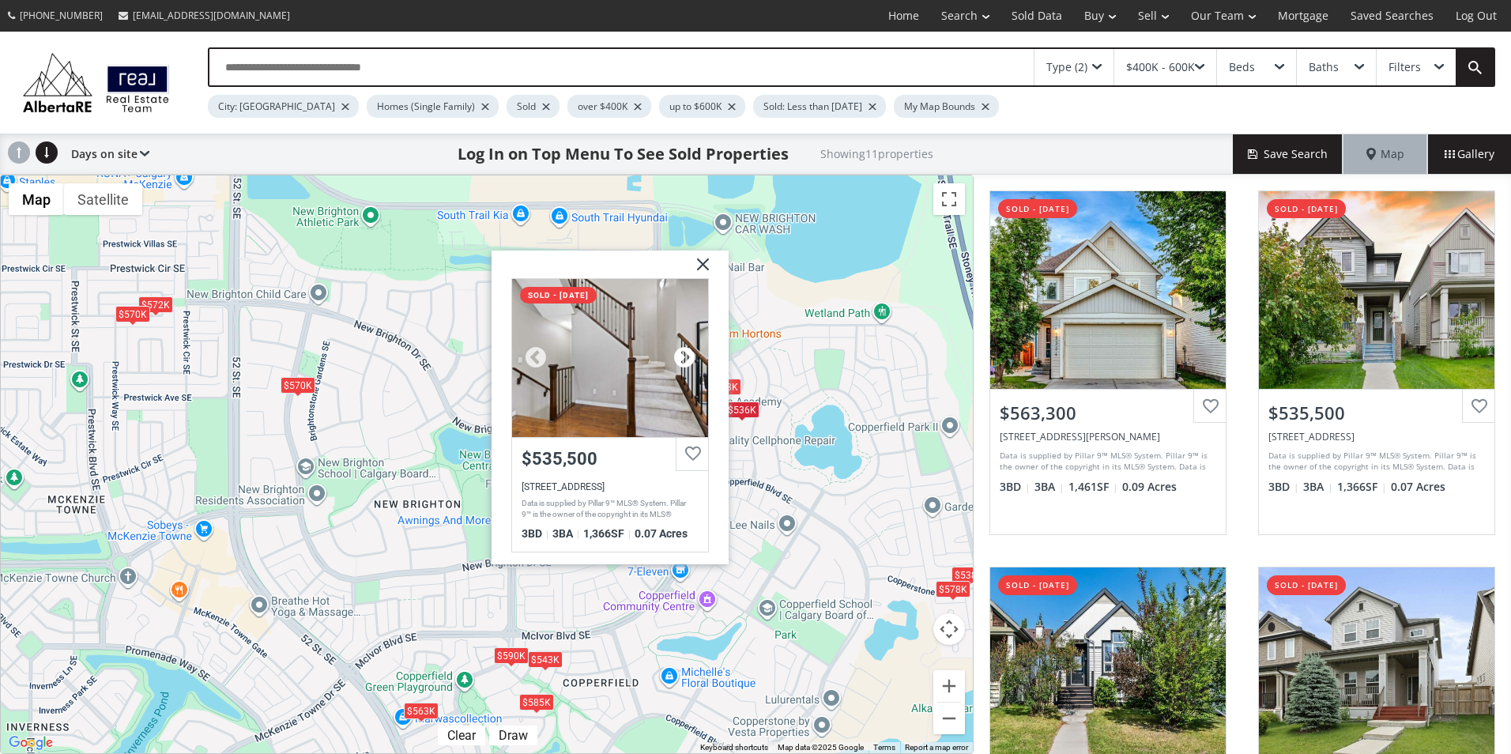
click at [676, 352] on div at bounding box center [685, 357] width 24 height 24
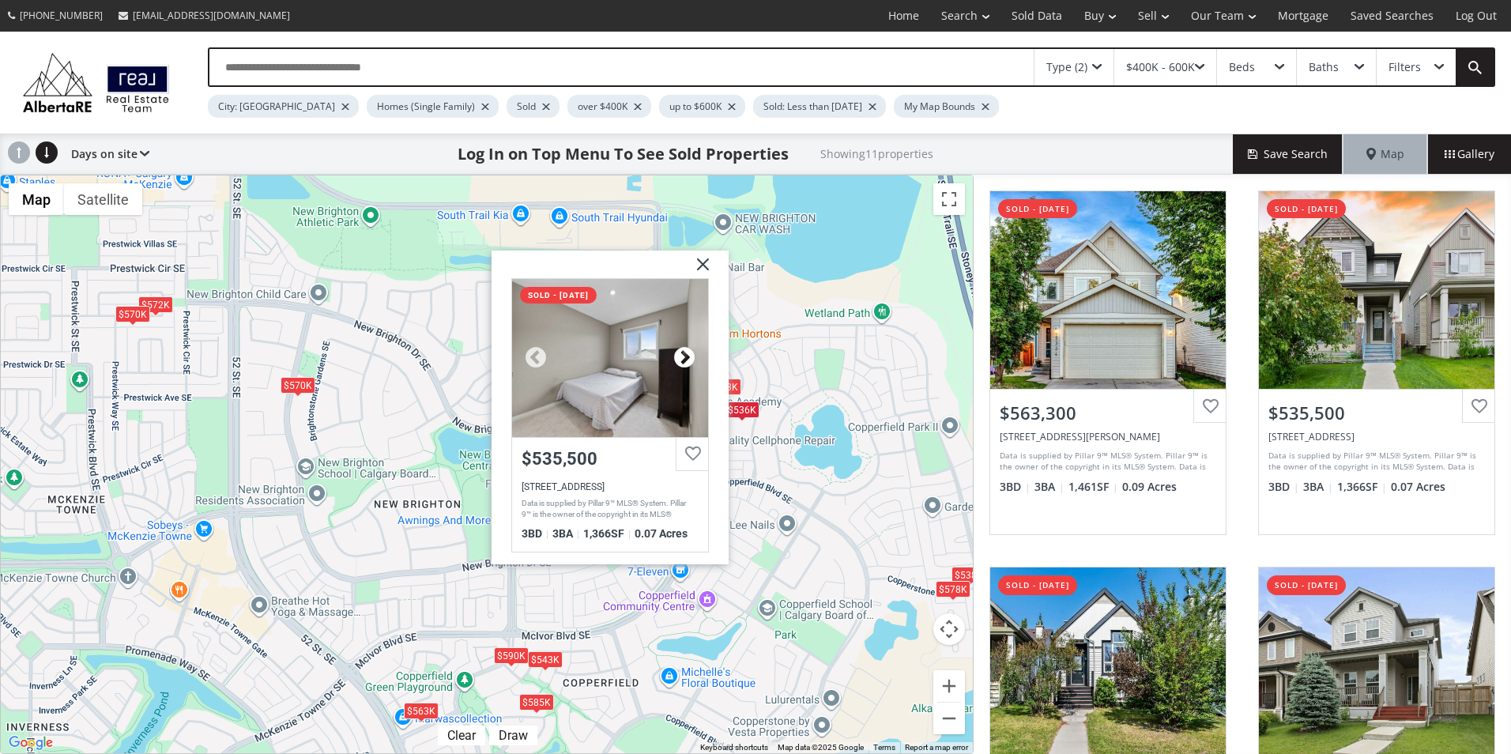
click at [676, 352] on div at bounding box center [685, 357] width 24 height 24
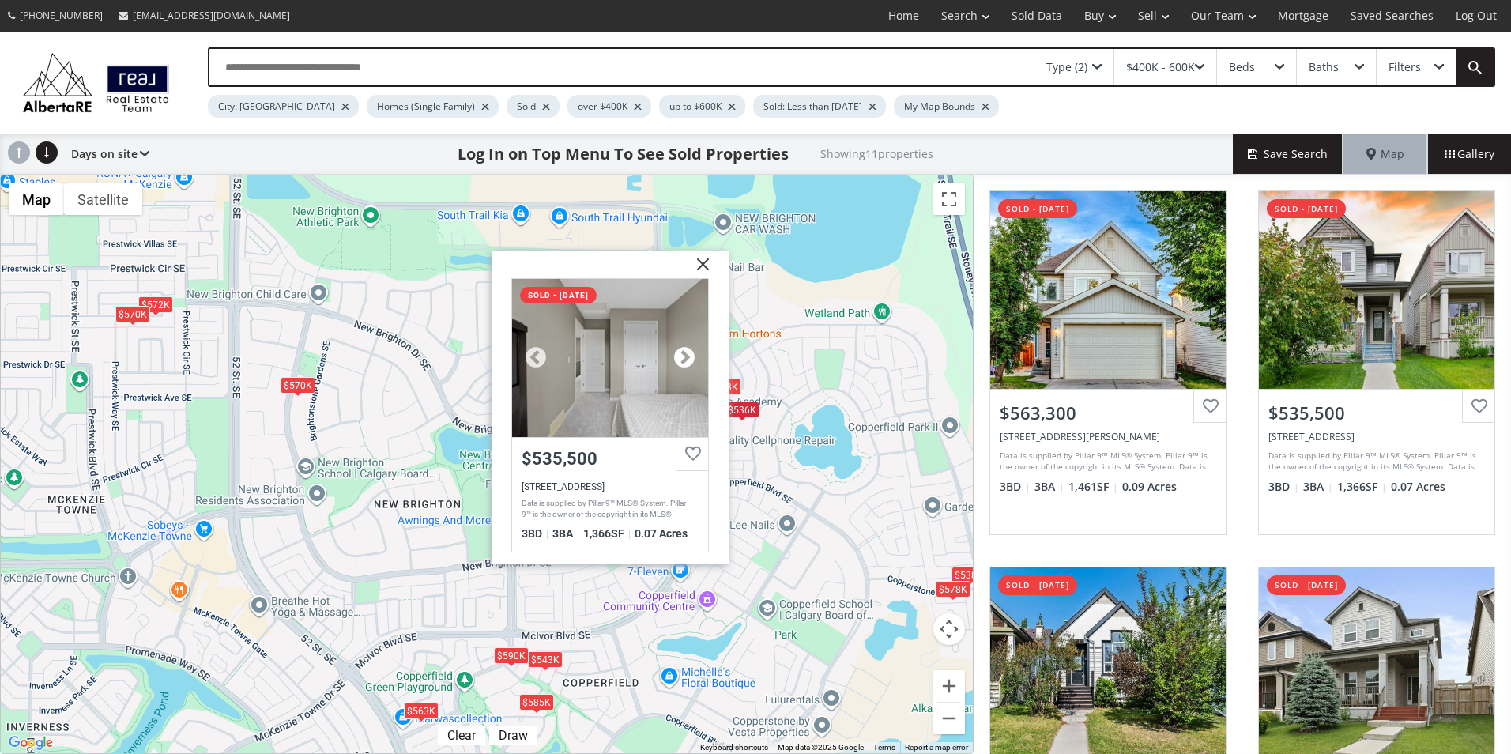
click at [676, 352] on div at bounding box center [685, 357] width 24 height 24
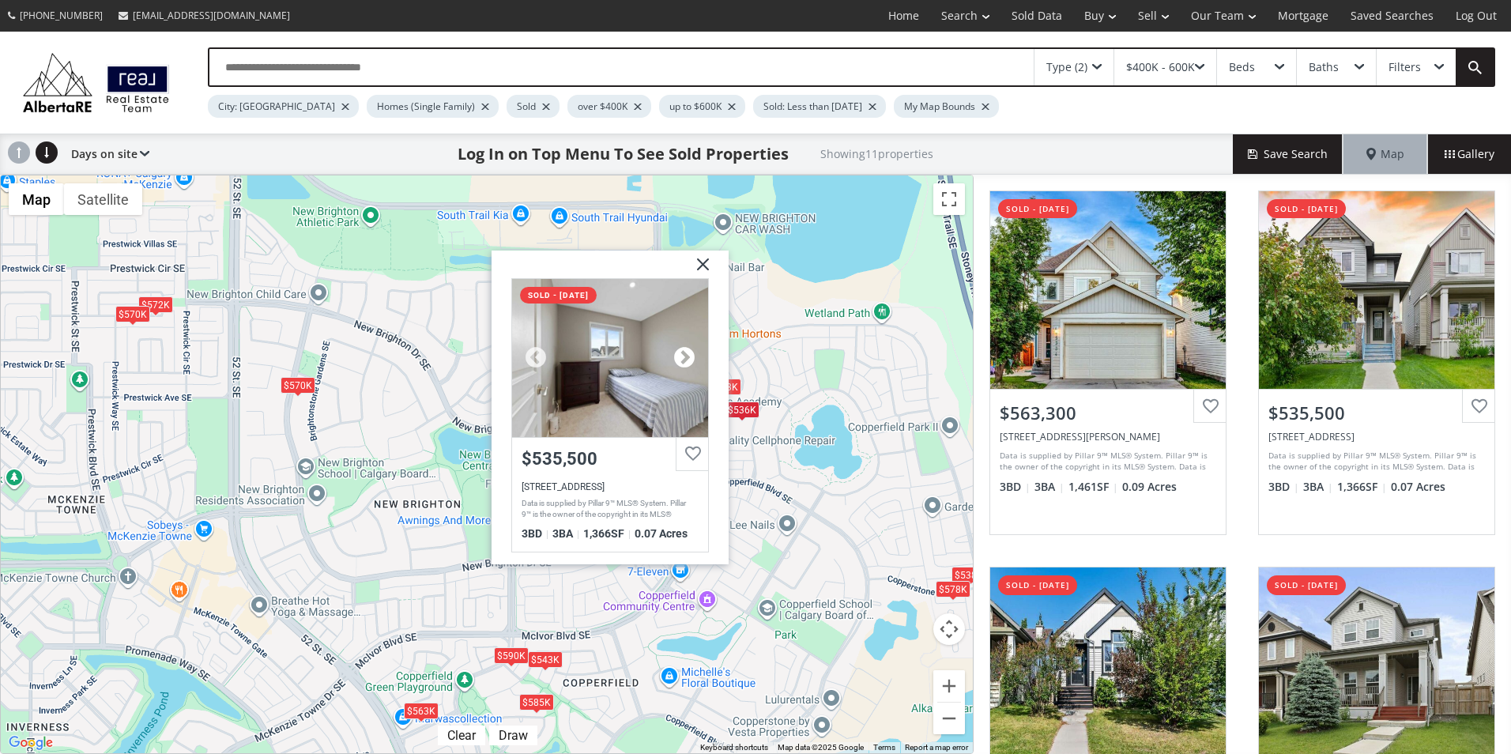
click at [676, 352] on div at bounding box center [685, 357] width 24 height 24
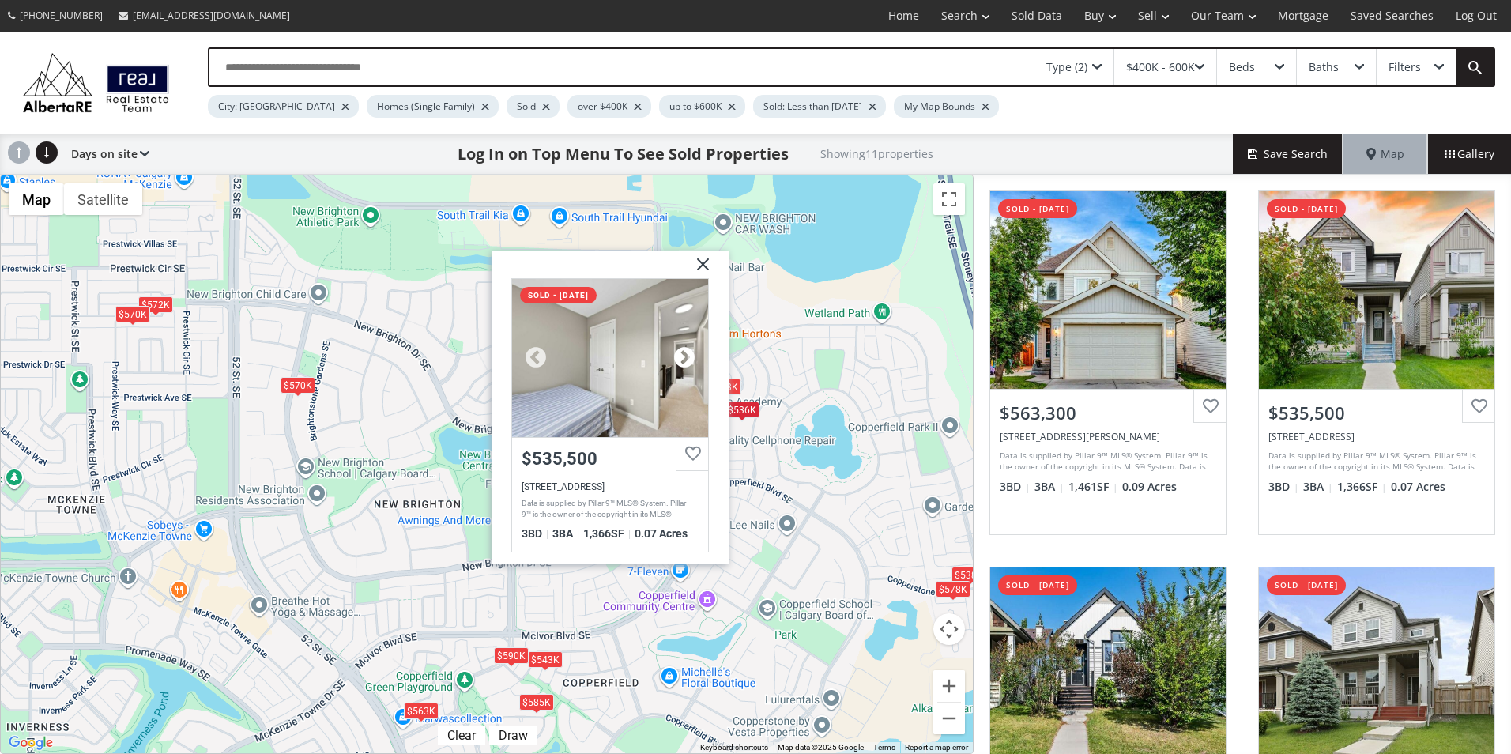
click at [676, 352] on div at bounding box center [685, 357] width 24 height 24
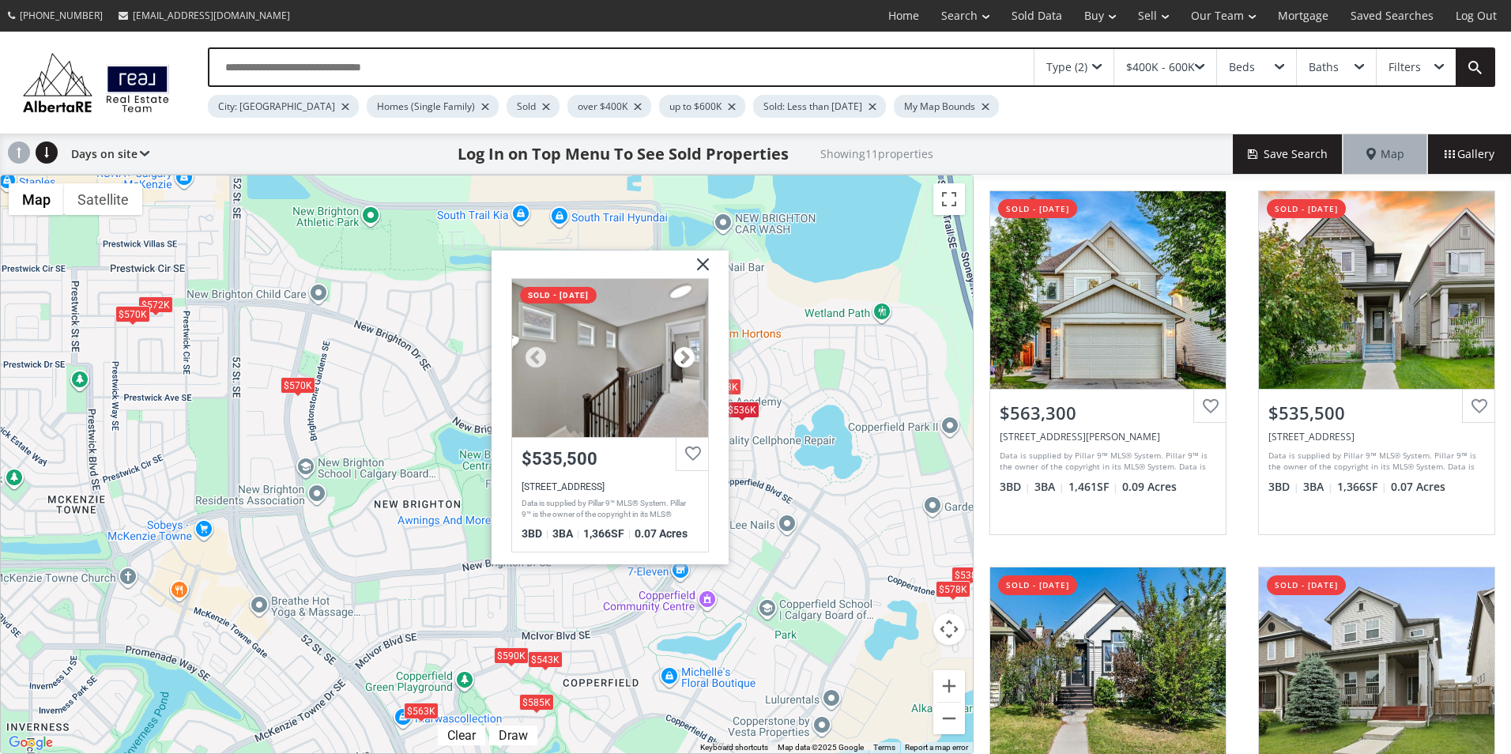
click at [676, 352] on div at bounding box center [685, 357] width 24 height 24
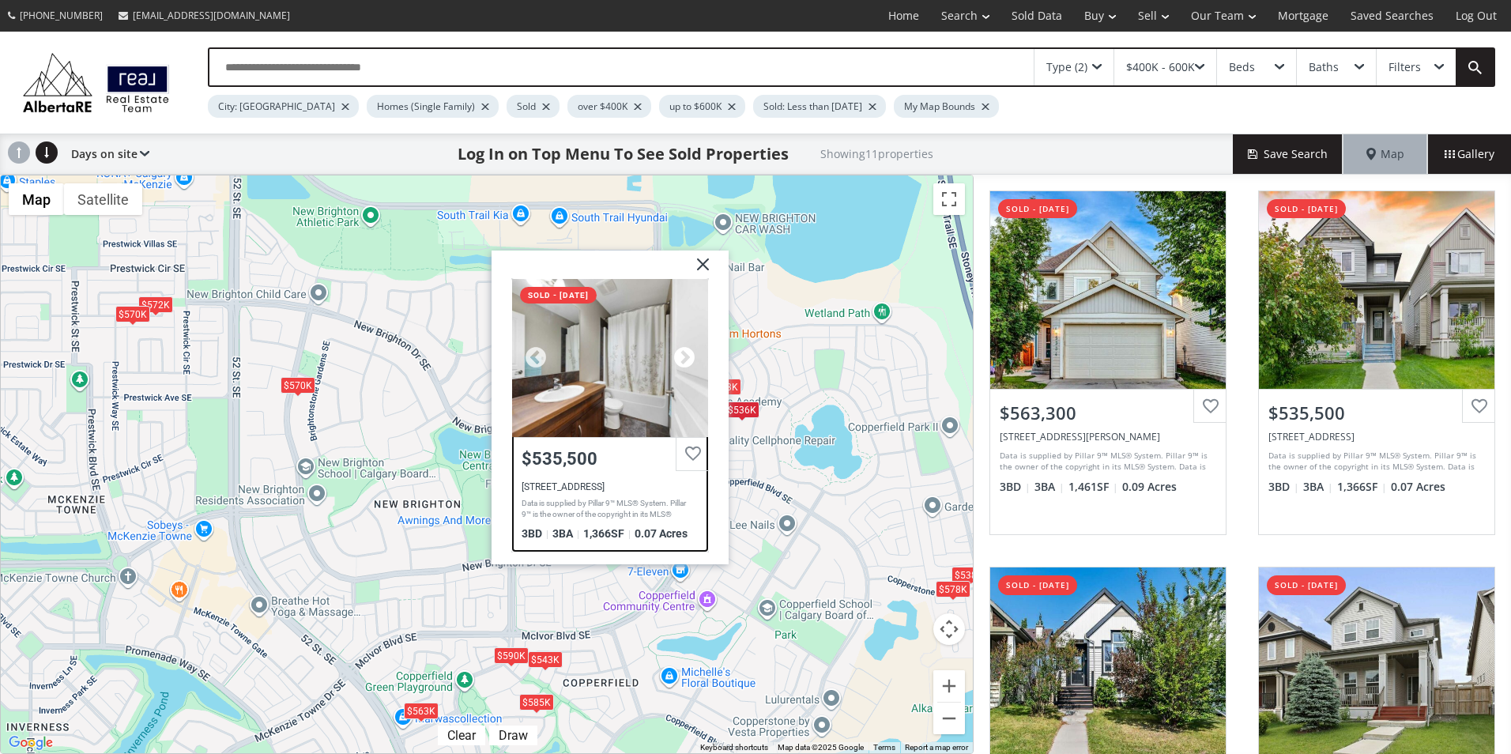
click at [676, 352] on div at bounding box center [685, 357] width 24 height 24
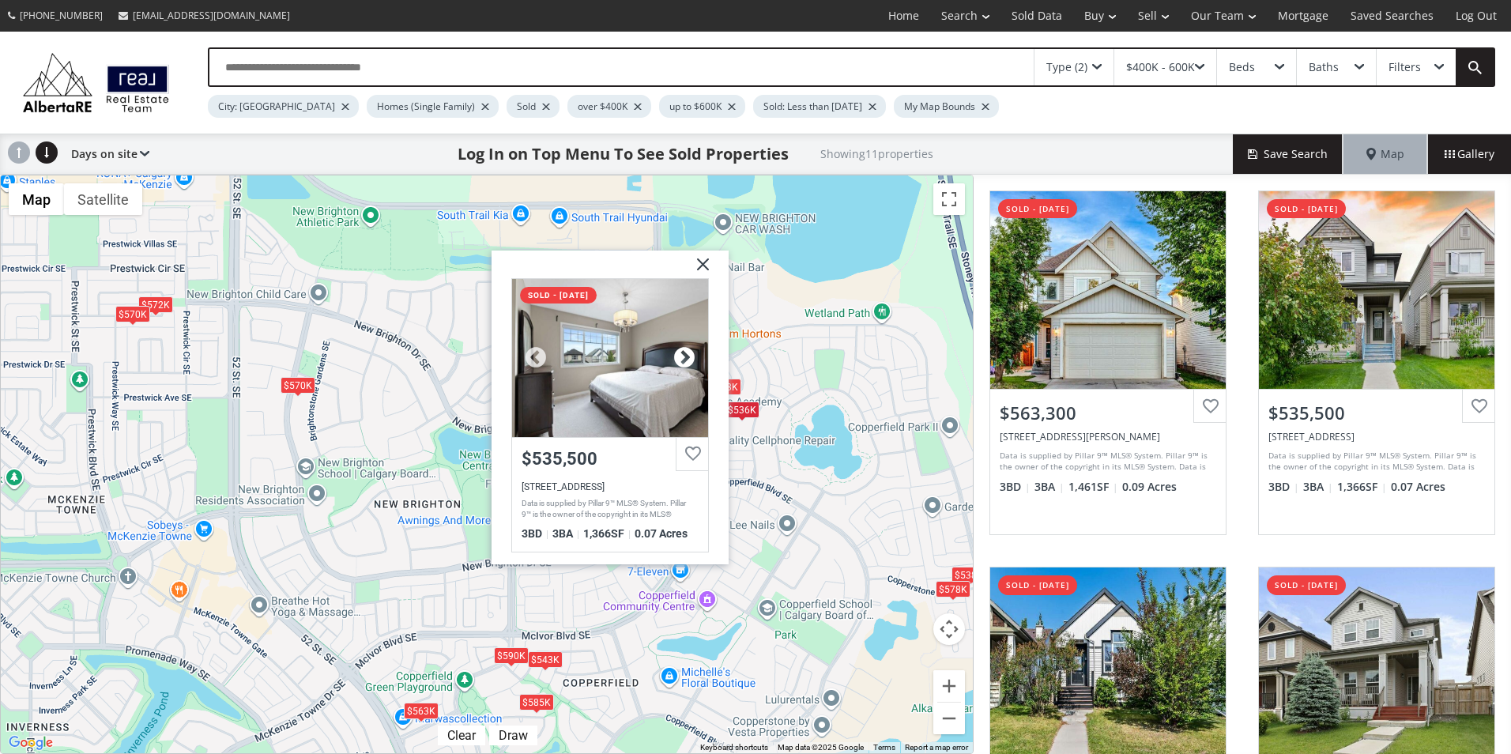
click at [683, 356] on div at bounding box center [685, 357] width 24 height 24
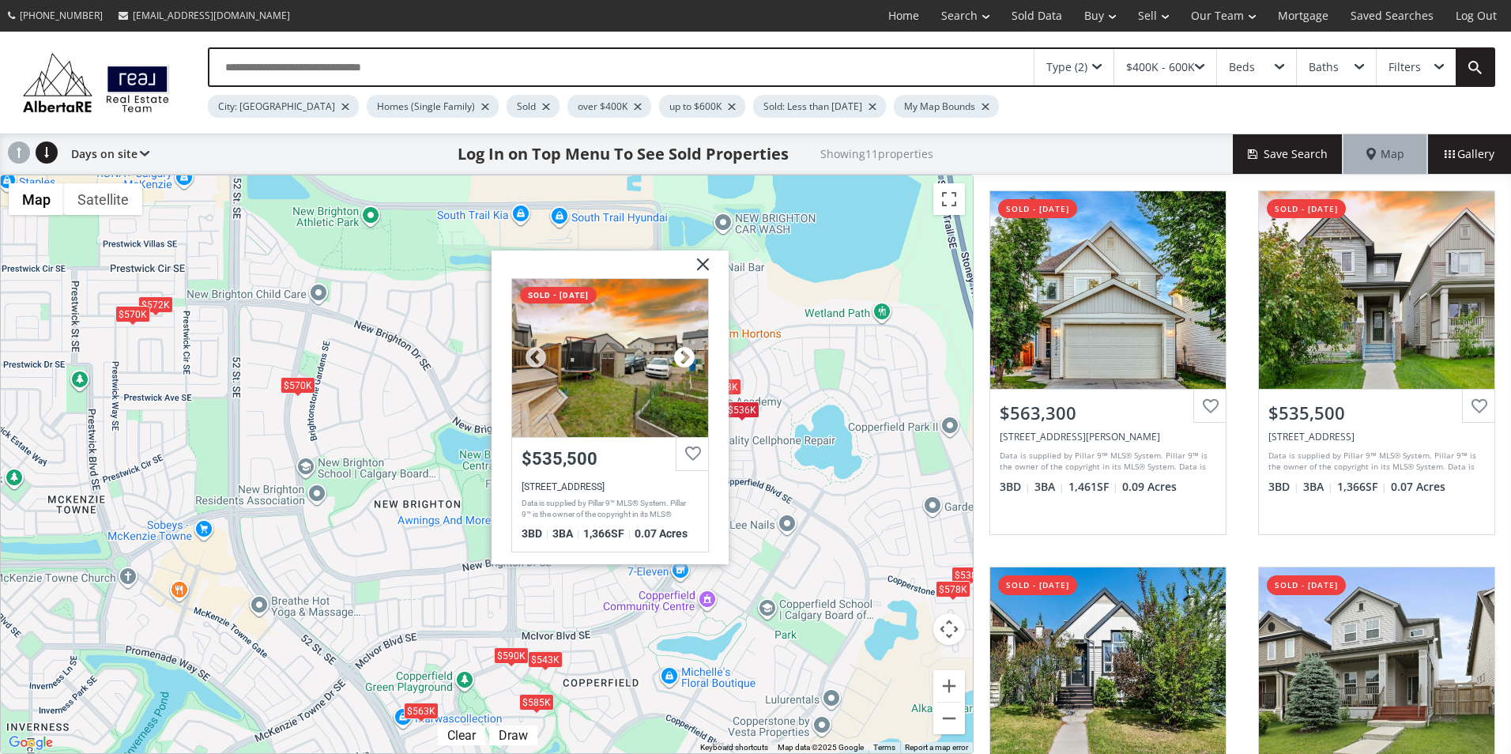
click at [683, 356] on div at bounding box center [685, 357] width 24 height 24
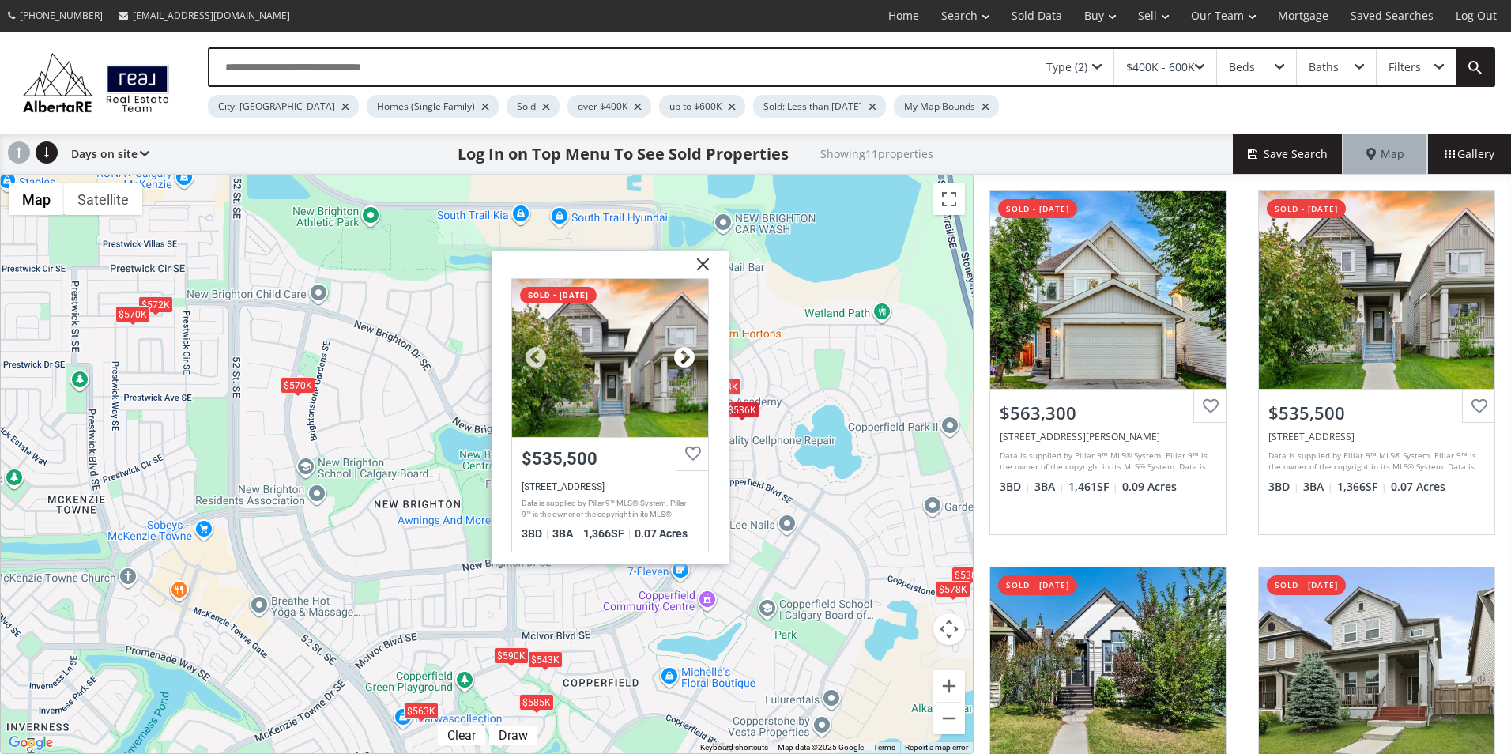
click at [683, 356] on div at bounding box center [685, 357] width 24 height 24
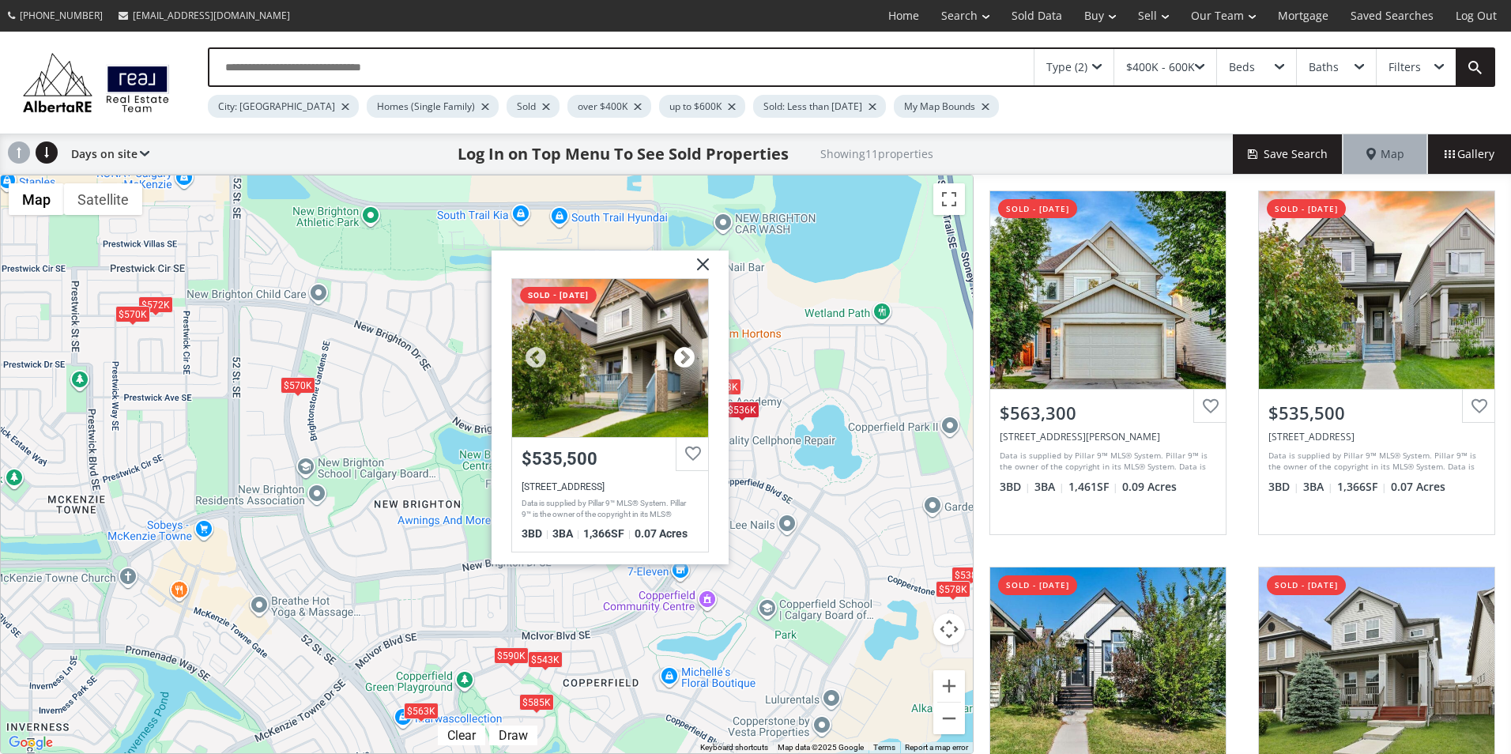
click at [683, 356] on div at bounding box center [685, 357] width 24 height 24
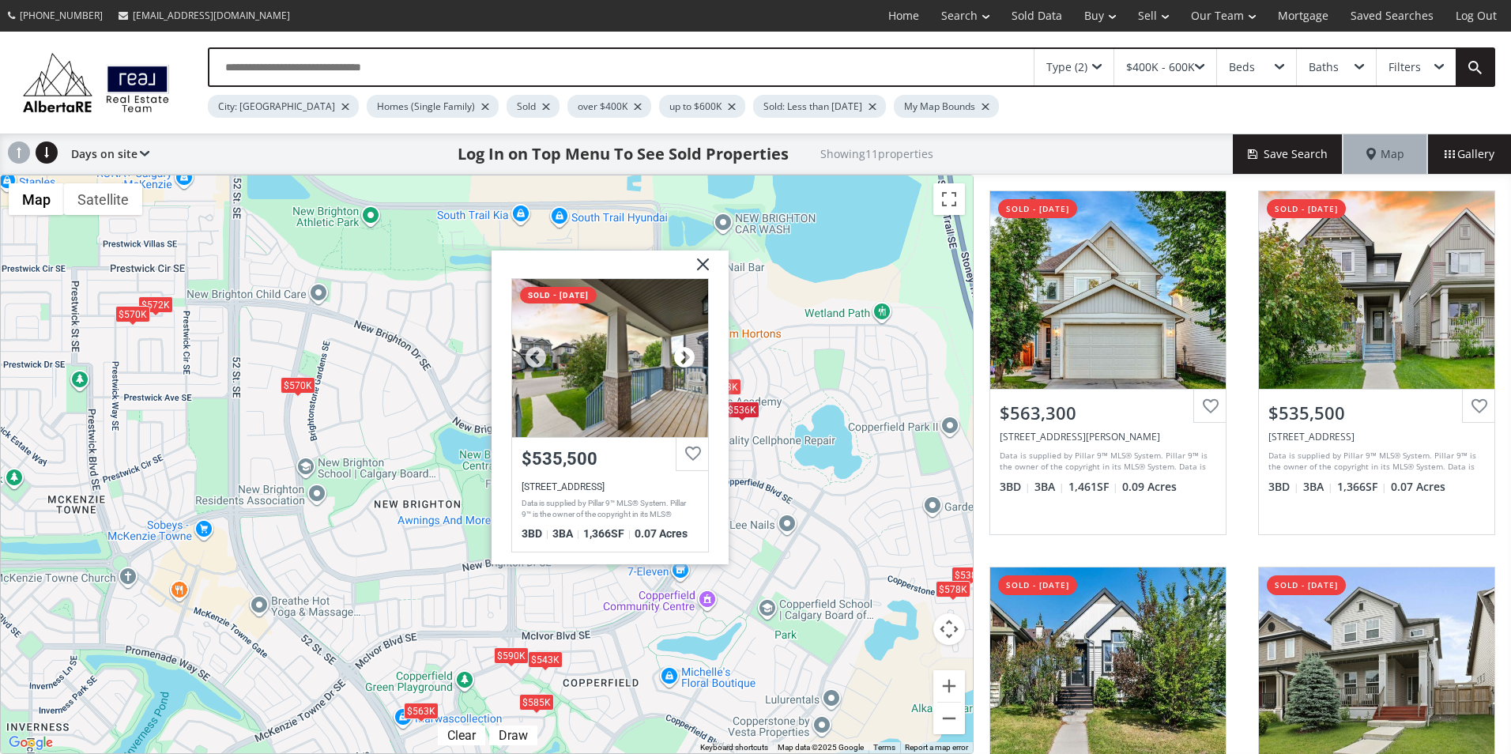
click at [683, 356] on div at bounding box center [685, 357] width 24 height 24
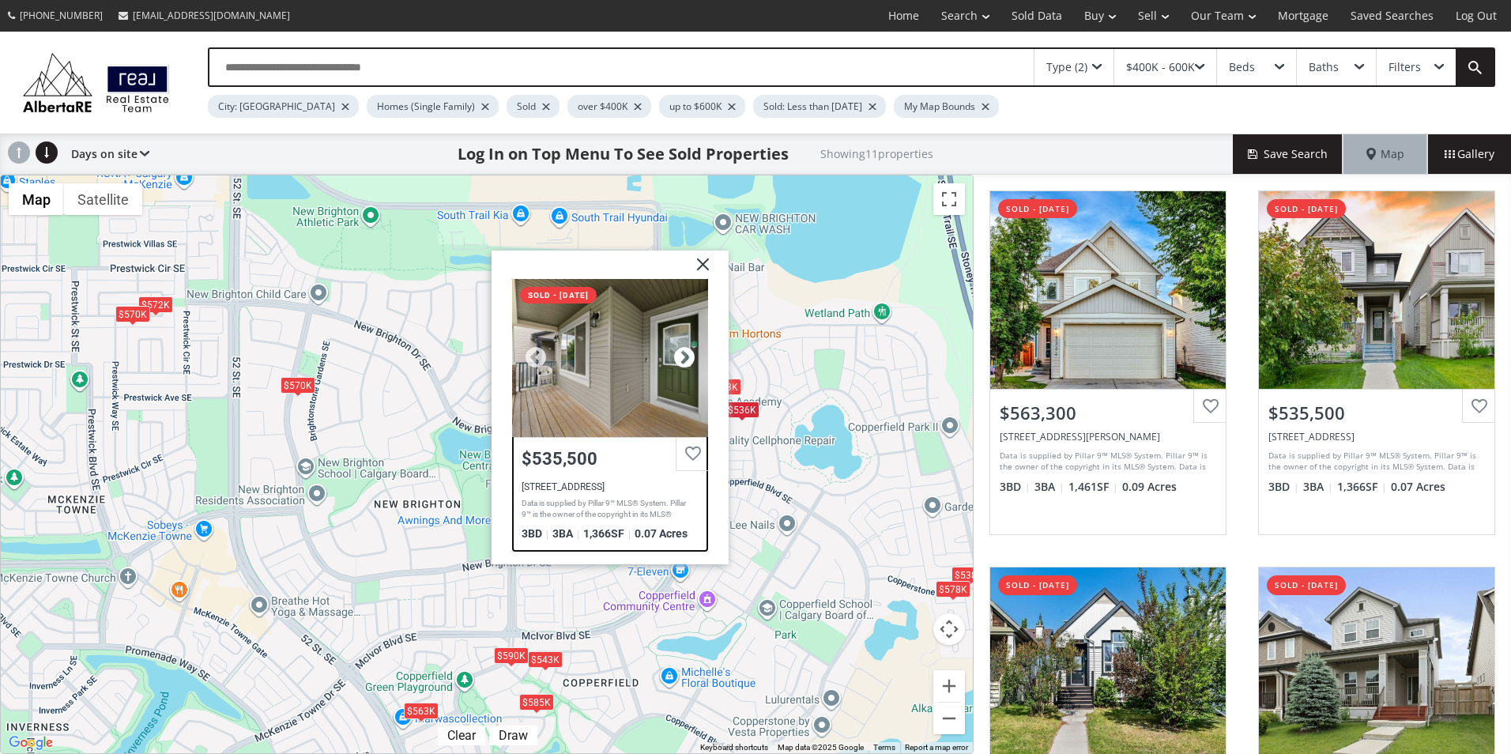
click at [683, 356] on div at bounding box center [685, 357] width 24 height 24
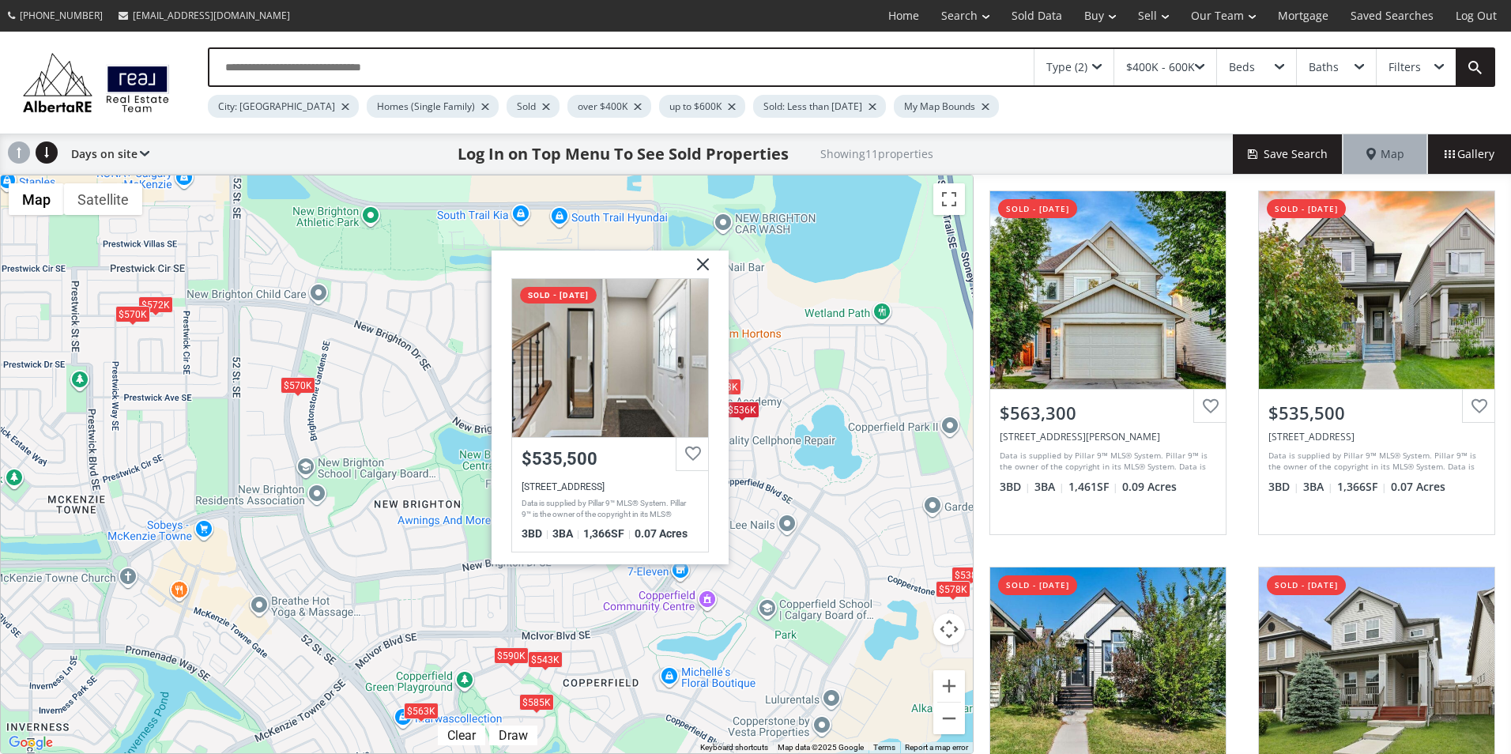
click at [703, 265] on img at bounding box center [697, 270] width 40 height 40
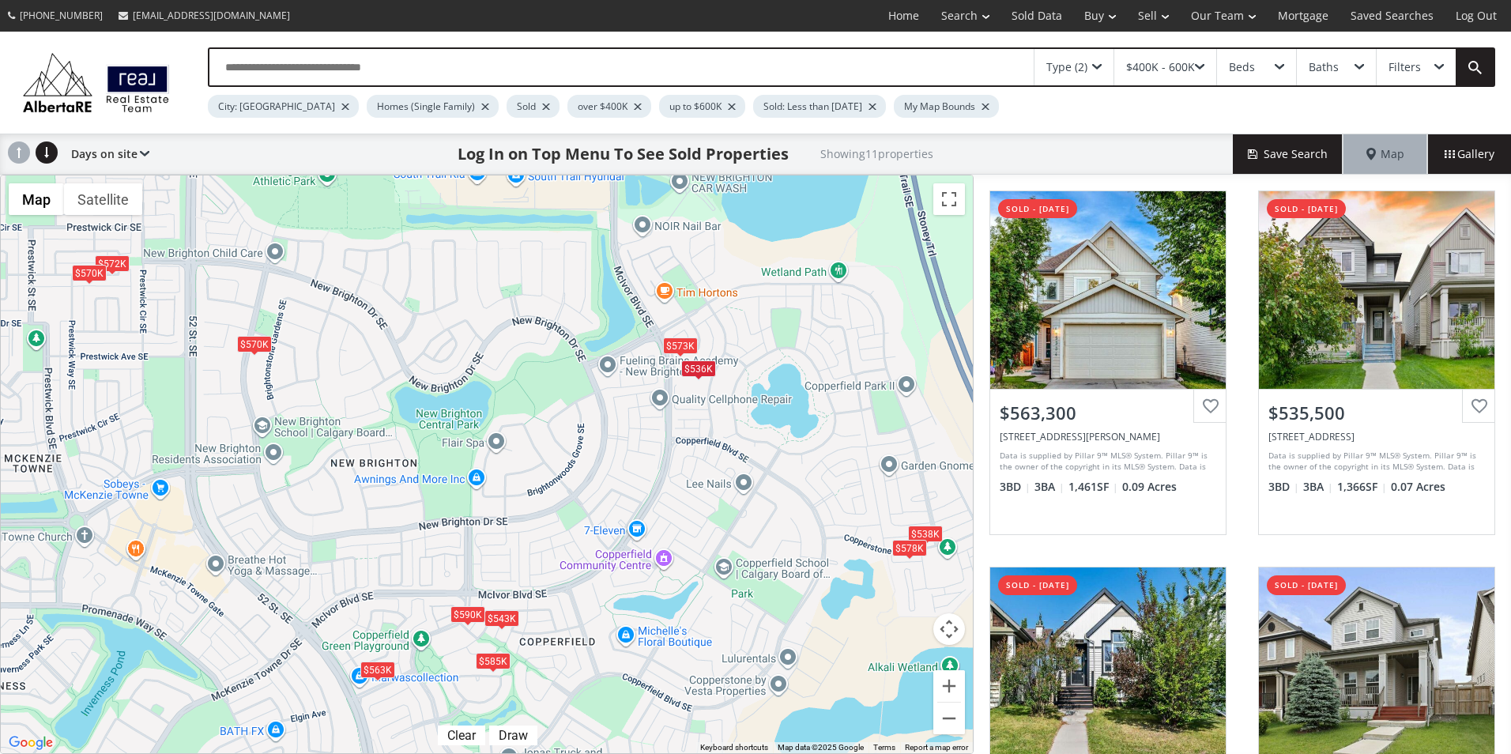
drag, startPoint x: 816, startPoint y: 513, endPoint x: 770, endPoint y: 472, distance: 61.6
click at [770, 472] on div "To navigate, press the arrow keys. $563K $536K $543K $573K $572K $538K $578K $5…" at bounding box center [487, 464] width 972 height 578
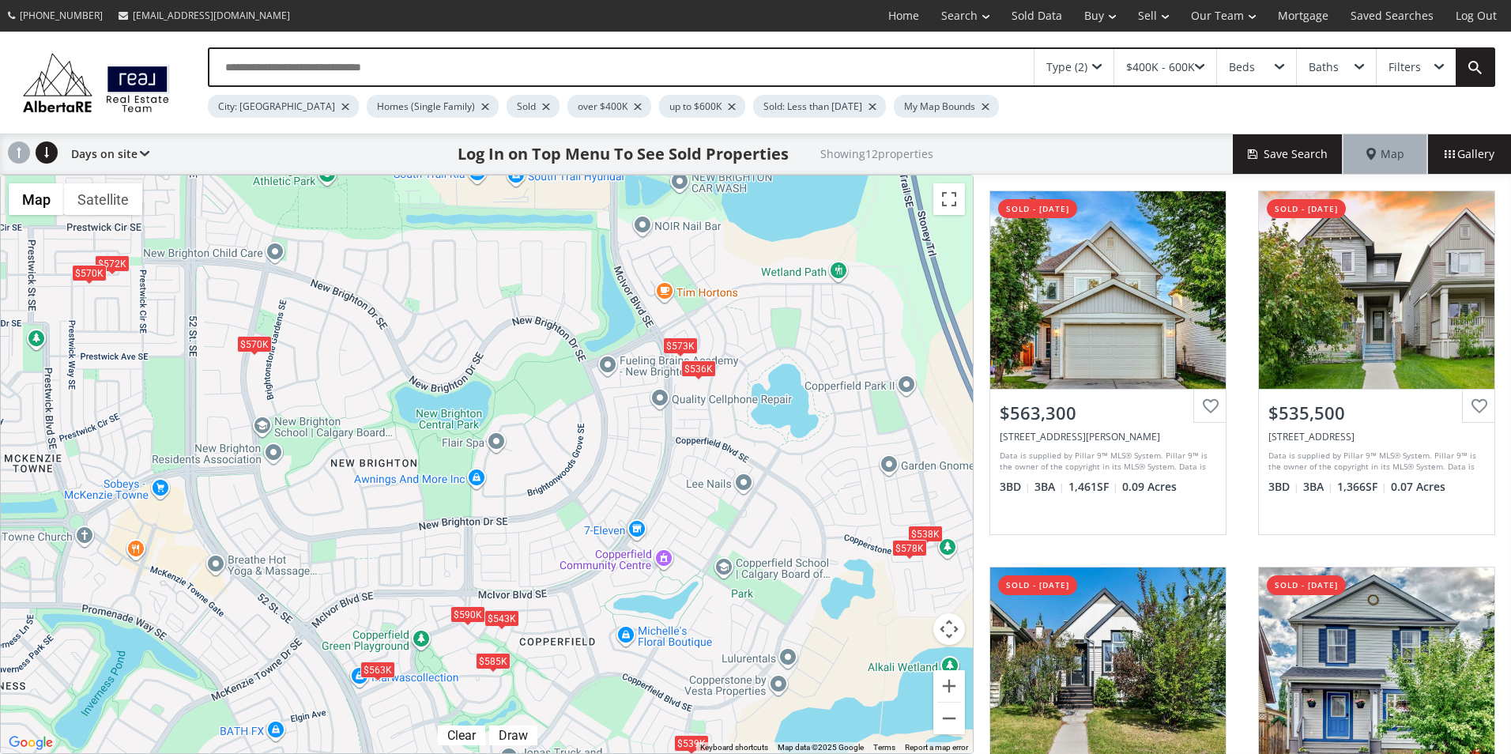
click at [921, 533] on div "$538K" at bounding box center [925, 533] width 35 height 17
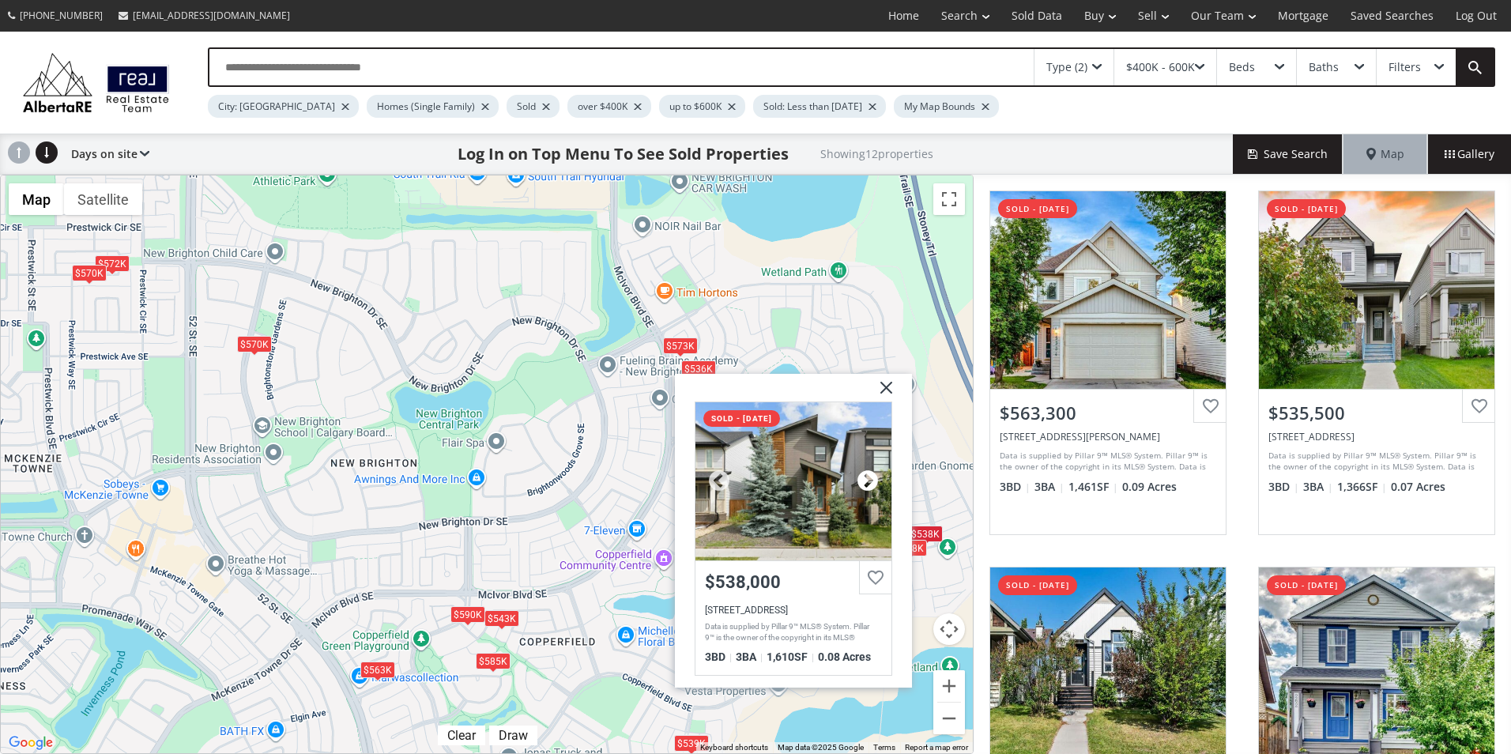
click at [867, 480] on div at bounding box center [868, 481] width 24 height 24
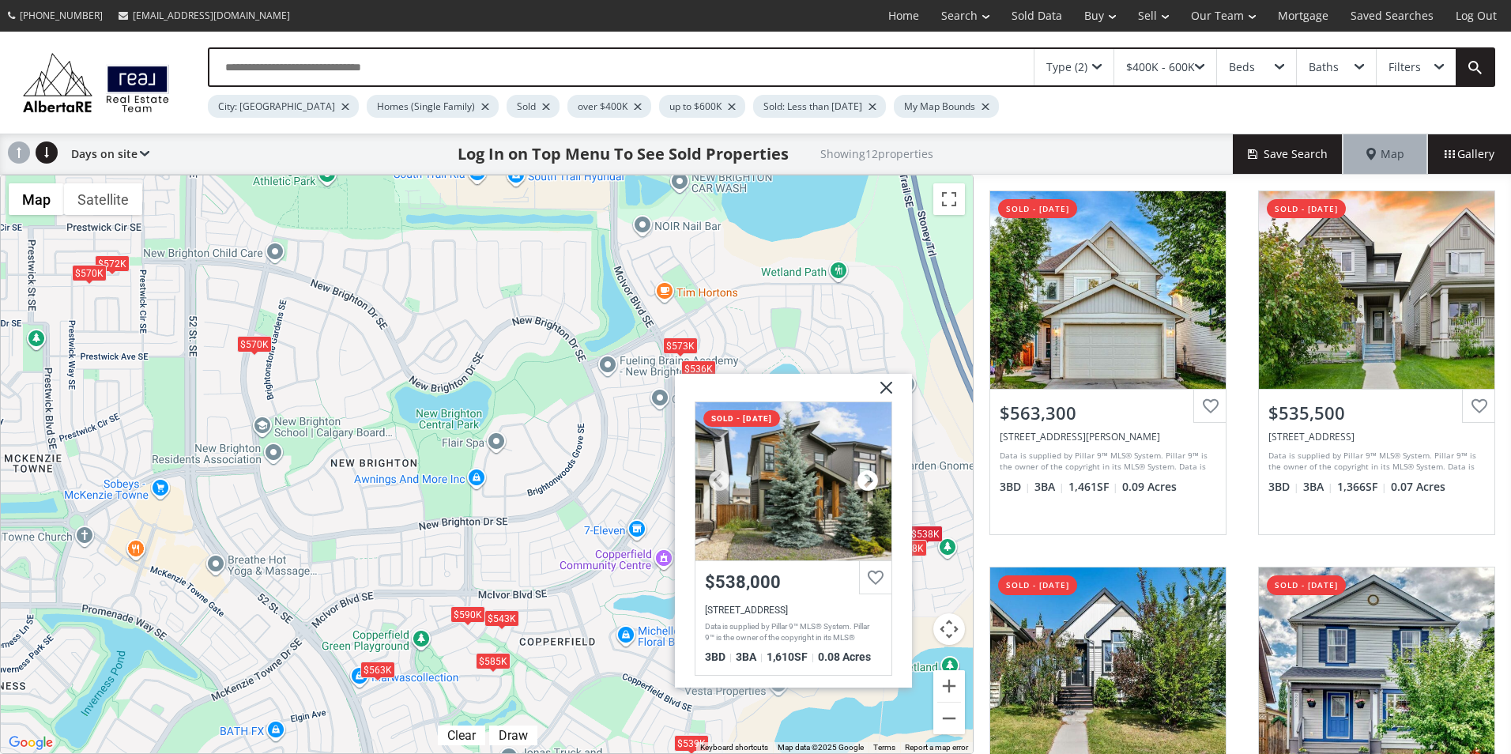
click at [867, 480] on div at bounding box center [868, 481] width 24 height 24
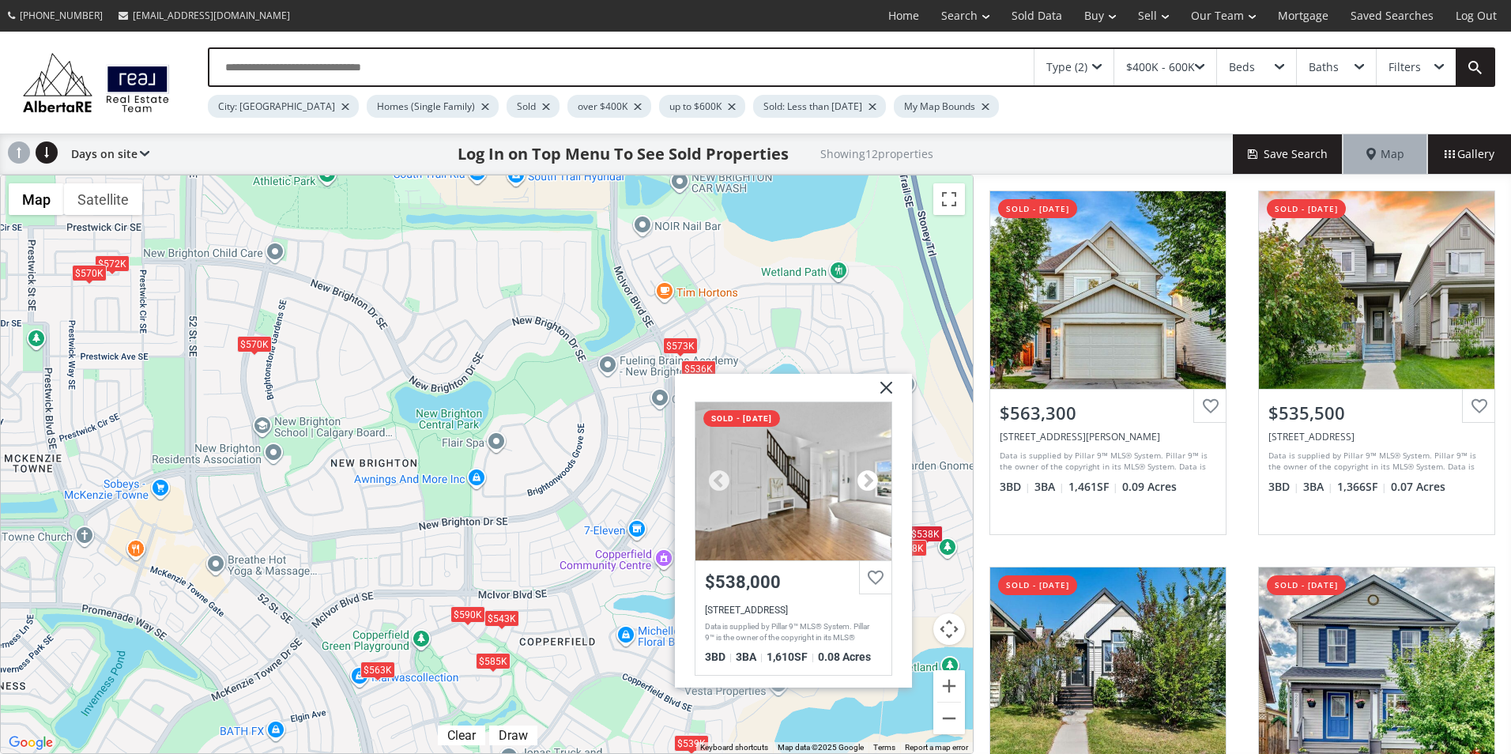
click at [867, 480] on div at bounding box center [868, 481] width 24 height 24
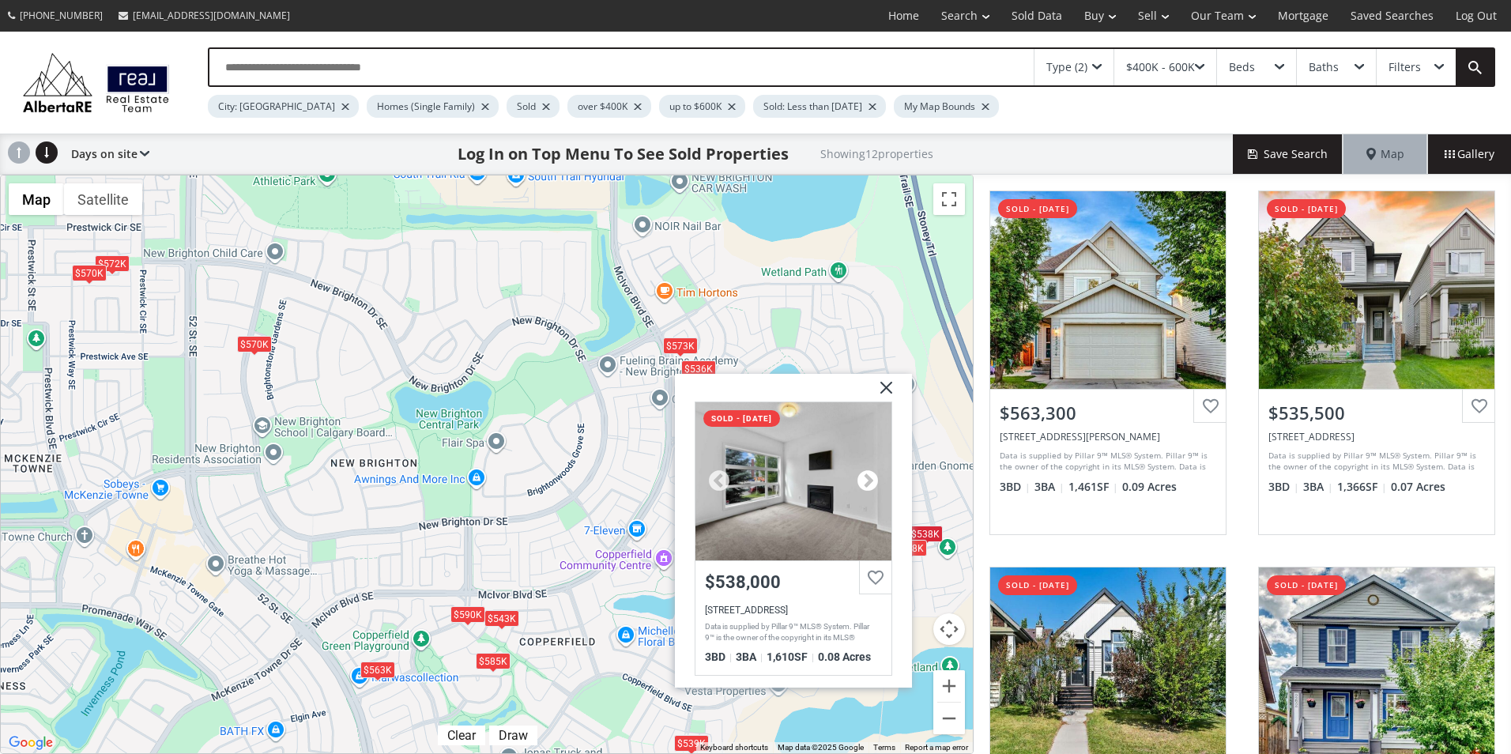
click at [867, 480] on div at bounding box center [868, 481] width 24 height 24
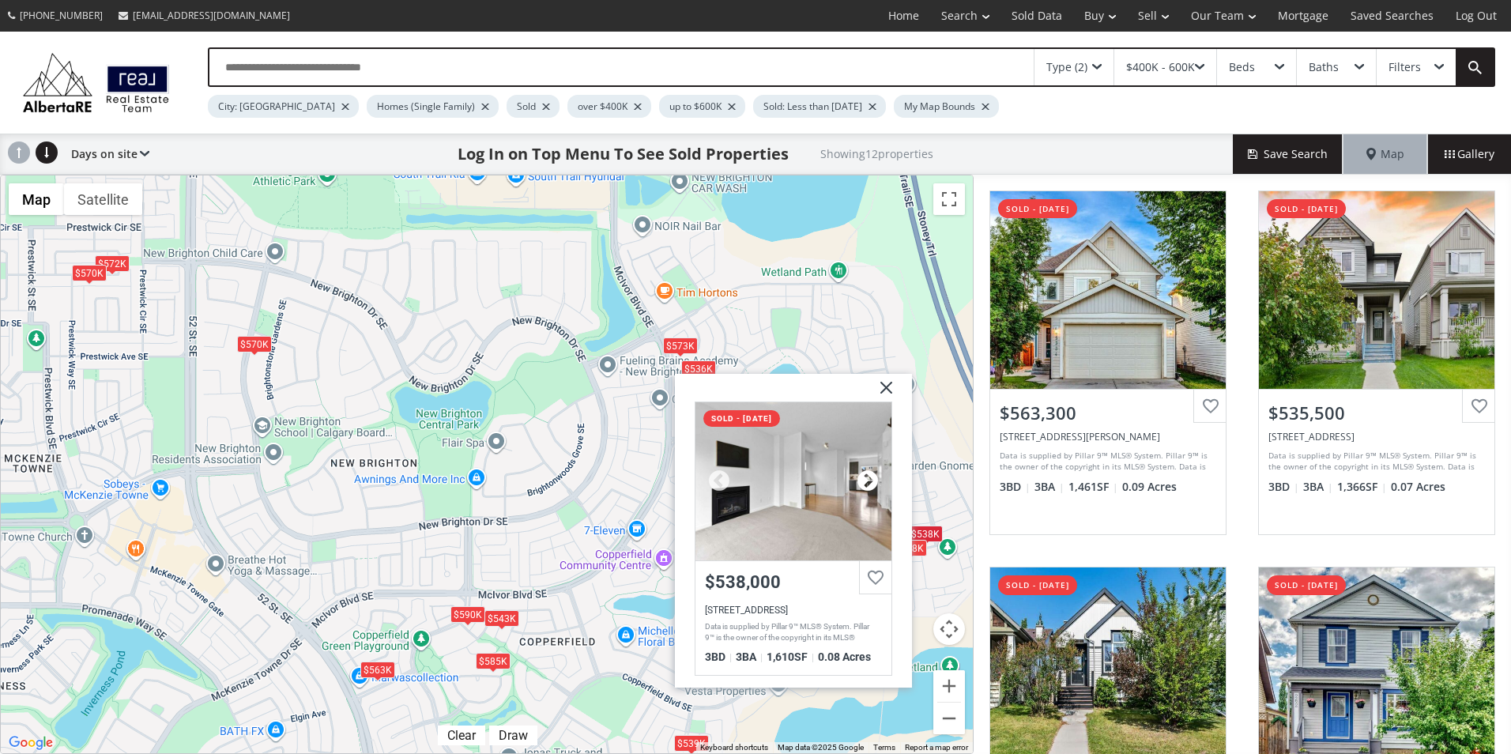
click at [867, 480] on div at bounding box center [868, 481] width 24 height 24
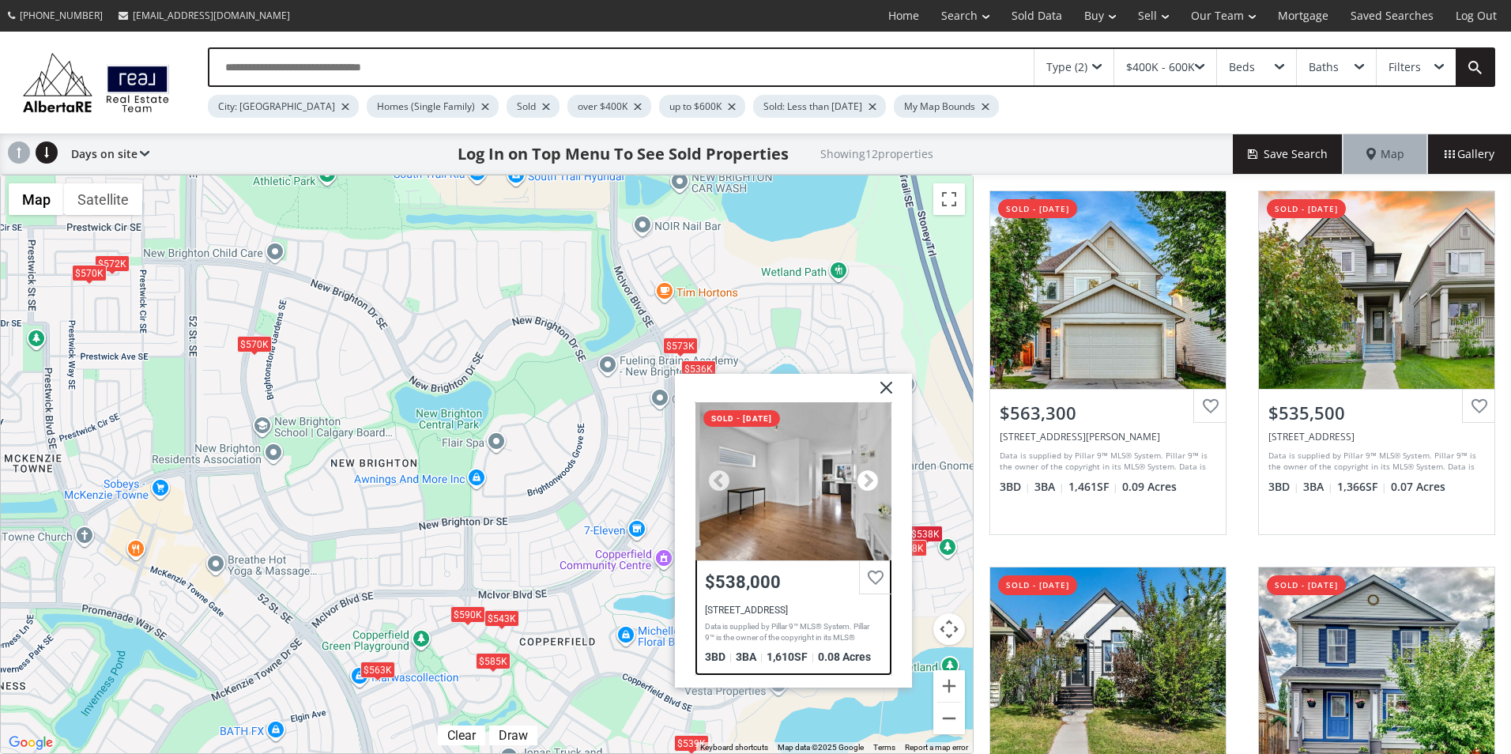
click at [867, 480] on div at bounding box center [868, 481] width 24 height 24
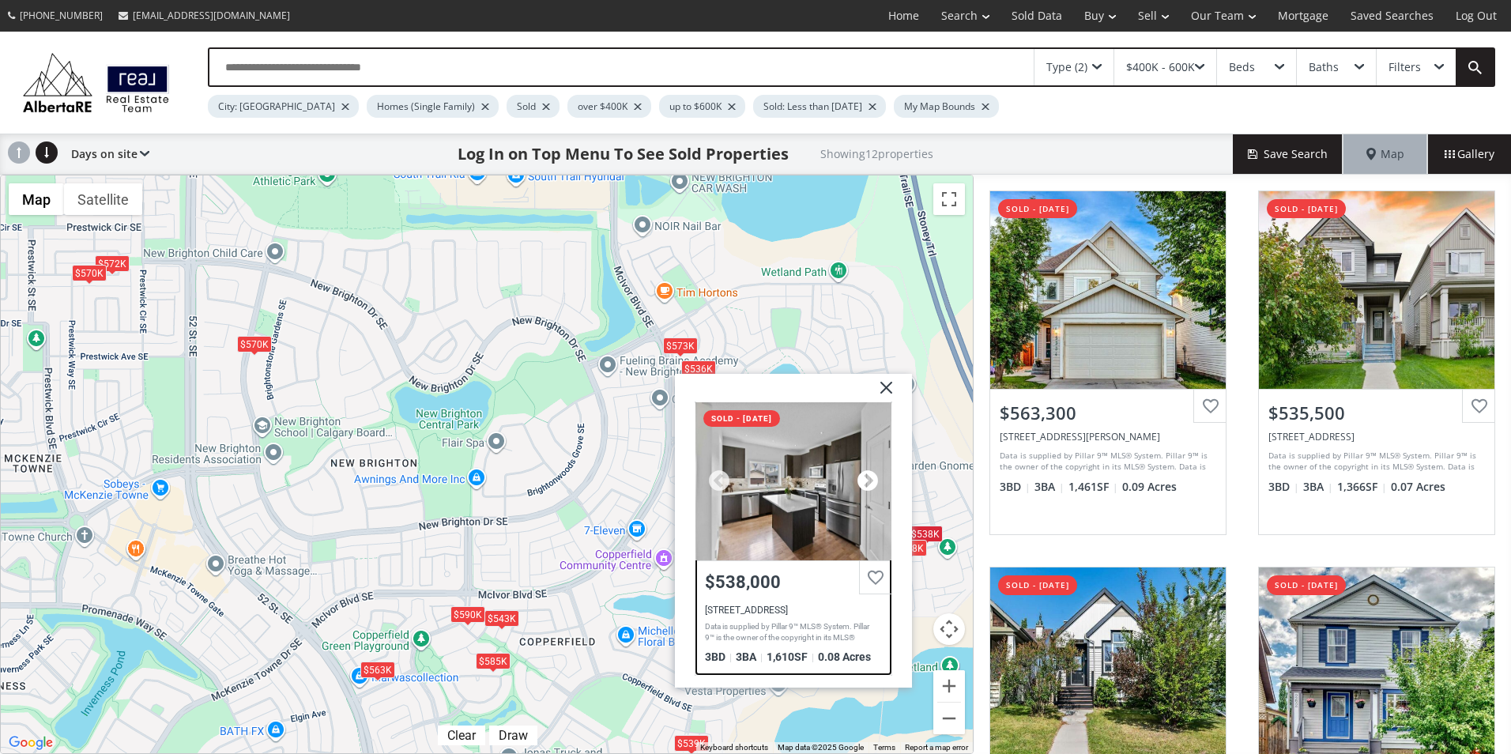
click at [867, 480] on div at bounding box center [868, 481] width 24 height 24
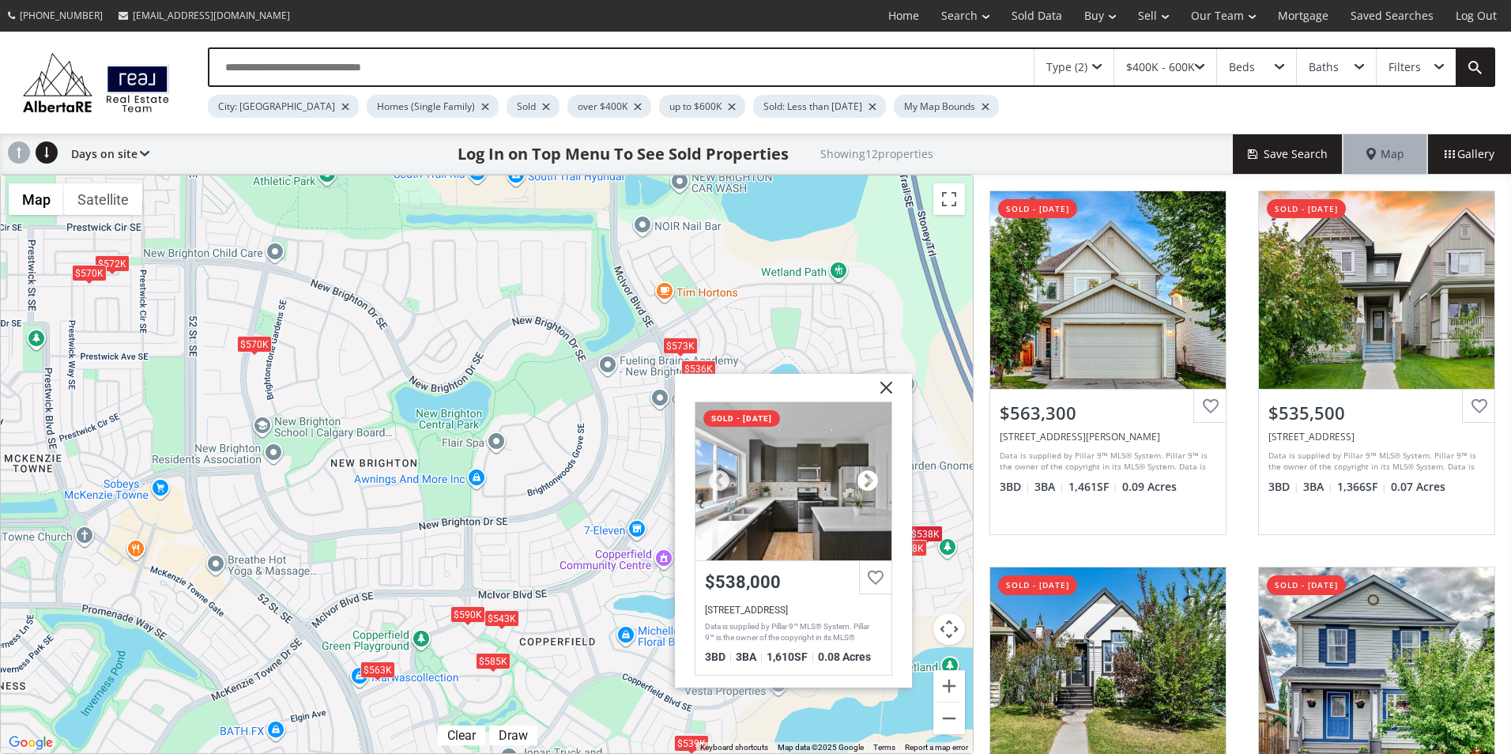
click at [867, 480] on div at bounding box center [868, 481] width 24 height 24
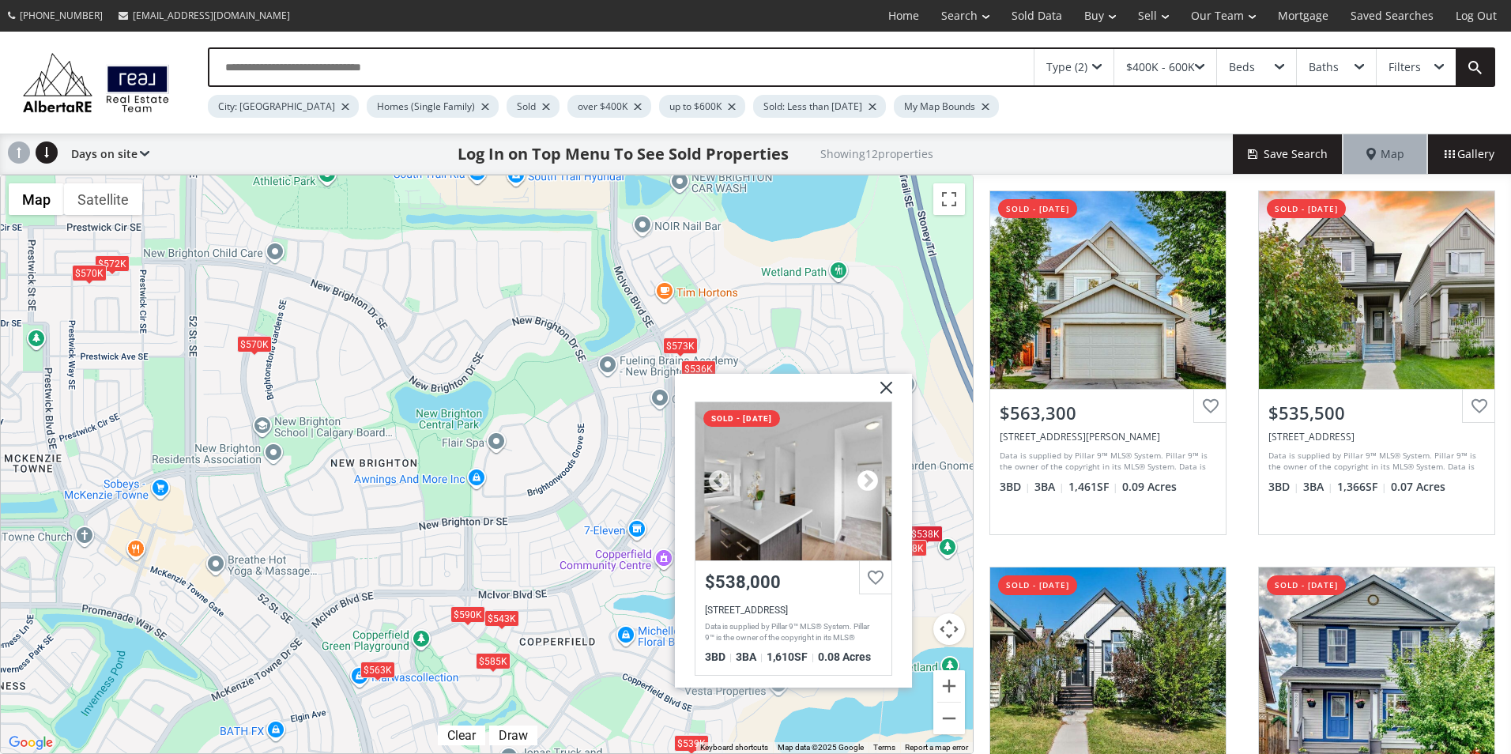
click at [867, 480] on div at bounding box center [868, 481] width 24 height 24
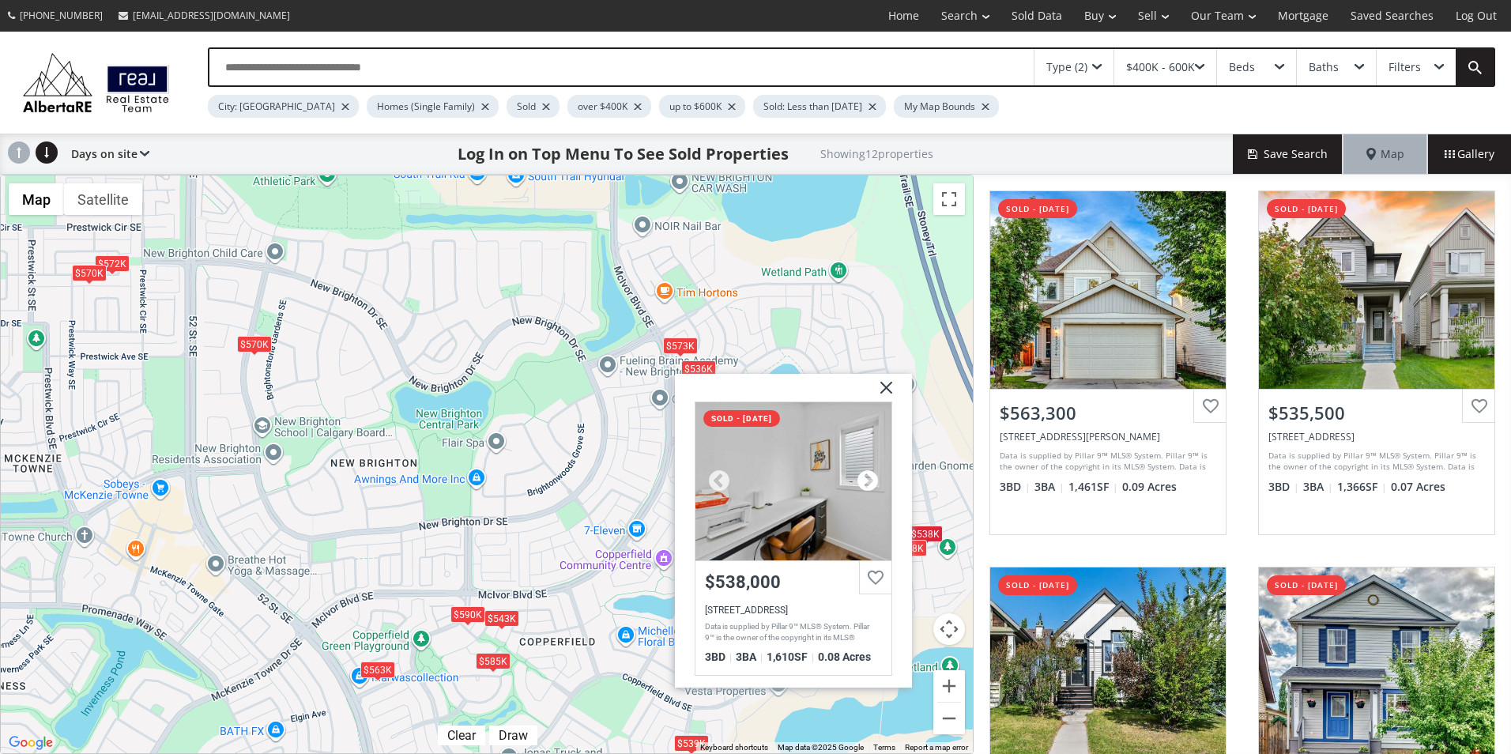
click at [867, 480] on div at bounding box center [868, 481] width 24 height 24
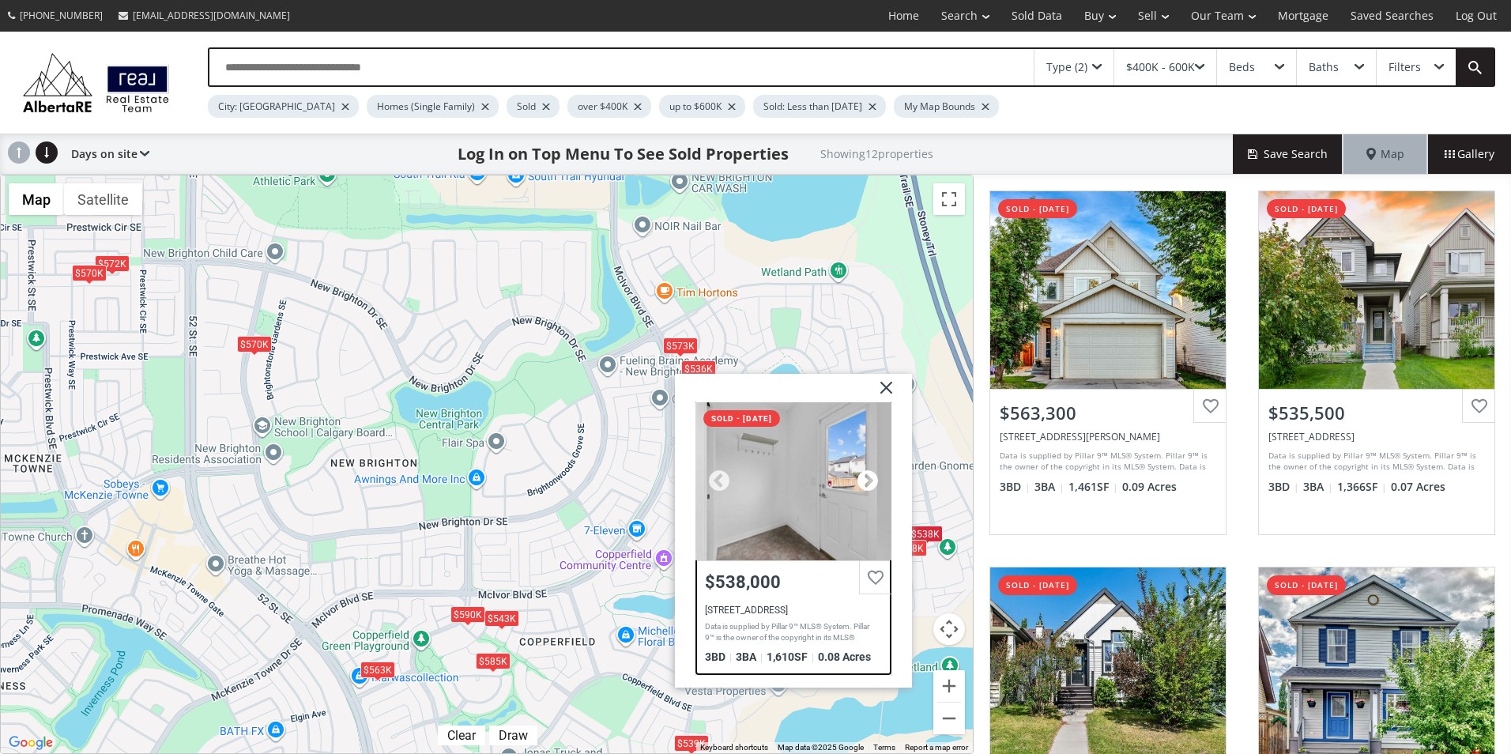
click at [867, 480] on div at bounding box center [868, 481] width 24 height 24
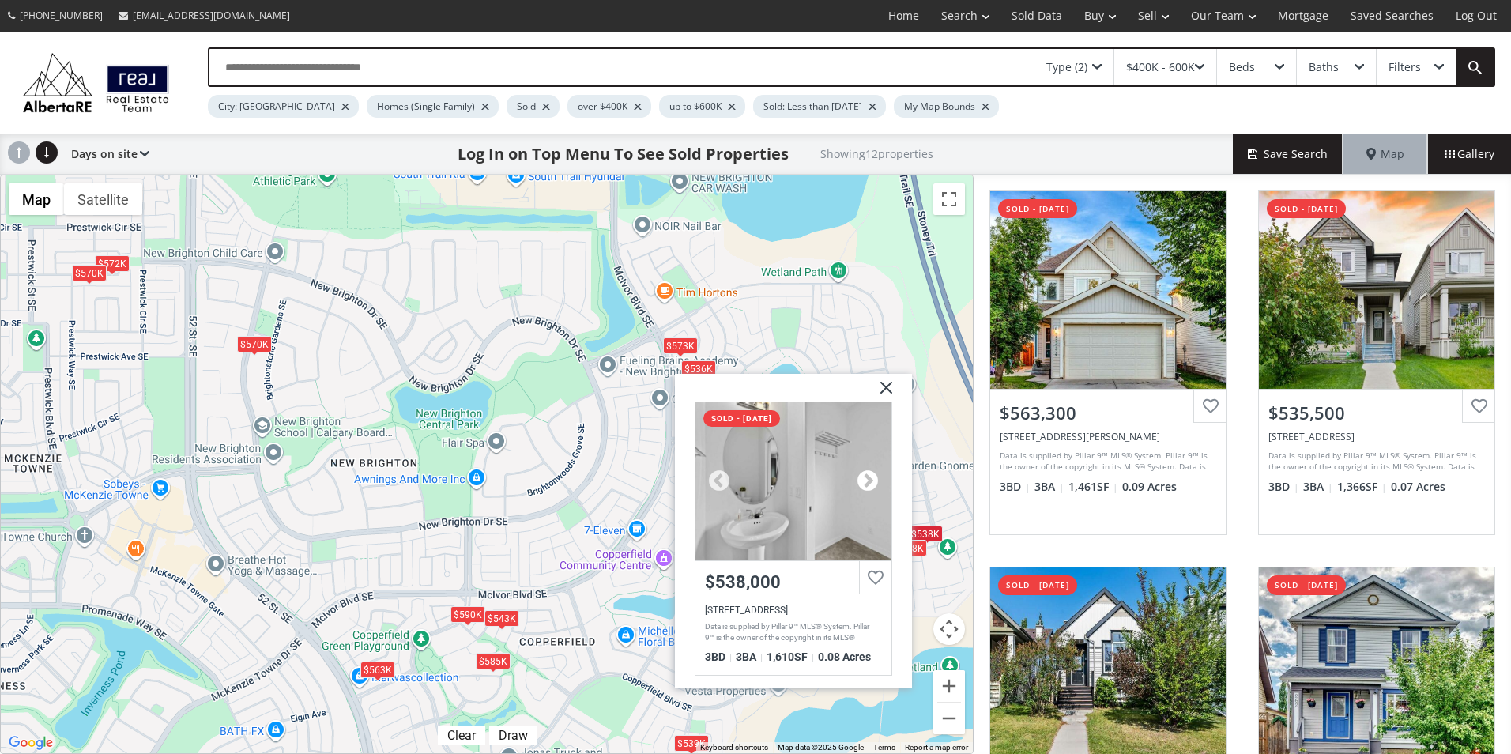
click at [867, 480] on div at bounding box center [868, 481] width 24 height 24
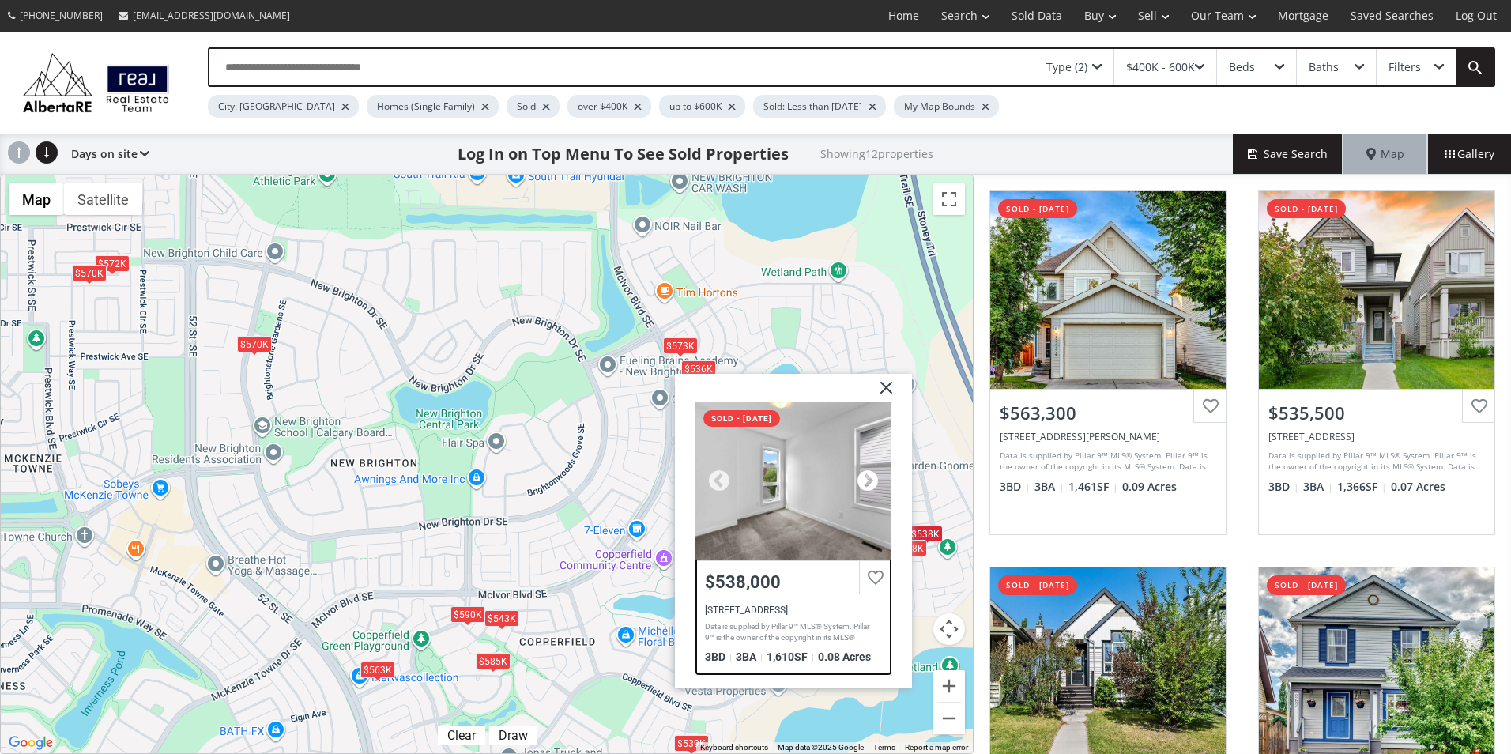
click at [867, 480] on div at bounding box center [868, 481] width 24 height 24
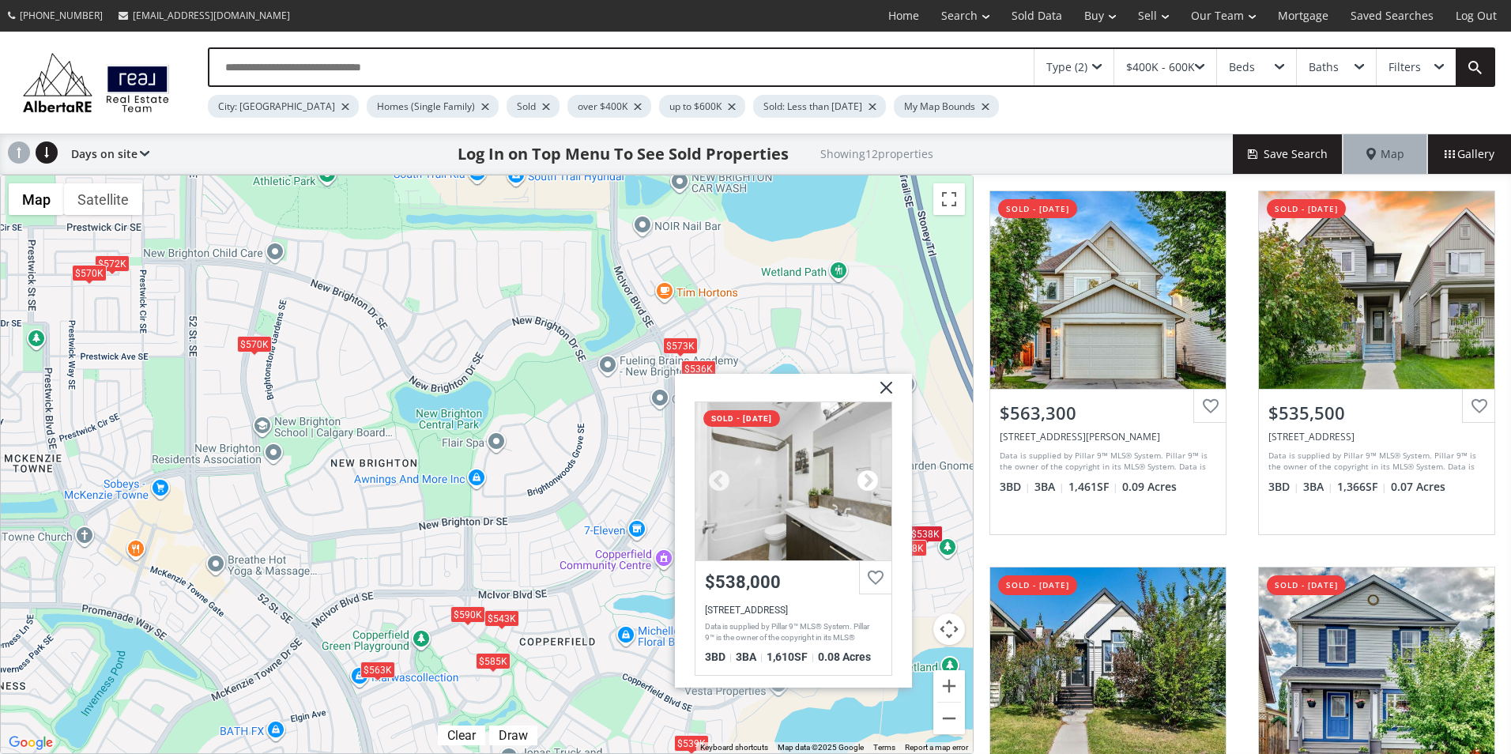
click at [867, 480] on div at bounding box center [868, 481] width 24 height 24
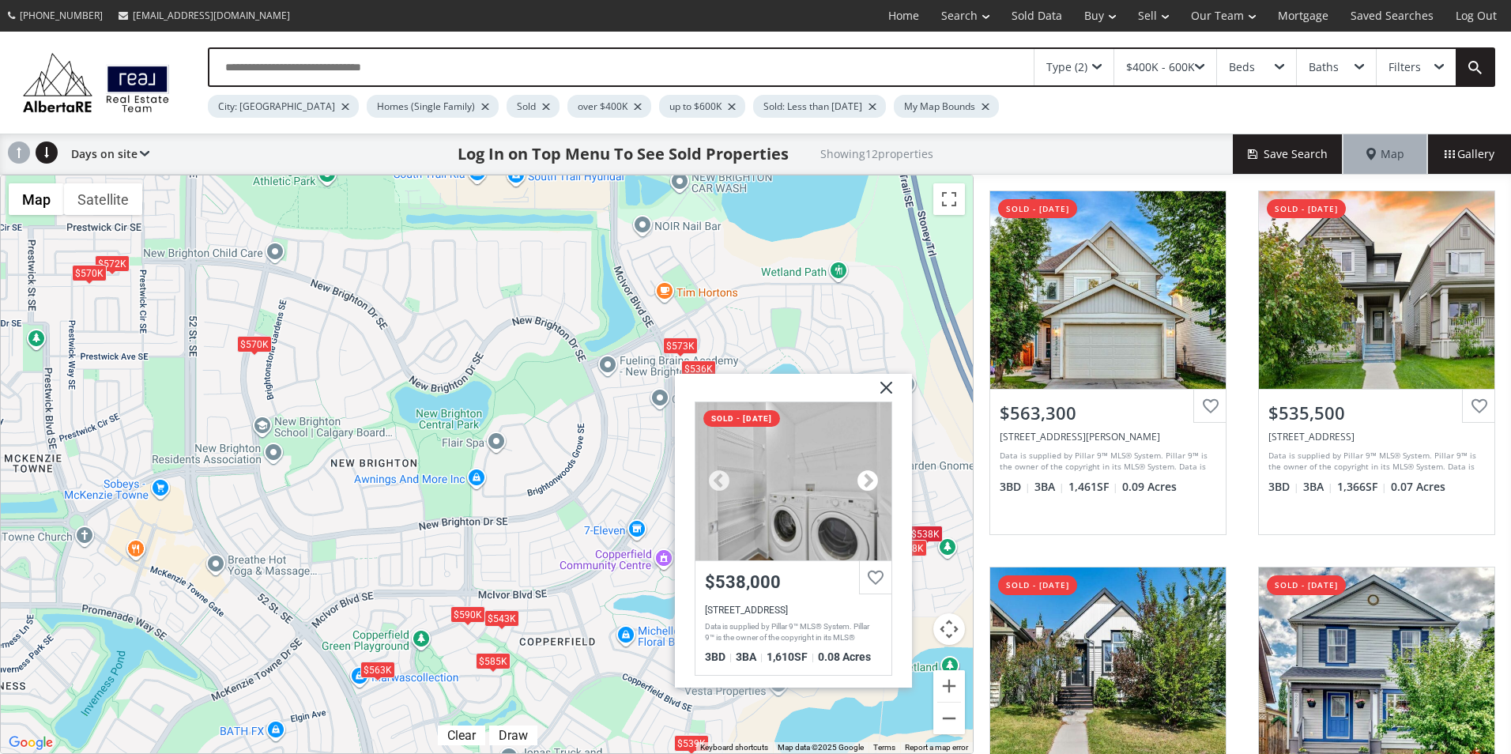
click at [867, 480] on div at bounding box center [868, 481] width 24 height 24
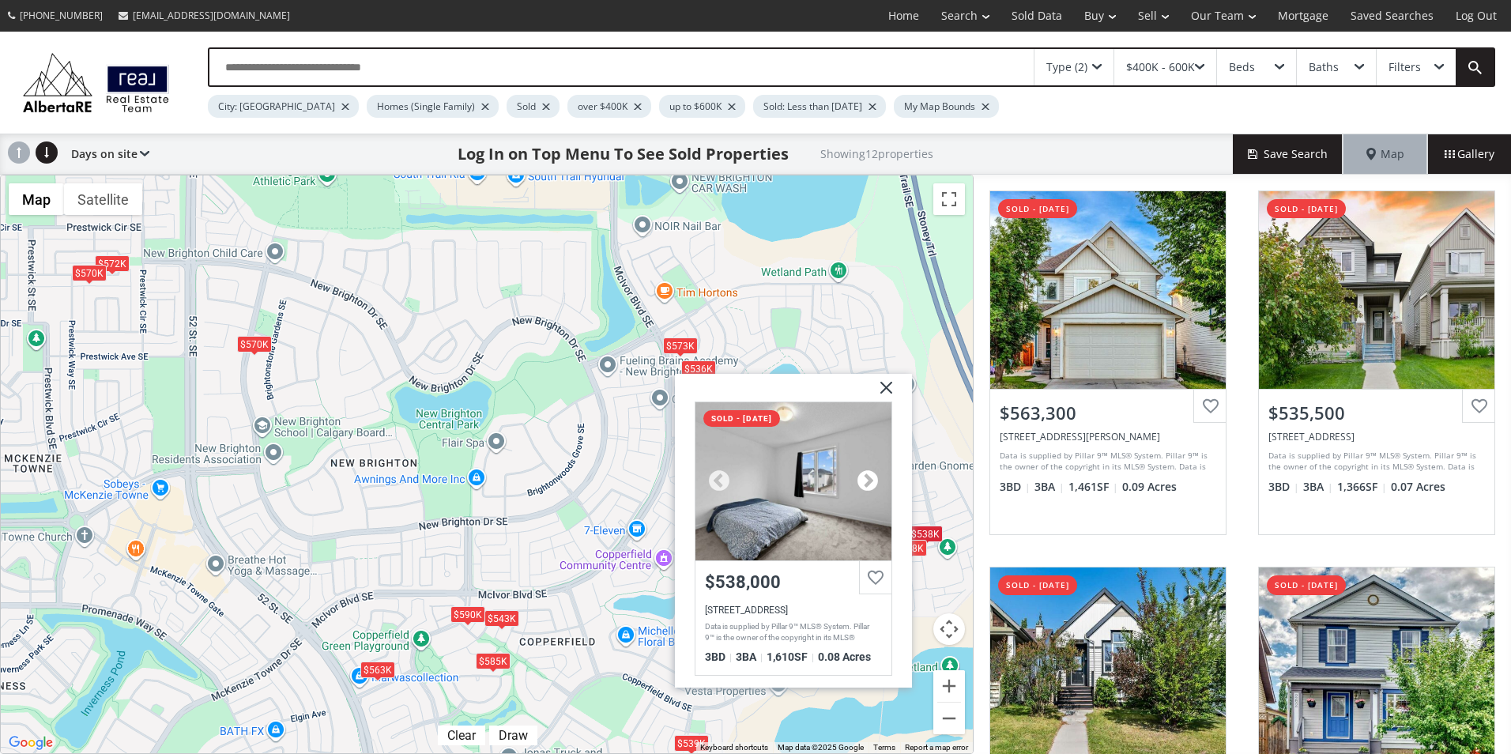
click at [867, 480] on div at bounding box center [868, 481] width 24 height 24
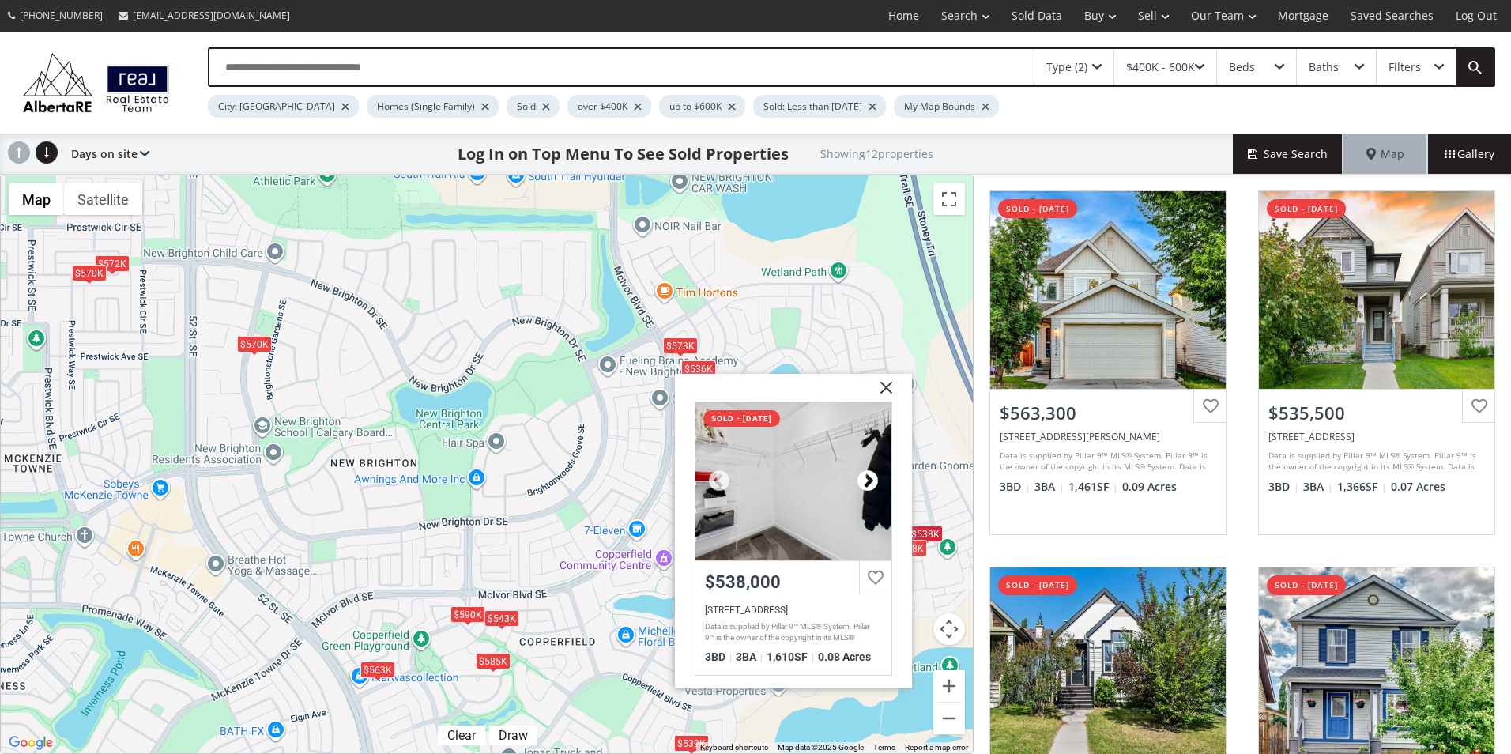
click at [867, 480] on div at bounding box center [868, 481] width 24 height 24
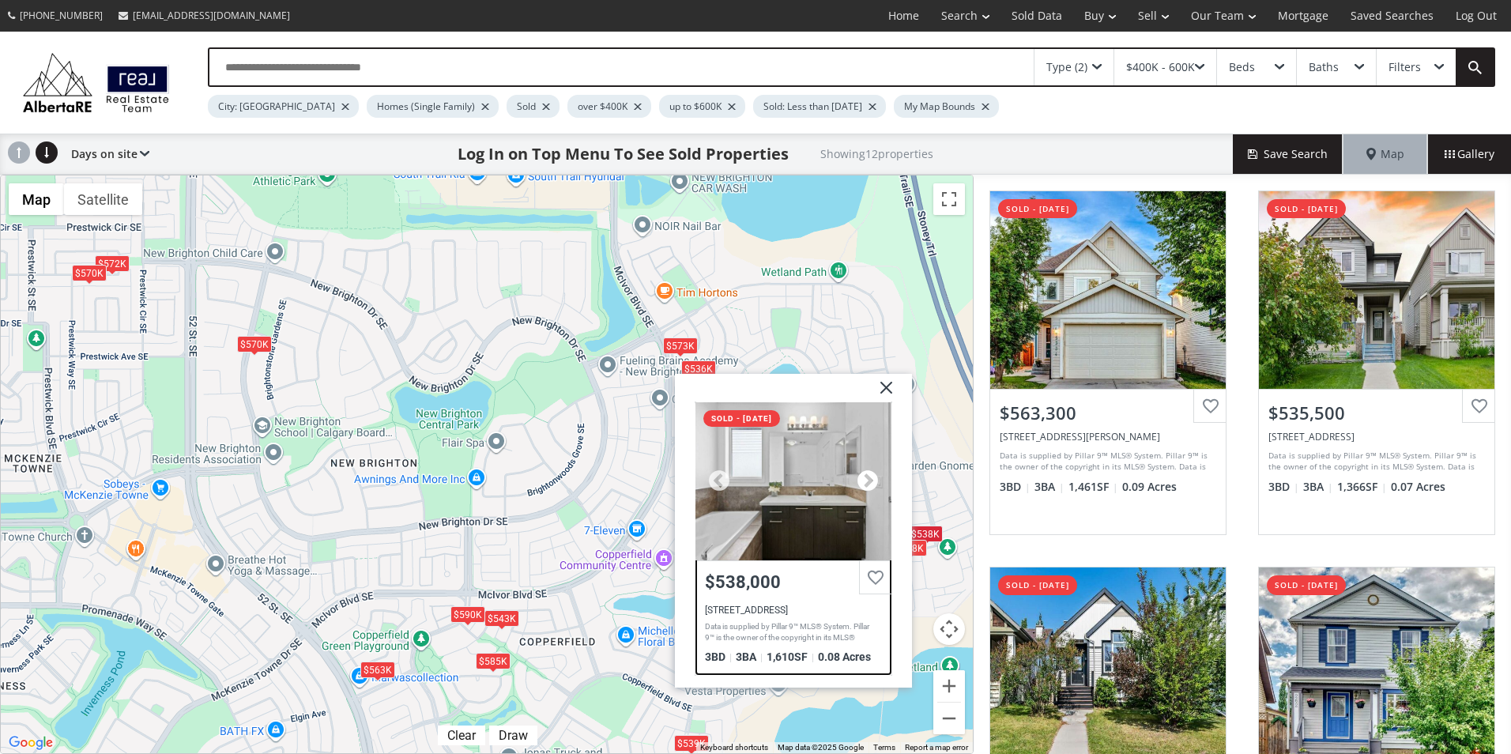
click at [867, 480] on div at bounding box center [868, 481] width 24 height 24
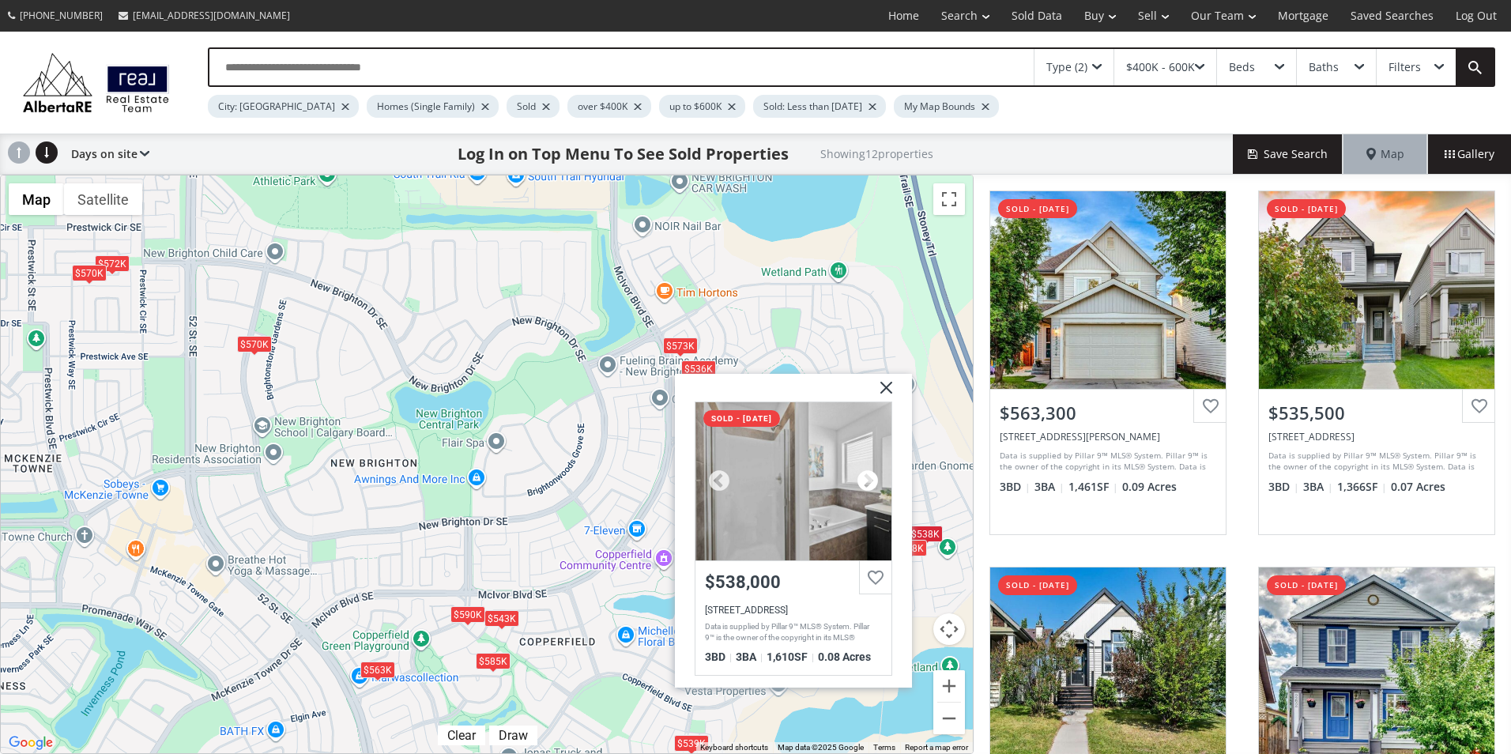
click at [867, 480] on div at bounding box center [868, 481] width 24 height 24
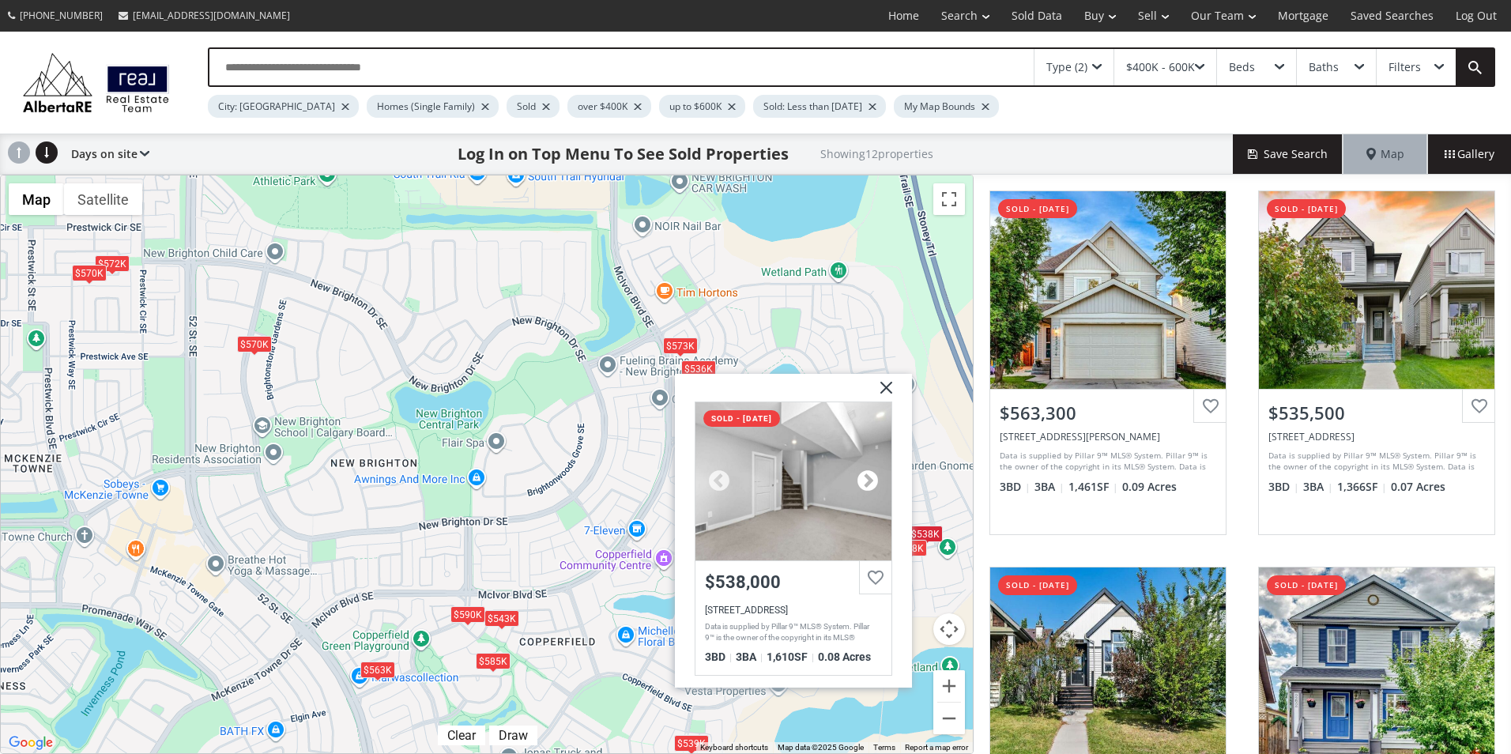
click at [867, 480] on div at bounding box center [868, 481] width 24 height 24
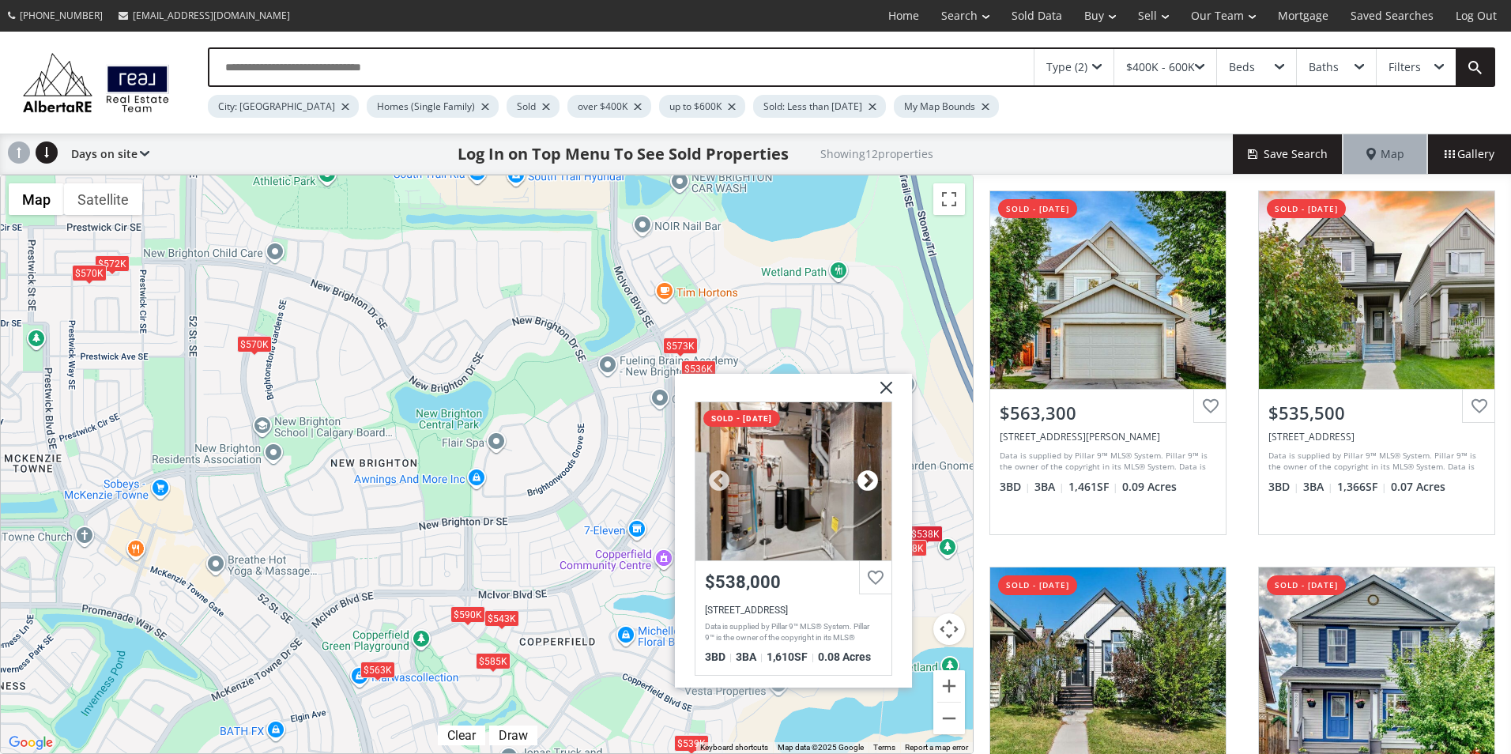
click at [867, 480] on div at bounding box center [868, 481] width 24 height 24
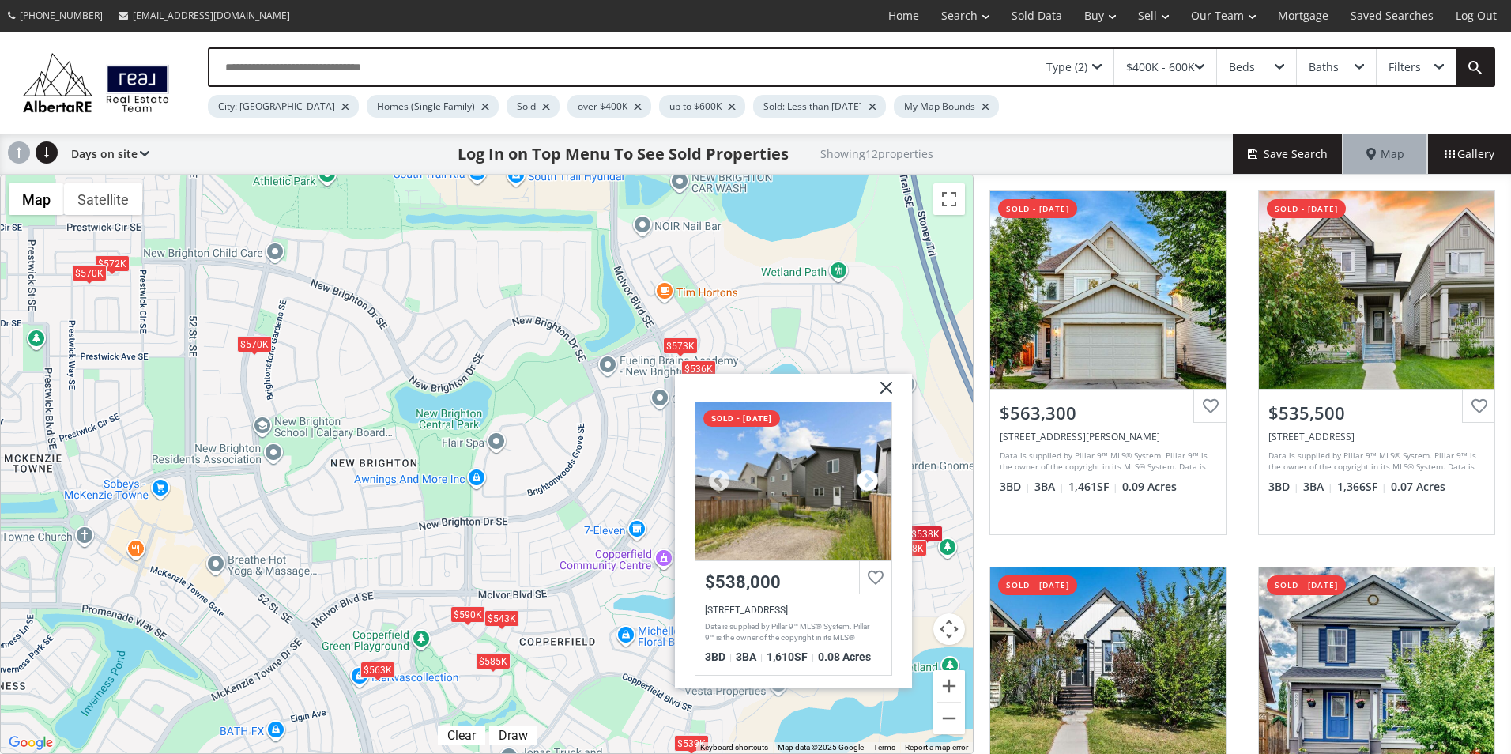
click at [867, 480] on div at bounding box center [868, 481] width 24 height 24
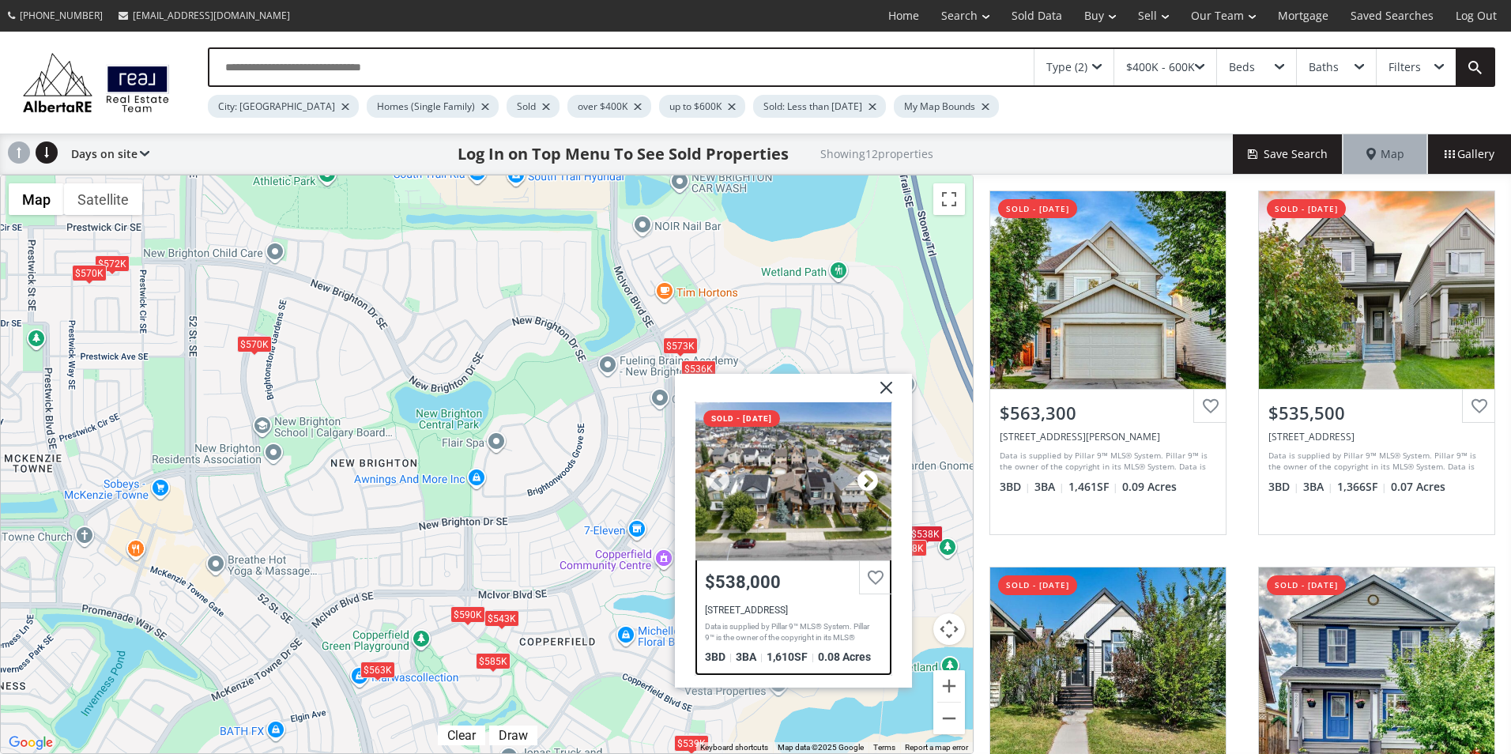
click at [867, 480] on div at bounding box center [868, 481] width 24 height 24
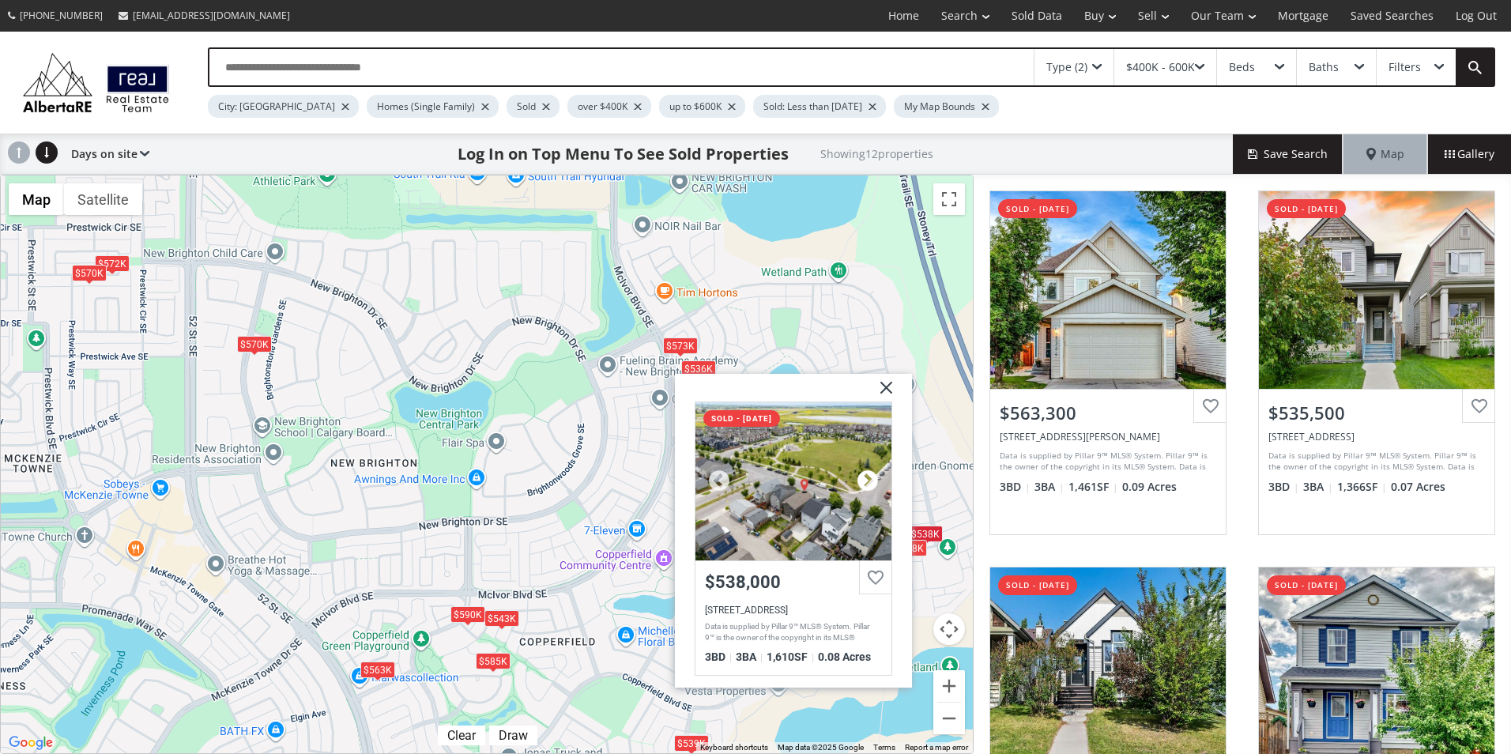
click at [867, 480] on div at bounding box center [868, 481] width 24 height 24
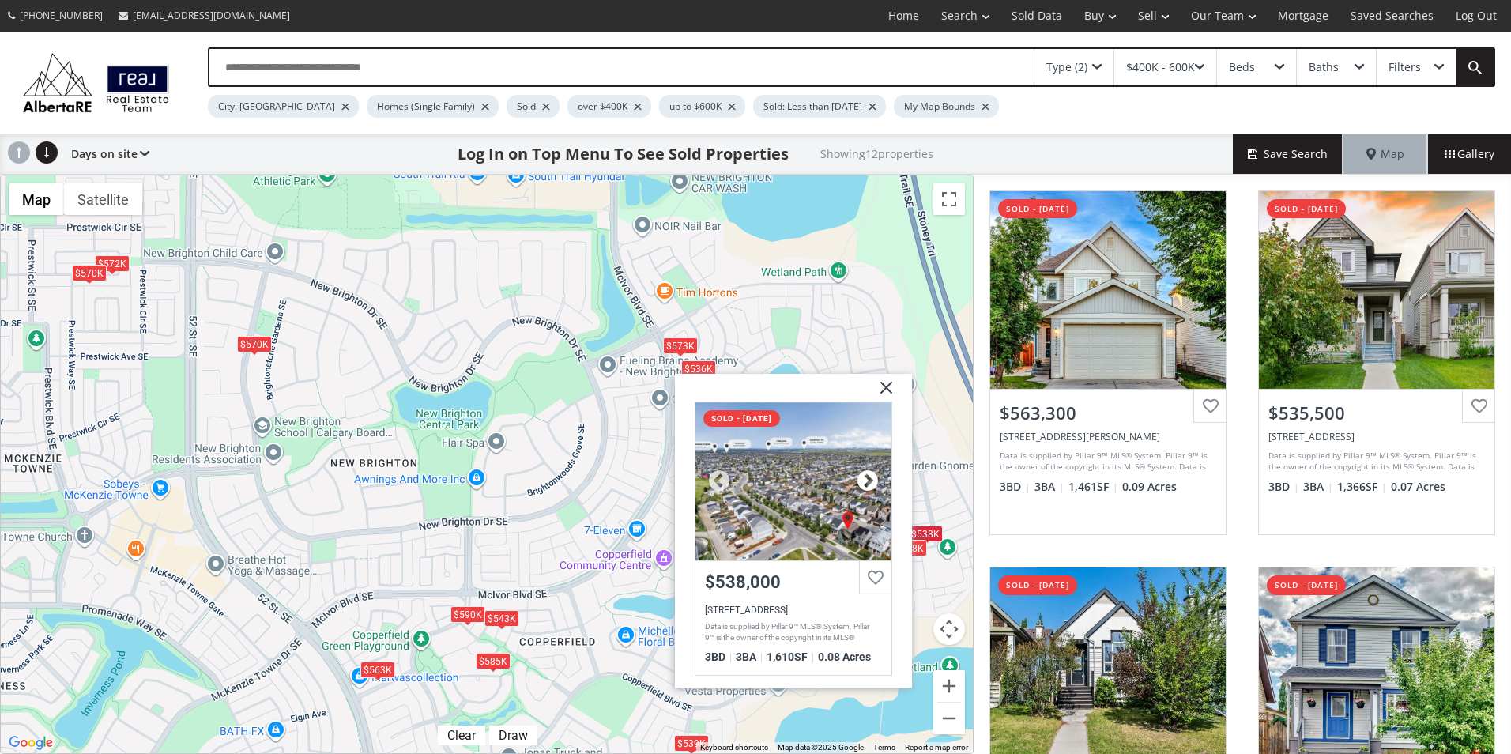
click at [867, 480] on div at bounding box center [868, 481] width 24 height 24
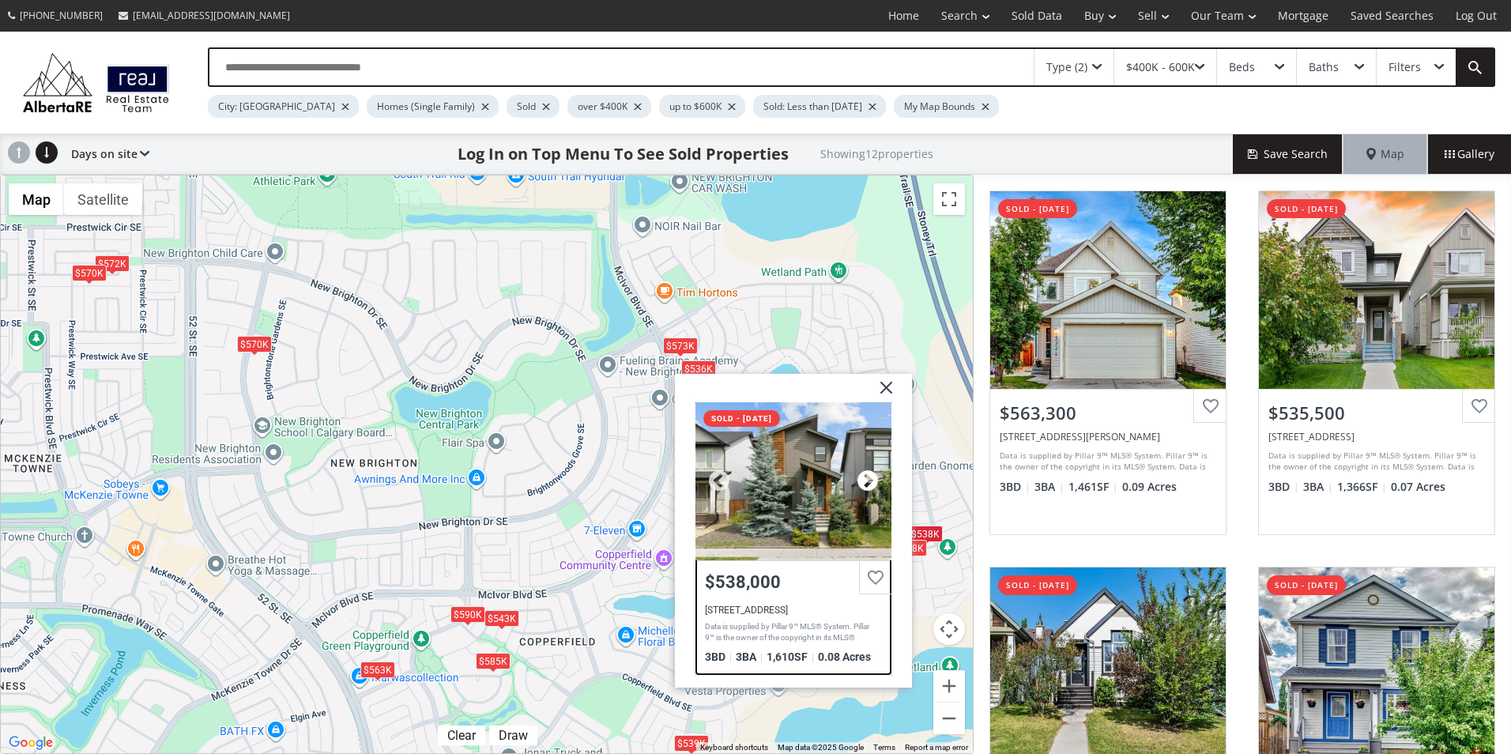
click at [867, 480] on div at bounding box center [868, 481] width 24 height 24
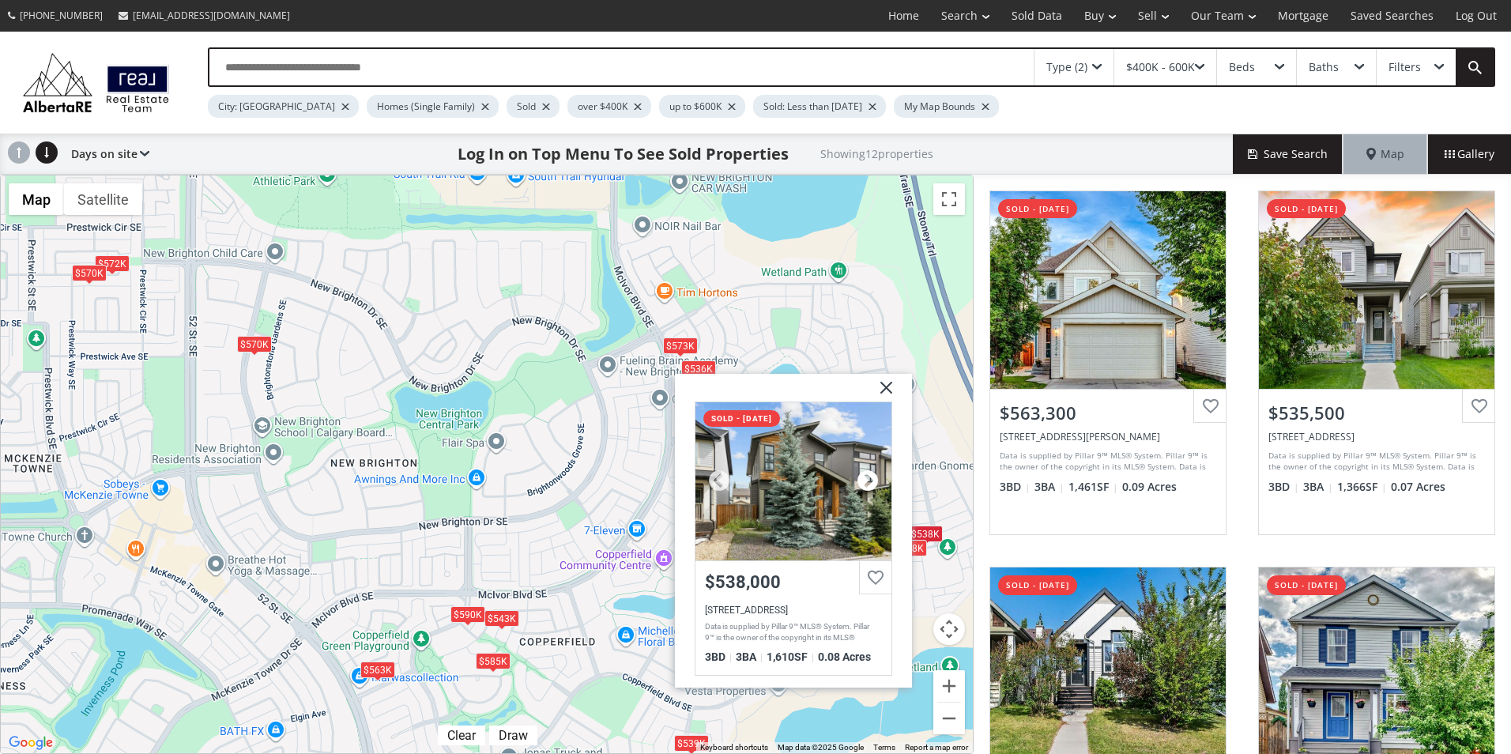
click at [867, 480] on div at bounding box center [868, 481] width 24 height 24
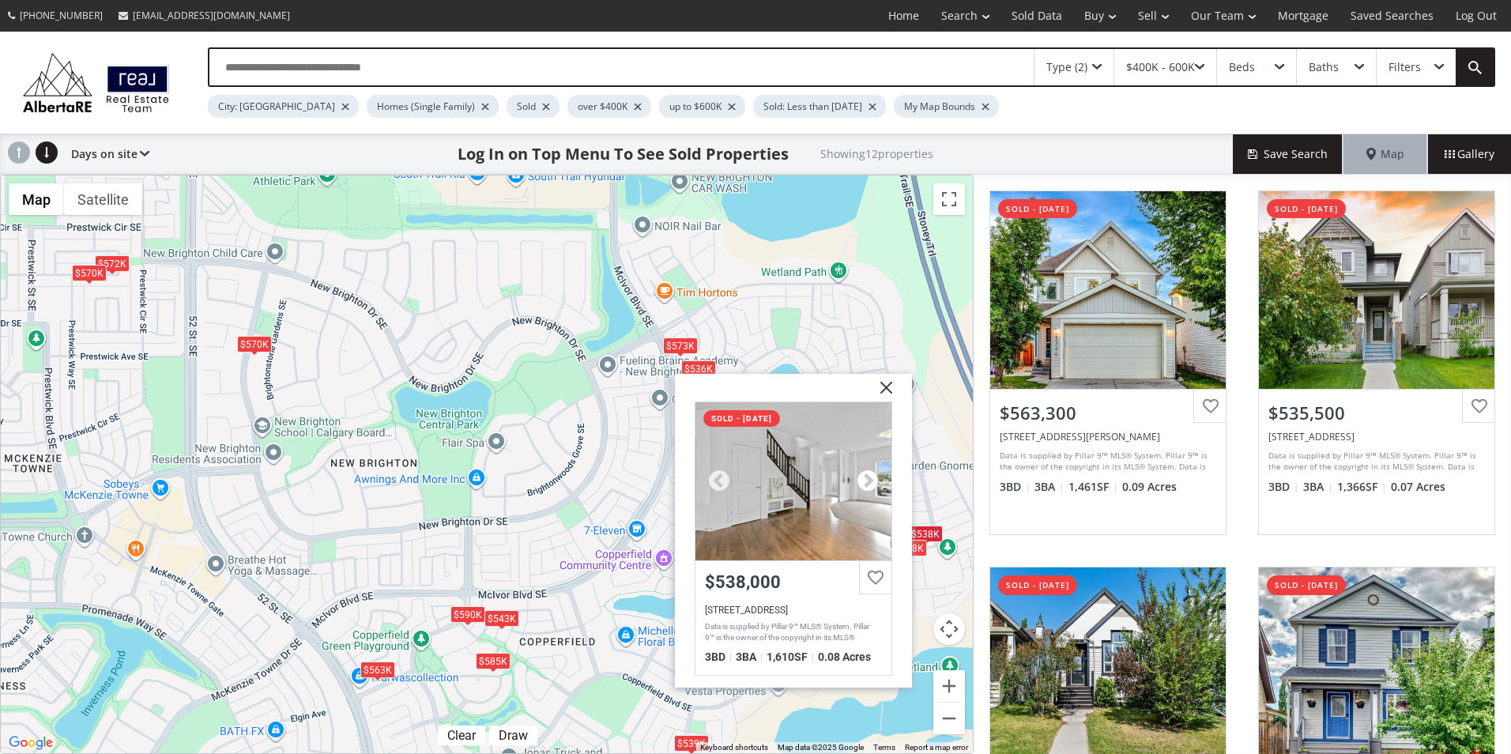
click at [867, 480] on div at bounding box center [868, 481] width 24 height 24
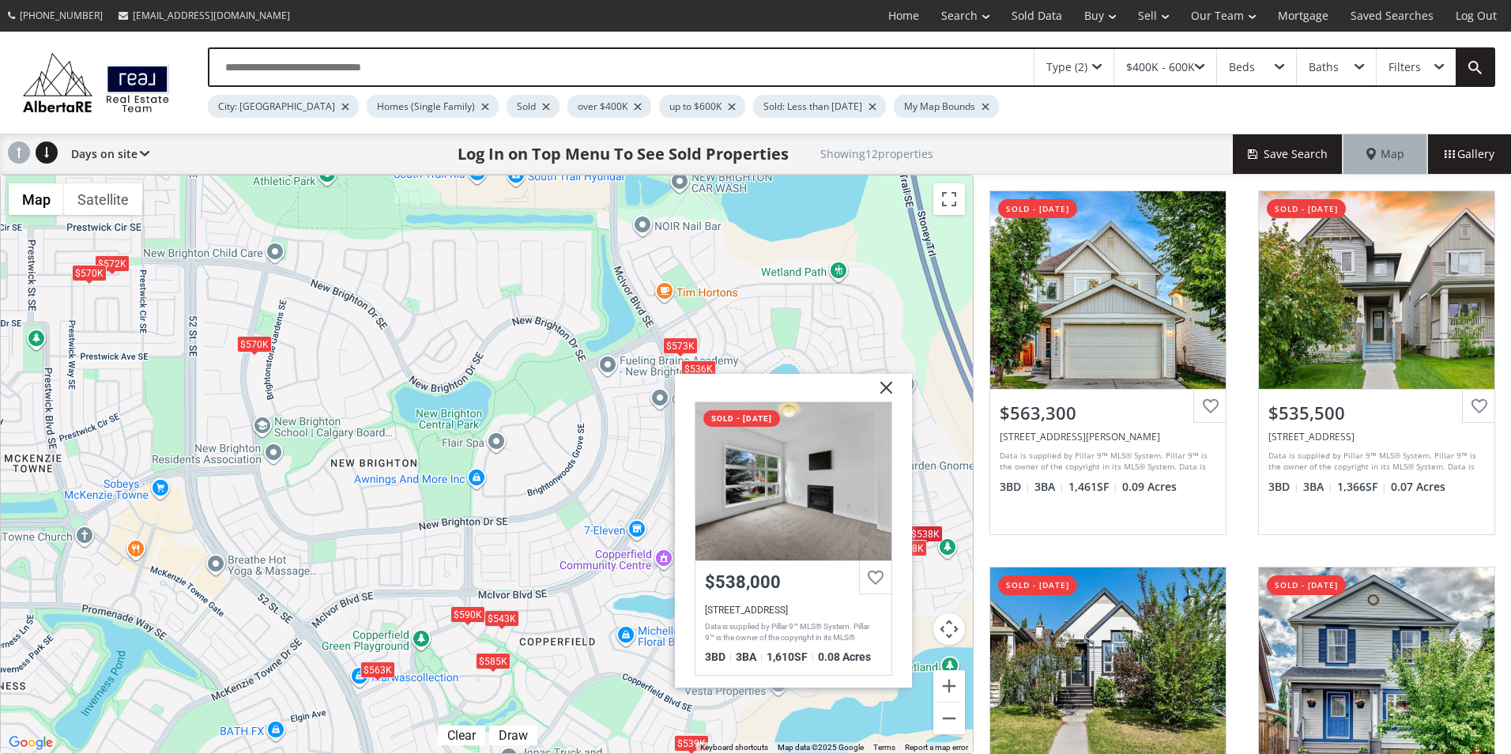
click at [883, 386] on img at bounding box center [881, 394] width 40 height 40
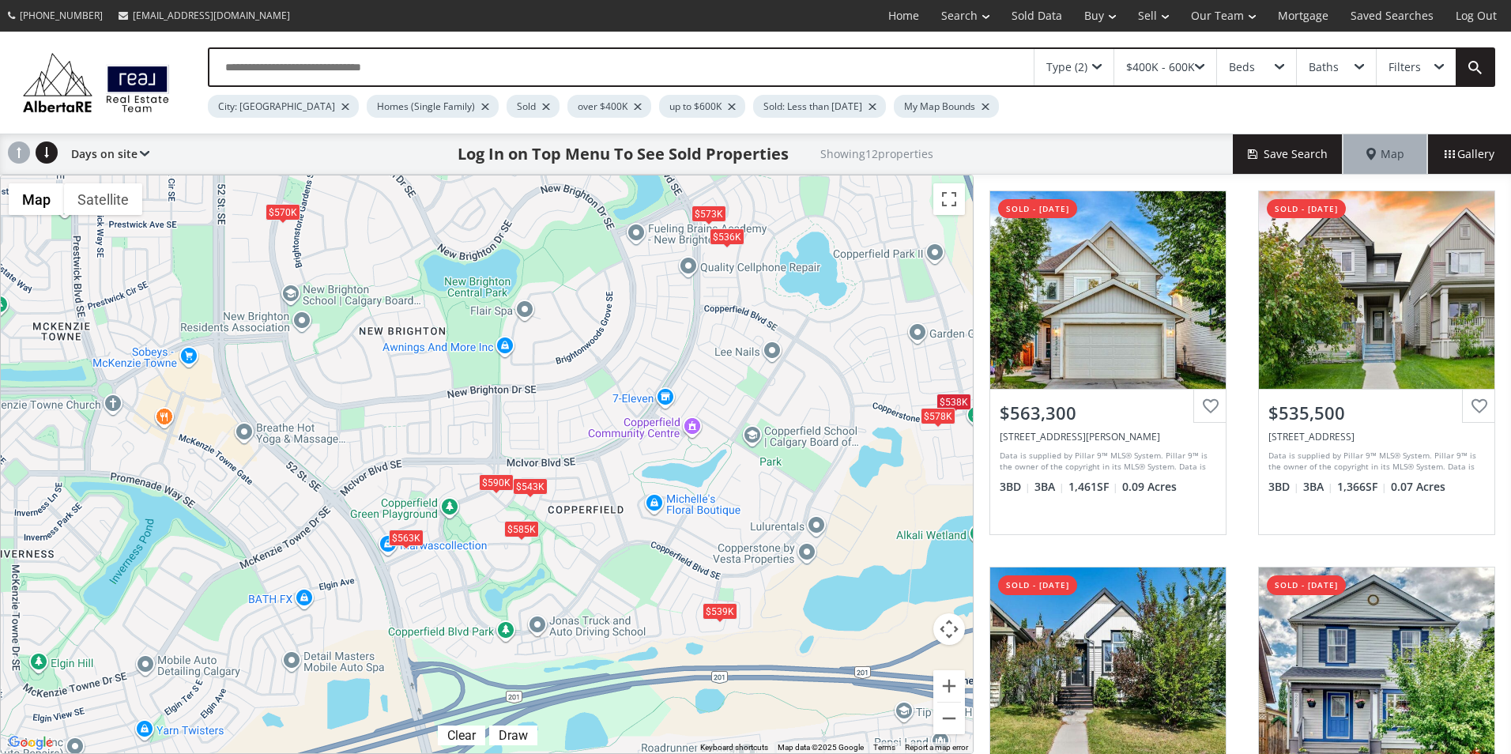
drag, startPoint x: 810, startPoint y: 567, endPoint x: 838, endPoint y: 431, distance: 139.6
click at [838, 431] on div "To navigate, press the arrow keys. $563K $536K $543K $539K $573K $572K $538K $5…" at bounding box center [487, 464] width 972 height 578
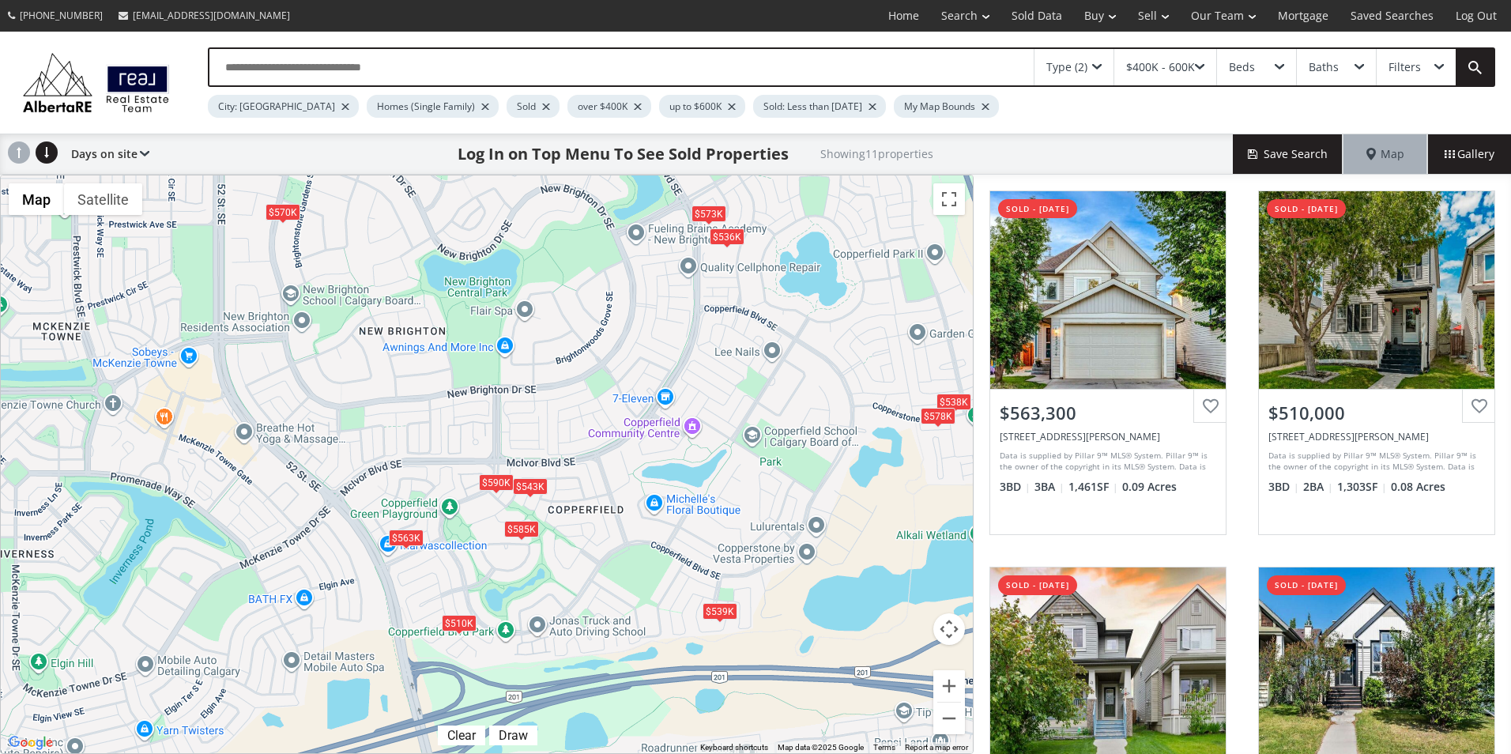
click at [496, 487] on div "$590K" at bounding box center [496, 481] width 35 height 17
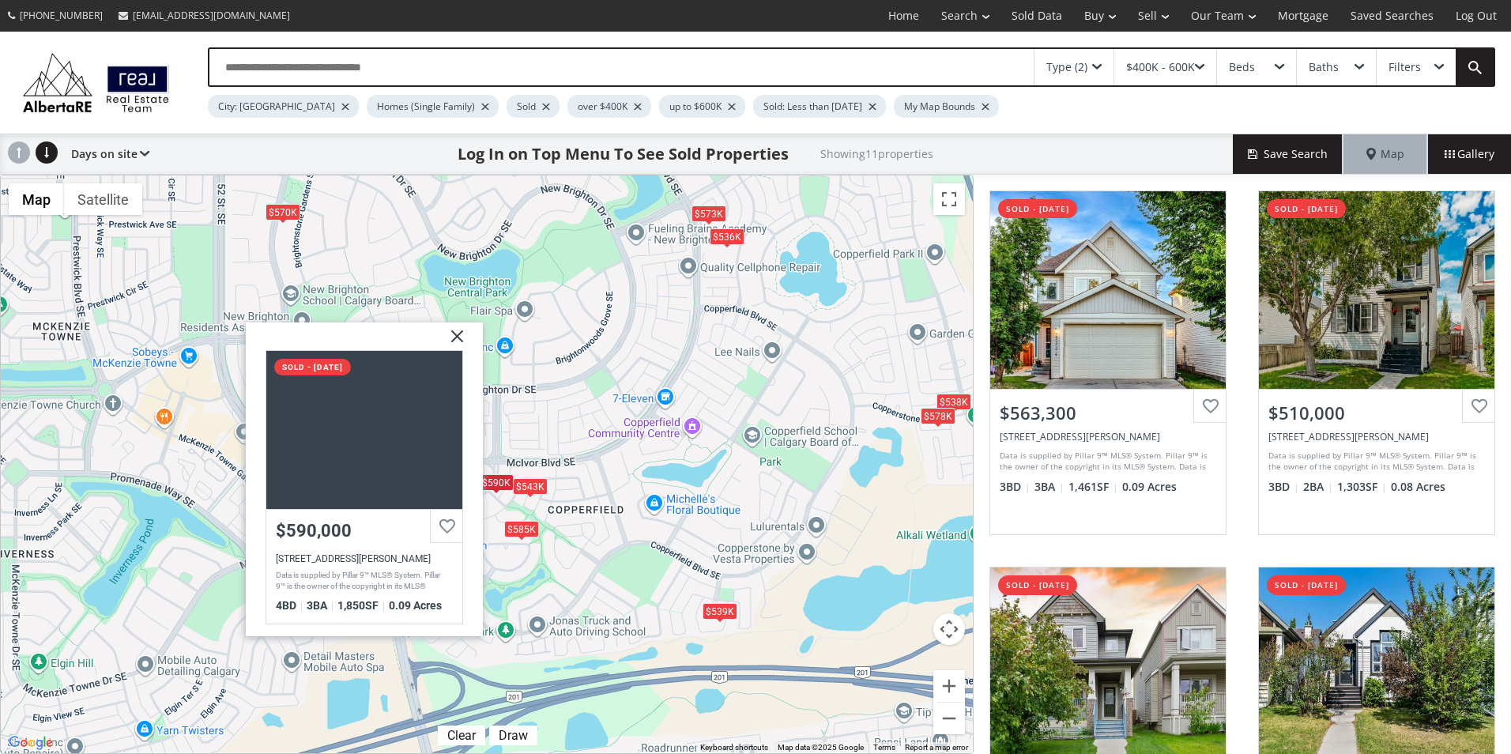
click at [531, 531] on div "$585K" at bounding box center [521, 529] width 35 height 17
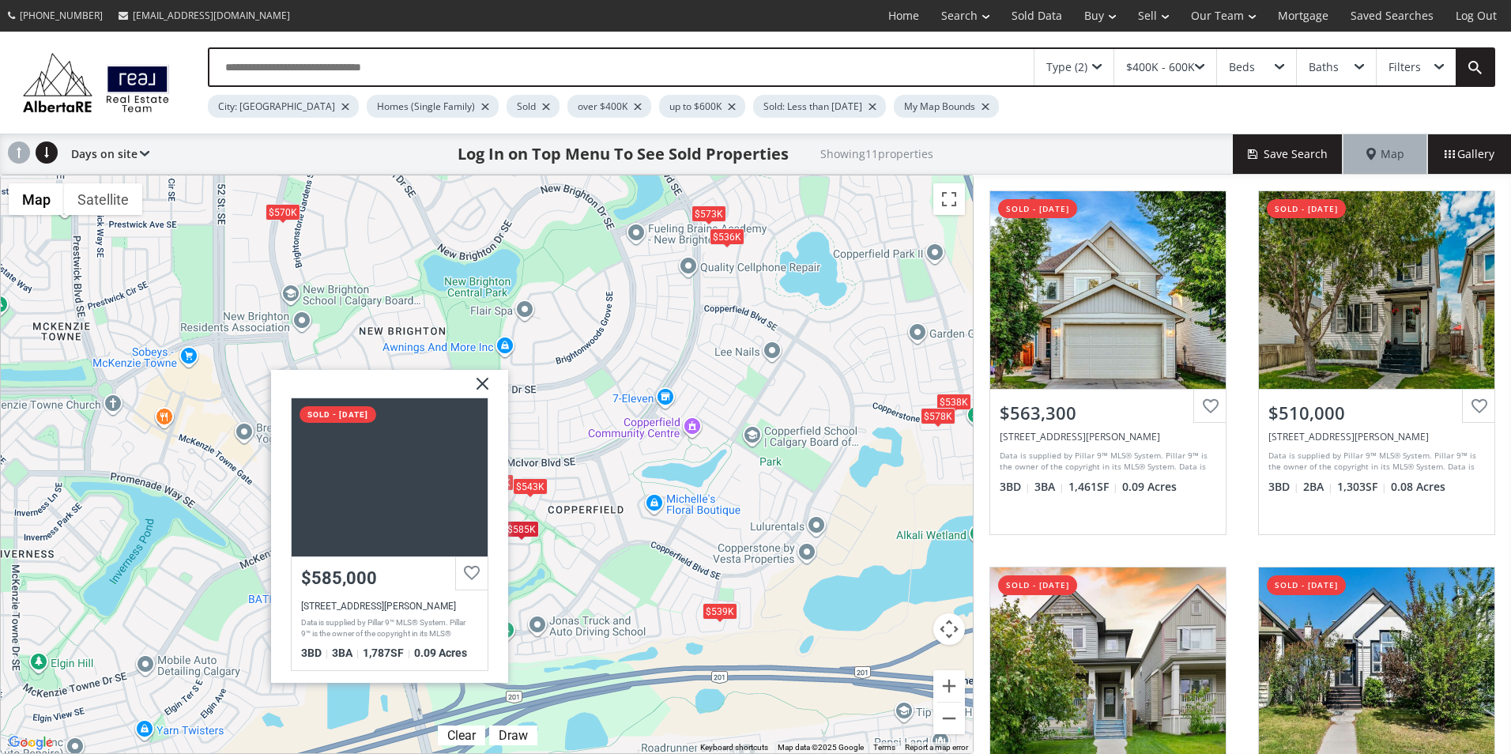
click at [532, 487] on div "$543K" at bounding box center [530, 485] width 35 height 17
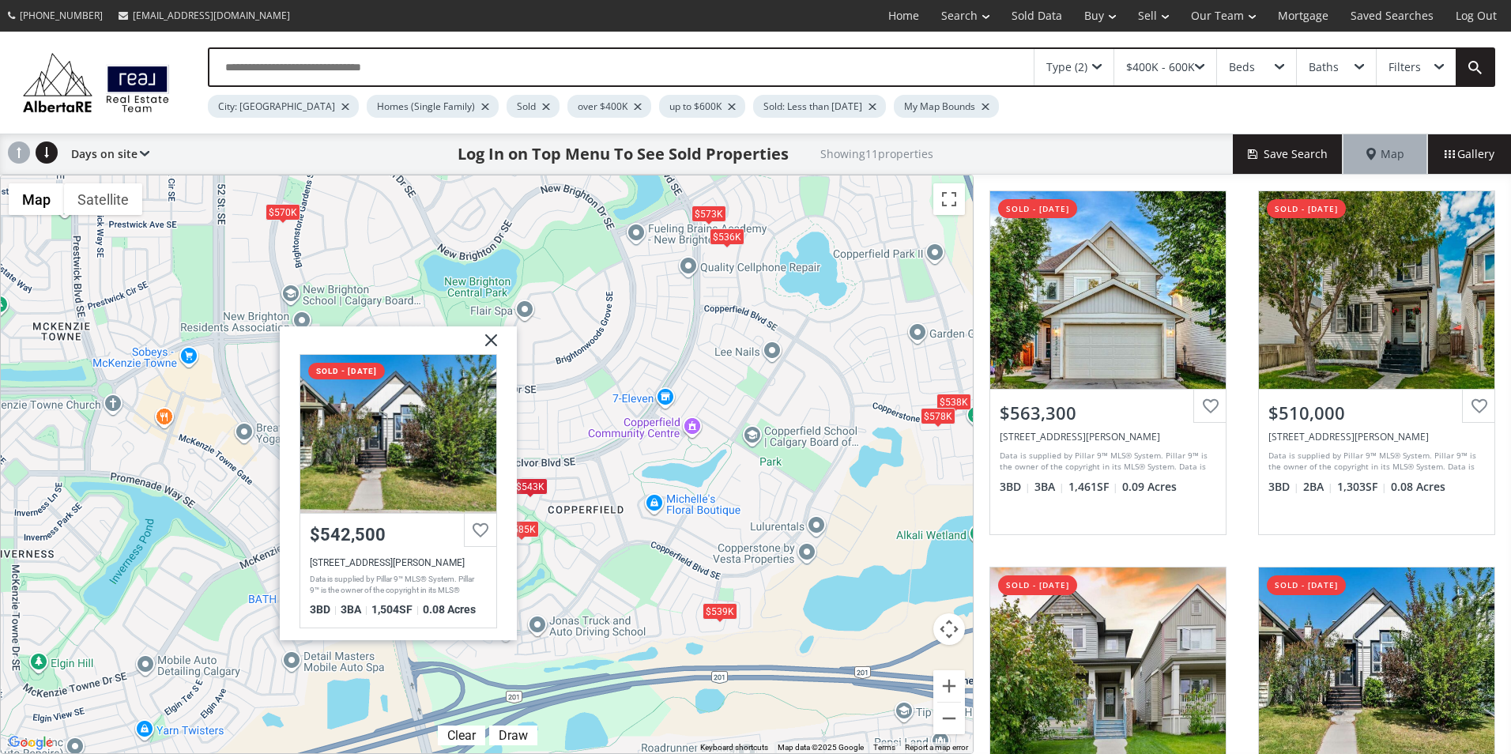
click at [725, 616] on div "$539K" at bounding box center [720, 610] width 35 height 17
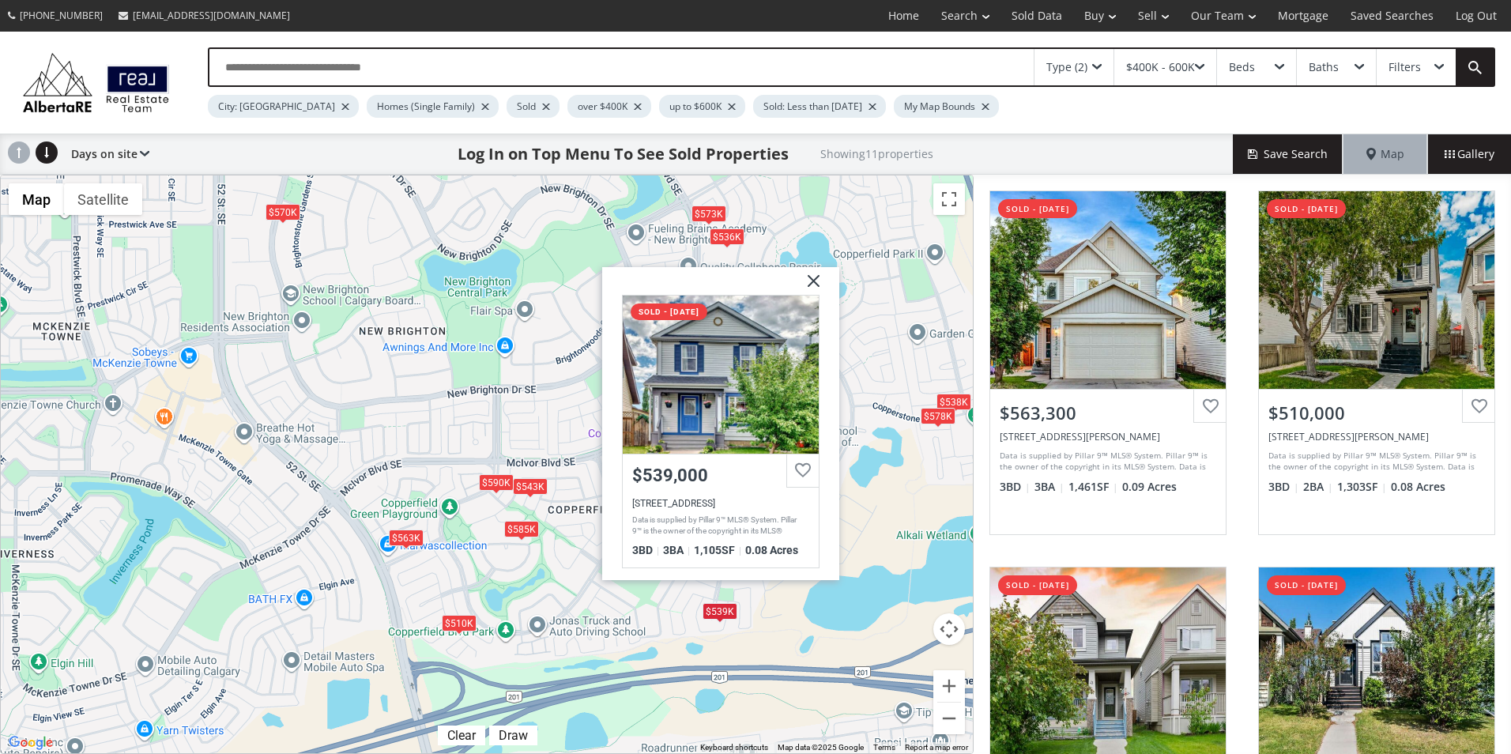
click at [812, 285] on img at bounding box center [808, 286] width 40 height 40
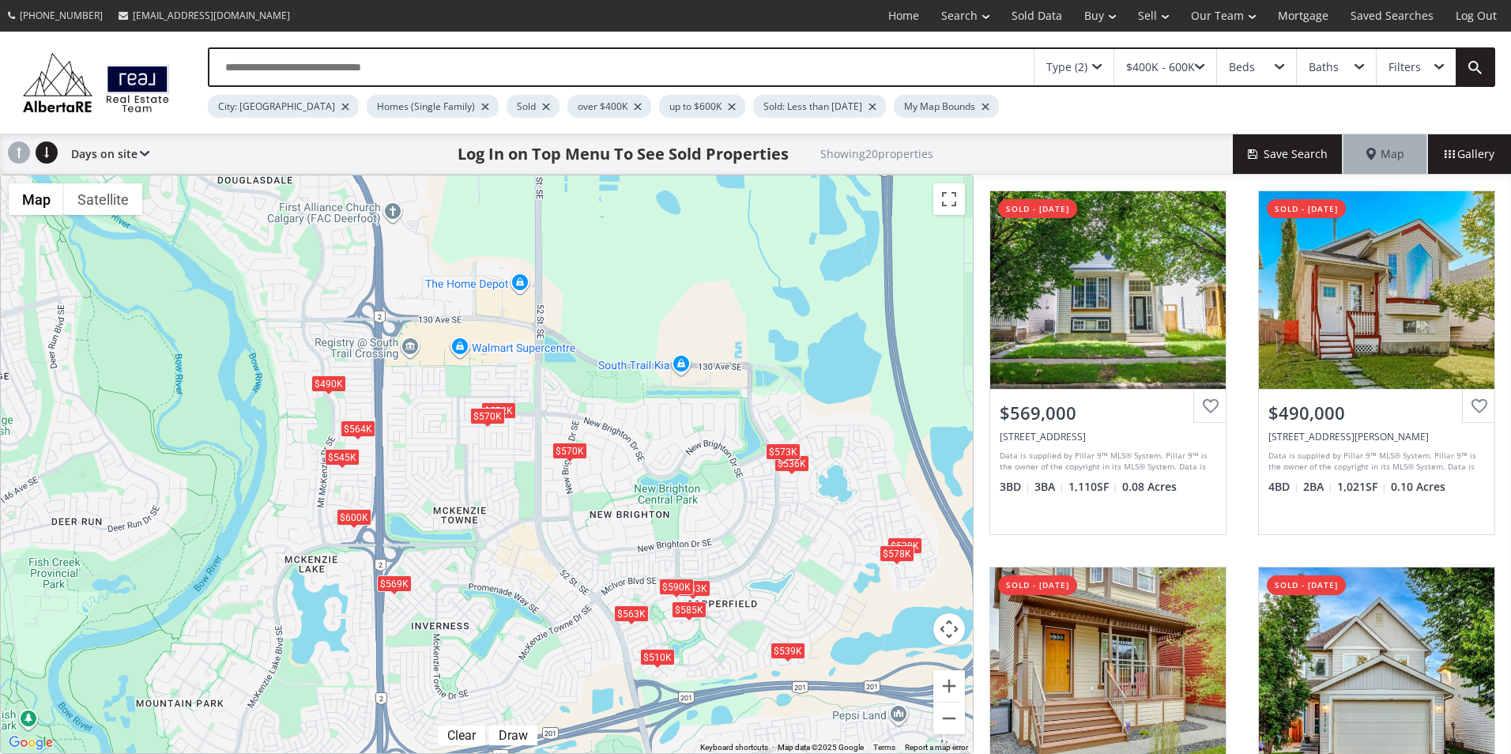
drag, startPoint x: 290, startPoint y: 292, endPoint x: 518, endPoint y: 487, distance: 299.8
click at [514, 490] on div "To navigate, press the arrow keys. $569K $490K $600K $563K $510K $536K $543K $5…" at bounding box center [487, 464] width 972 height 578
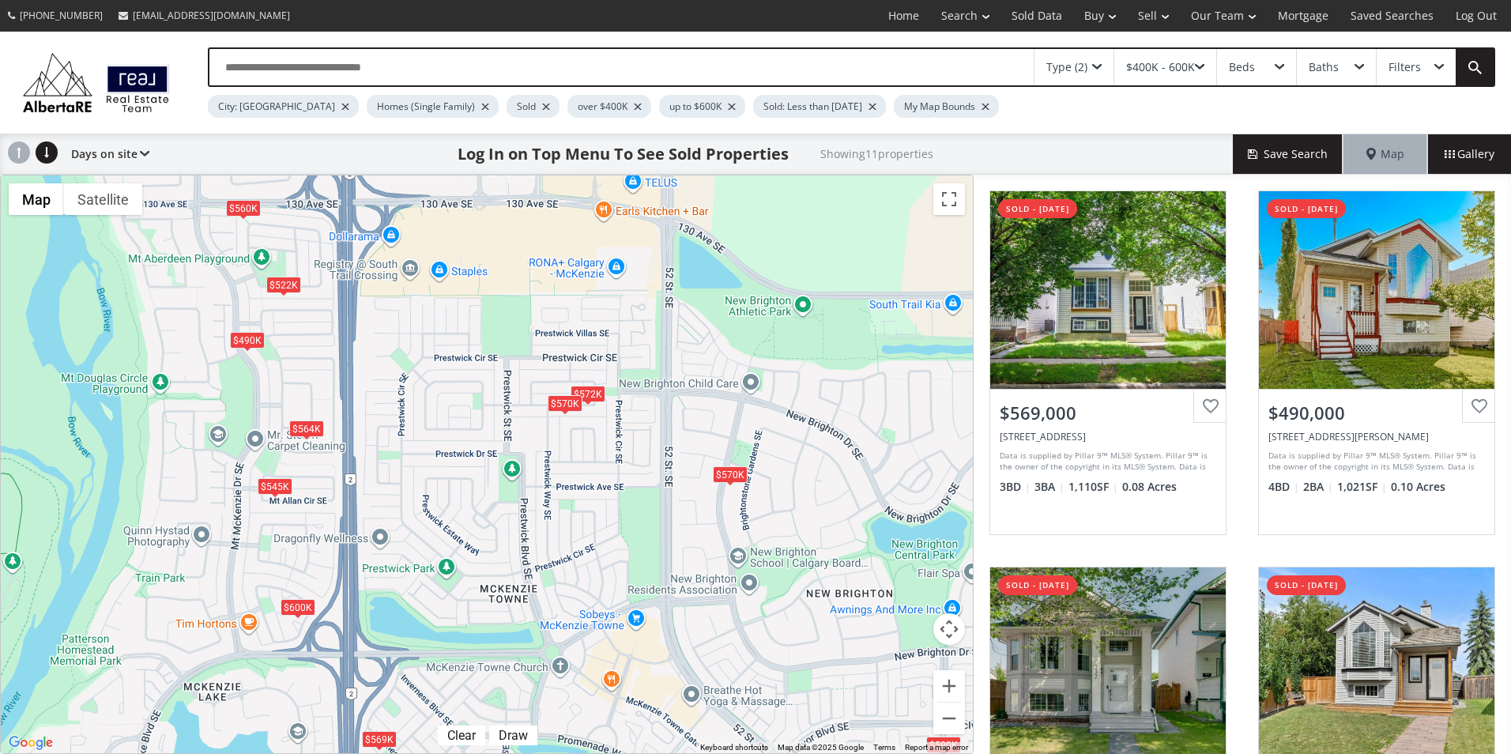
click at [565, 407] on div "$570K" at bounding box center [565, 403] width 35 height 17
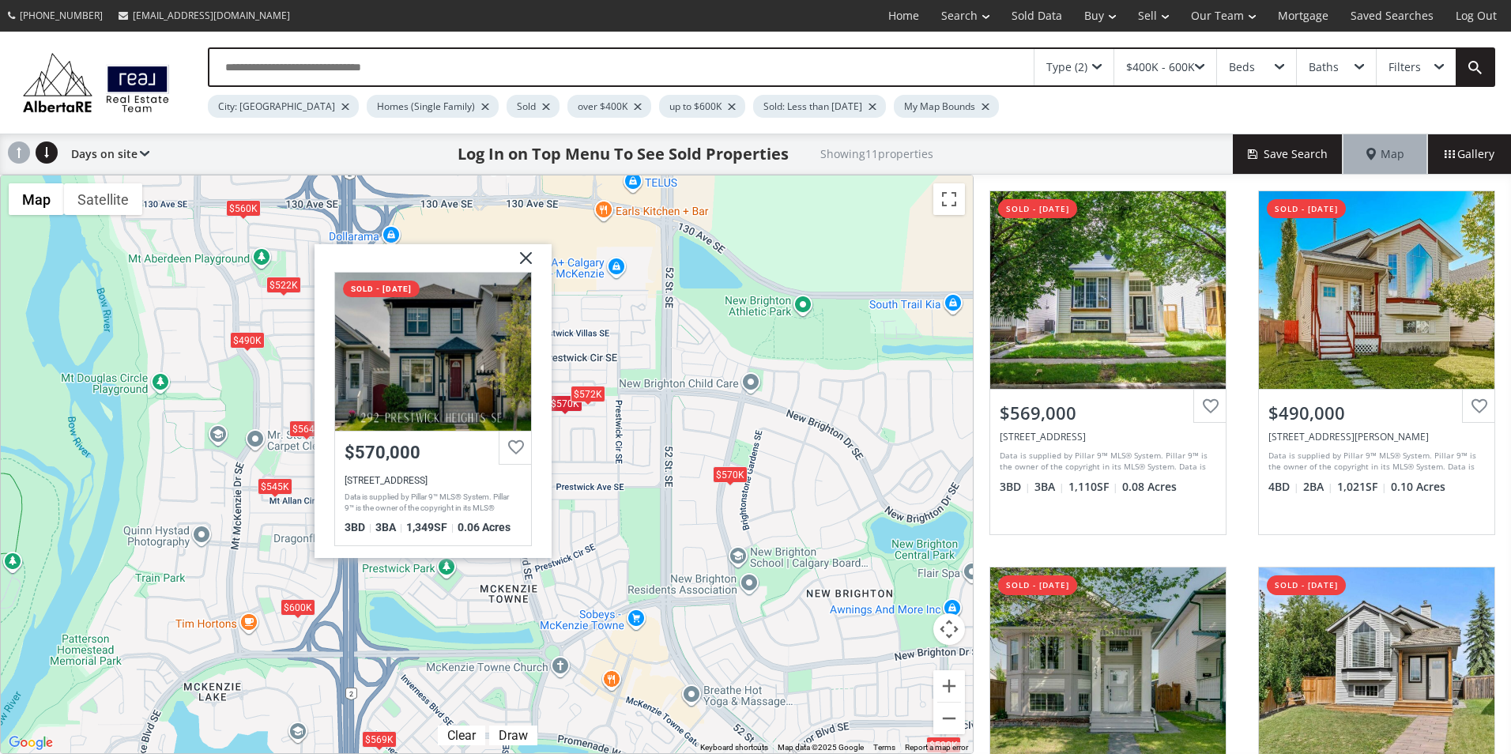
click at [590, 392] on div "$572K" at bounding box center [588, 393] width 35 height 17
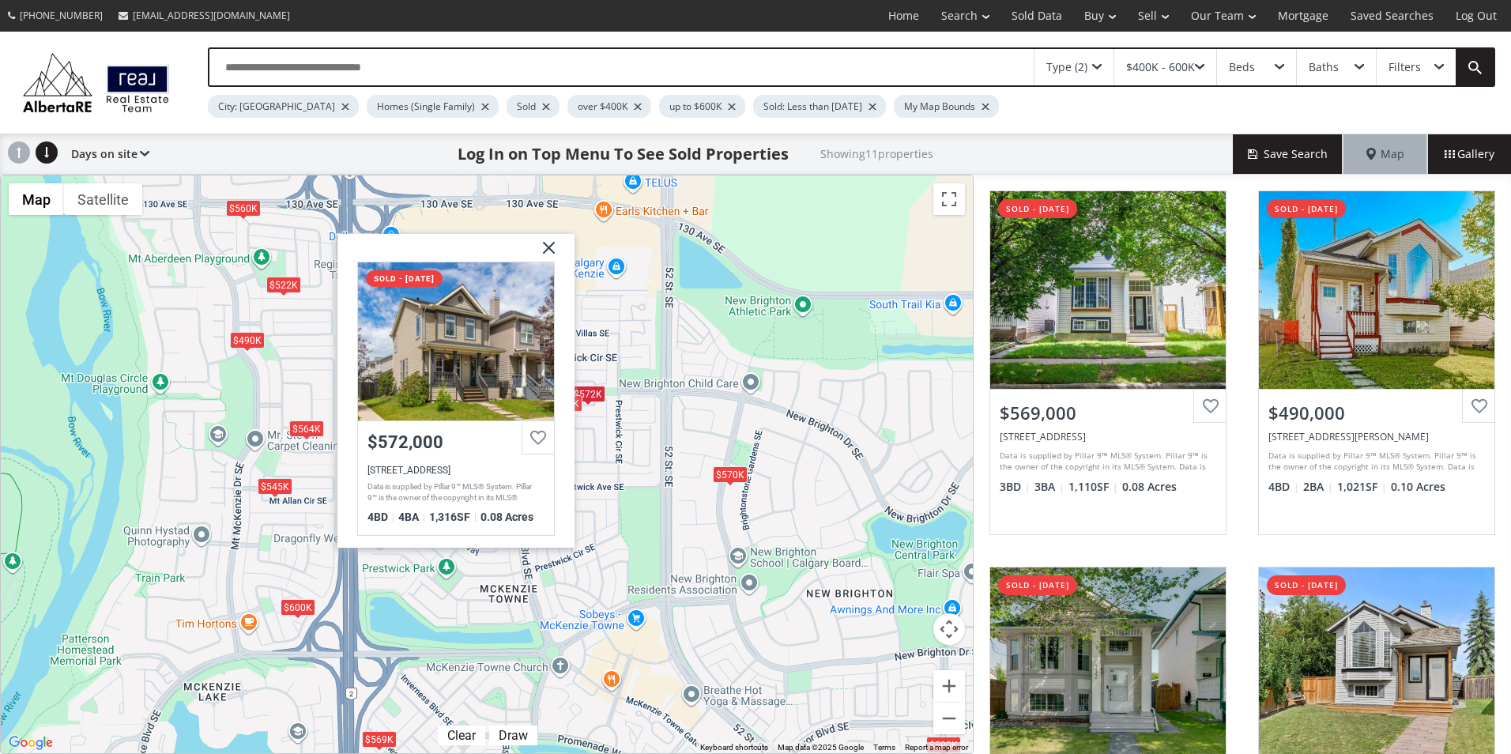
click at [378, 747] on span at bounding box center [379, 749] width 6 height 6
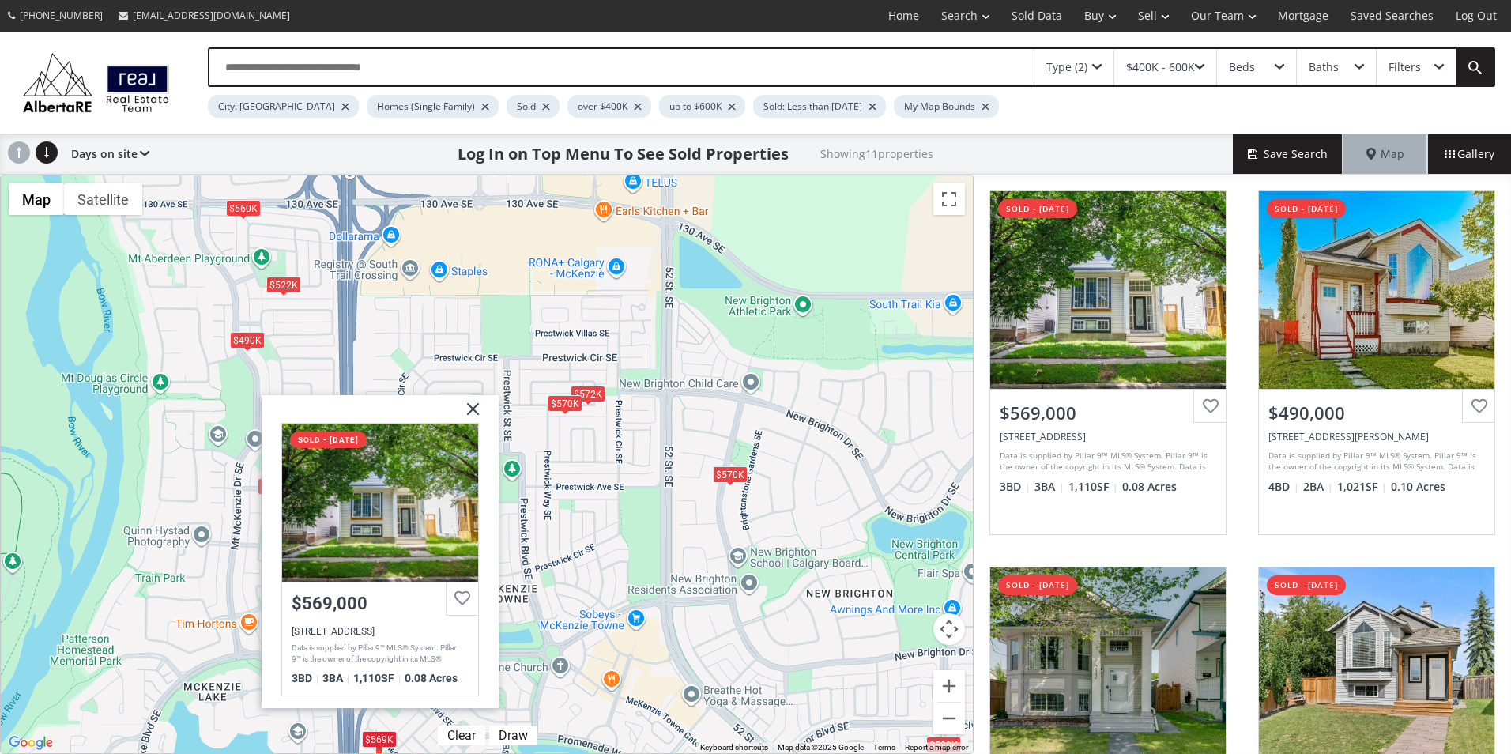
click at [473, 405] on img at bounding box center [467, 414] width 40 height 40
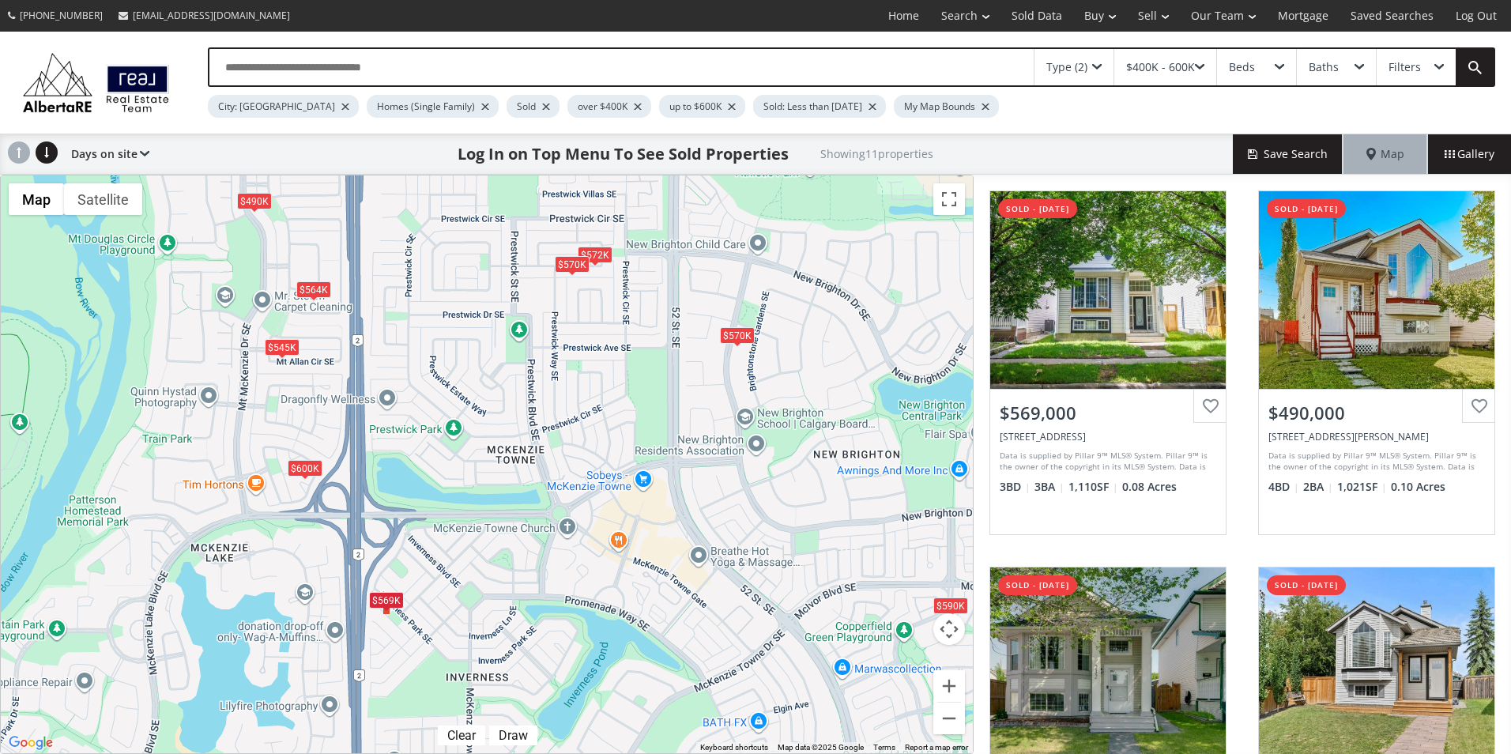
drag, startPoint x: 536, startPoint y: 510, endPoint x: 543, endPoint y: 363, distance: 147.2
click at [543, 364] on div "To navigate, press the arrow keys. $569K $490K $545K $560K $572K $564K $570K $6…" at bounding box center [487, 464] width 972 height 578
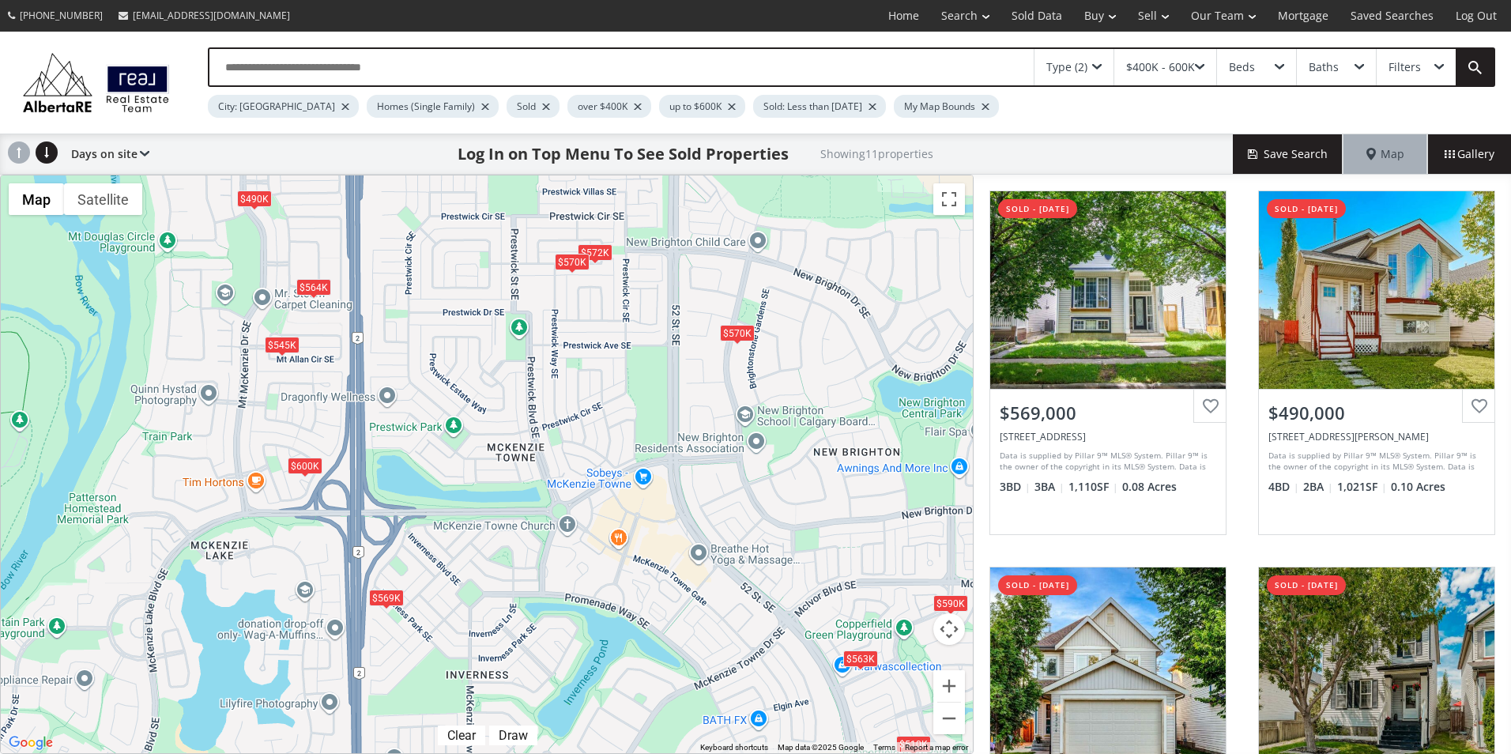
drag, startPoint x: 518, startPoint y: 553, endPoint x: 518, endPoint y: 511, distance: 41.9
click at [518, 511] on div "← Move left → Move right ↑ Move up ↓ Move down + Zoom in - Zoom out Home Jump l…" at bounding box center [487, 464] width 974 height 579
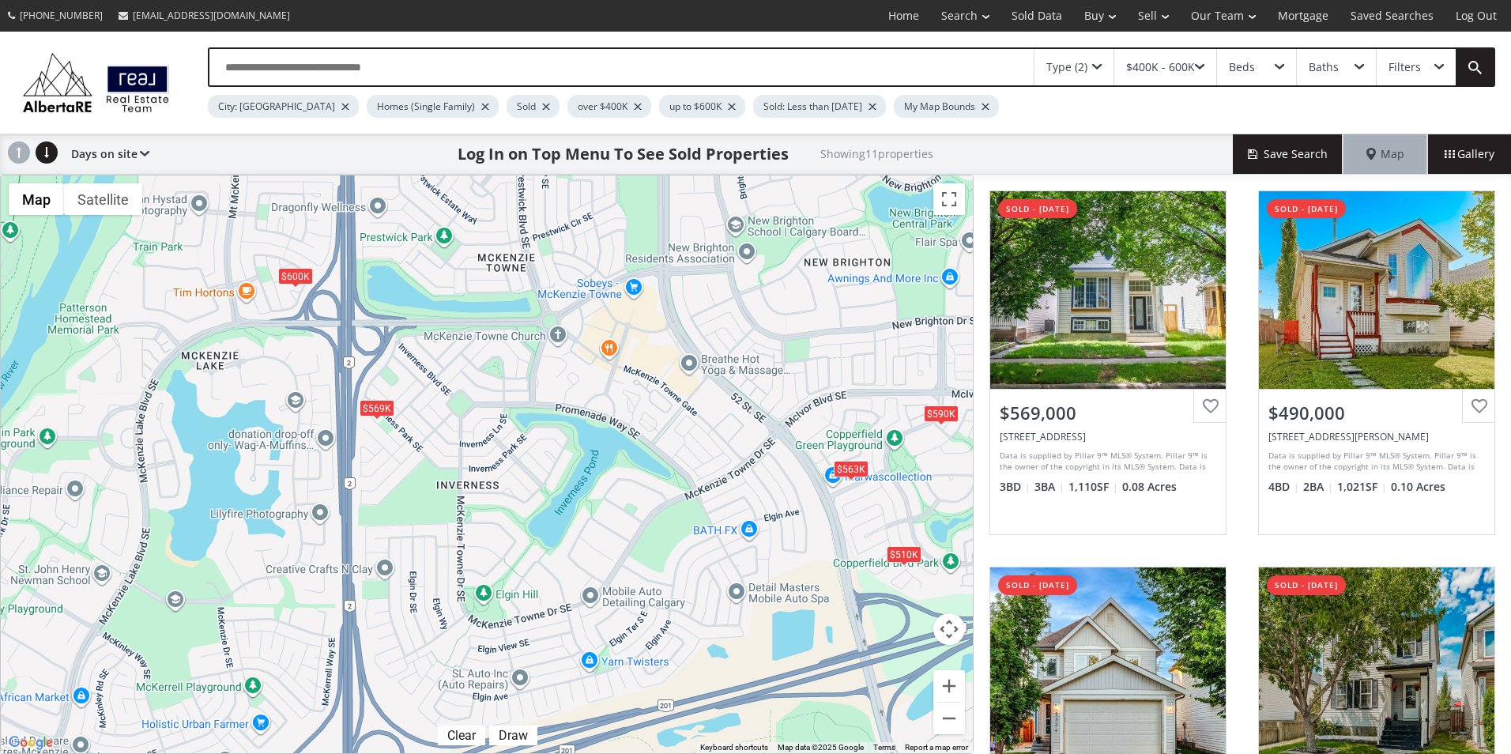
drag, startPoint x: 539, startPoint y: 624, endPoint x: 529, endPoint y: 428, distance: 196.2
click at [529, 428] on div "To navigate, press the arrow keys. $569K $490K $563K $510K $545K $572K $564K $5…" at bounding box center [487, 464] width 972 height 578
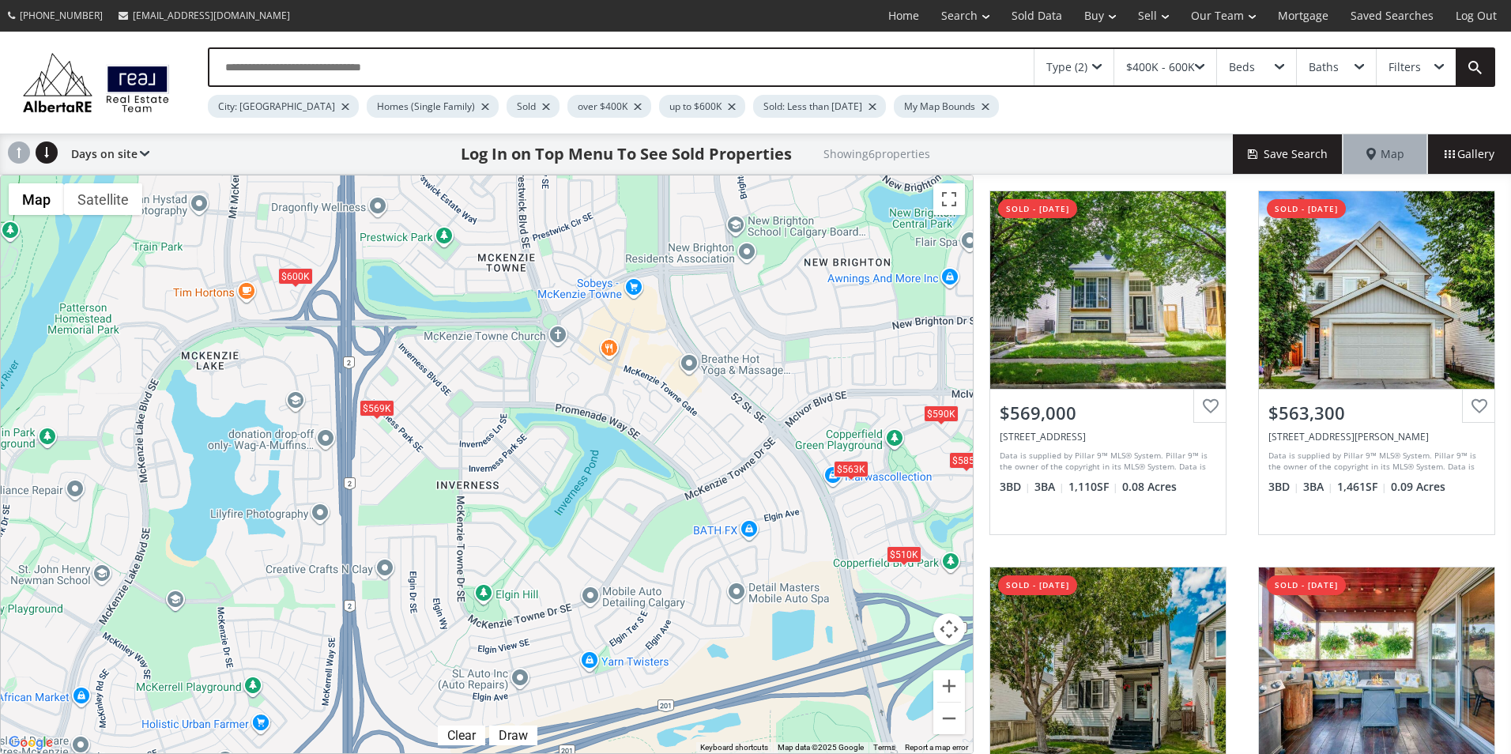
click at [381, 410] on div "$569K" at bounding box center [377, 407] width 35 height 17
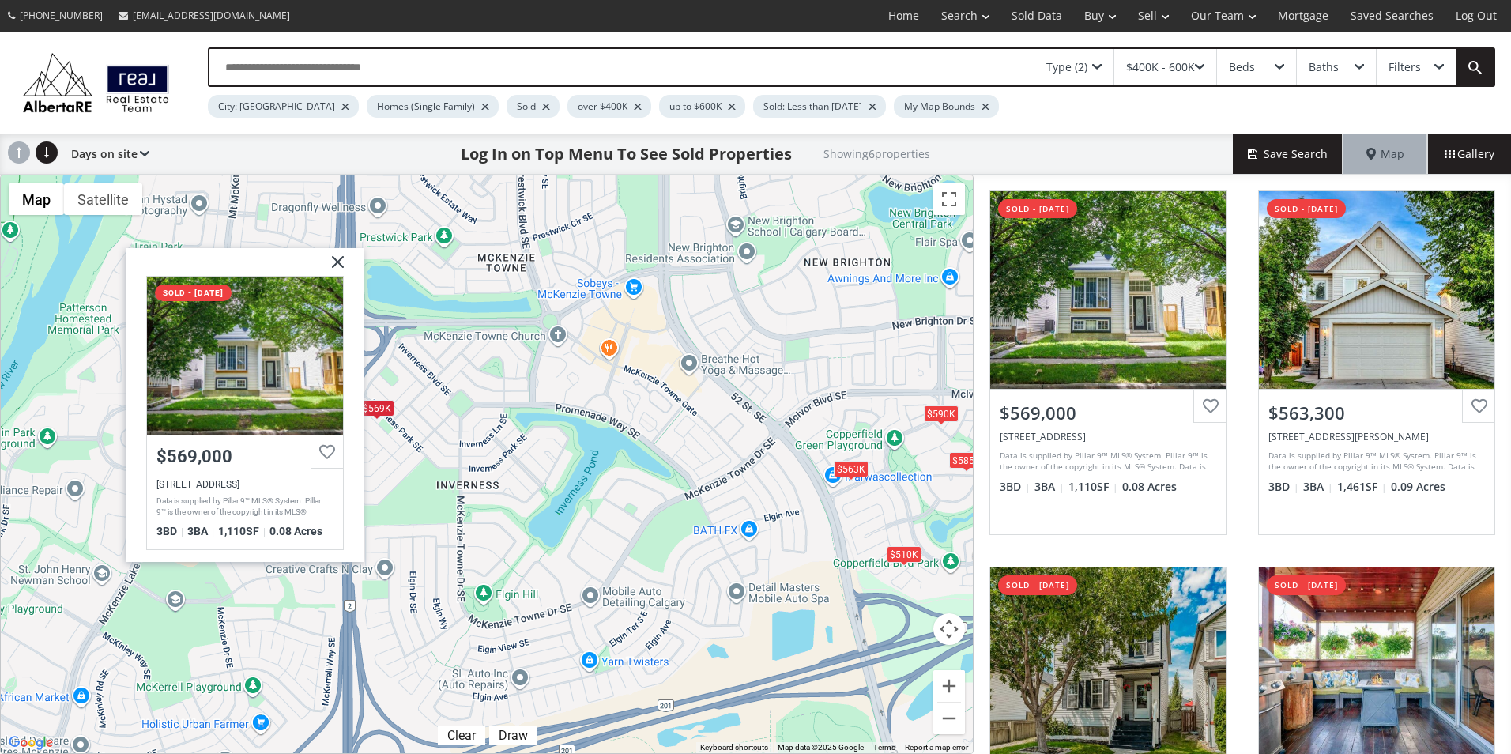
click at [343, 269] on img at bounding box center [332, 268] width 40 height 40
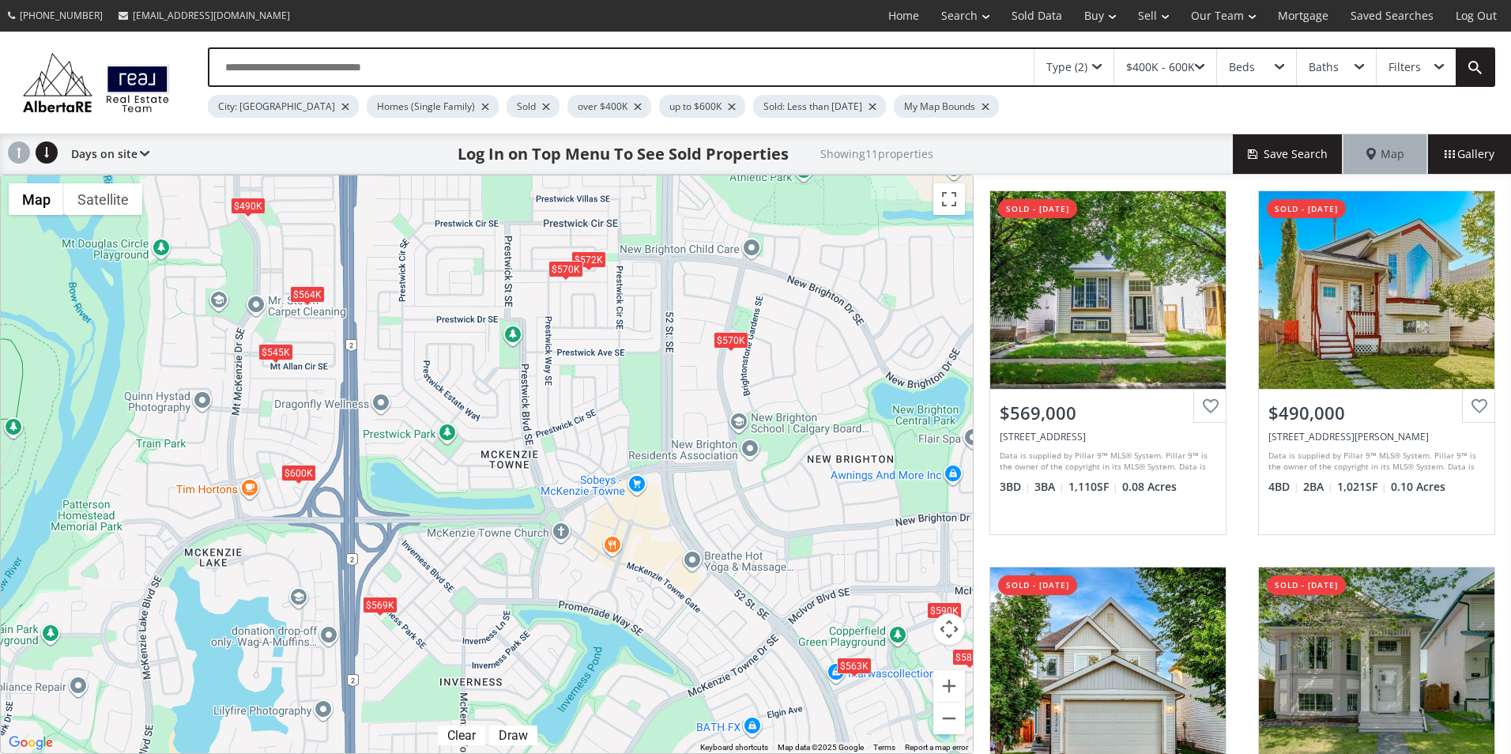
click at [563, 269] on div "$570K" at bounding box center [565, 269] width 35 height 17
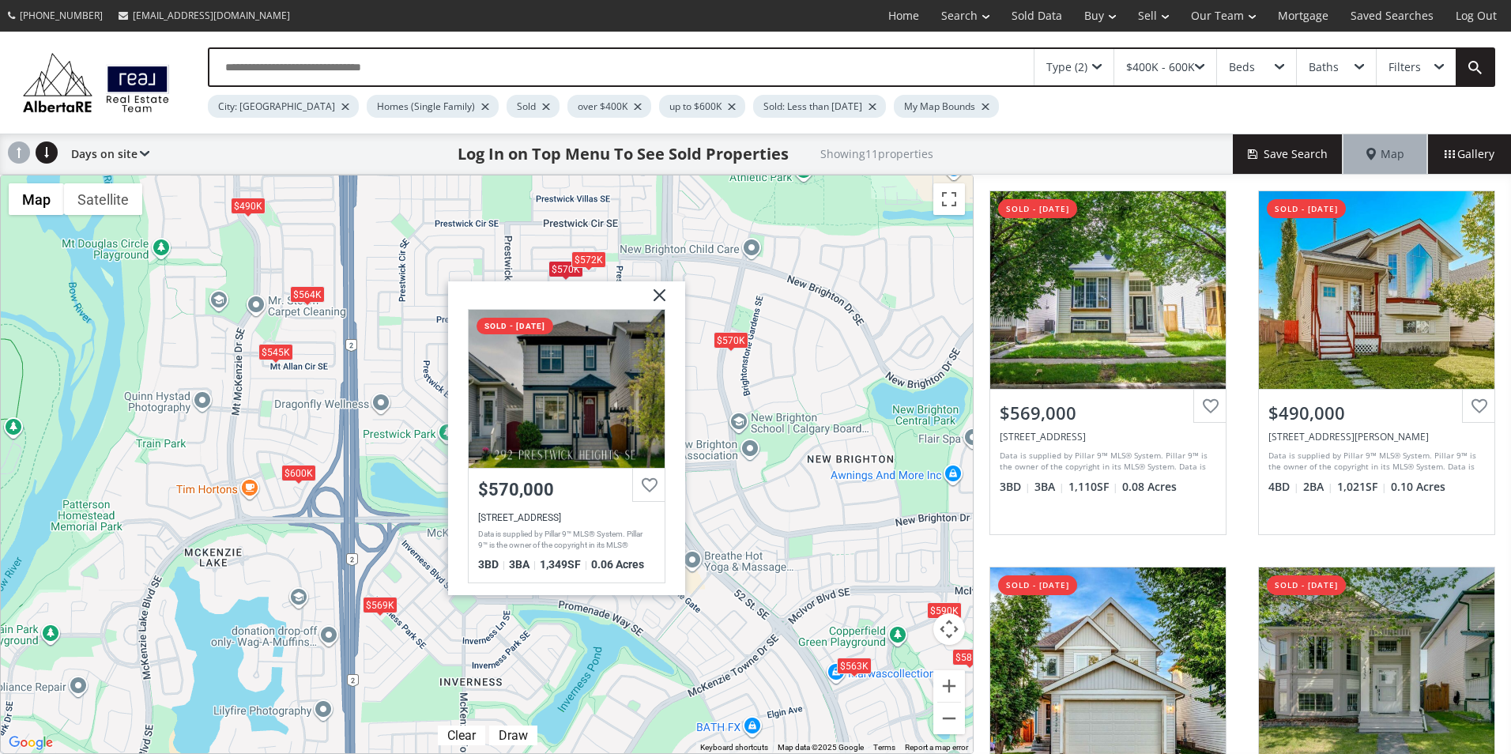
click at [593, 258] on div "$572K" at bounding box center [588, 259] width 35 height 17
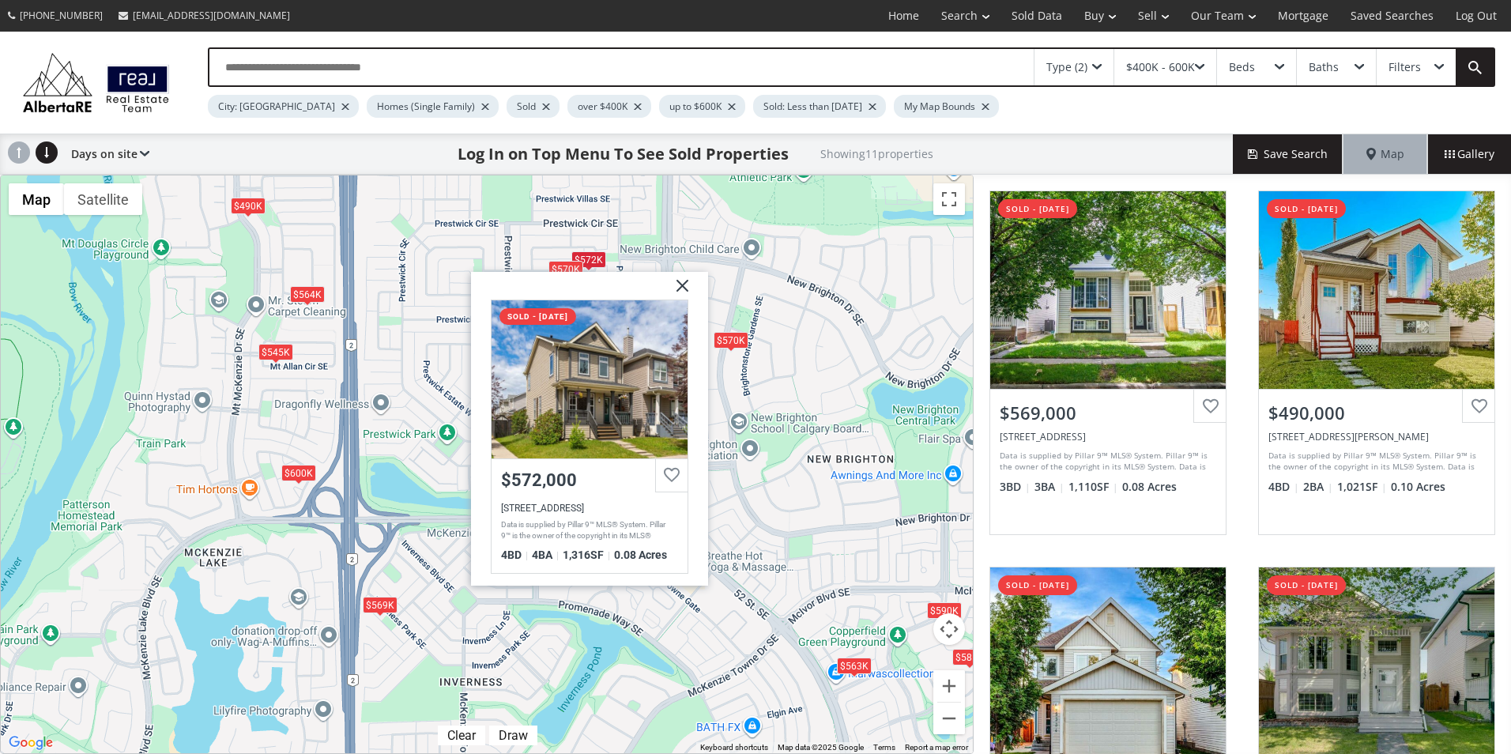
click at [445, 234] on div "To navigate, press the arrow keys. $569K $490K $563K $545K $572K $564K $570K $6…" at bounding box center [487, 464] width 972 height 578
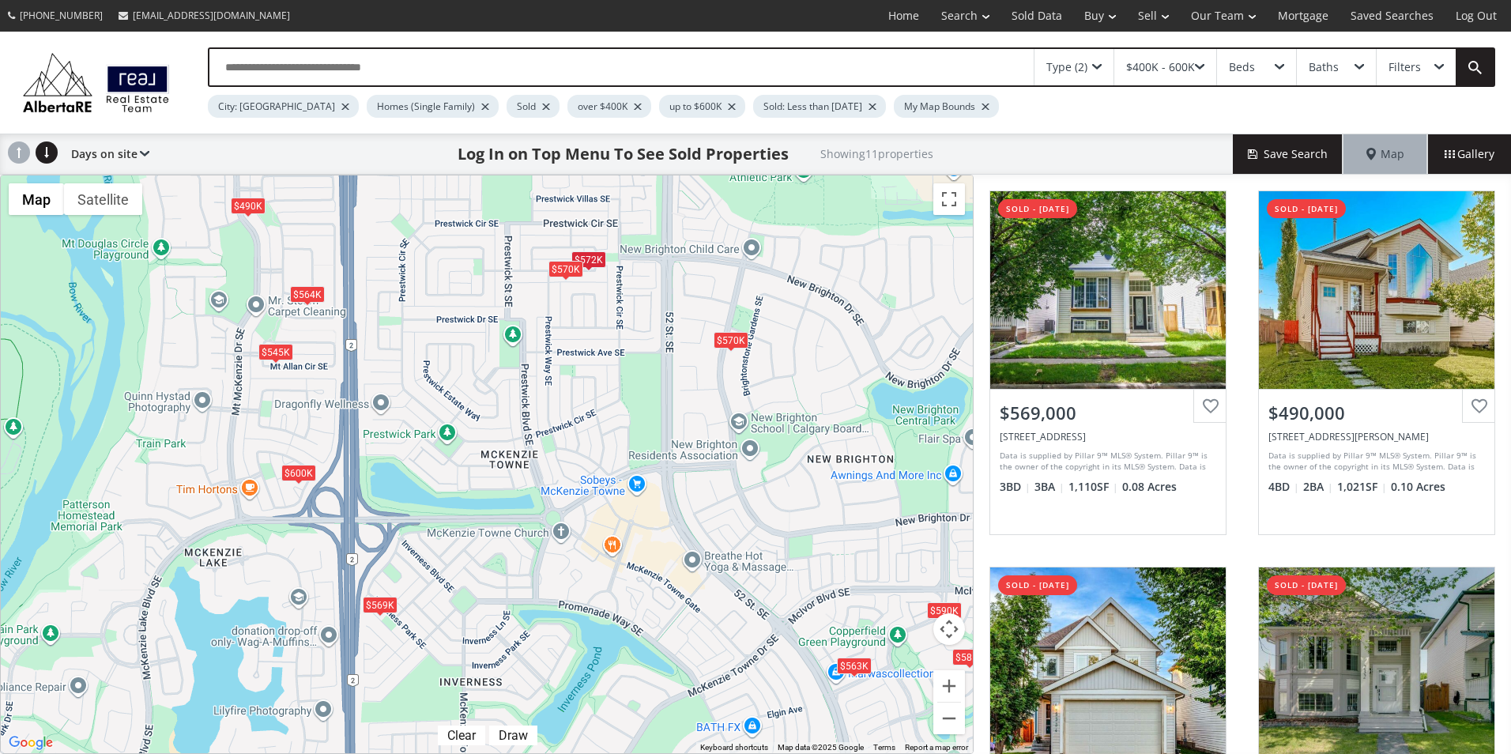
click at [744, 345] on div "$570K" at bounding box center [731, 339] width 35 height 17
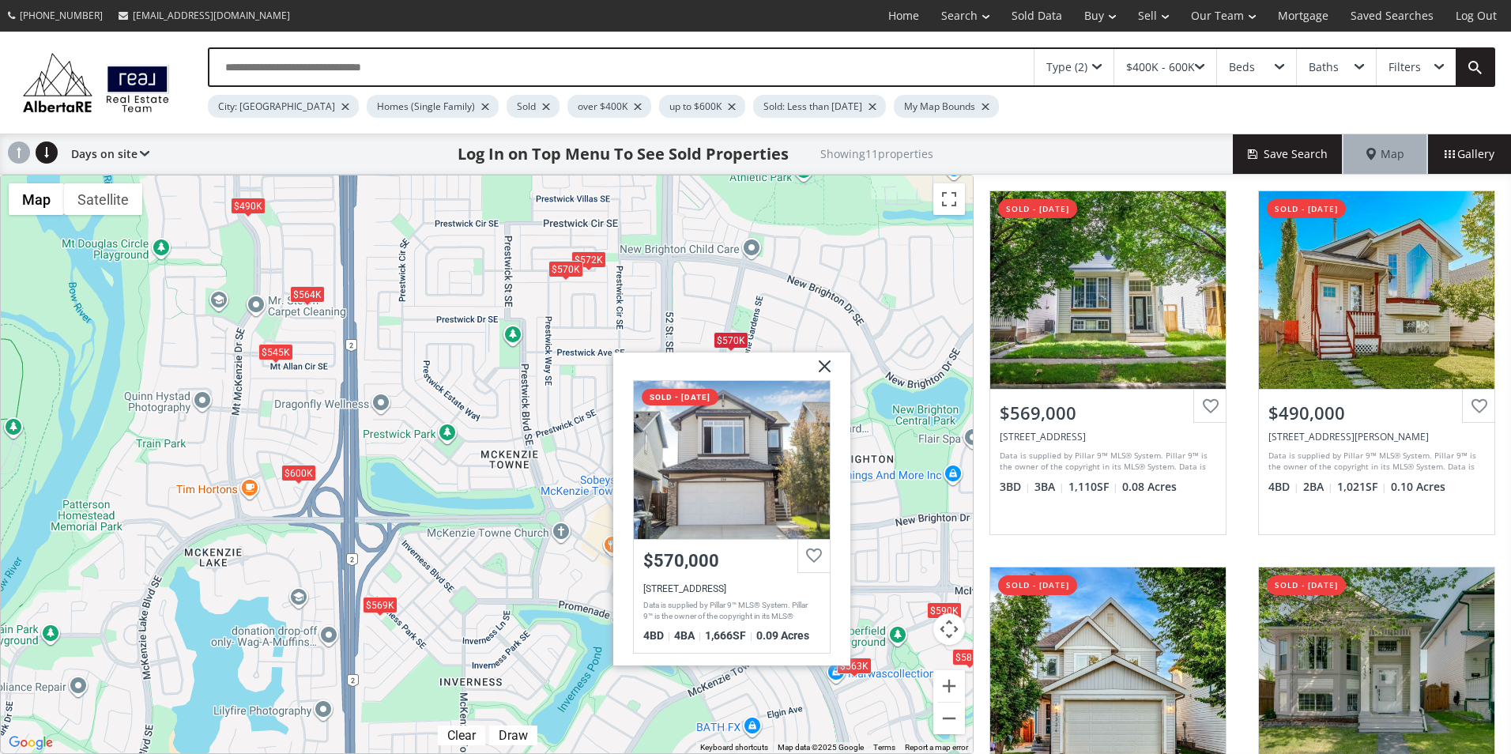
click at [556, 390] on div "To navigate, press the arrow keys. $569K $490K $563K $545K $572K $564K $570K $6…" at bounding box center [487, 464] width 972 height 578
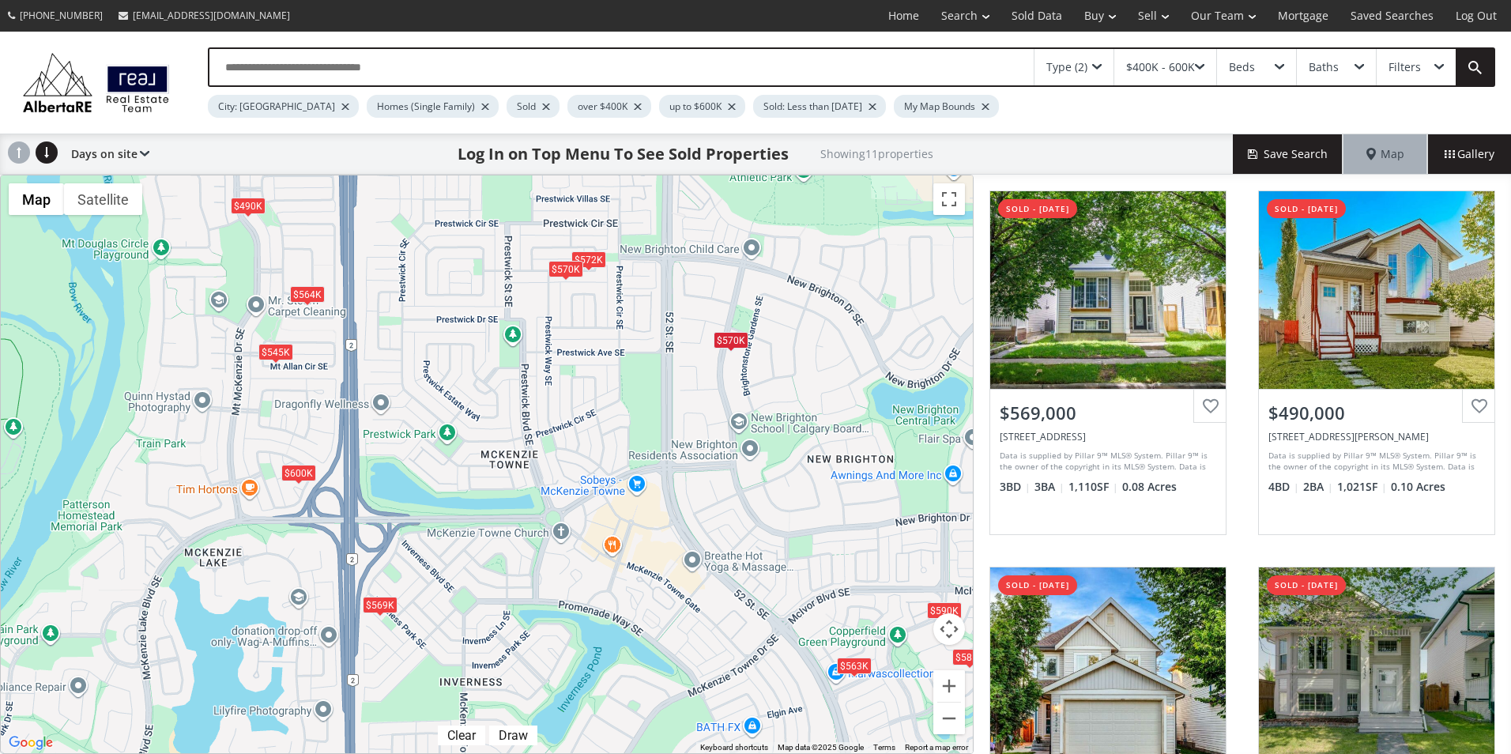
click at [565, 270] on div "$570K" at bounding box center [565, 269] width 35 height 17
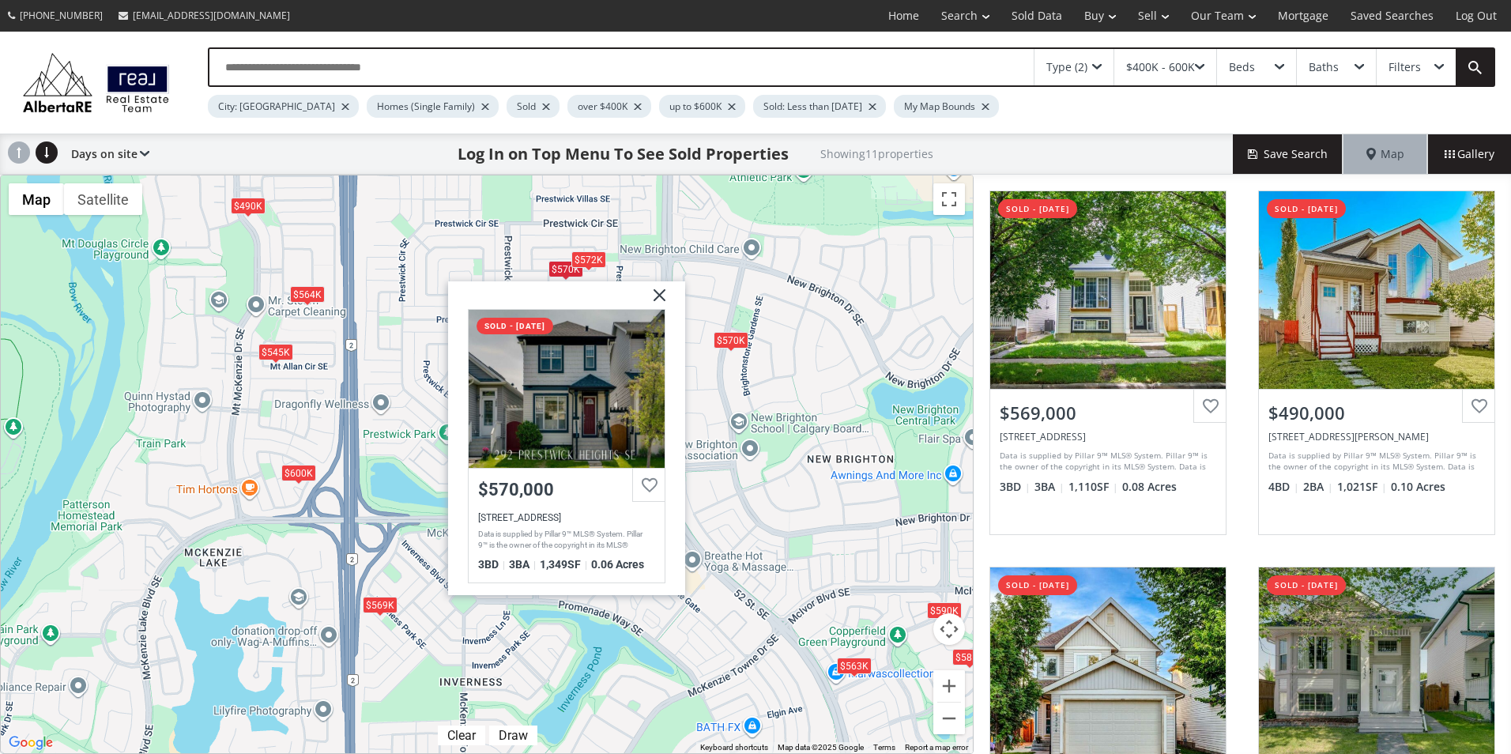
click at [590, 258] on div "$572K" at bounding box center [588, 259] width 35 height 17
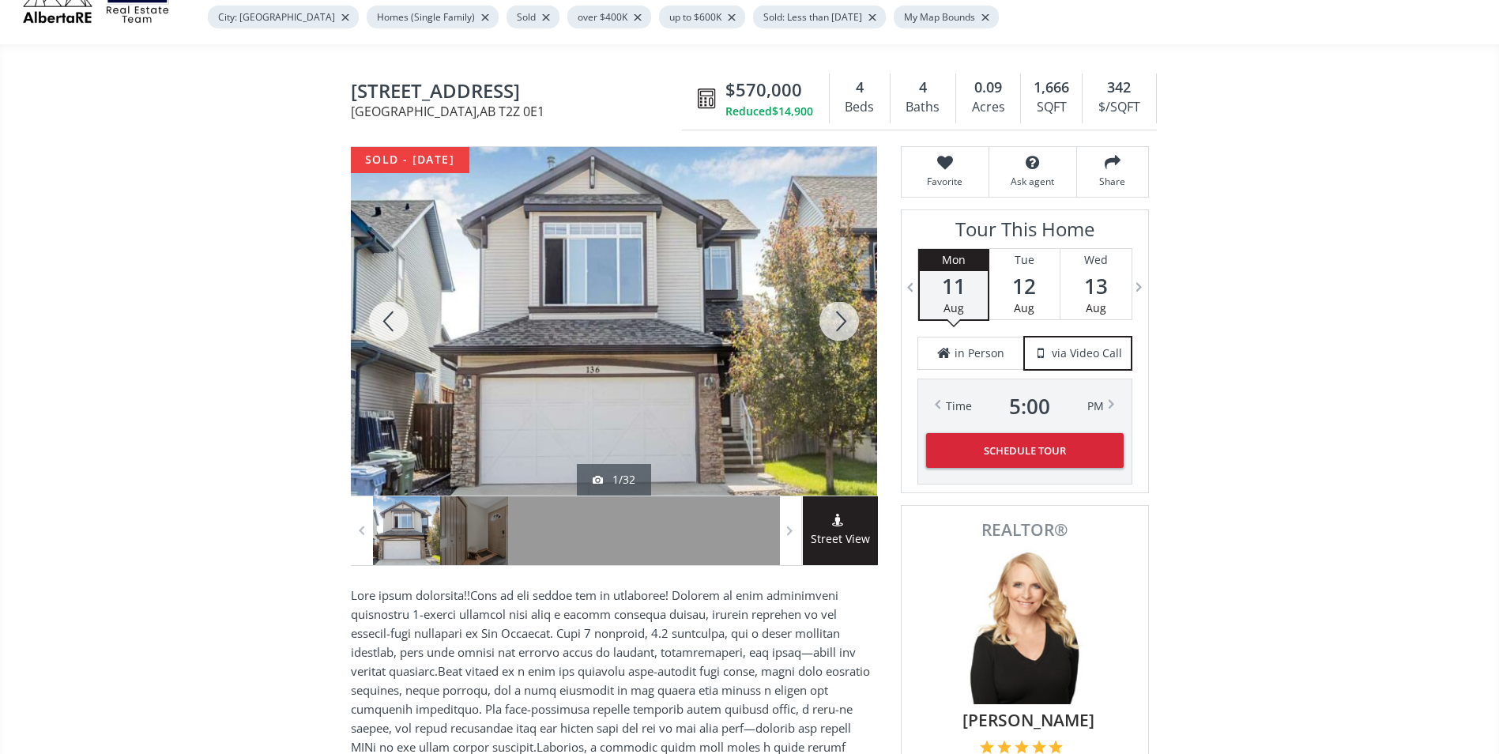
scroll to position [79, 0]
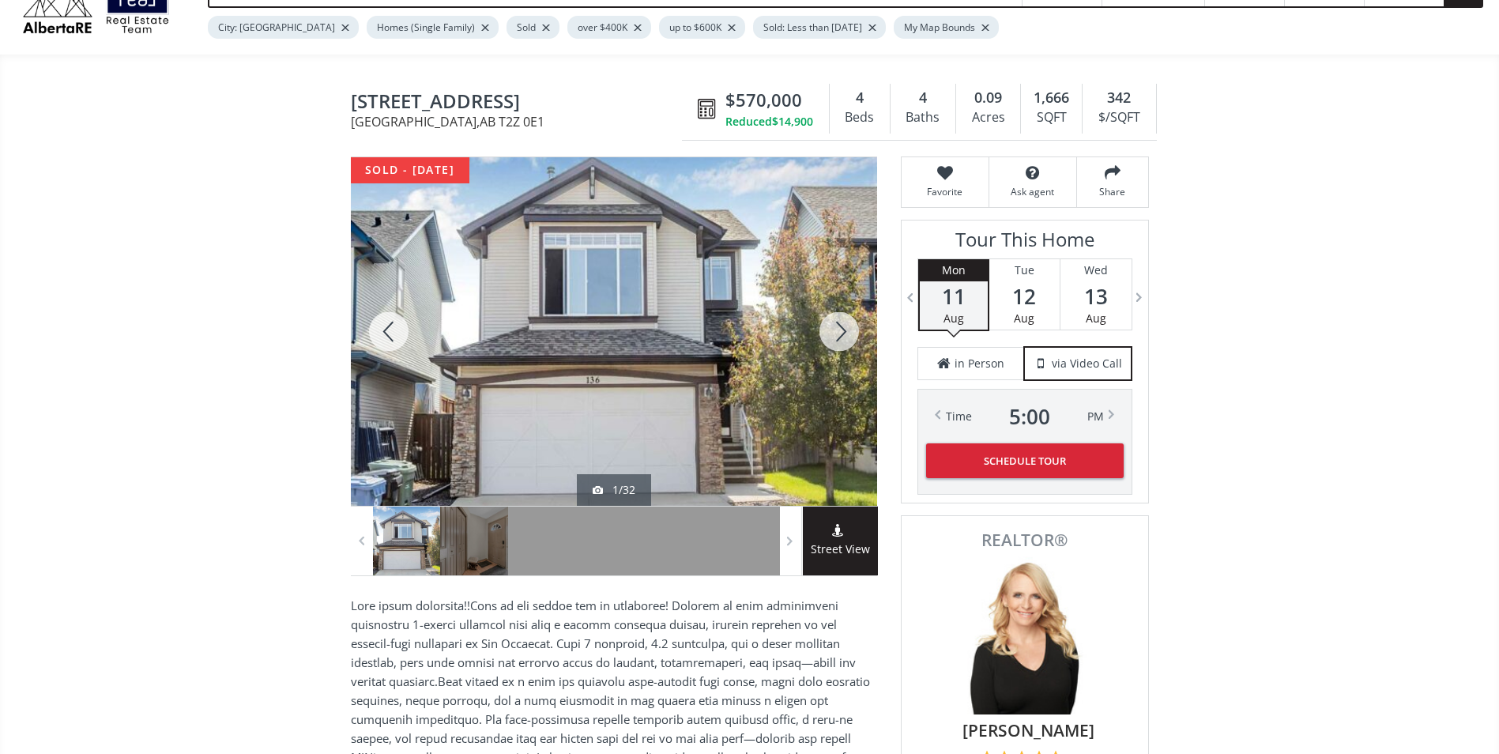
click at [842, 322] on div at bounding box center [839, 331] width 76 height 349
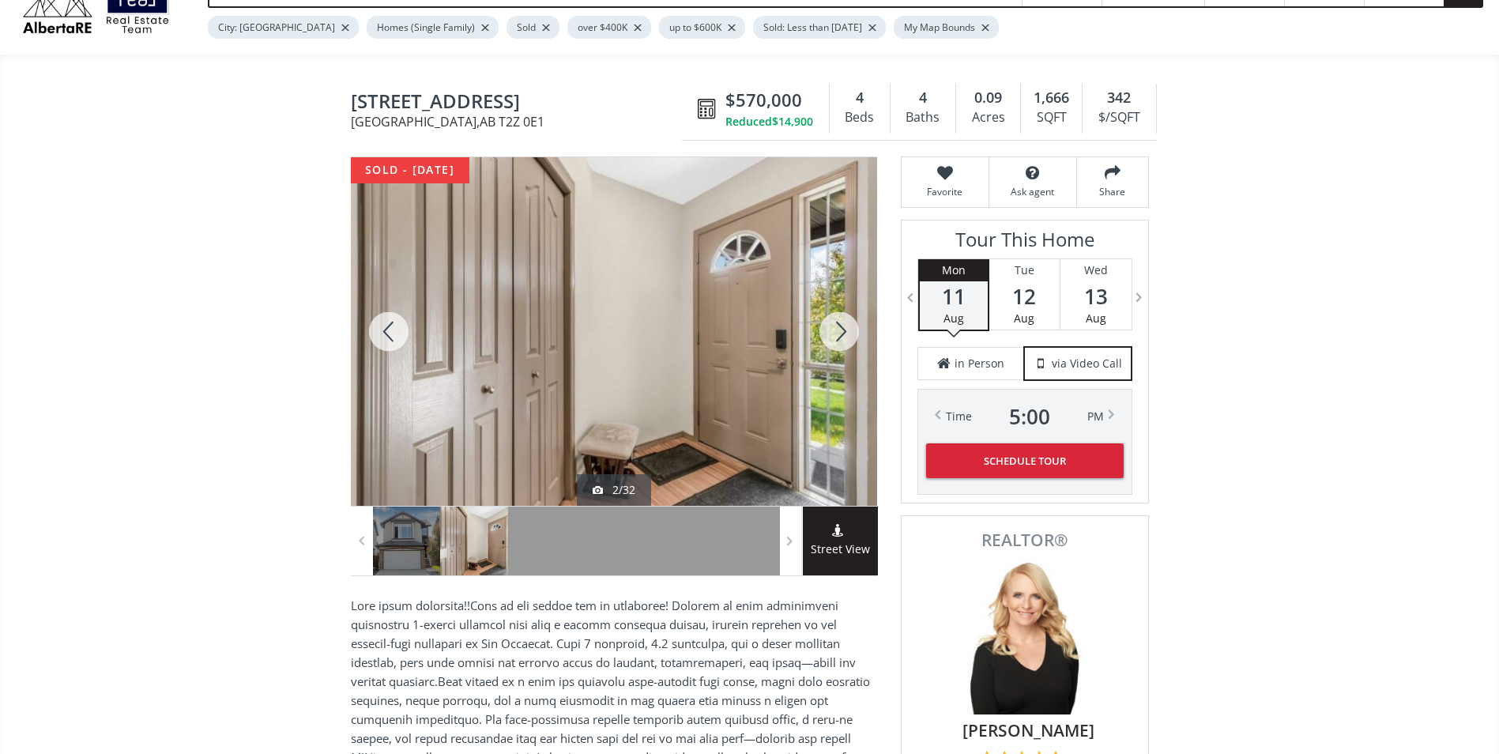
click at [842, 322] on div at bounding box center [839, 331] width 76 height 349
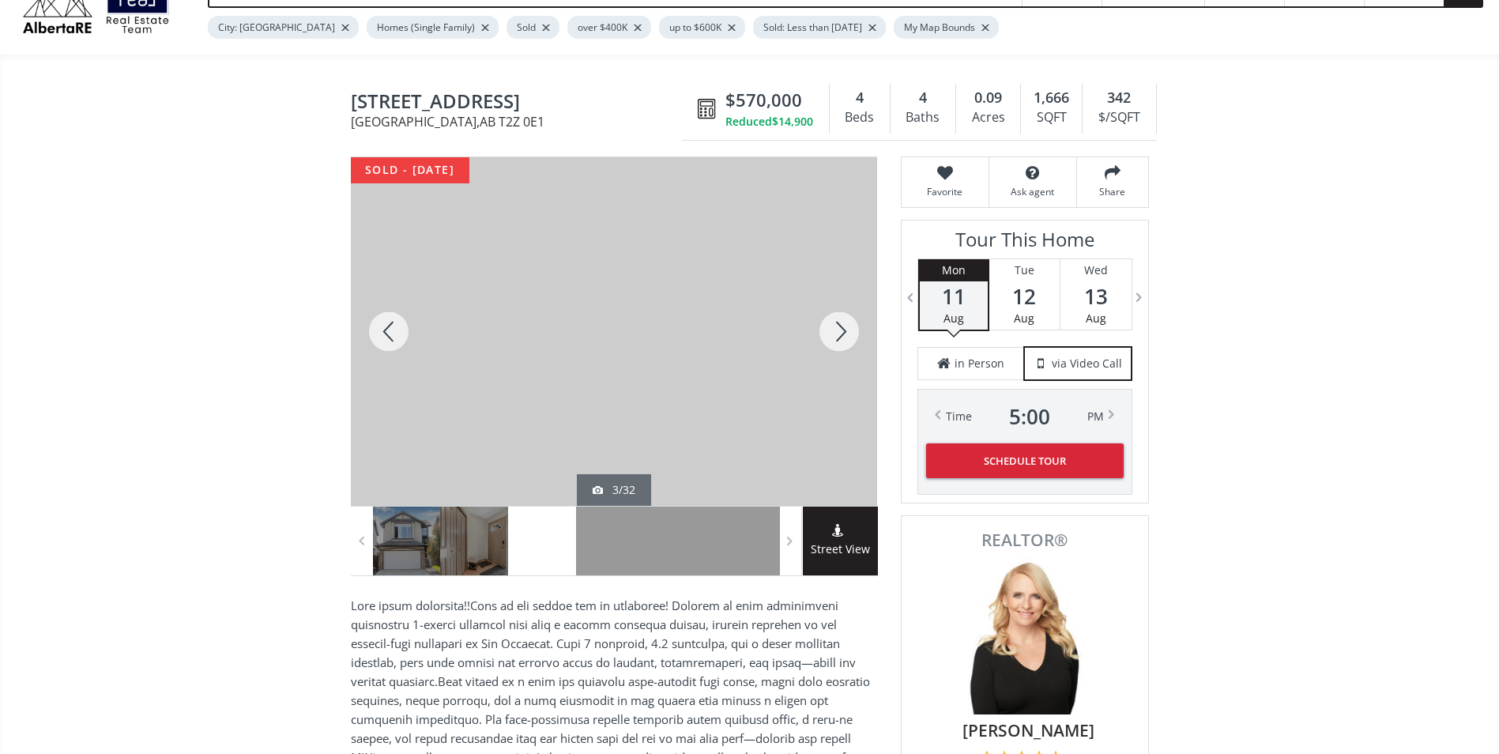
click at [842, 322] on div at bounding box center [839, 331] width 76 height 349
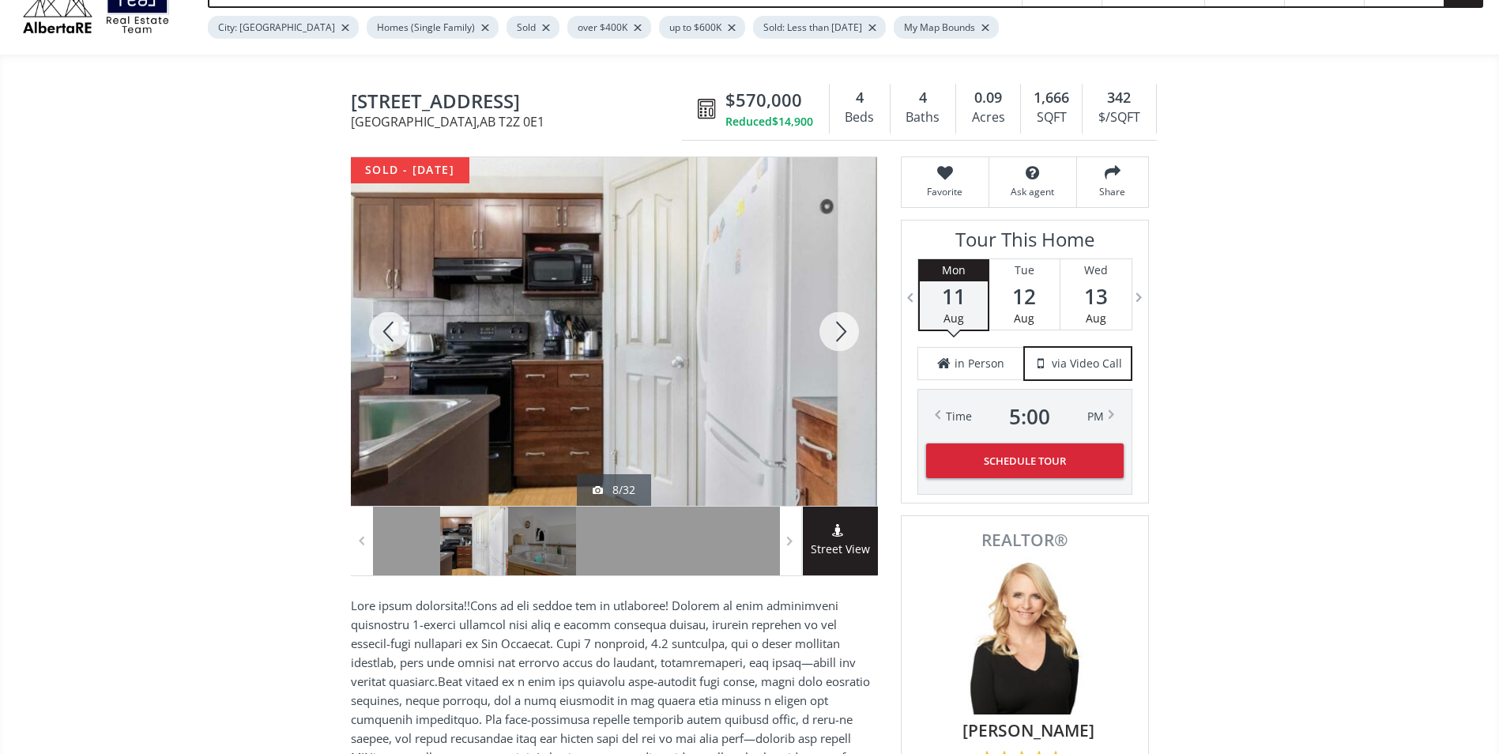
click at [842, 322] on div at bounding box center [839, 331] width 76 height 349
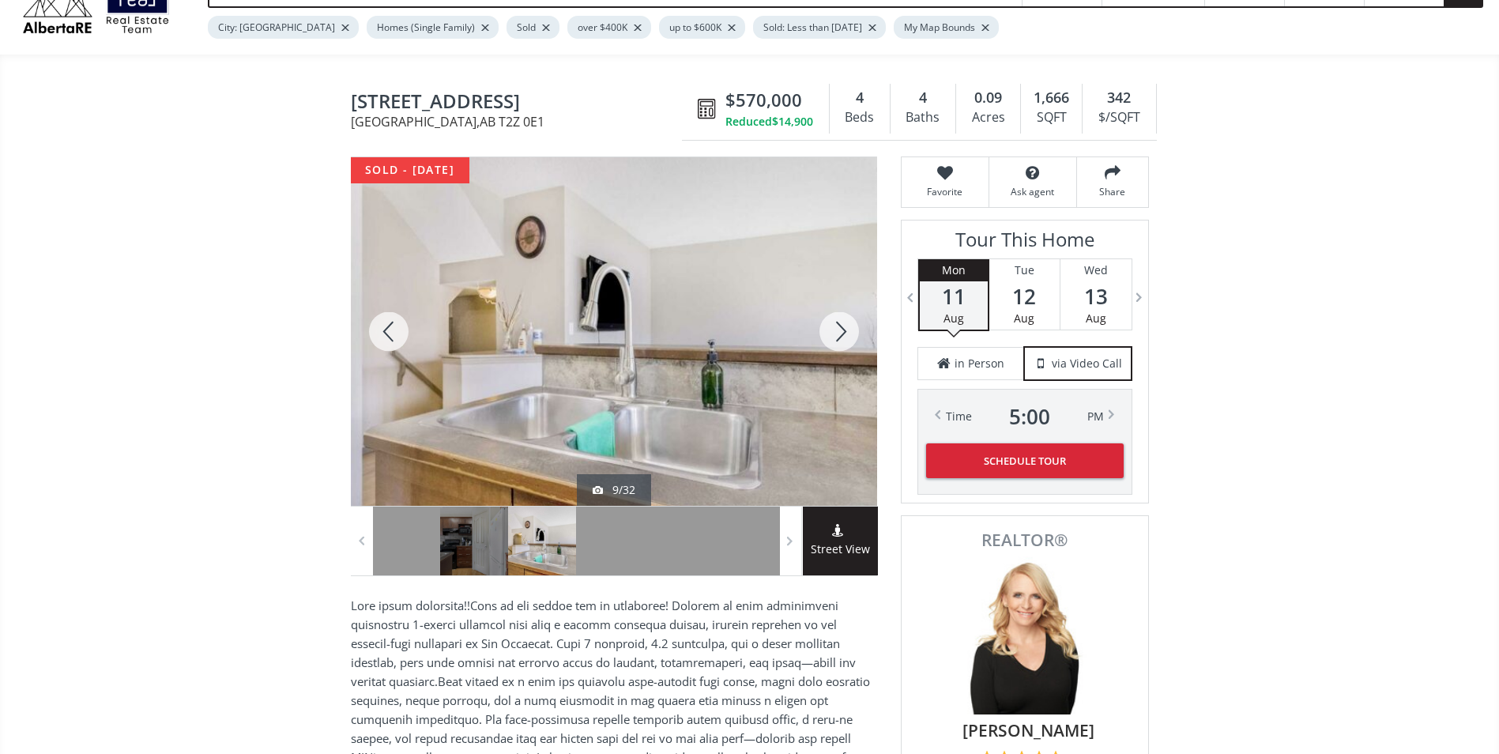
click at [842, 322] on div at bounding box center [839, 331] width 76 height 349
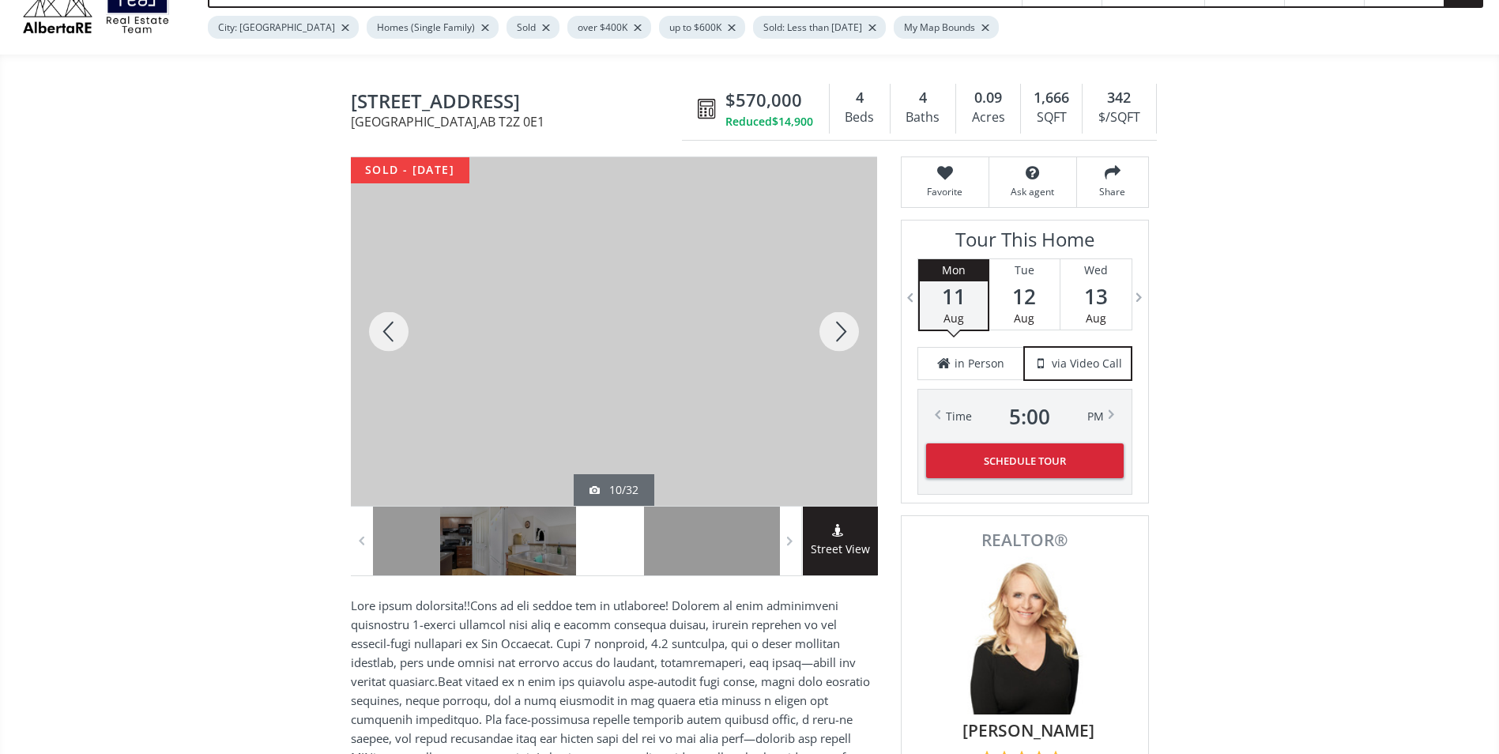
click at [842, 322] on div at bounding box center [839, 331] width 76 height 349
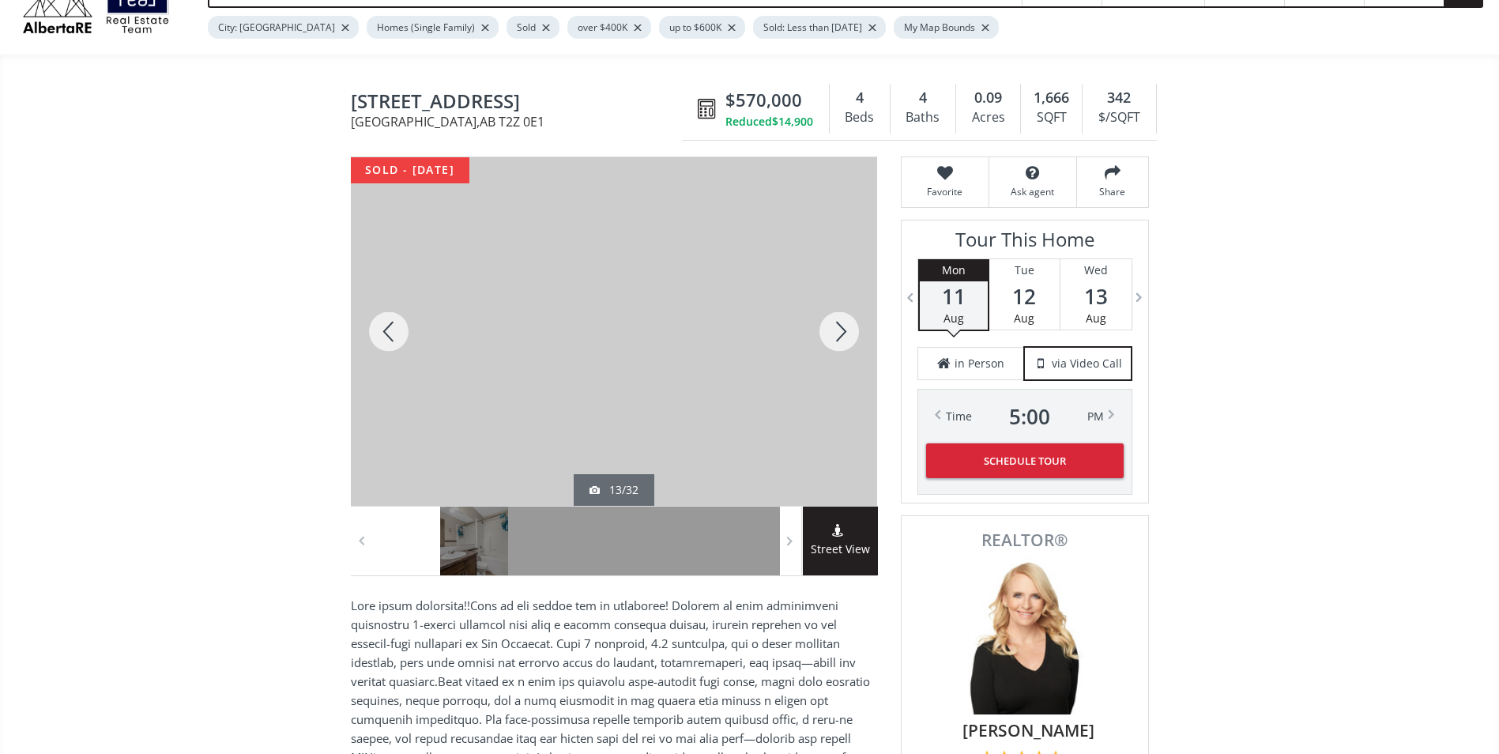
click at [842, 322] on div at bounding box center [839, 331] width 76 height 349
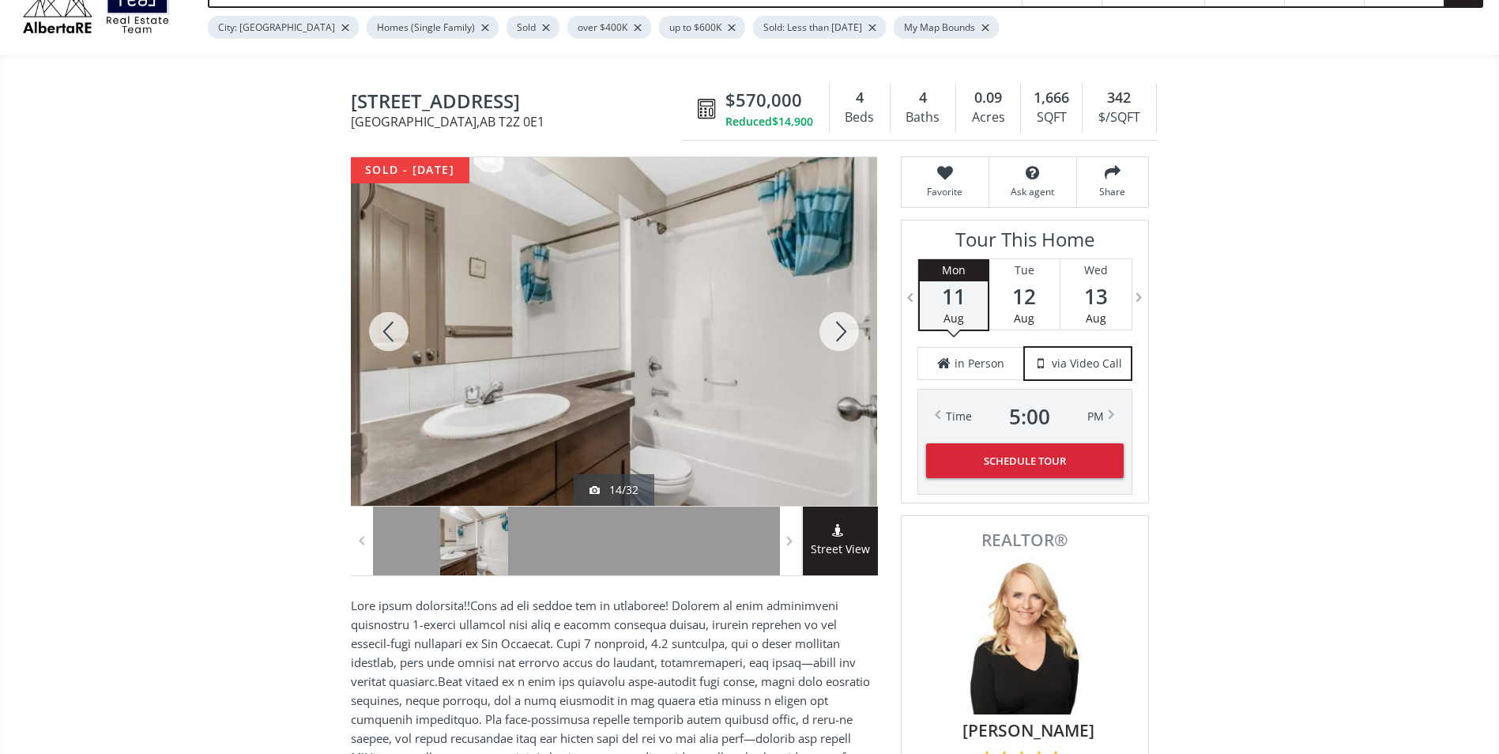
click at [842, 322] on div at bounding box center [839, 331] width 76 height 349
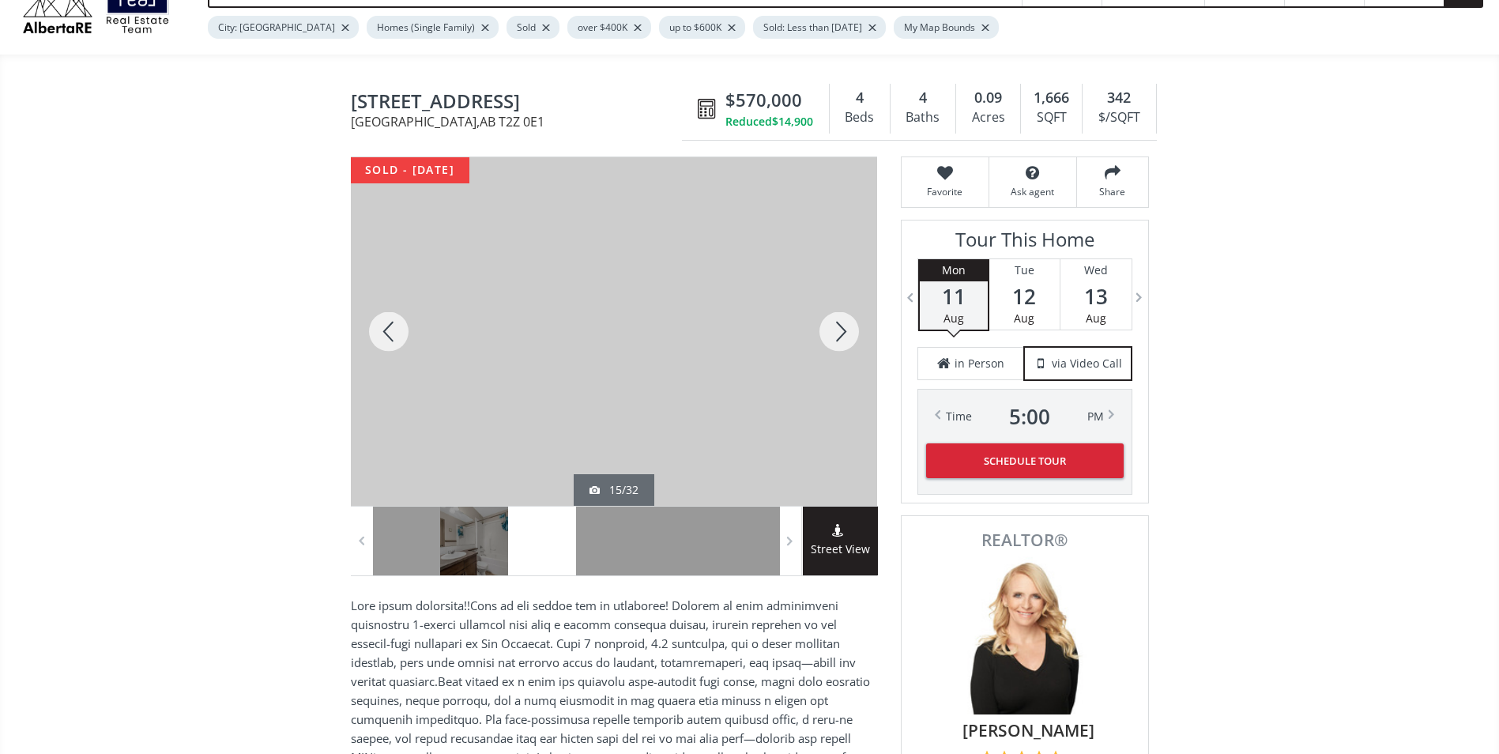
click at [842, 322] on div at bounding box center [839, 331] width 76 height 349
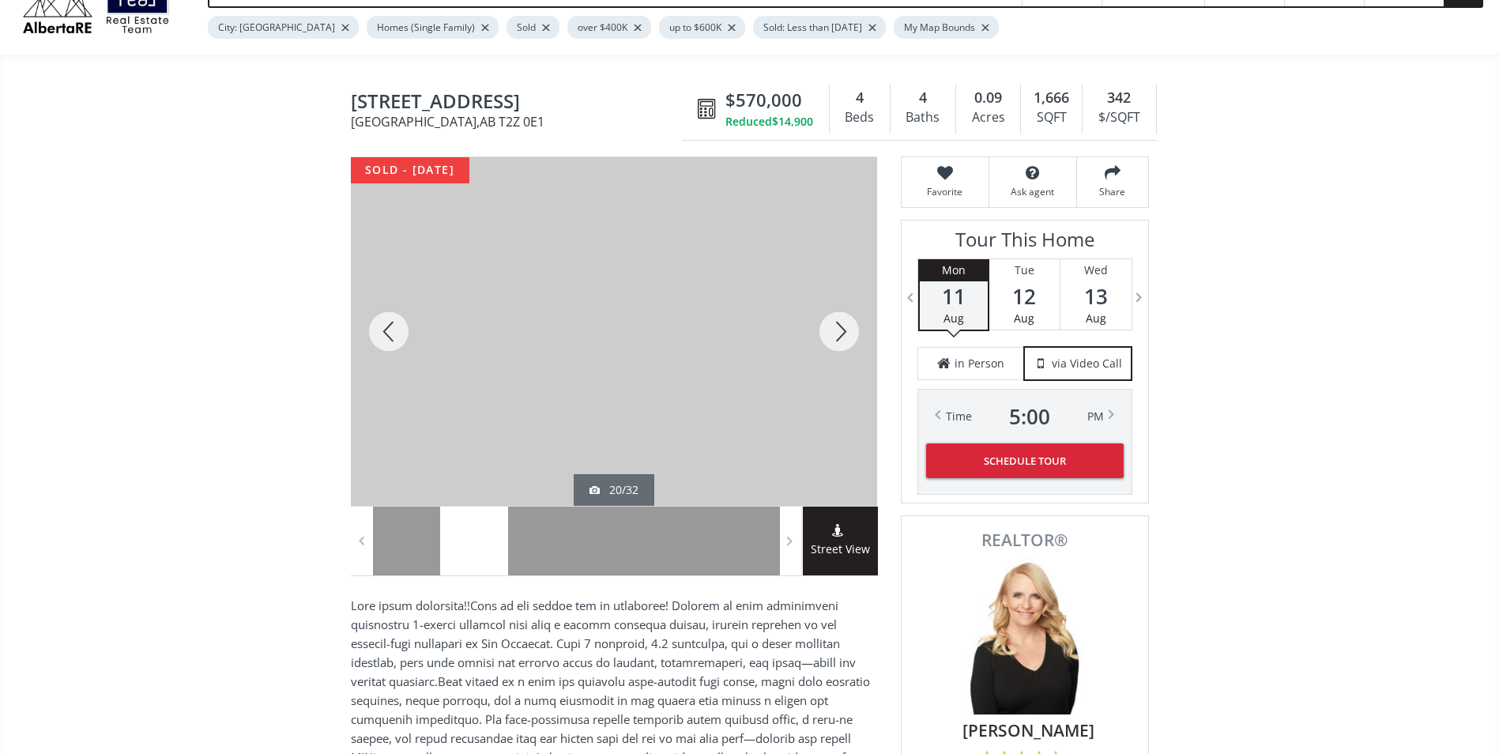
click at [842, 322] on div at bounding box center [839, 331] width 76 height 349
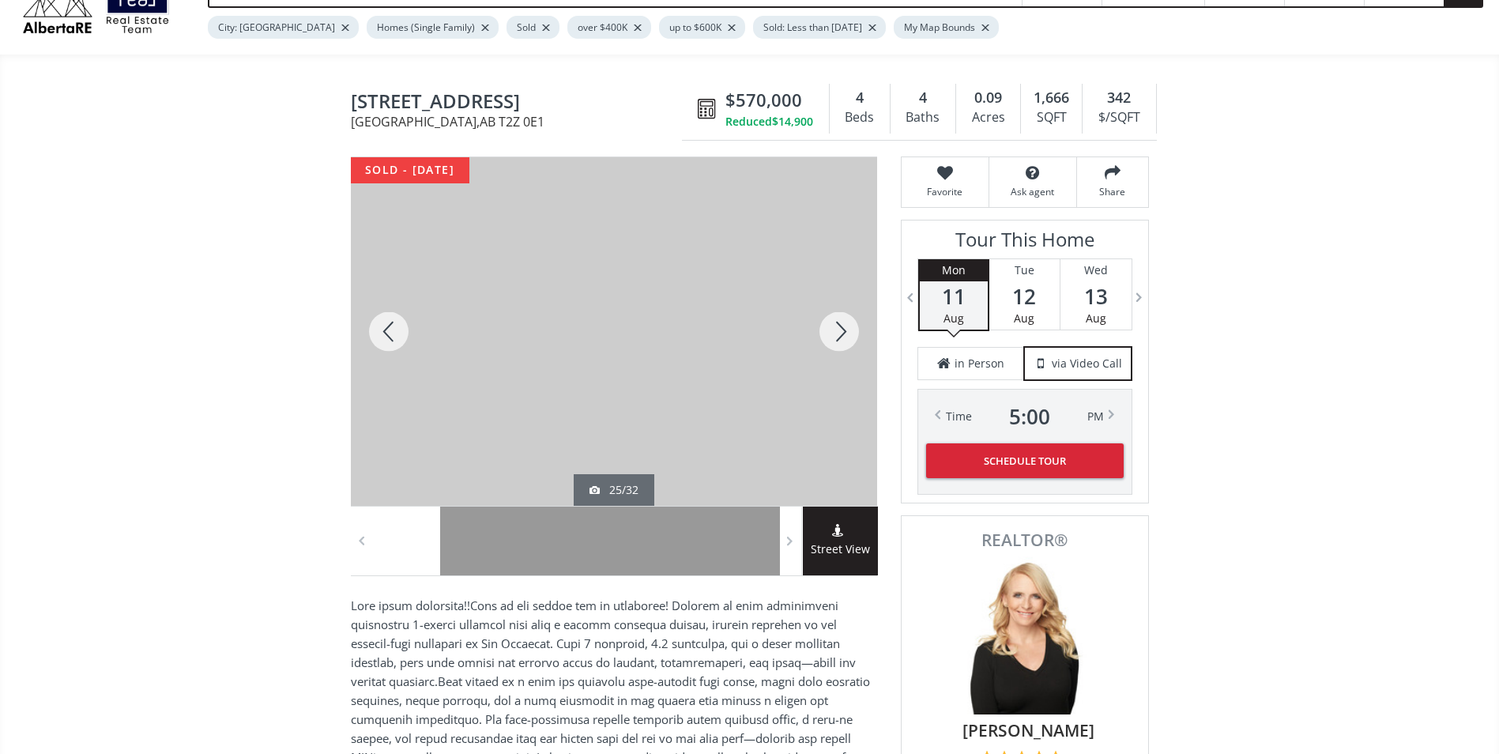
click at [842, 322] on div at bounding box center [839, 331] width 76 height 349
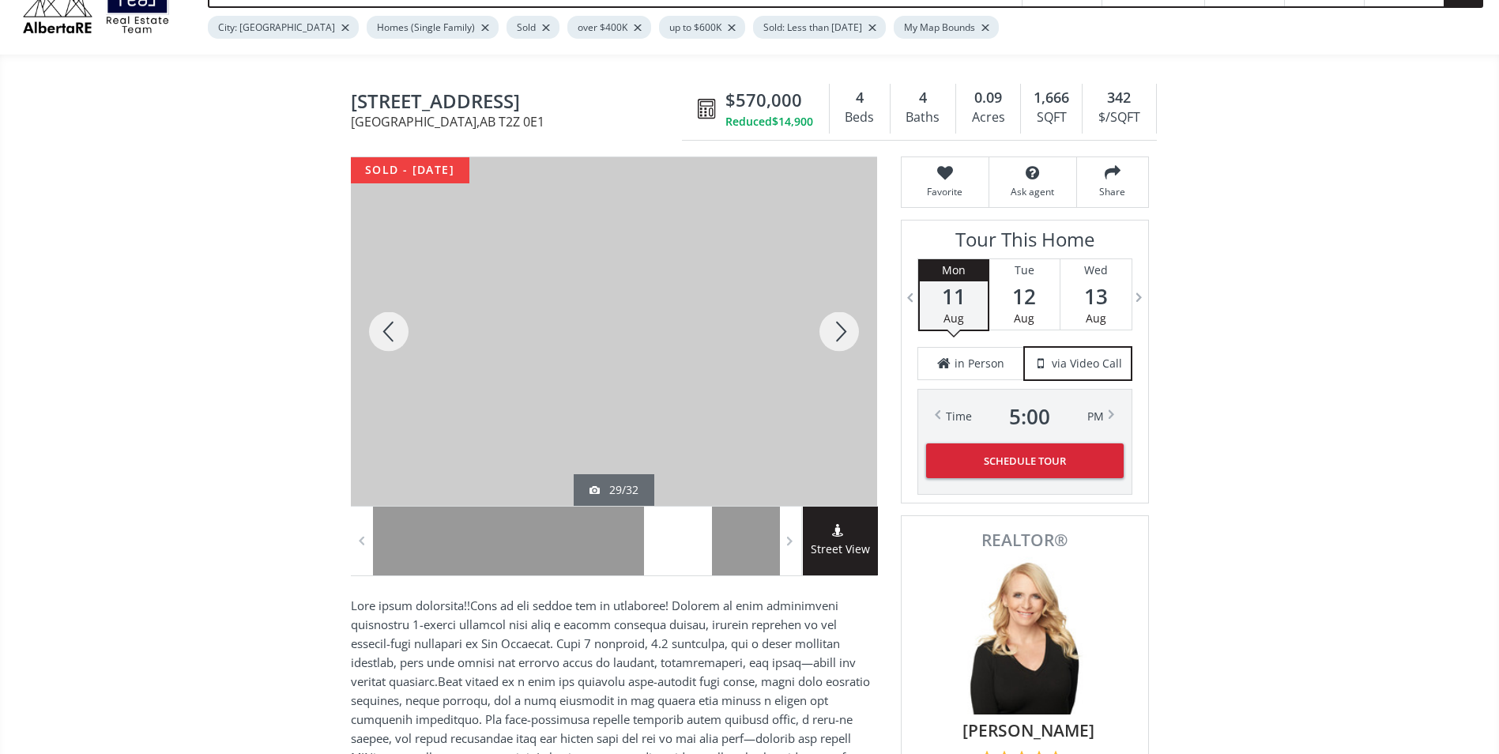
click at [842, 322] on div at bounding box center [839, 331] width 76 height 349
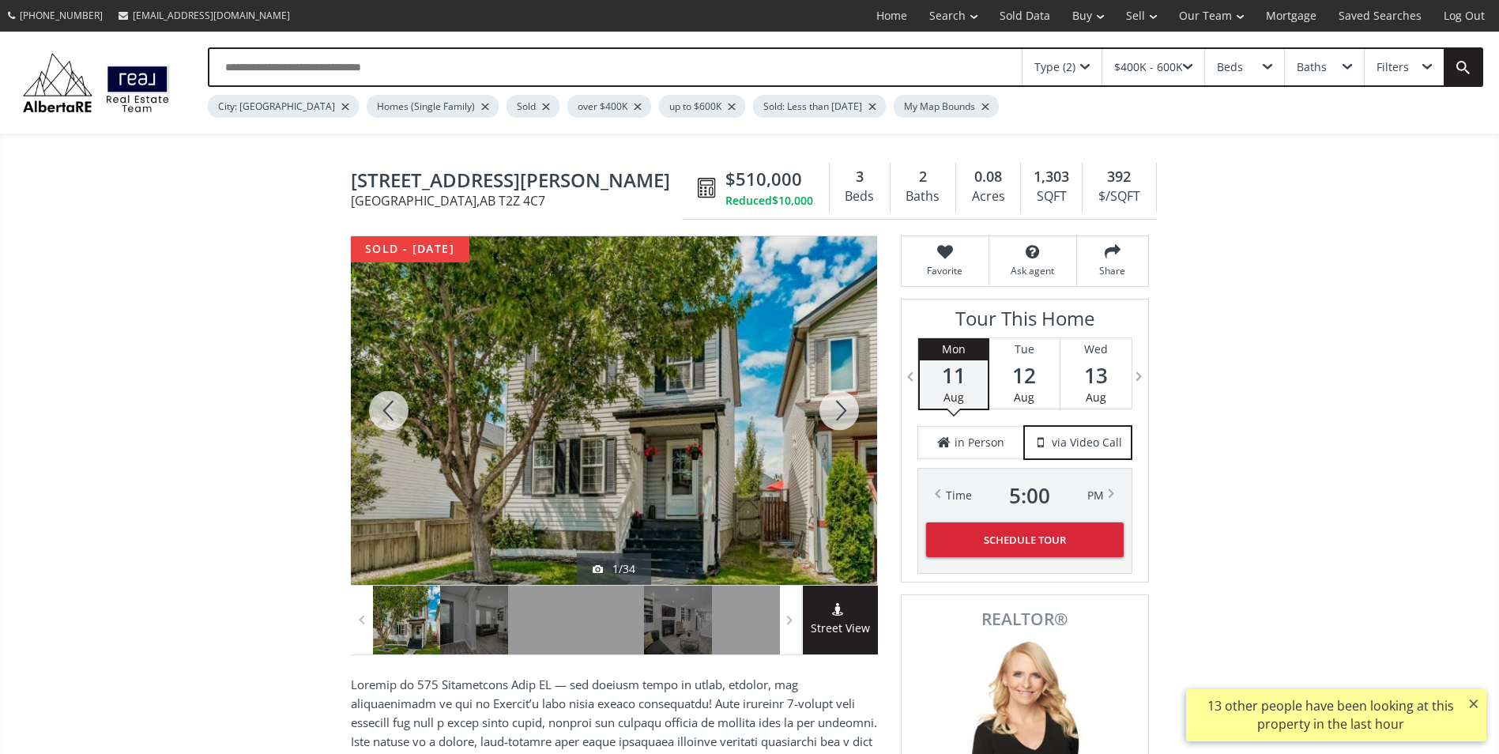
click at [845, 417] on div at bounding box center [839, 410] width 76 height 349
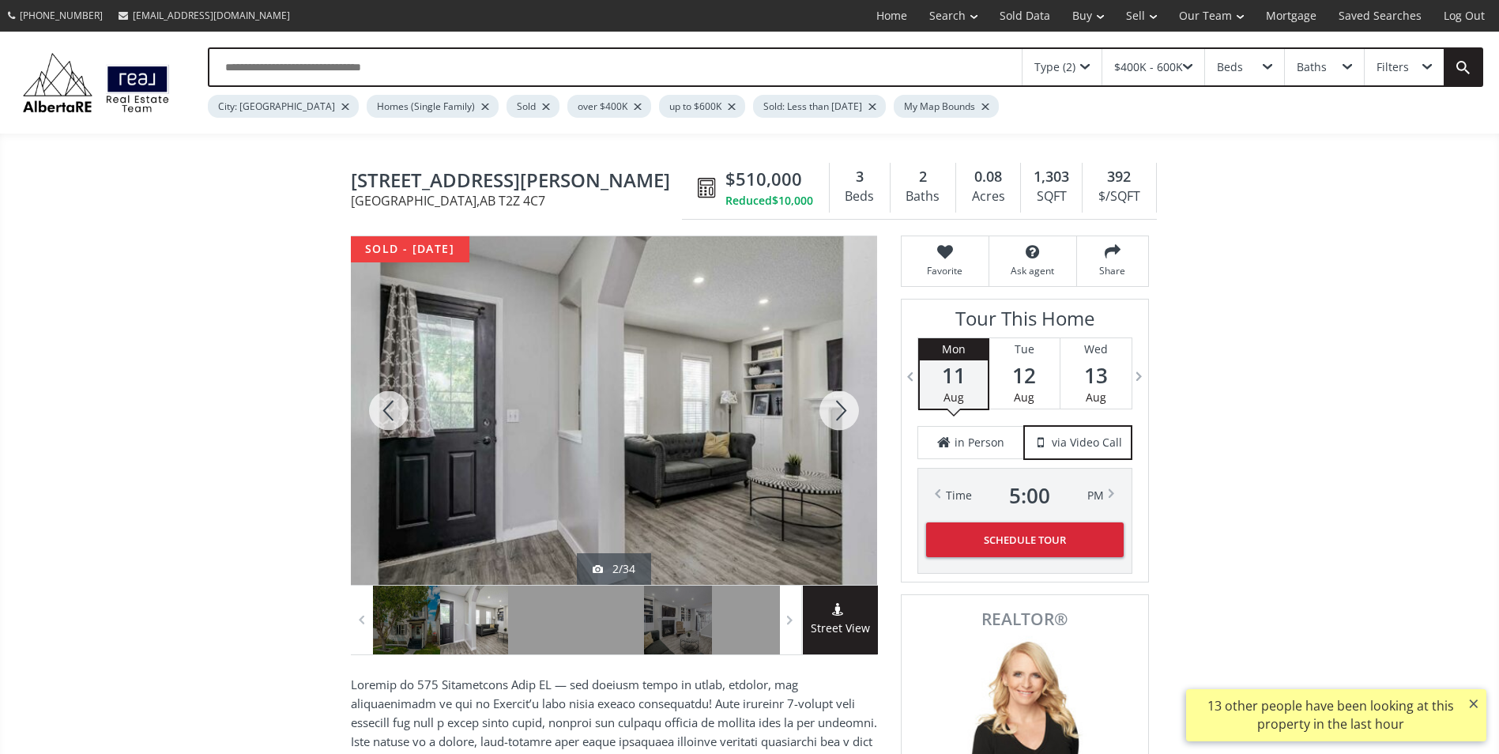
click at [845, 417] on div at bounding box center [839, 410] width 76 height 349
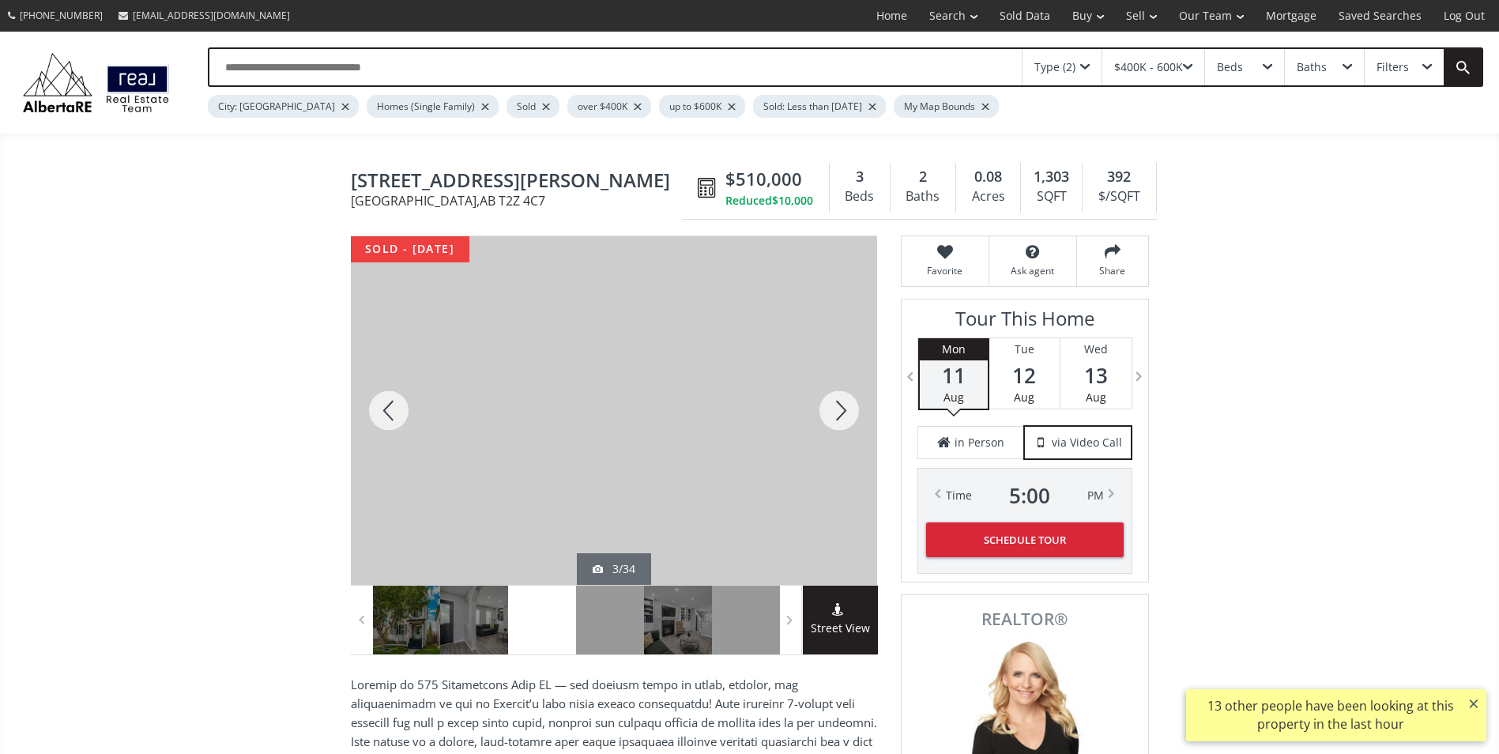
click at [845, 417] on div at bounding box center [839, 410] width 76 height 349
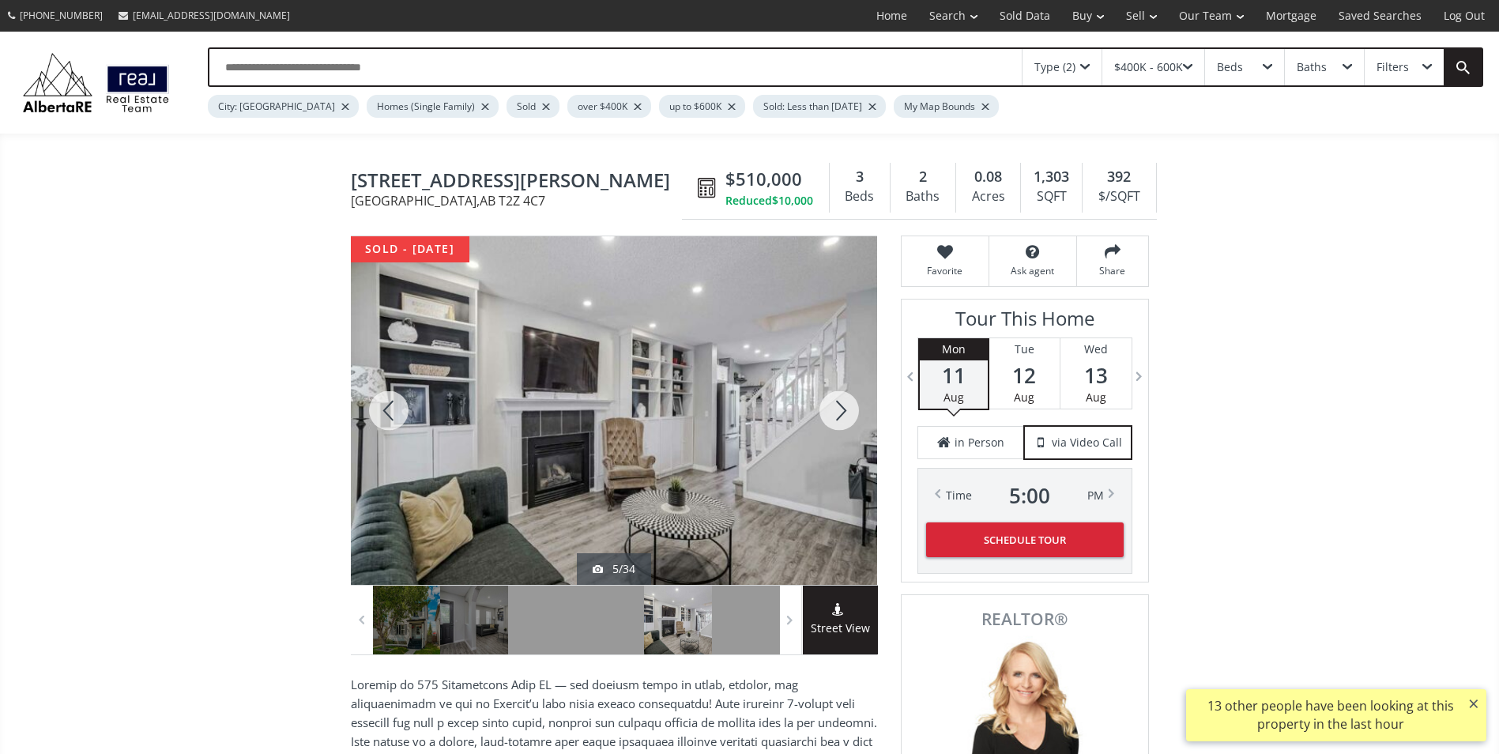
click at [845, 417] on div at bounding box center [839, 410] width 76 height 349
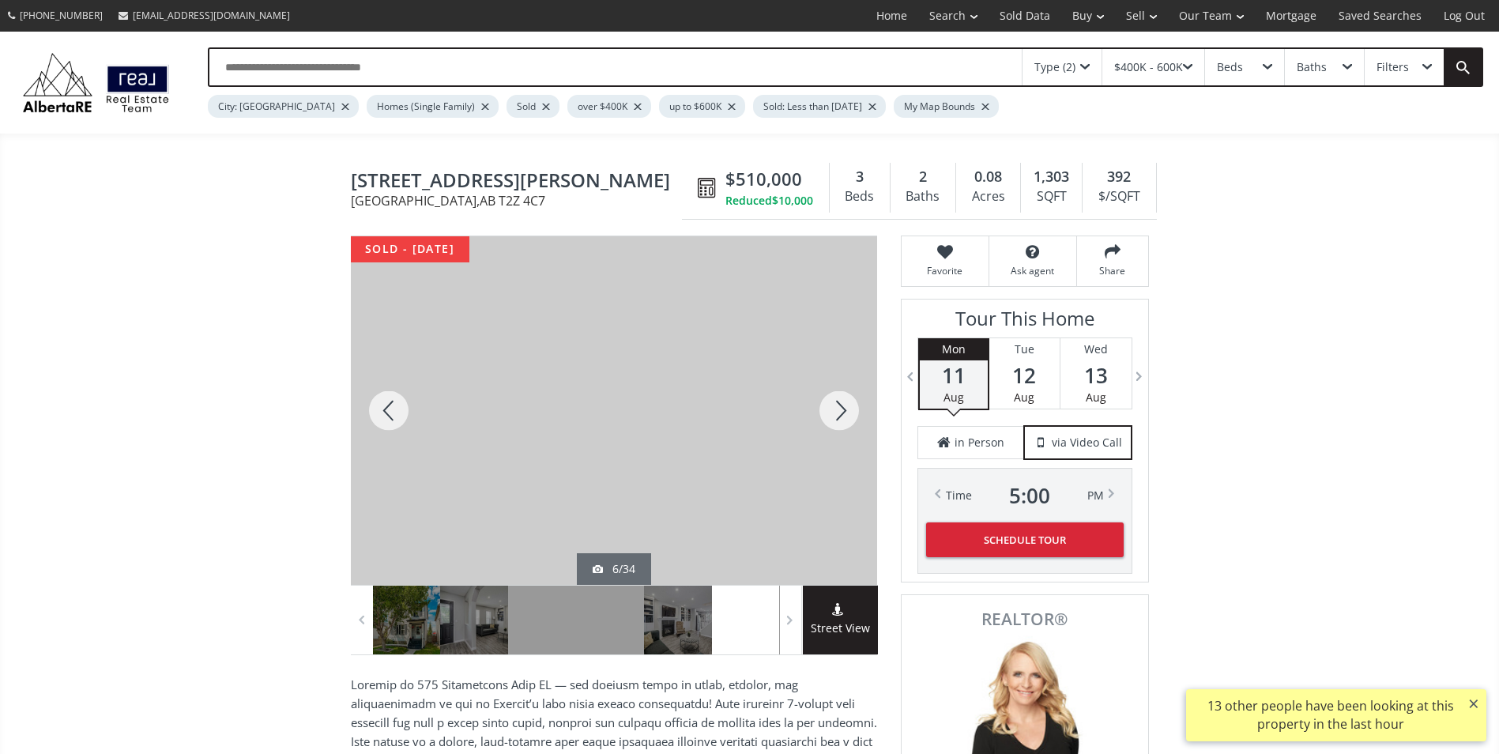
click at [845, 417] on div at bounding box center [839, 410] width 76 height 349
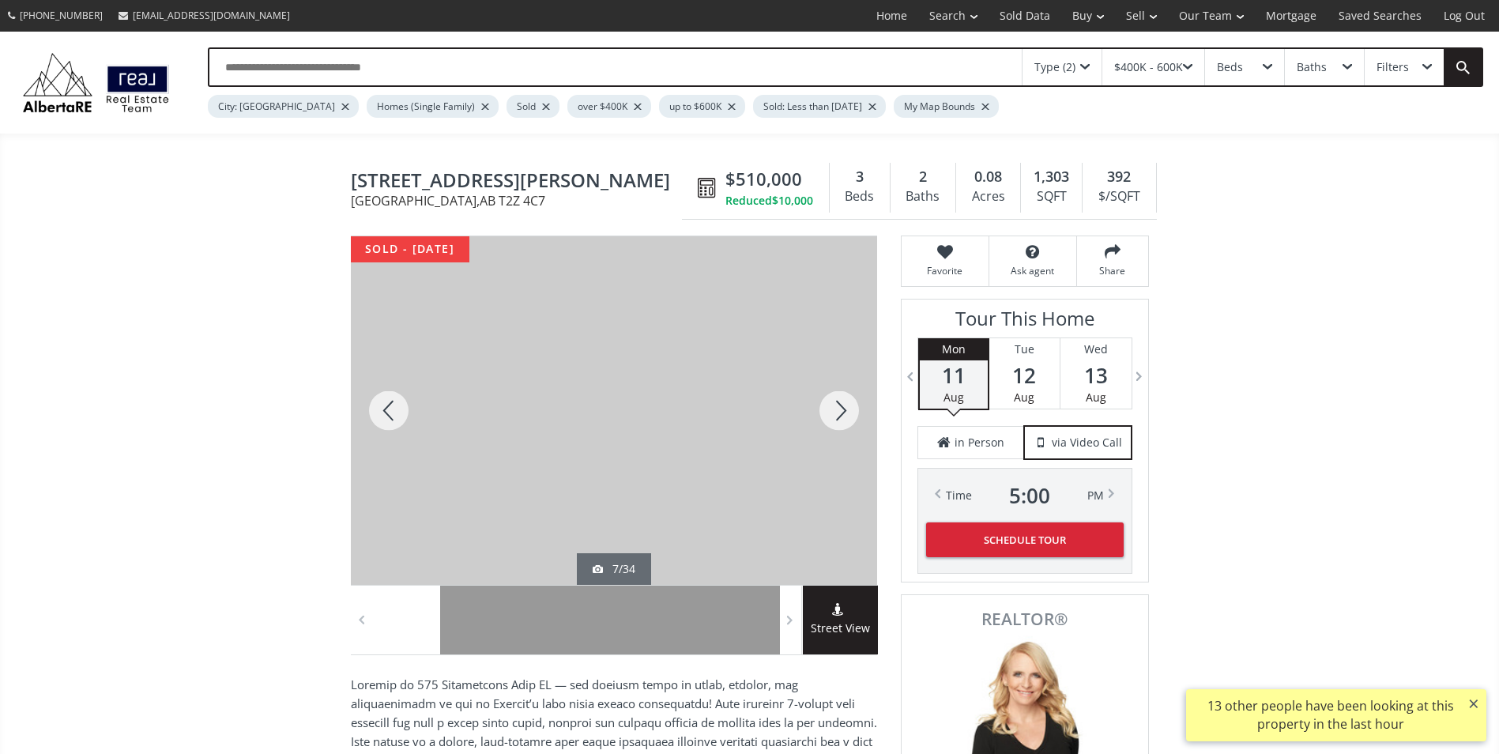
click at [845, 417] on div at bounding box center [839, 410] width 76 height 349
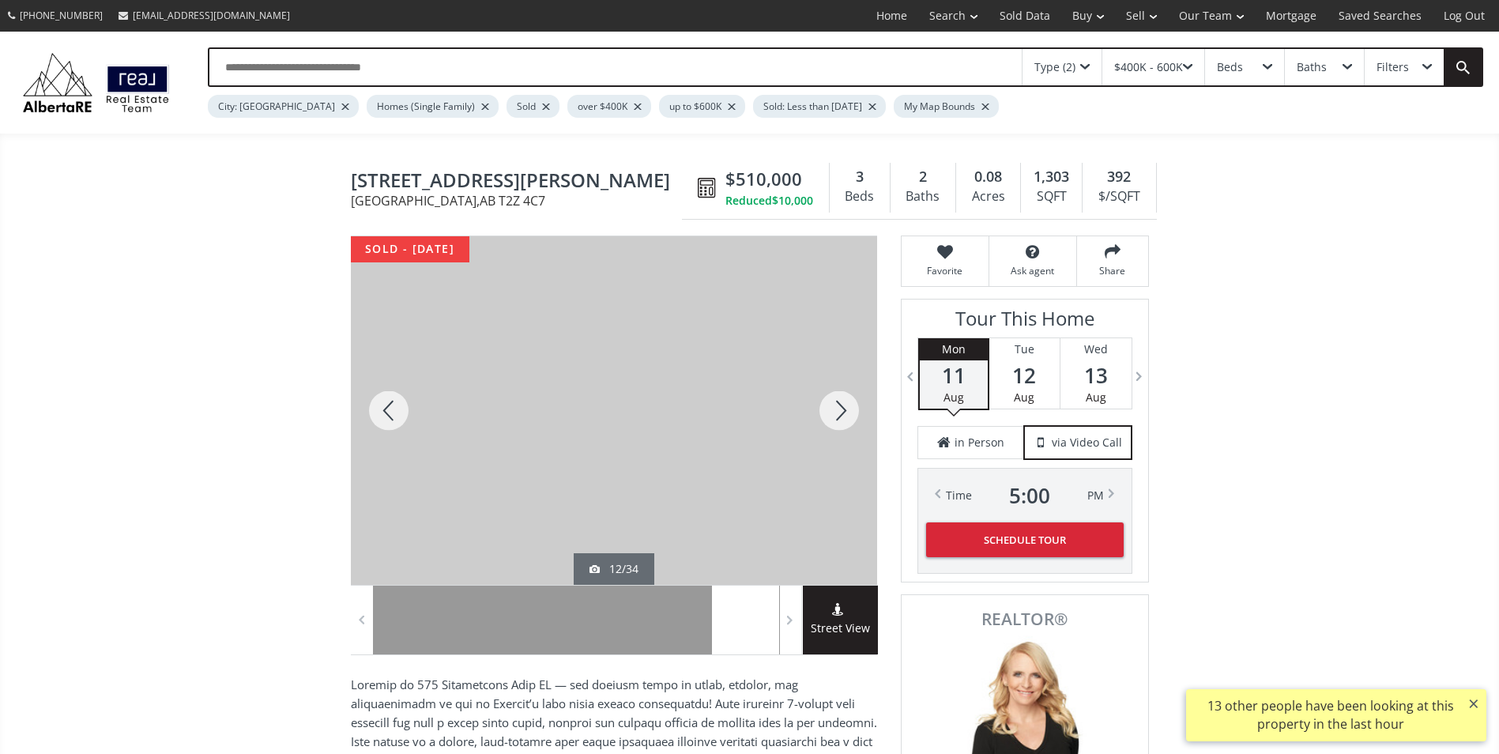
click at [845, 417] on div at bounding box center [839, 410] width 76 height 349
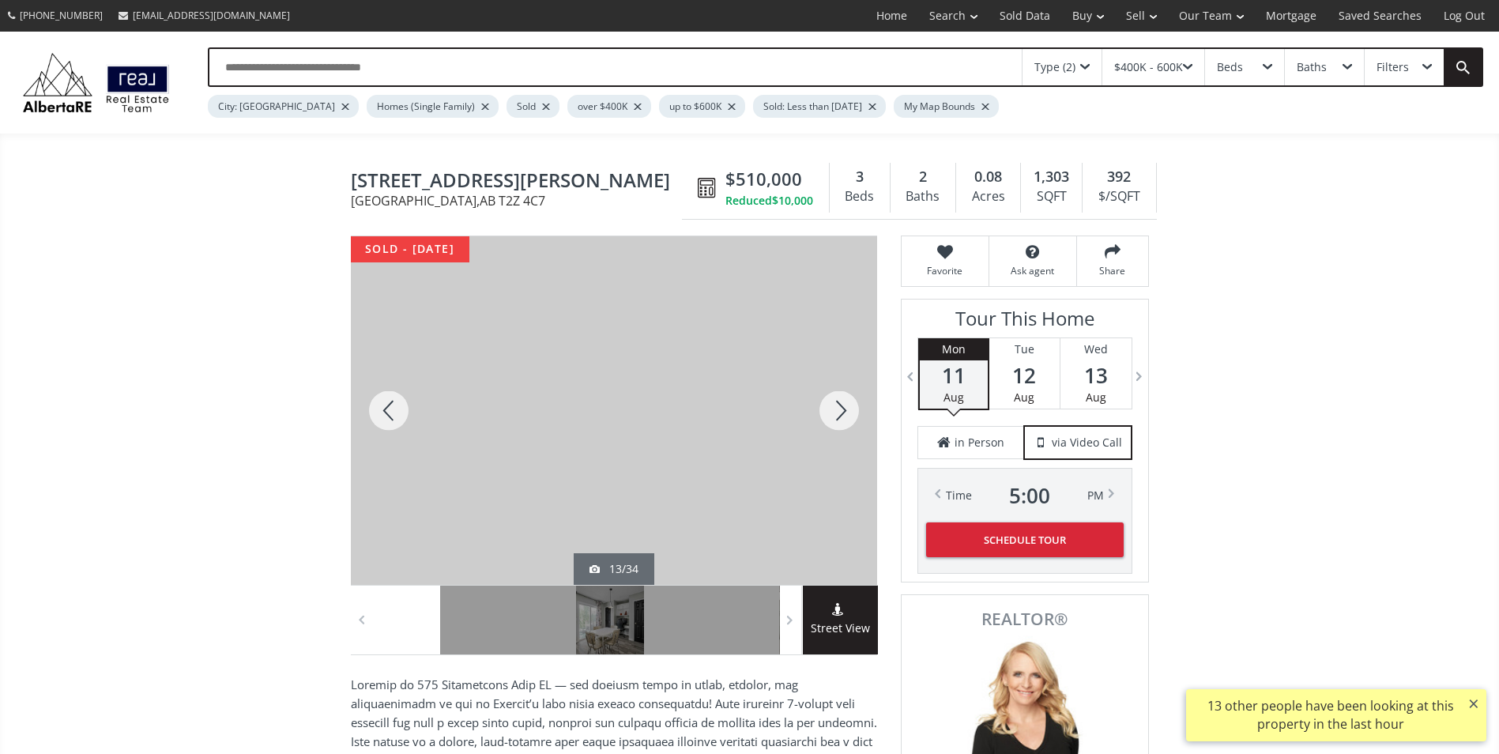
click at [845, 417] on div at bounding box center [839, 410] width 76 height 349
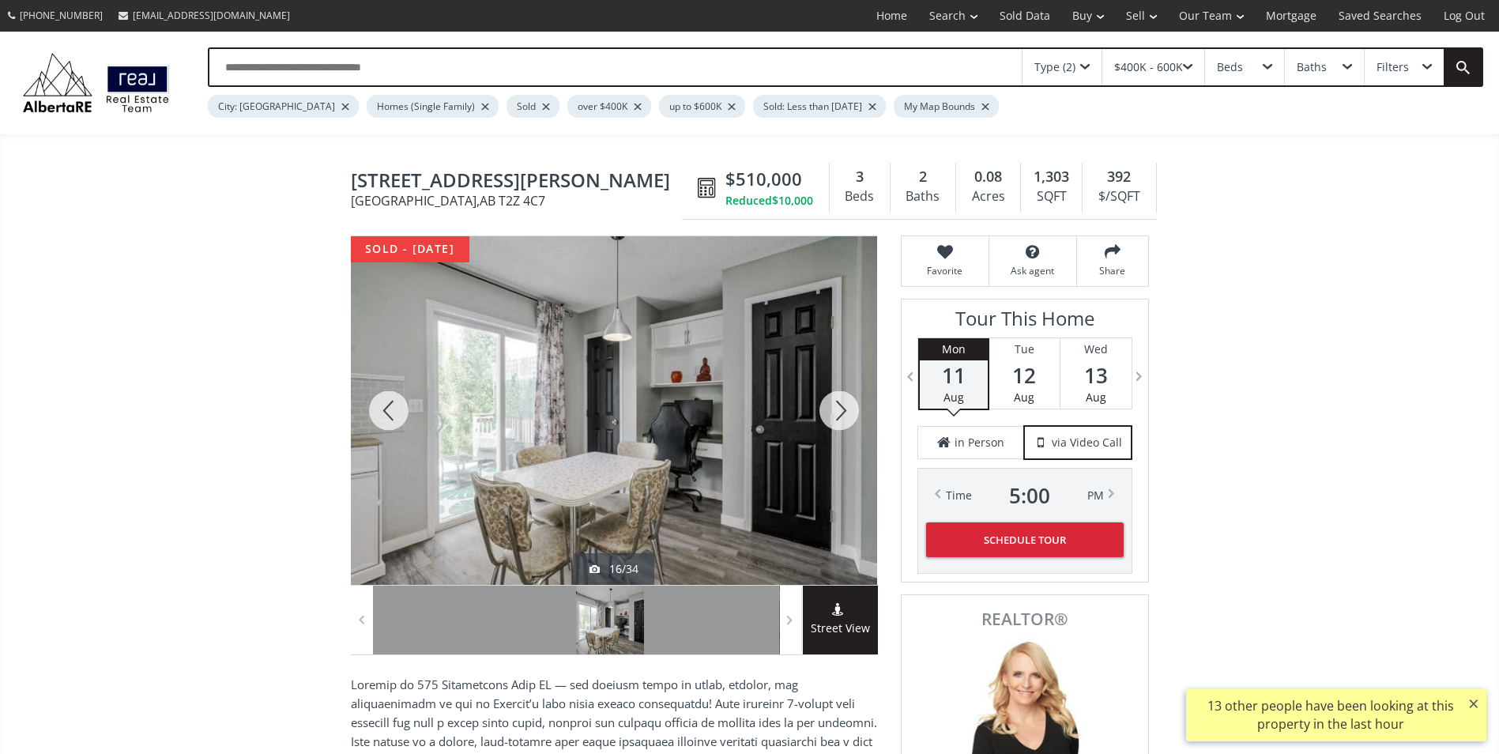
click at [845, 417] on div at bounding box center [839, 410] width 76 height 349
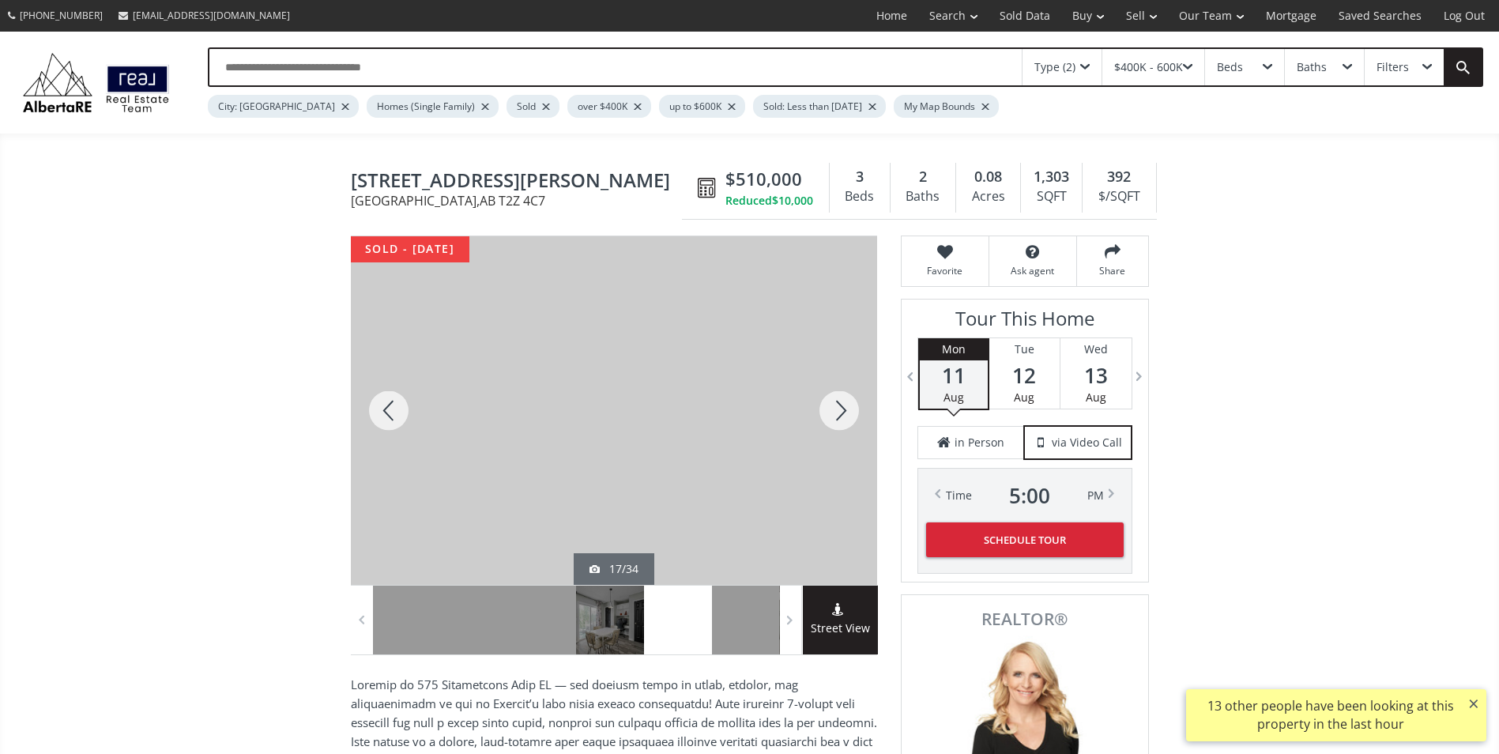
click at [845, 417] on div at bounding box center [839, 410] width 76 height 349
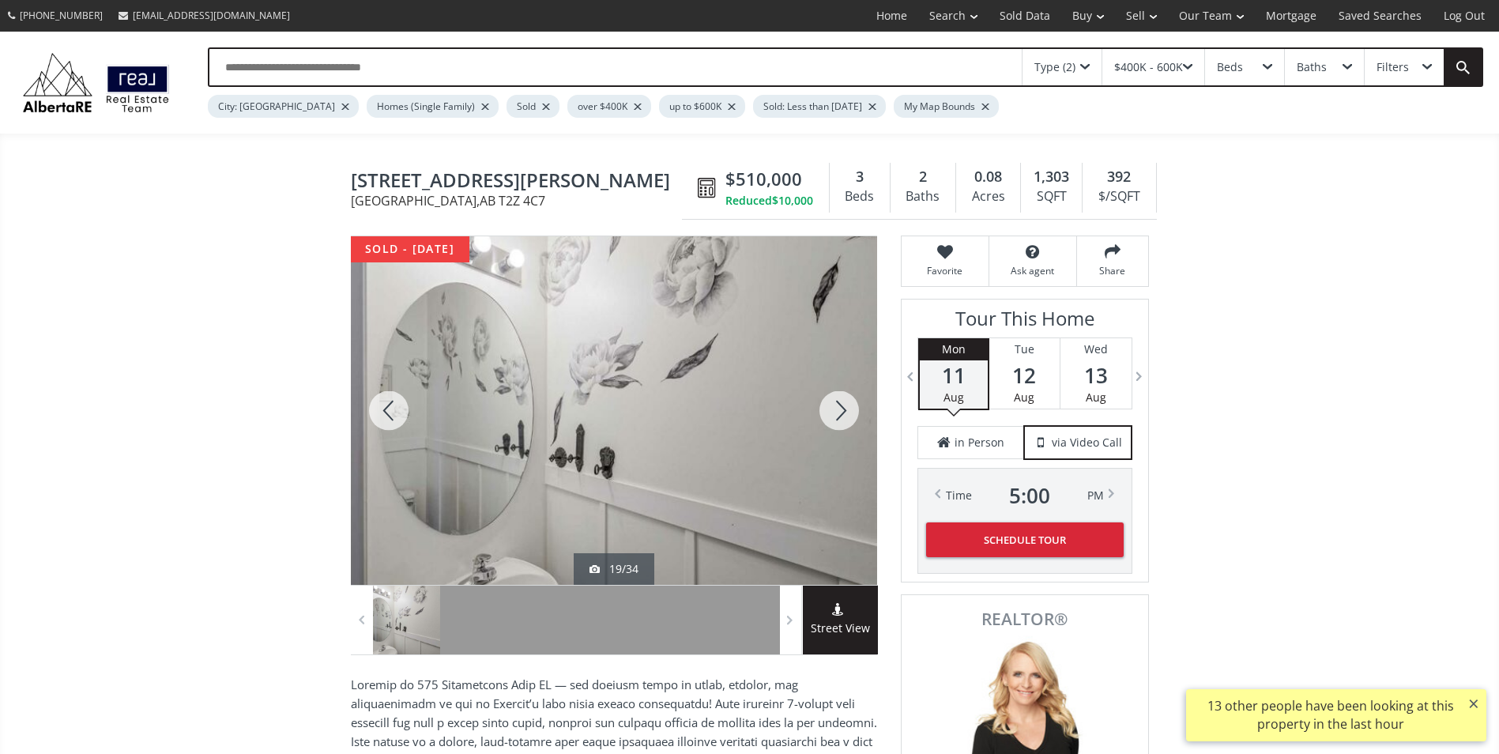
click at [845, 417] on div at bounding box center [839, 410] width 76 height 349
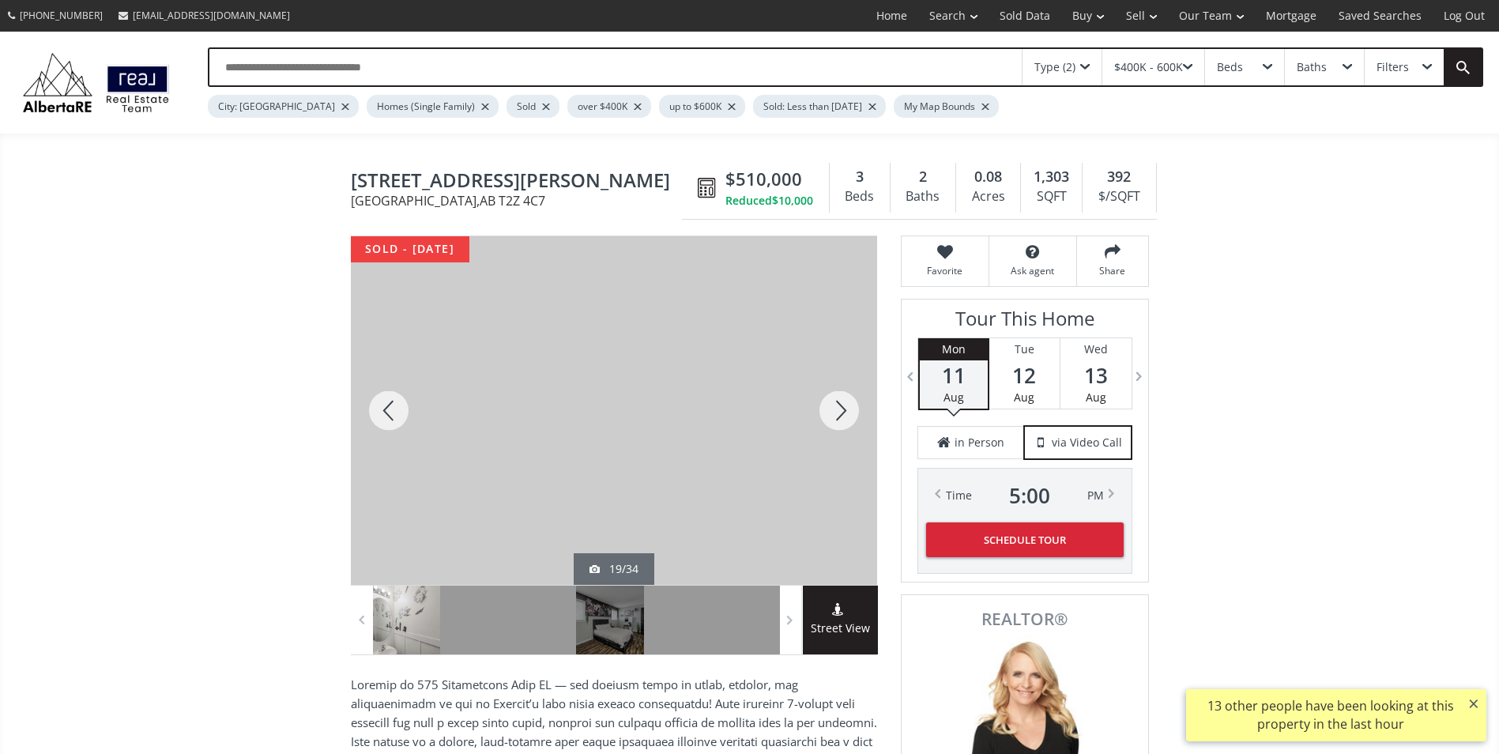
click at [845, 417] on div at bounding box center [839, 410] width 76 height 349
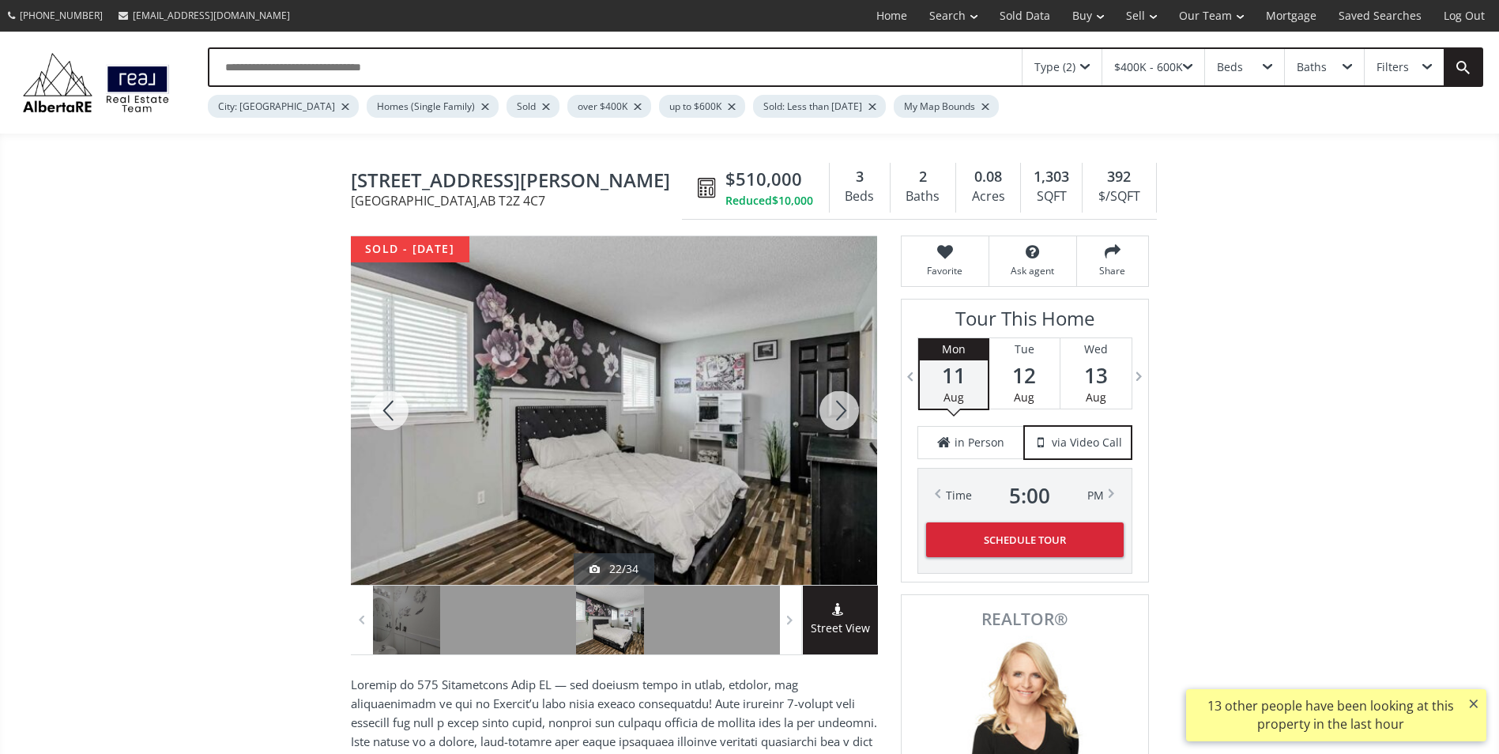
click at [845, 417] on div at bounding box center [839, 410] width 76 height 349
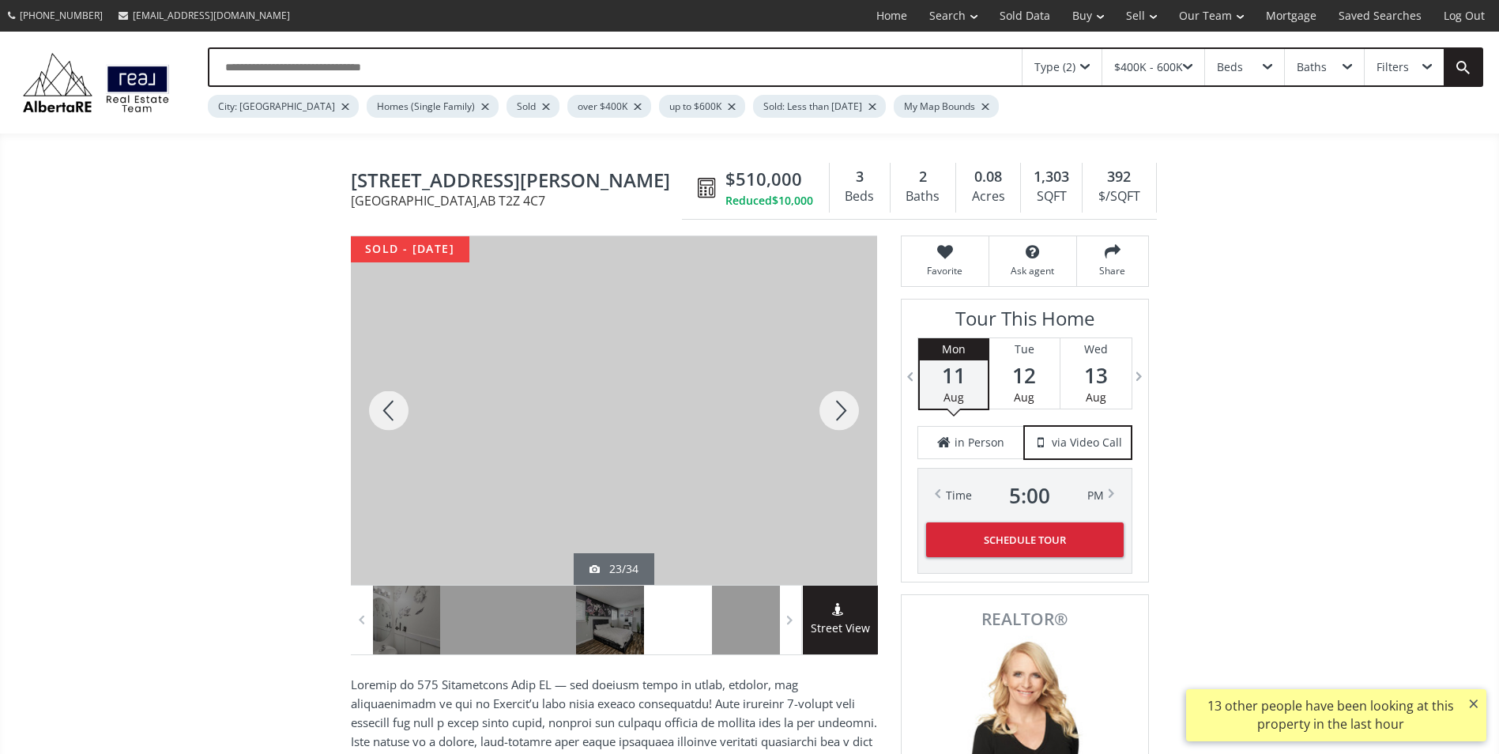
click at [845, 417] on div at bounding box center [839, 410] width 76 height 349
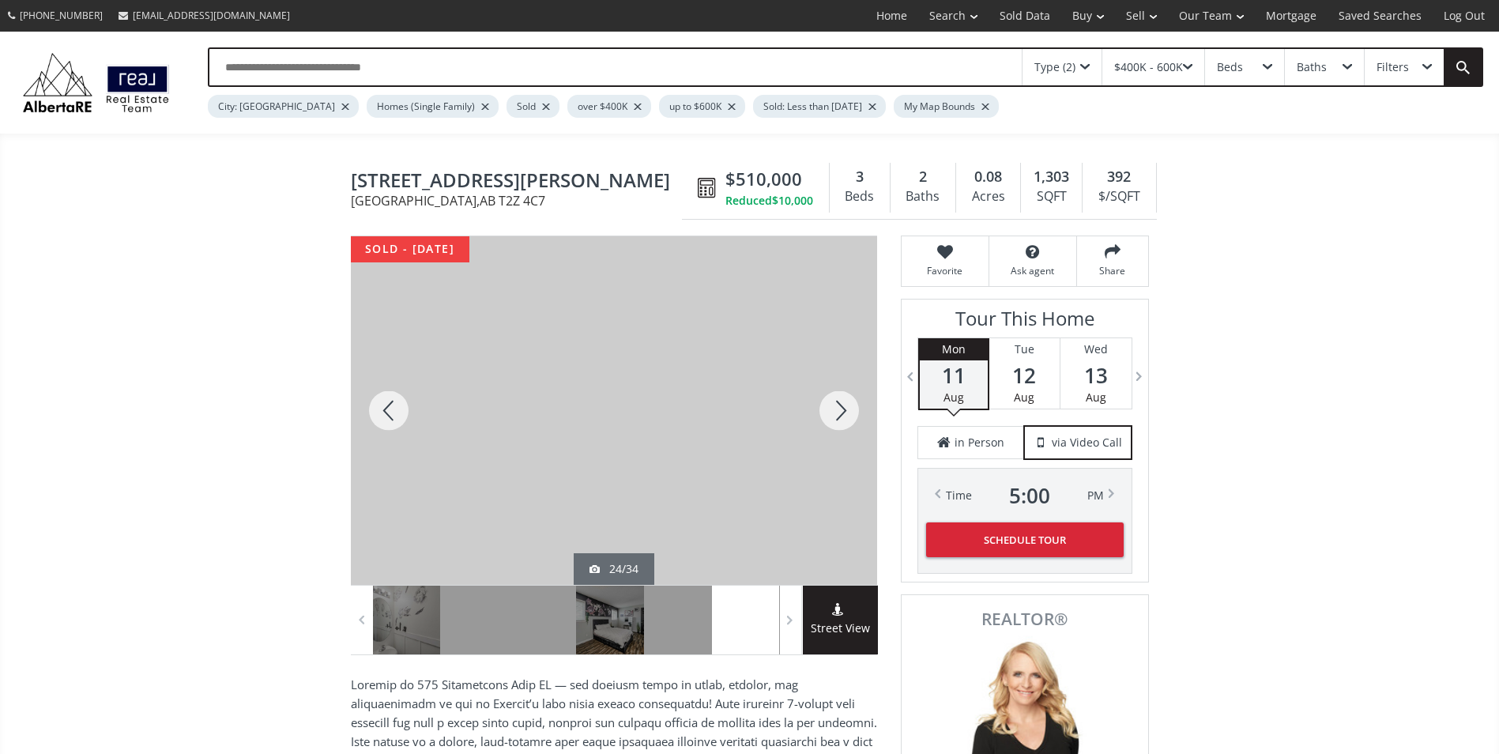
click at [845, 417] on div at bounding box center [839, 410] width 76 height 349
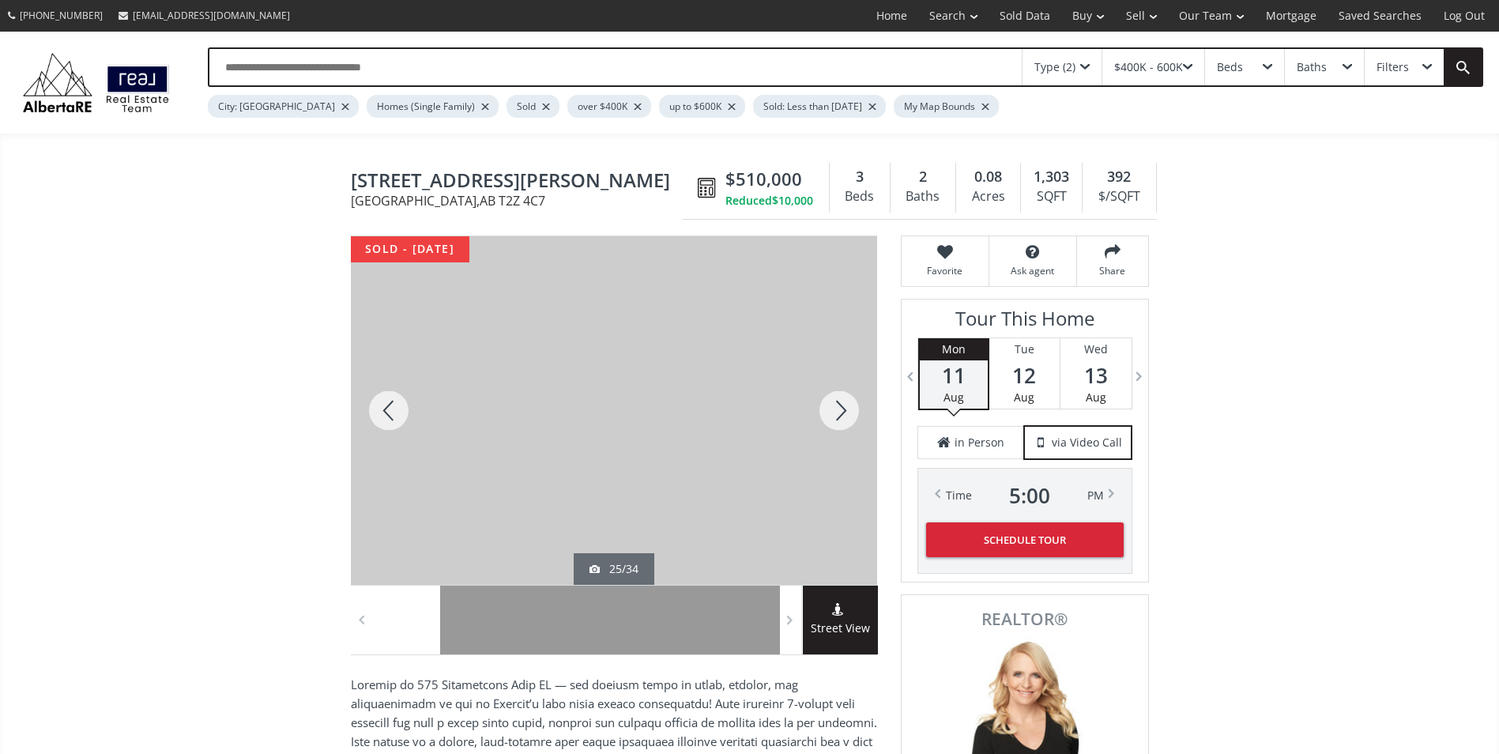
click at [845, 417] on div at bounding box center [839, 410] width 76 height 349
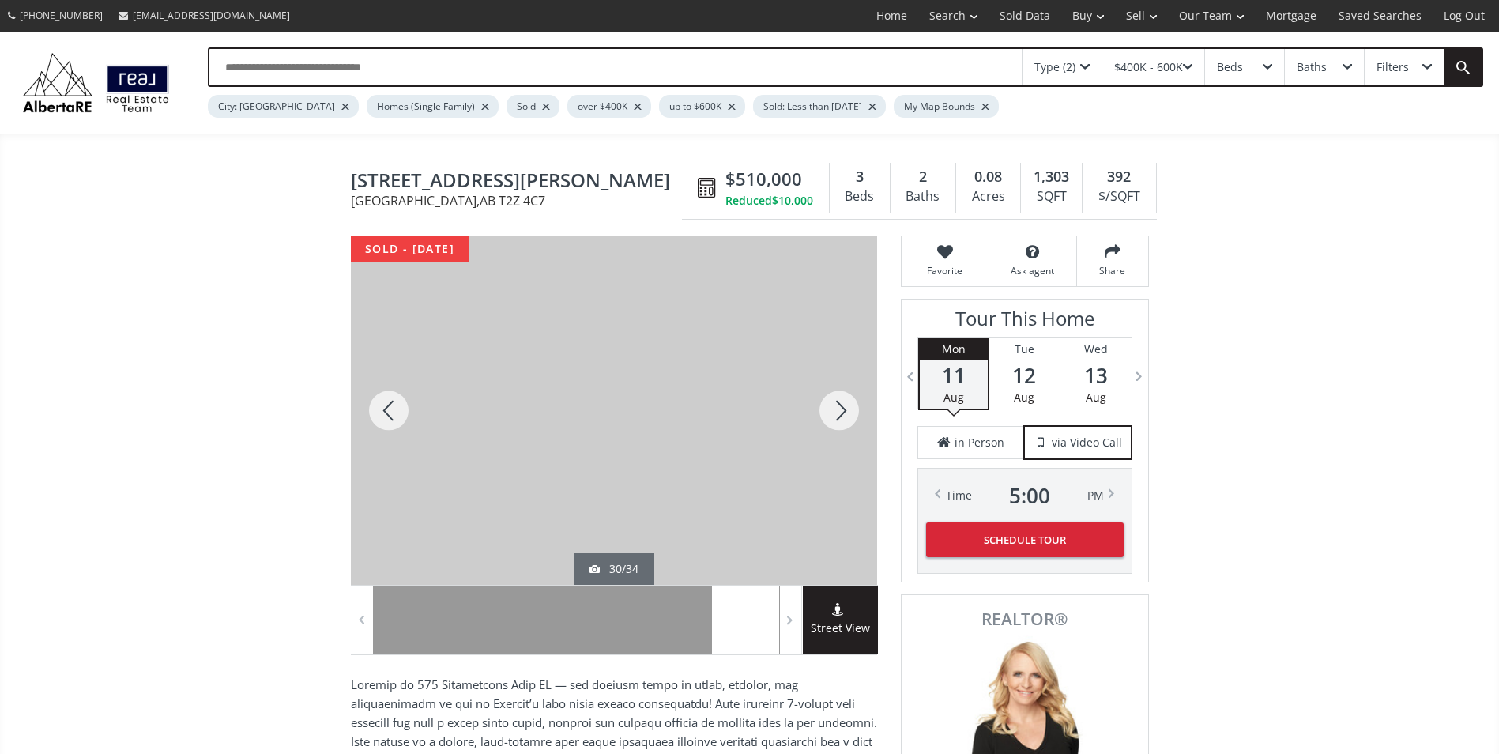
click at [845, 417] on div at bounding box center [839, 410] width 76 height 349
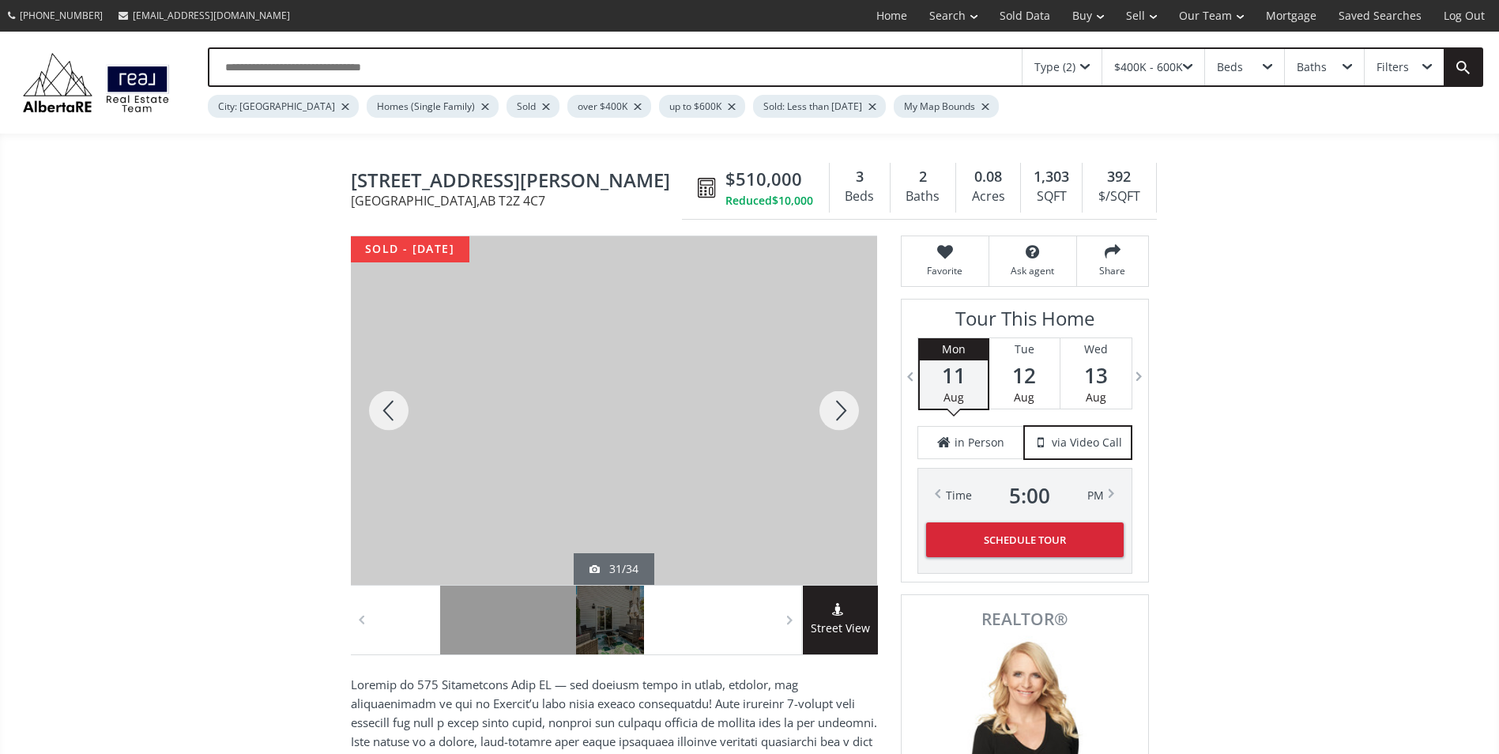
click at [845, 417] on div at bounding box center [839, 410] width 76 height 349
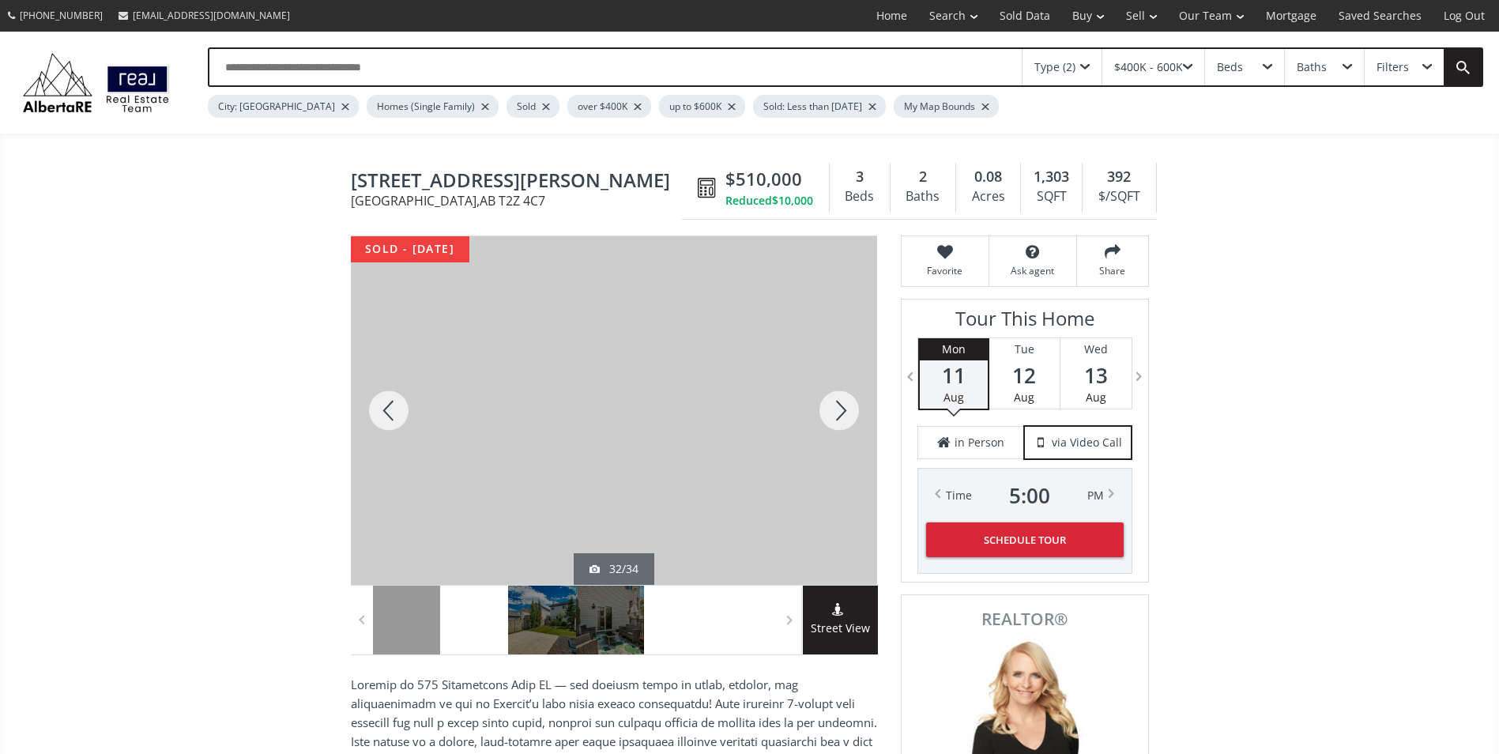
click at [845, 417] on div at bounding box center [839, 410] width 76 height 349
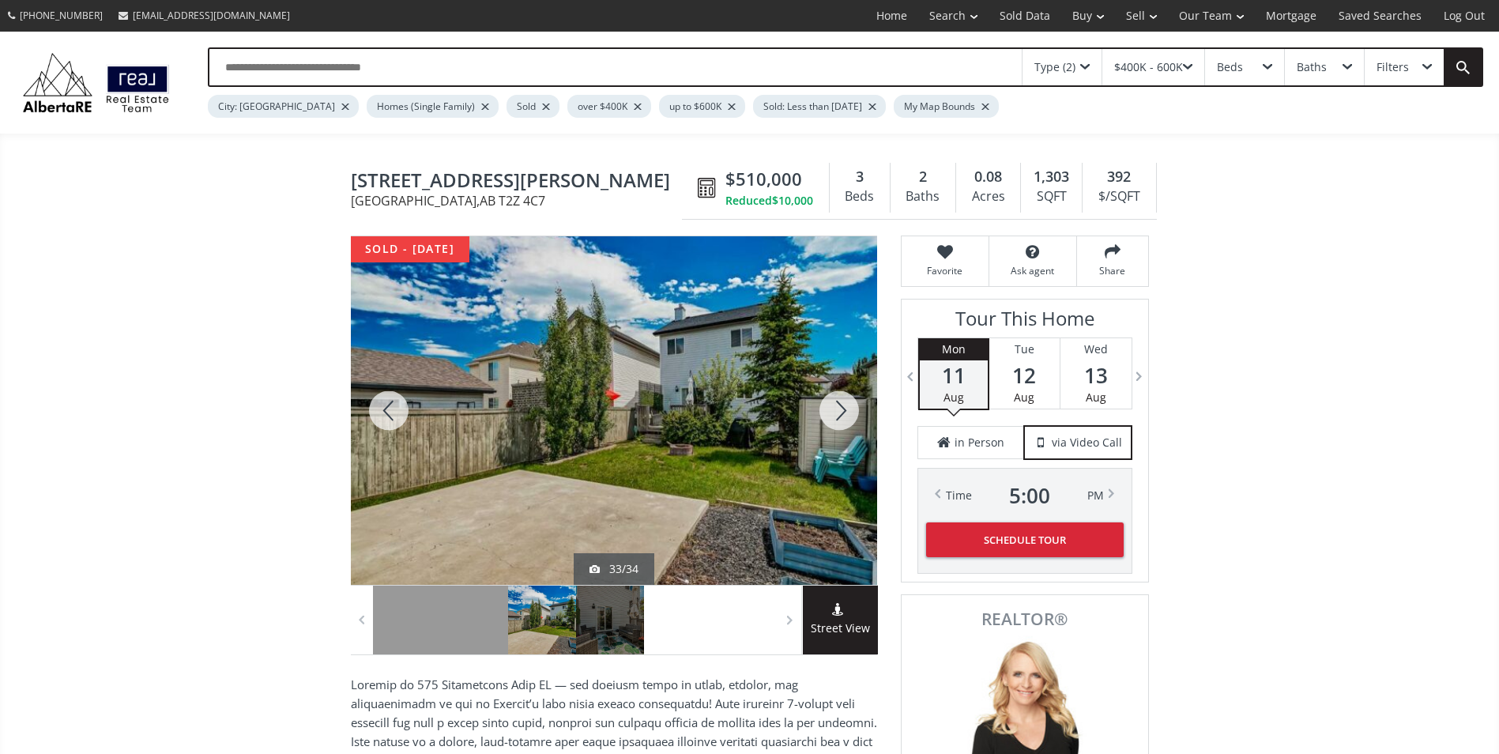
click at [845, 417] on div at bounding box center [839, 410] width 76 height 349
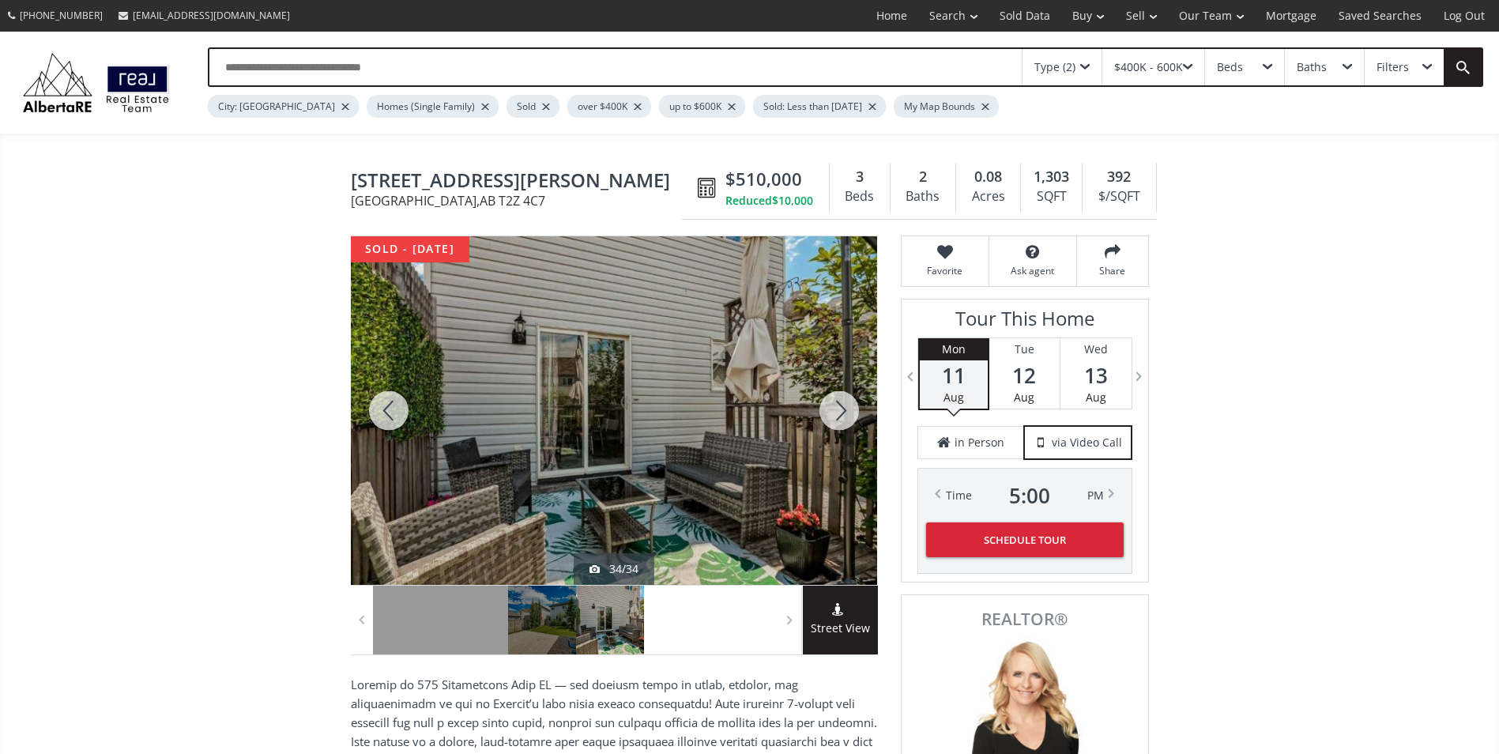
click at [845, 417] on div at bounding box center [839, 410] width 76 height 349
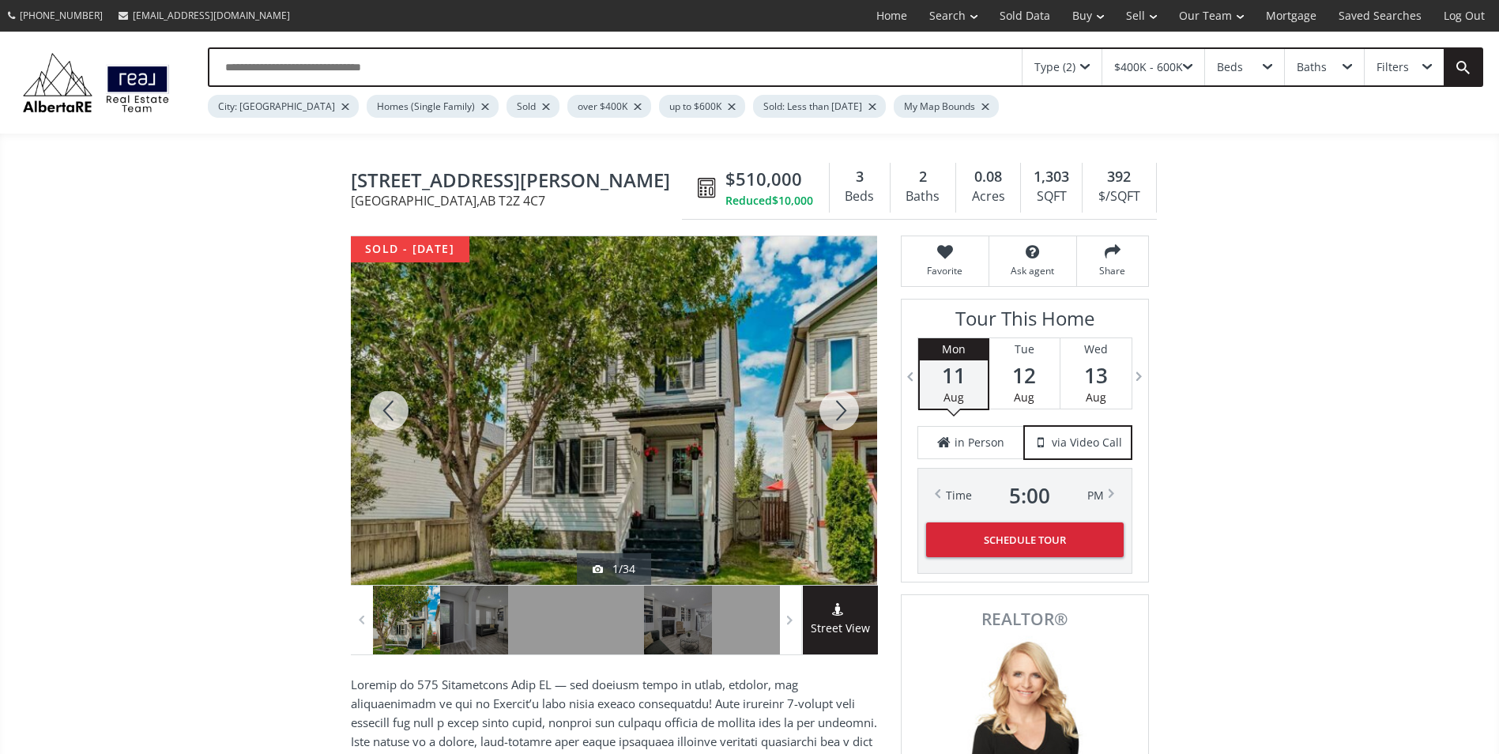
click at [845, 417] on div at bounding box center [839, 410] width 76 height 349
